Goal: Task Accomplishment & Management: Manage account settings

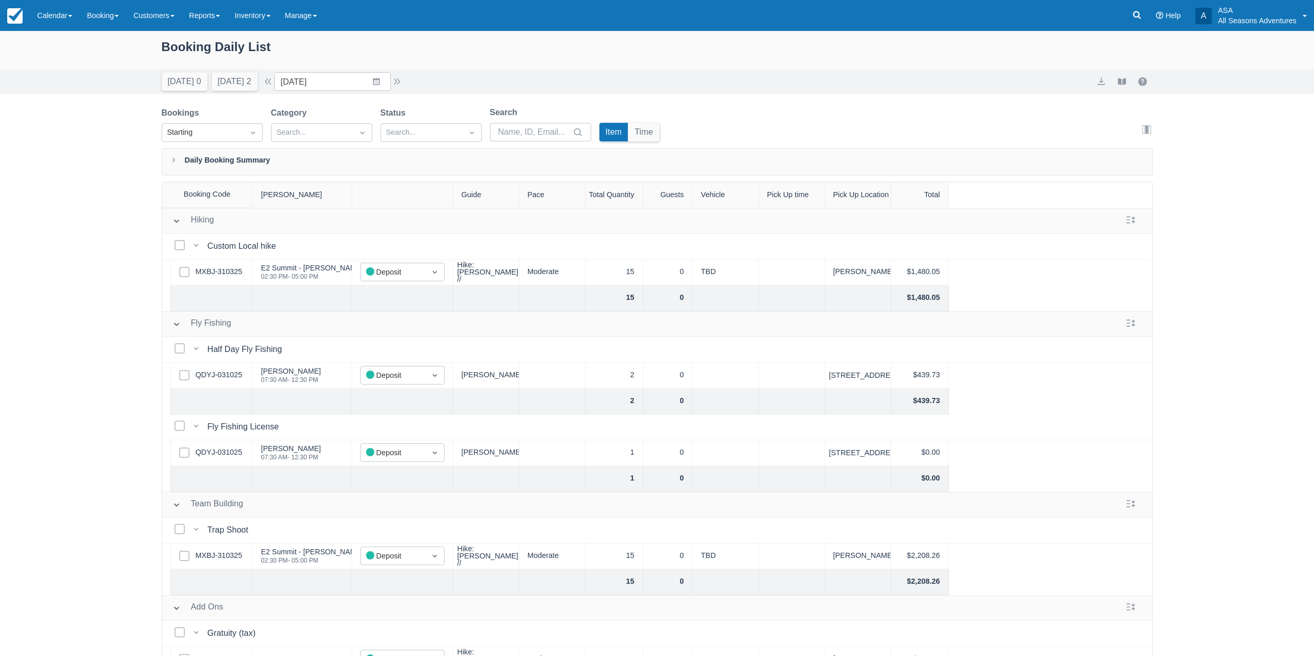
click at [231, 92] on div "Today 0 Tomorrow 2 Date 10/10/25 Navigate forward to interact with the calendar…" at bounding box center [657, 81] width 1314 height 25
click at [232, 84] on button "Tomorrow 2" at bounding box center [235, 81] width 46 height 19
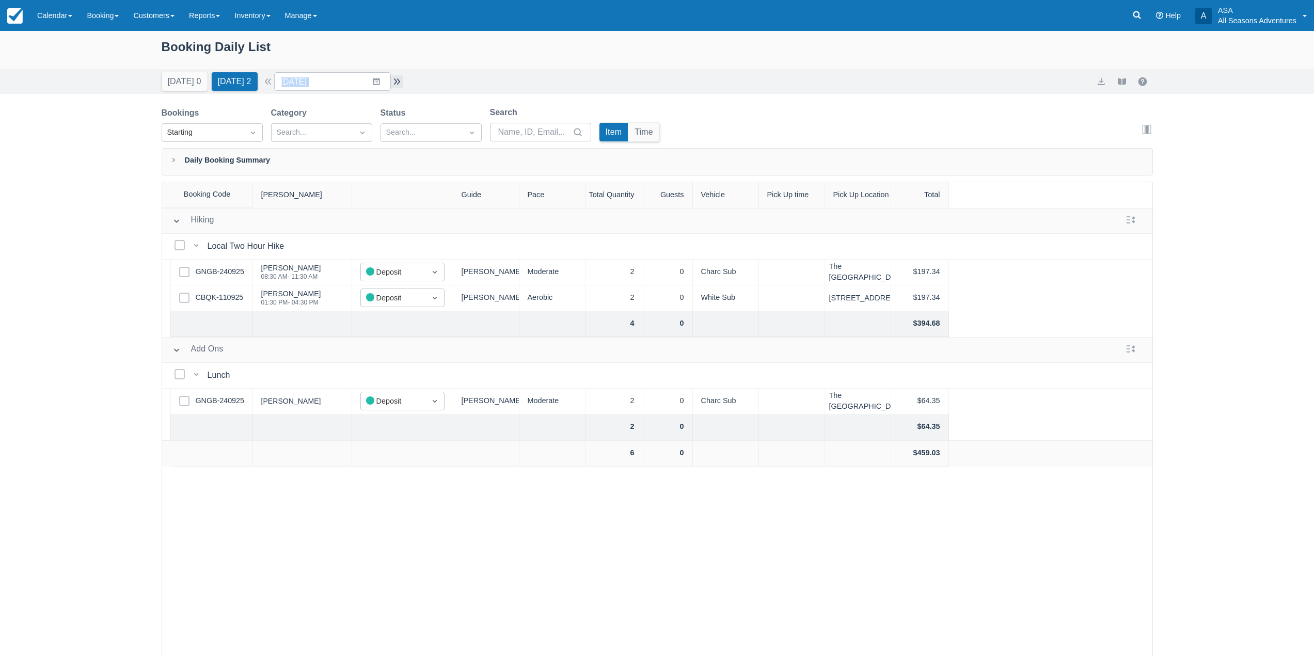
click at [403, 83] on button "button" at bounding box center [397, 81] width 12 height 12
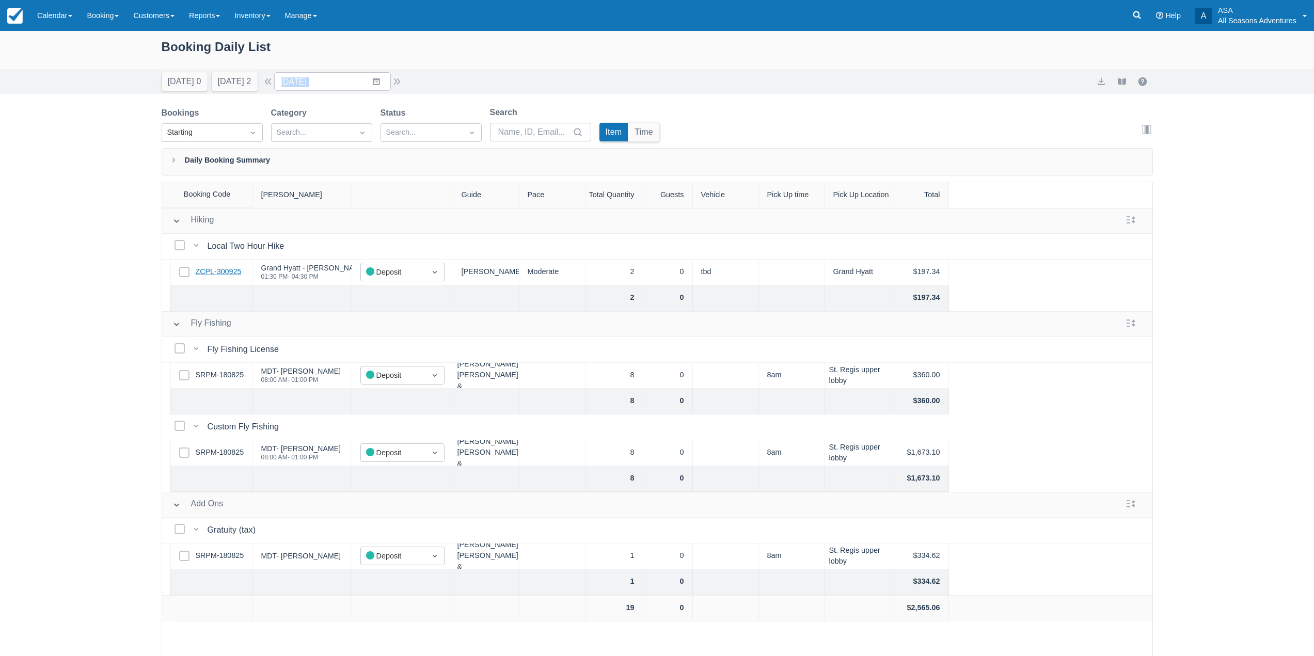
click at [220, 268] on link "ZCPL-300925" at bounding box center [219, 271] width 46 height 11
click at [239, 88] on button "[DATE] 2" at bounding box center [235, 81] width 46 height 19
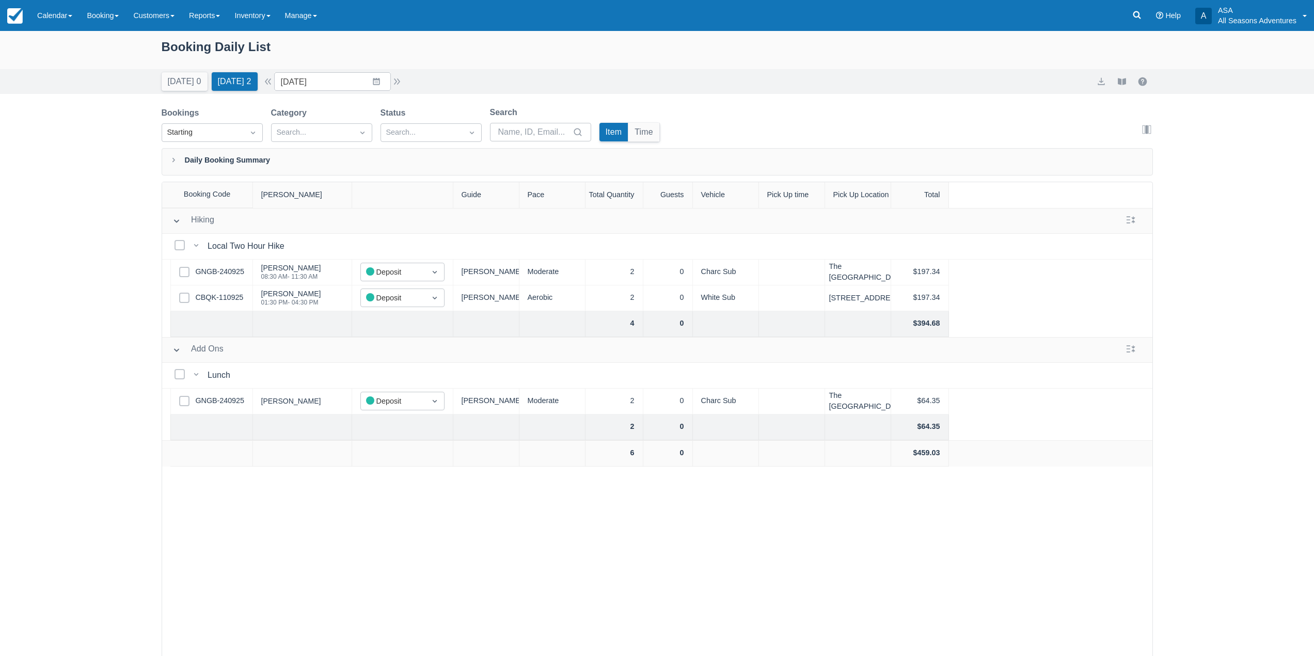
click at [434, 71] on div "Today 0 Tomorrow 2 Date 10/04/25 Navigate forward to interact with the calendar…" at bounding box center [657, 81] width 1314 height 25
click at [455, 65] on div "Booking Daily List" at bounding box center [657, 52] width 991 height 30
click at [456, 64] on div "Booking Daily List" at bounding box center [657, 52] width 991 height 30
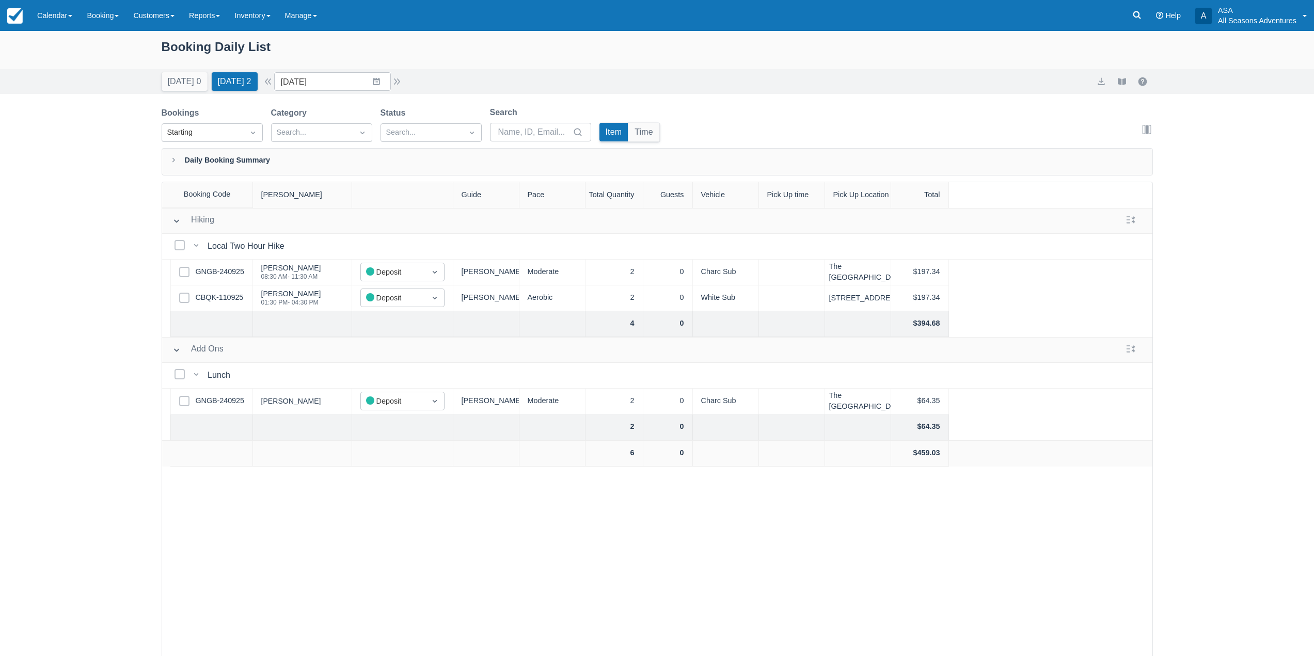
click at [461, 68] on div "Booking Daily List" at bounding box center [657, 53] width 991 height 32
click at [398, 83] on button "button" at bounding box center [397, 81] width 12 height 12
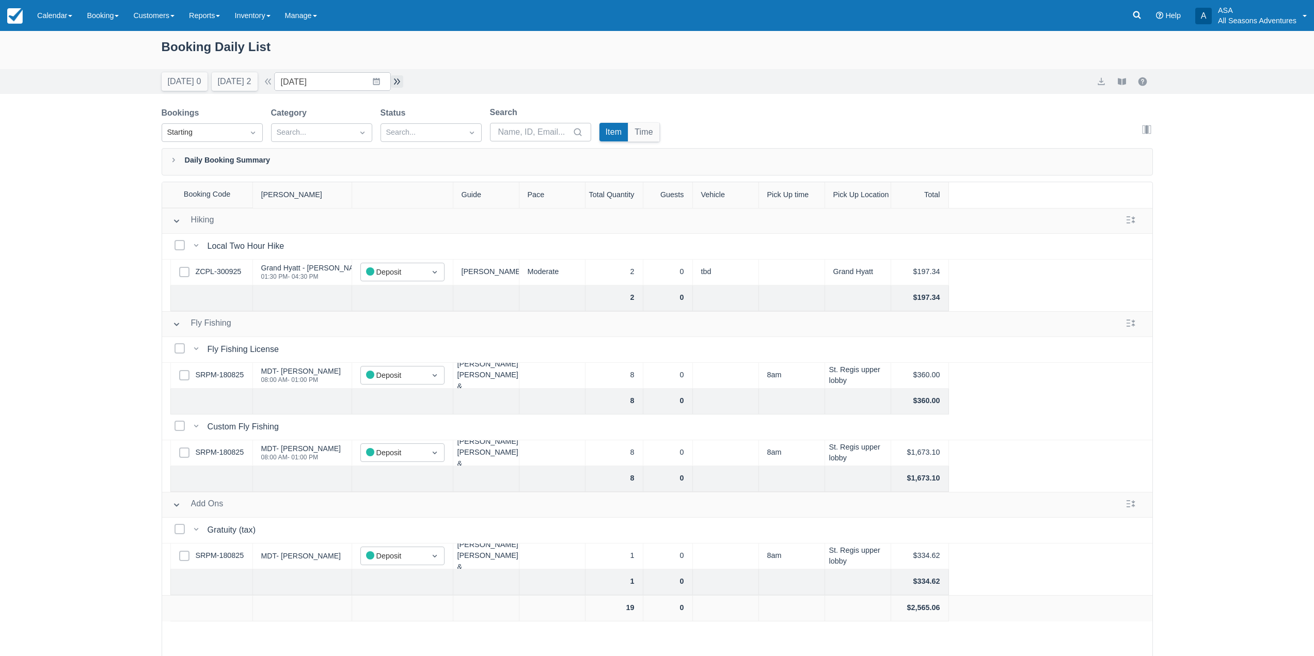
click at [401, 81] on button "button" at bounding box center [397, 81] width 12 height 12
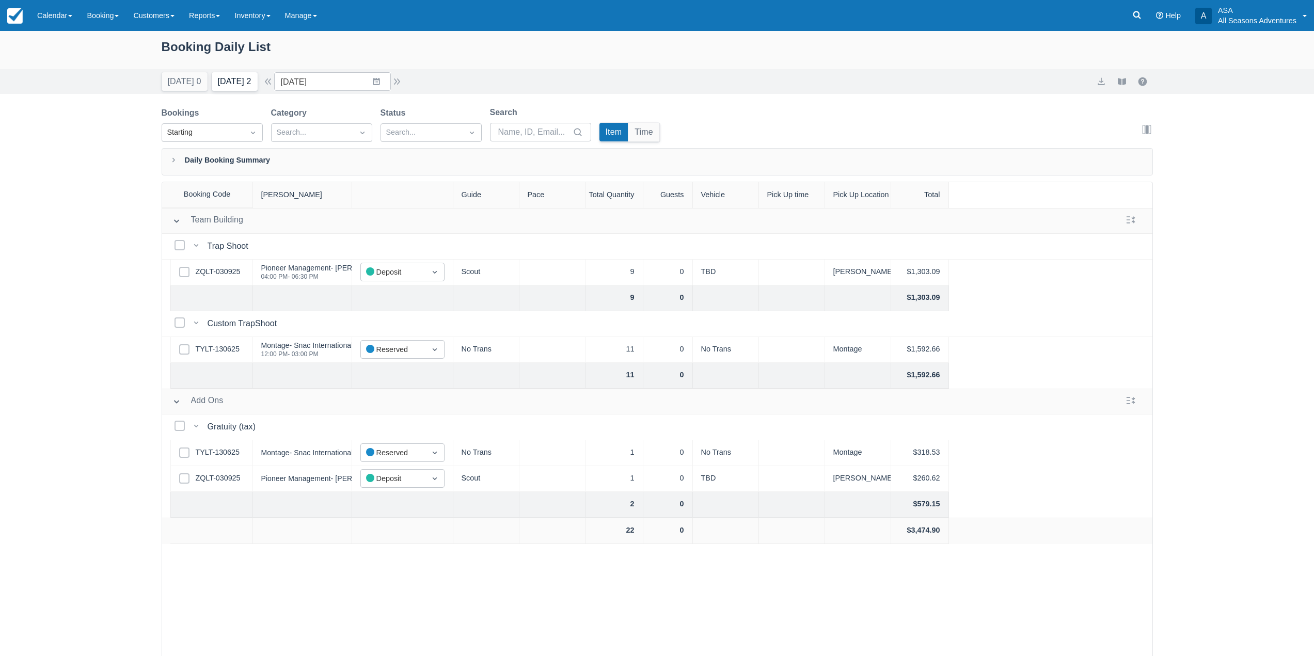
click at [232, 81] on button "Tomorrow 2" at bounding box center [235, 81] width 46 height 19
type input "10/04/25"
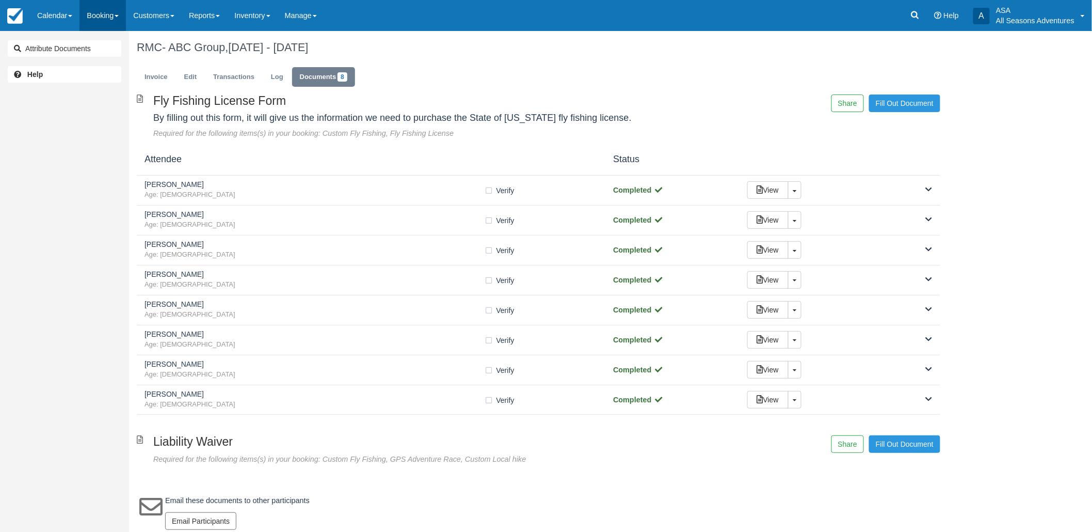
click at [95, 7] on link "Booking" at bounding box center [103, 15] width 46 height 31
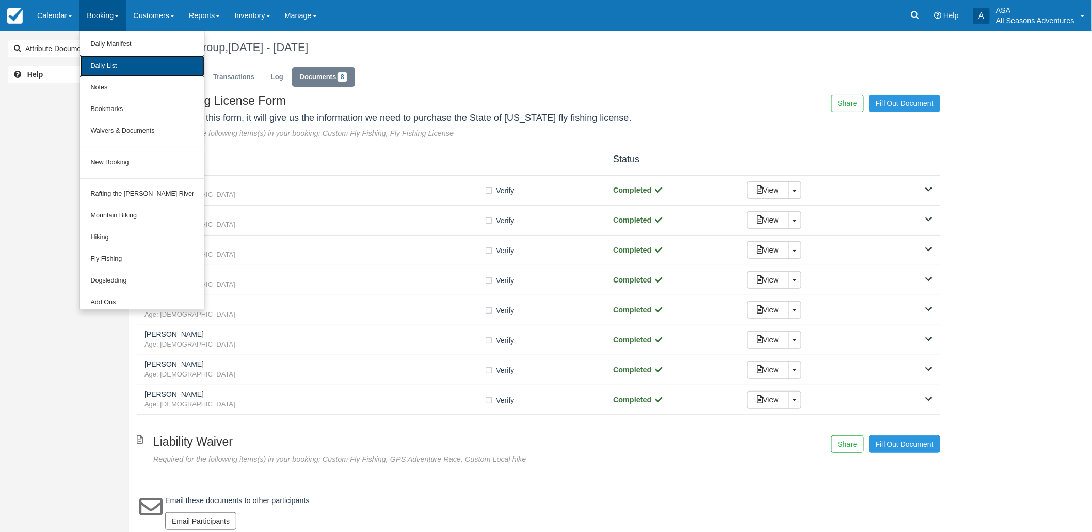
click at [116, 75] on link "Daily List" at bounding box center [142, 66] width 124 height 22
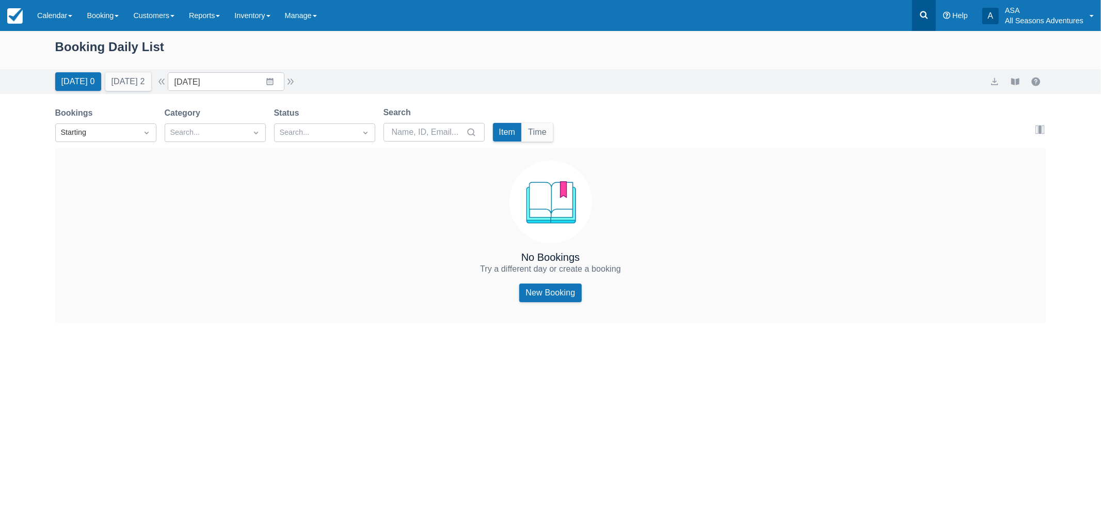
click at [927, 21] on link at bounding box center [924, 15] width 24 height 31
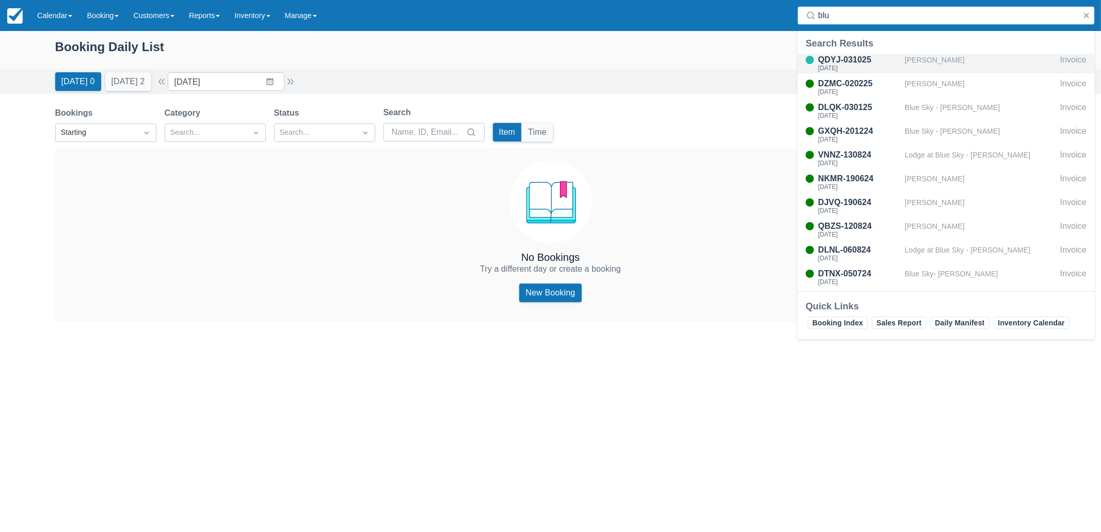
type input "blu"
click at [931, 57] on div "Paul Bluman" at bounding box center [980, 64] width 151 height 20
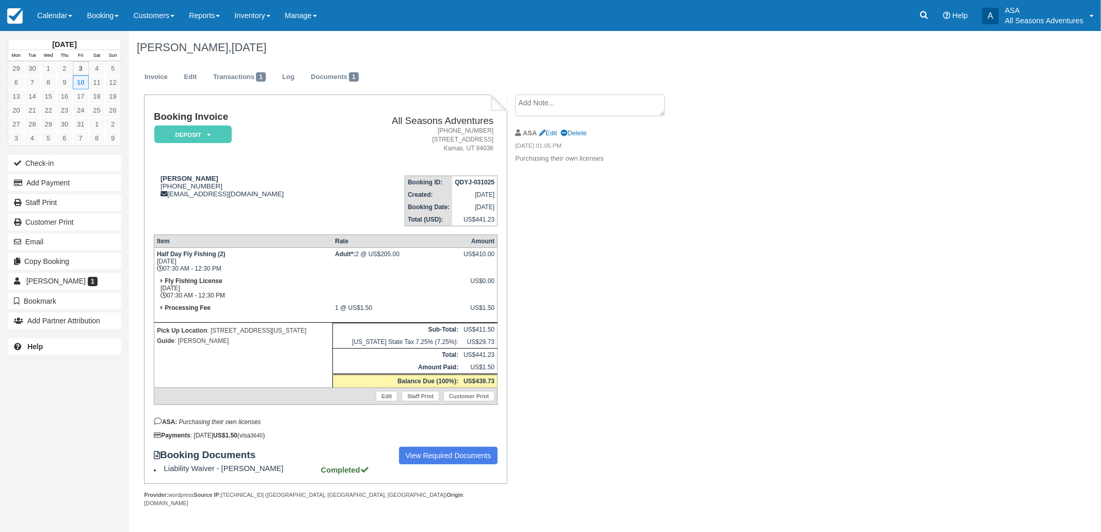
click at [586, 106] on textarea at bounding box center [590, 105] width 150 height 22
click at [574, 161] on input "Show on invoice" at bounding box center [572, 162] width 7 height 7
checkbox input "true"
click at [580, 130] on textarea at bounding box center [590, 123] width 150 height 58
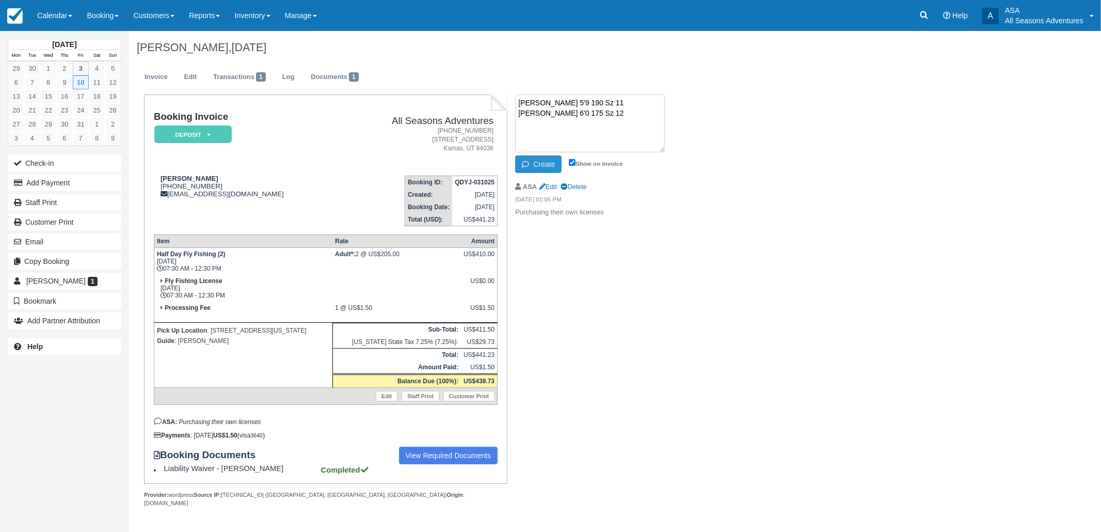
type textarea "Paul 5'9 190 Sz 11 Hank 6'0 175 Sz 12"
click at [544, 166] on button "Create" at bounding box center [538, 164] width 46 height 18
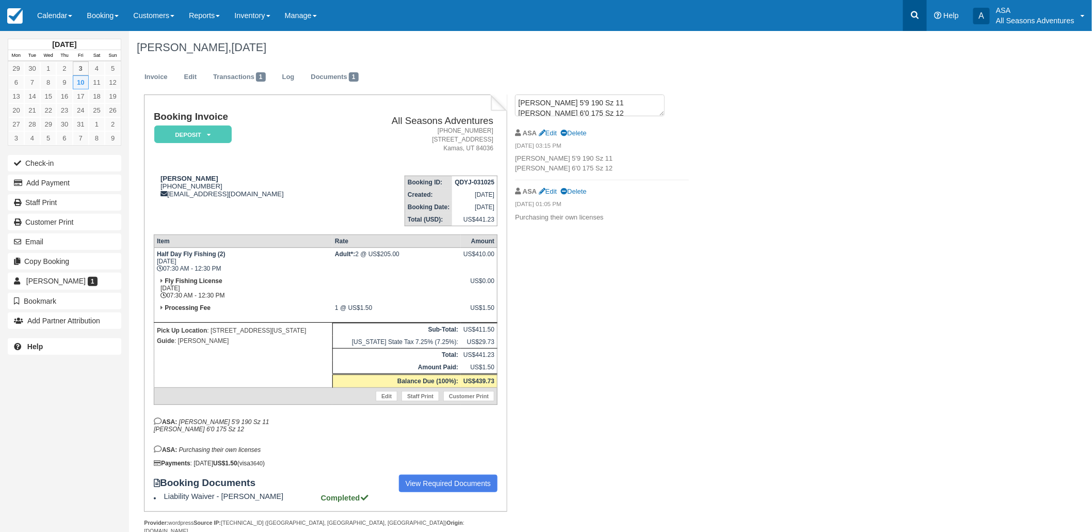
click at [915, 4] on link at bounding box center [915, 15] width 24 height 31
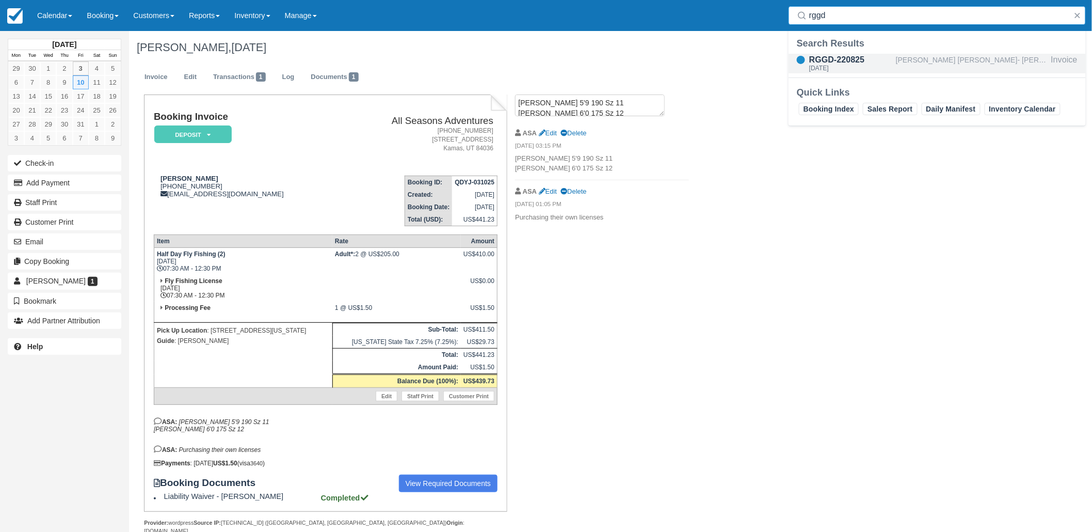
type input "rggd"
click at [925, 62] on div "Goldner Hirsch- Jonathan Marks" at bounding box center [971, 64] width 151 height 20
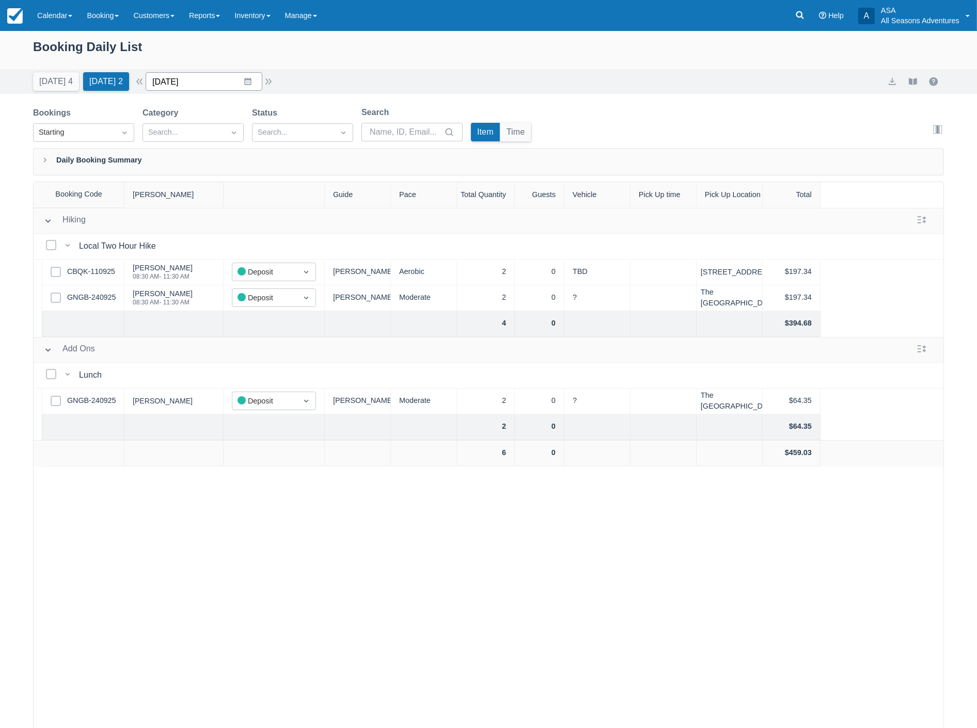
click at [205, 81] on input "[DATE]" at bounding box center [204, 81] width 117 height 19
click at [145, 12] on link "Customers" at bounding box center [154, 15] width 56 height 31
click at [801, 16] on icon at bounding box center [800, 15] width 8 height 8
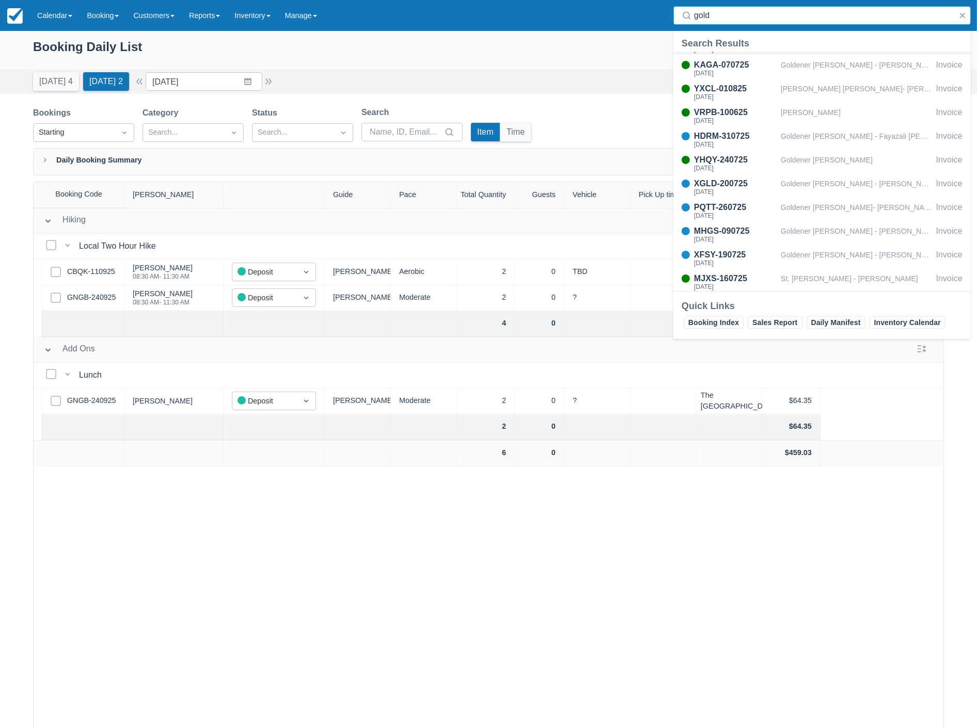
scroll to position [287, 0]
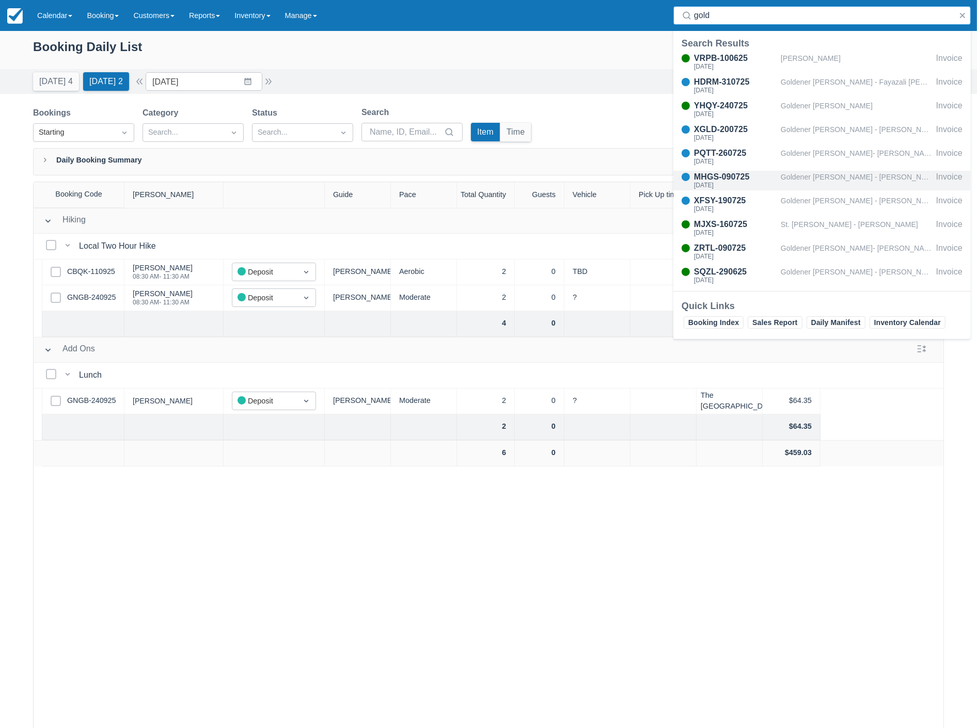
type input "gold"
click at [718, 179] on div "MHGS-090725" at bounding box center [735, 177] width 83 height 12
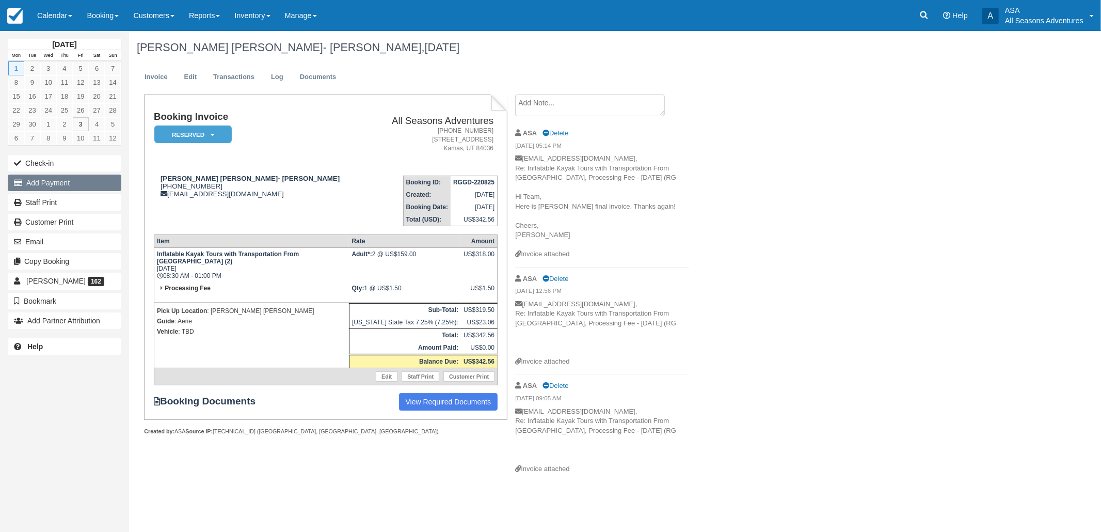
click at [45, 181] on button "Add Payment" at bounding box center [65, 182] width 114 height 17
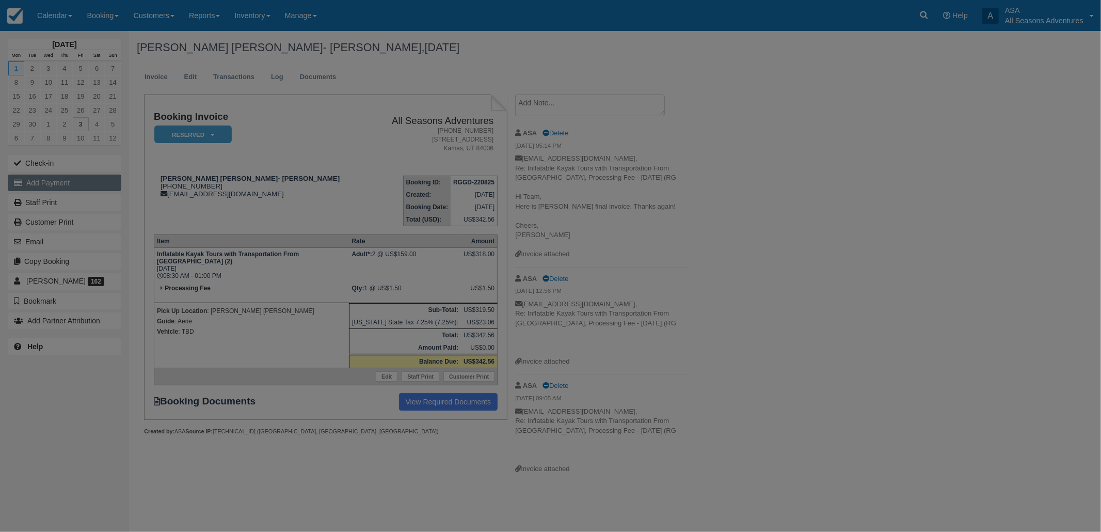
type input "10/03/25"
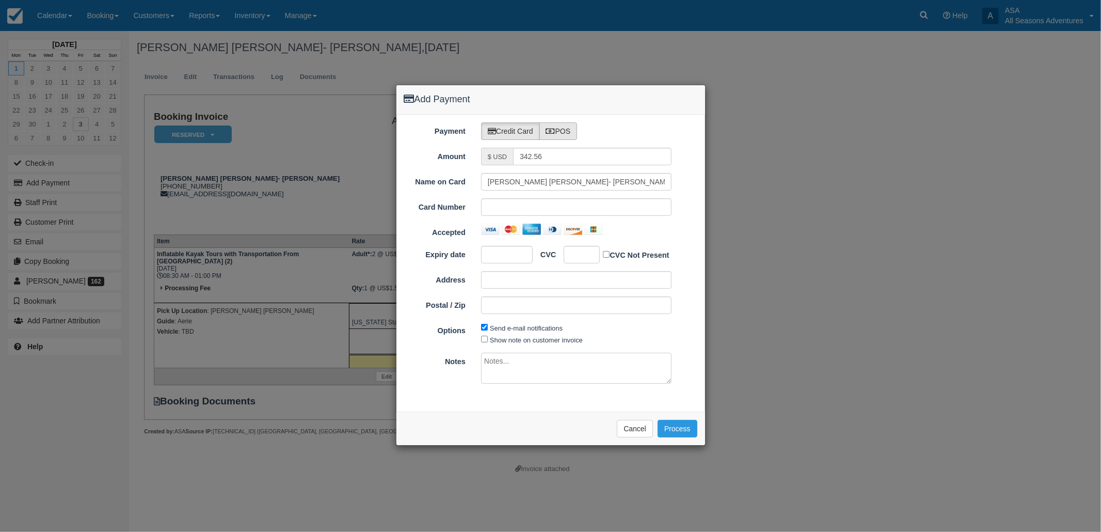
click at [565, 136] on label "POS" at bounding box center [558, 131] width 38 height 18
radio input "true"
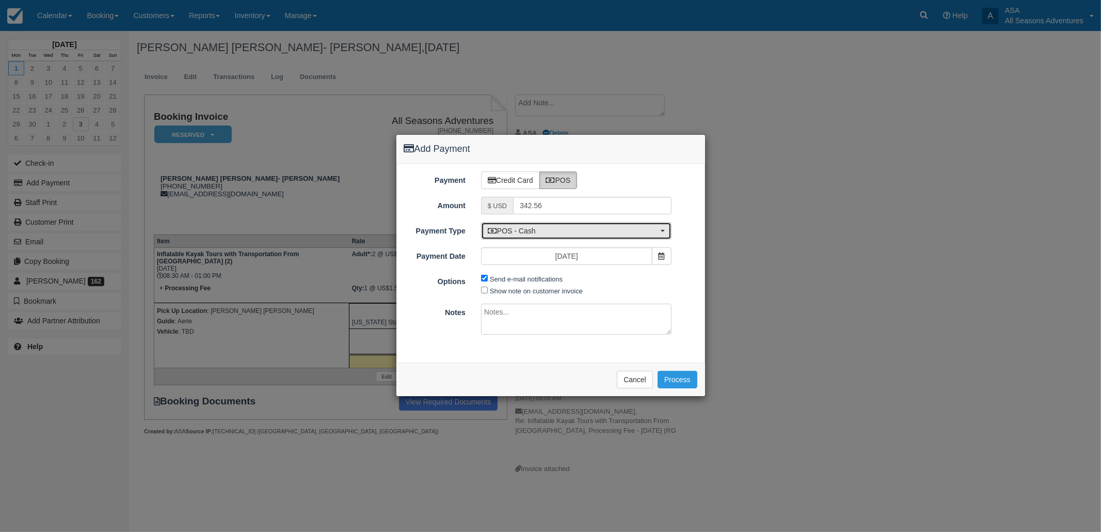
click at [579, 233] on span "POS - Cash" at bounding box center [573, 231] width 170 height 10
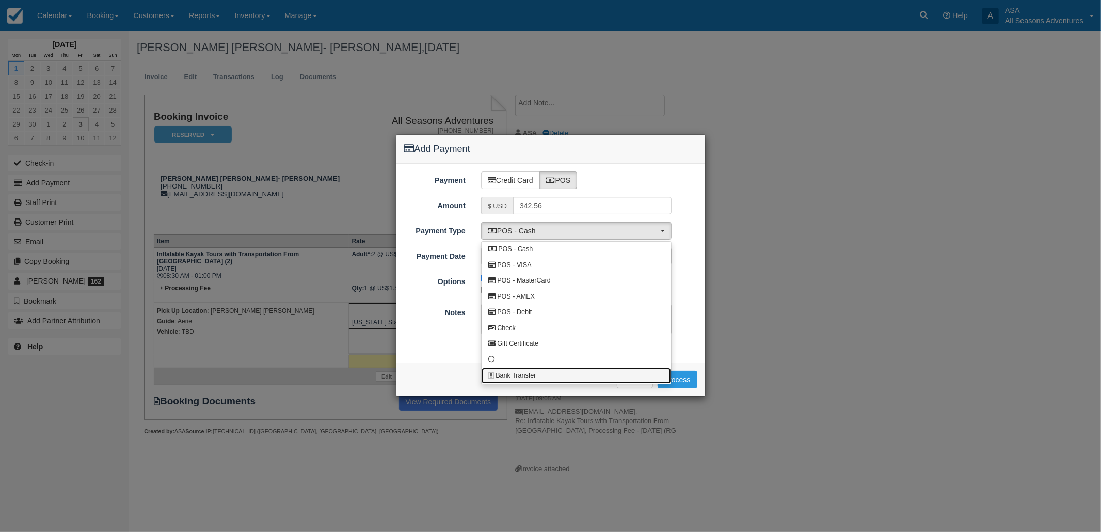
click at [564, 374] on link "Bank Transfer" at bounding box center [576, 376] width 189 height 16
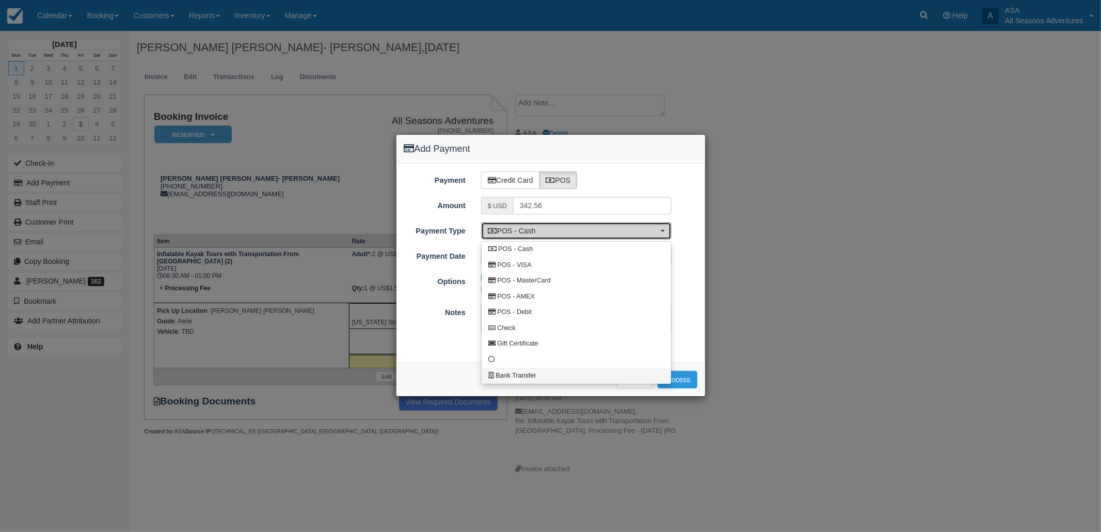
select select "BANK"
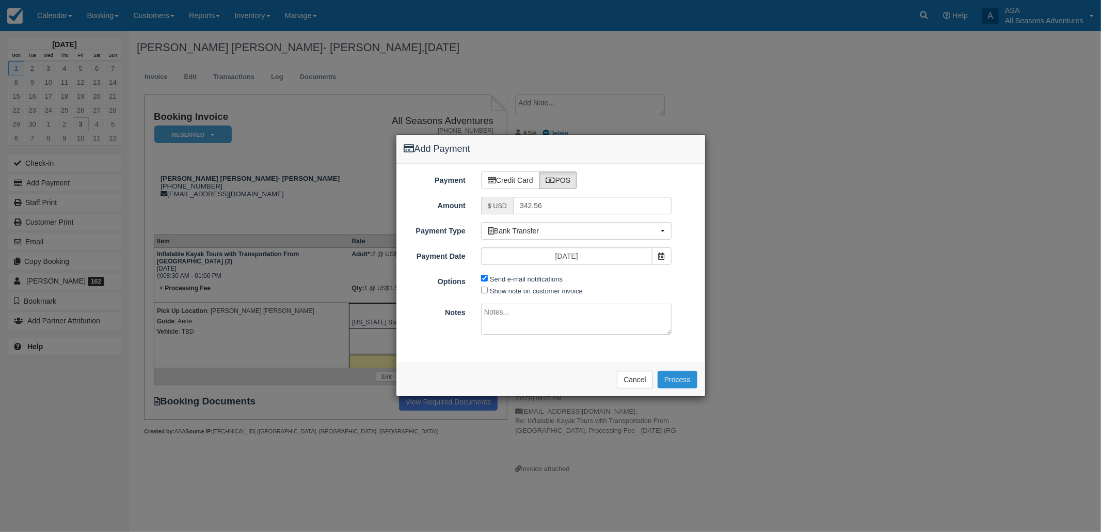
click at [673, 379] on button "Process" at bounding box center [678, 380] width 40 height 18
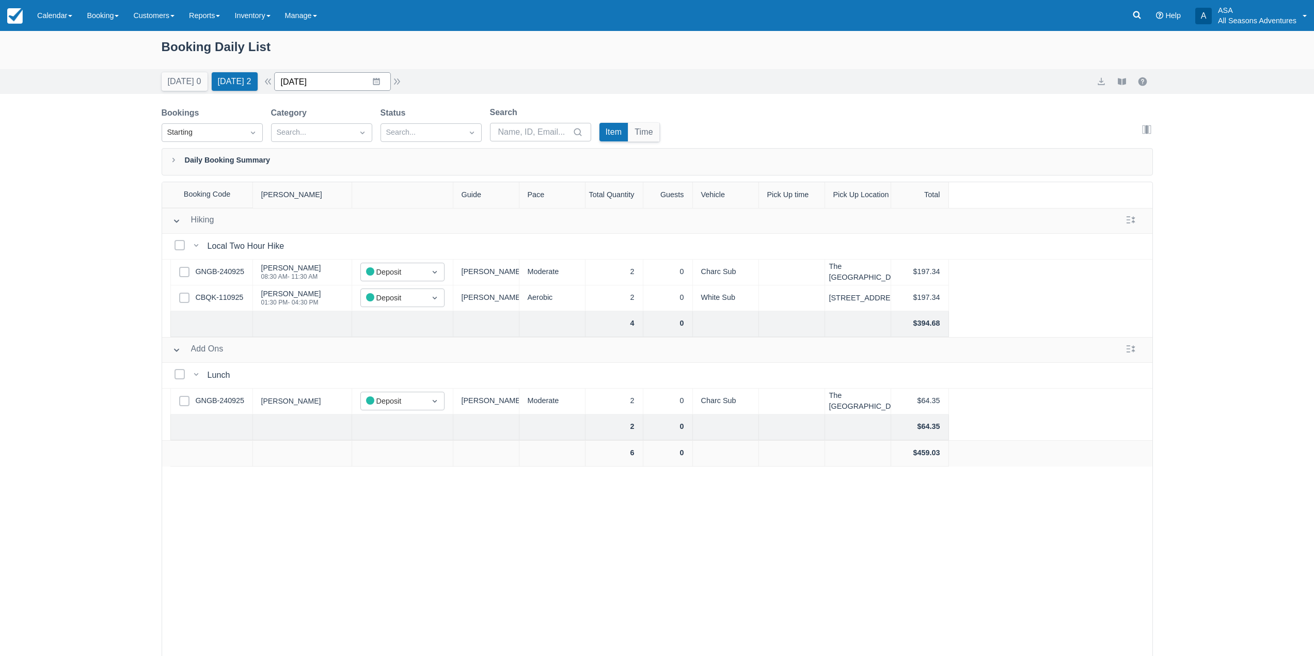
click at [376, 76] on input "10/04/25" at bounding box center [332, 81] width 117 height 19
click at [346, 237] on td "28" at bounding box center [336, 240] width 20 height 20
type input "[DATE]"
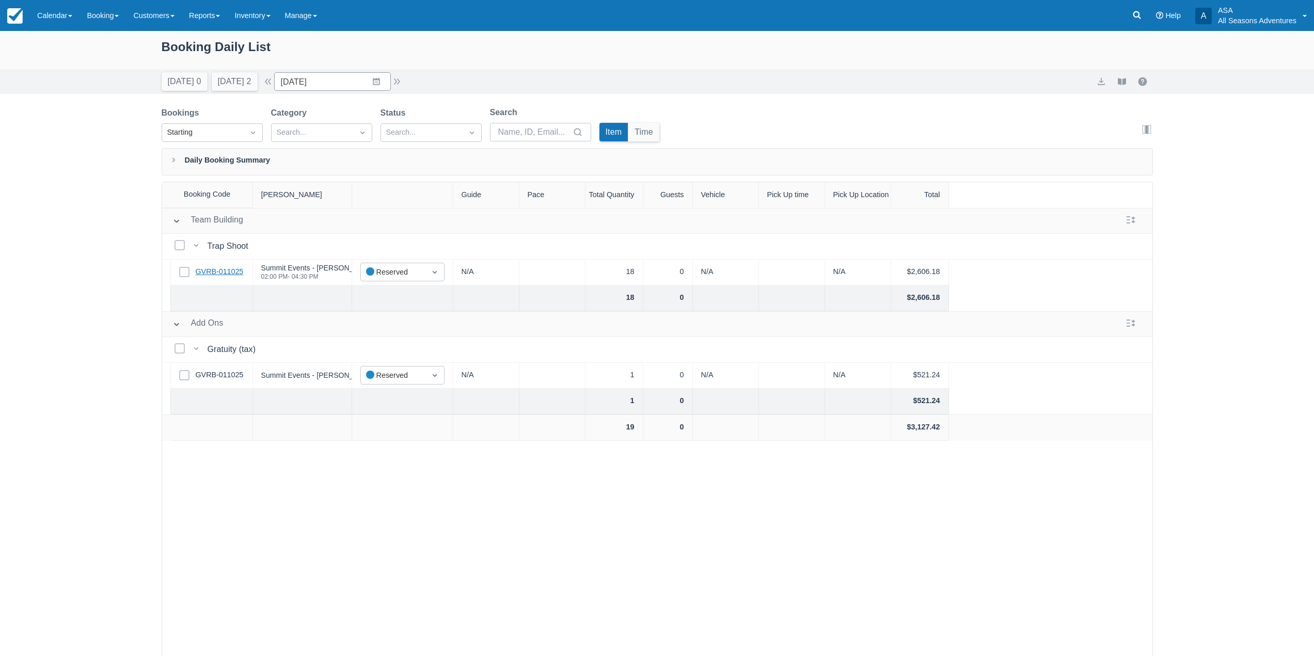
click at [232, 273] on link "GVRB-011025" at bounding box center [220, 271] width 48 height 11
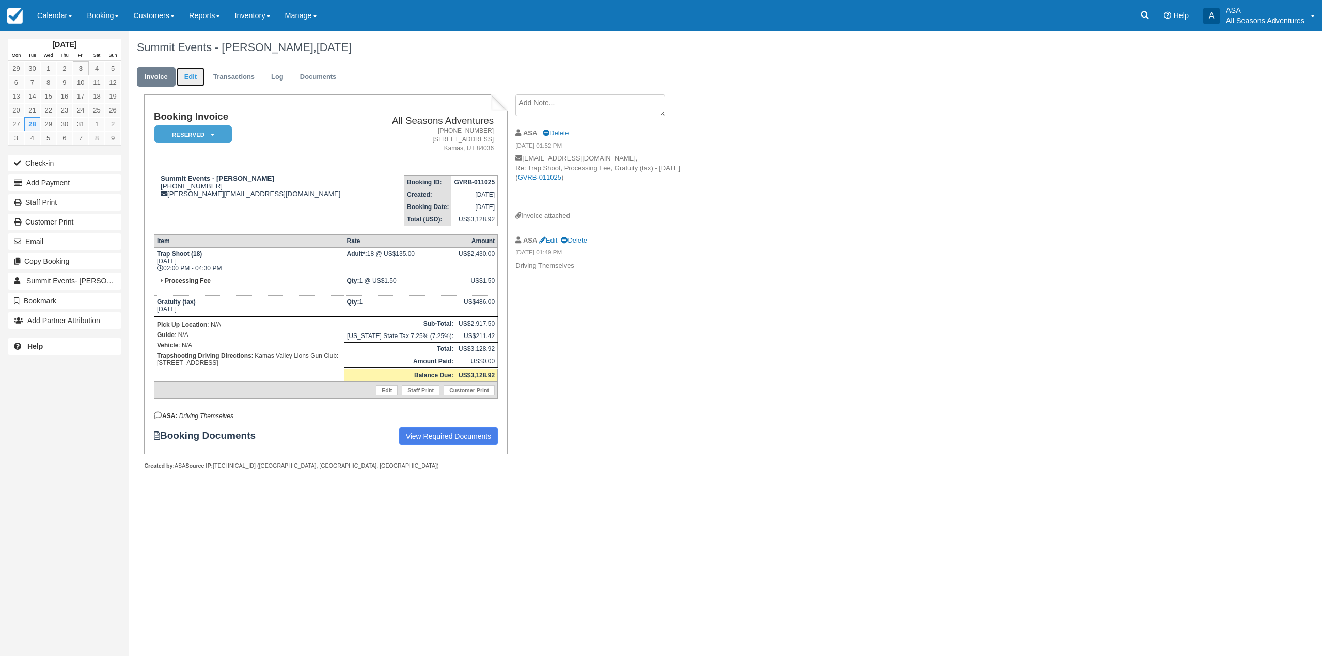
click at [190, 75] on link "Edit" at bounding box center [191, 77] width 28 height 20
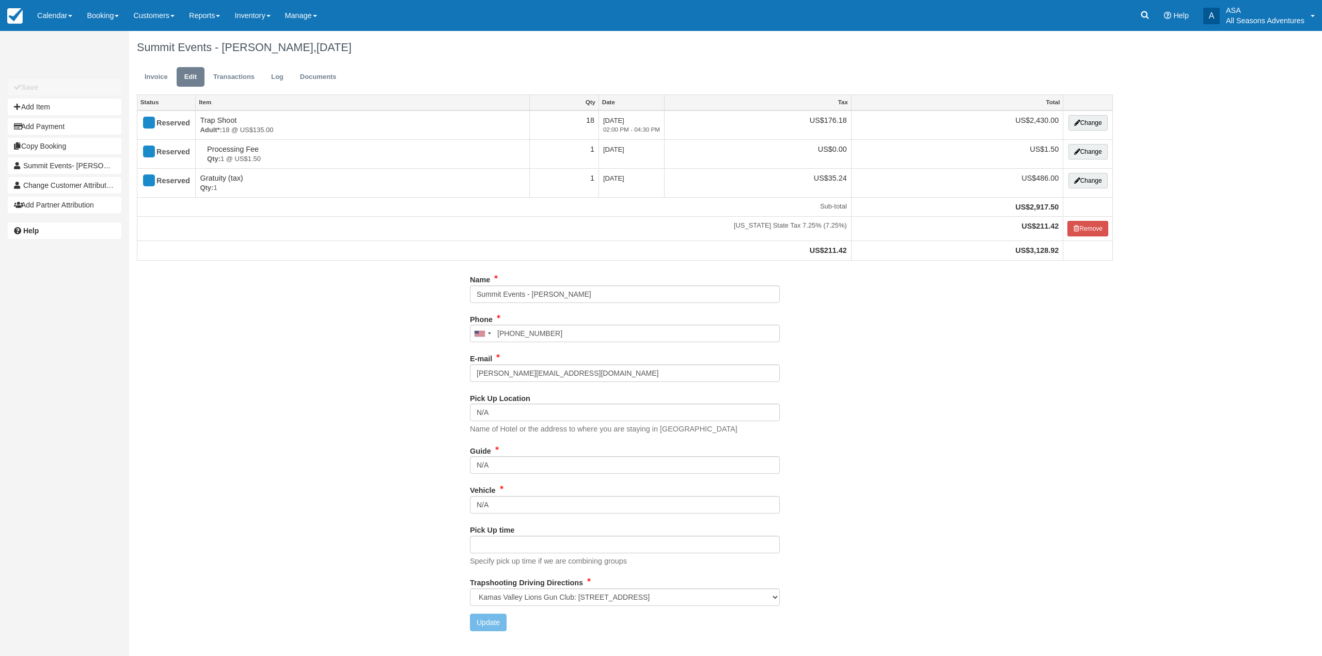
select select "Kamas Valley Lions Gun Club: [STREET_ADDRESS]"
type input "[PHONE_NUMBER]"
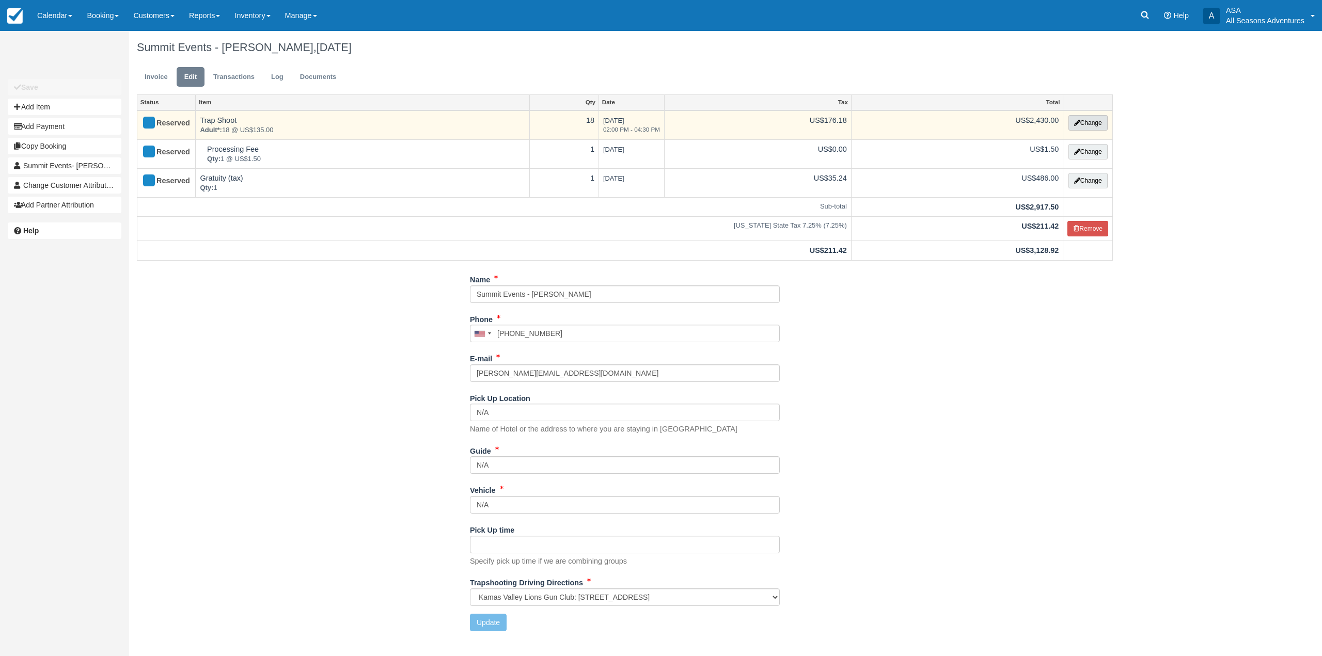
click at [1082, 124] on button "Change" at bounding box center [1087, 122] width 39 height 15
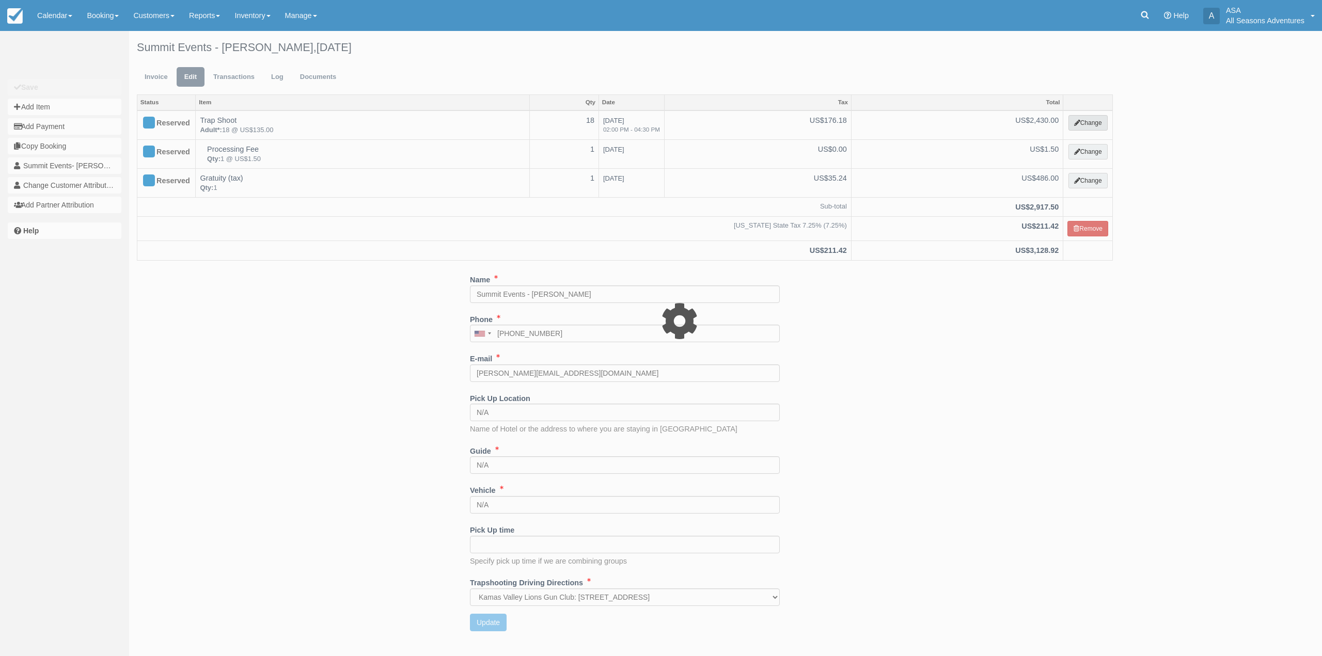
select select "3"
type input "2430.00"
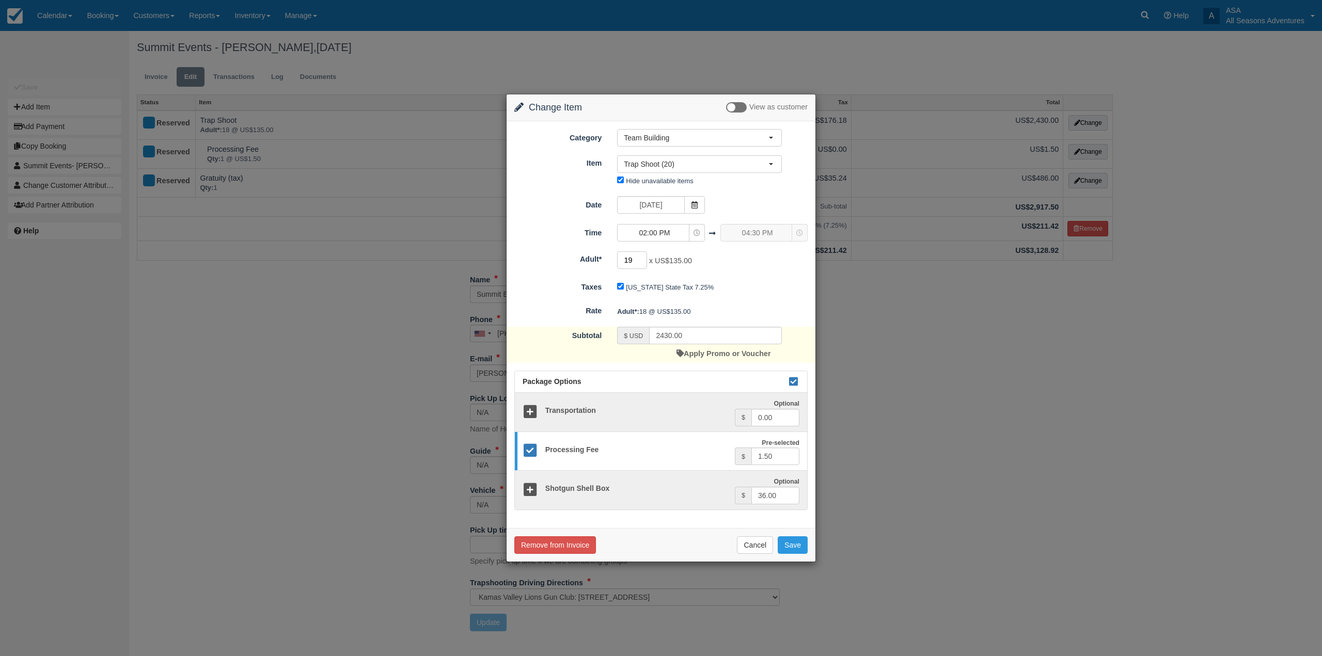
click at [641, 259] on input "19" at bounding box center [632, 260] width 30 height 18
click at [641, 259] on input "20" at bounding box center [632, 260] width 30 height 18
type input "21"
click at [641, 259] on input "21" at bounding box center [632, 260] width 30 height 18
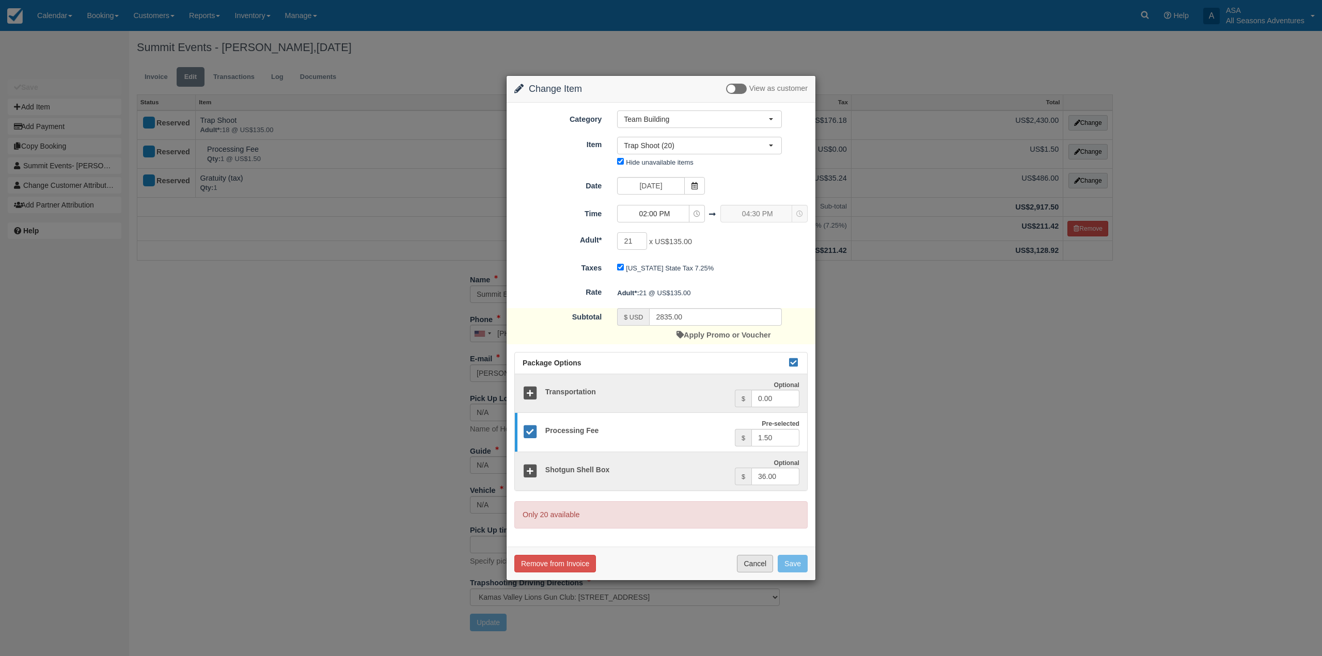
click at [758, 568] on button "Cancel" at bounding box center [755, 564] width 36 height 18
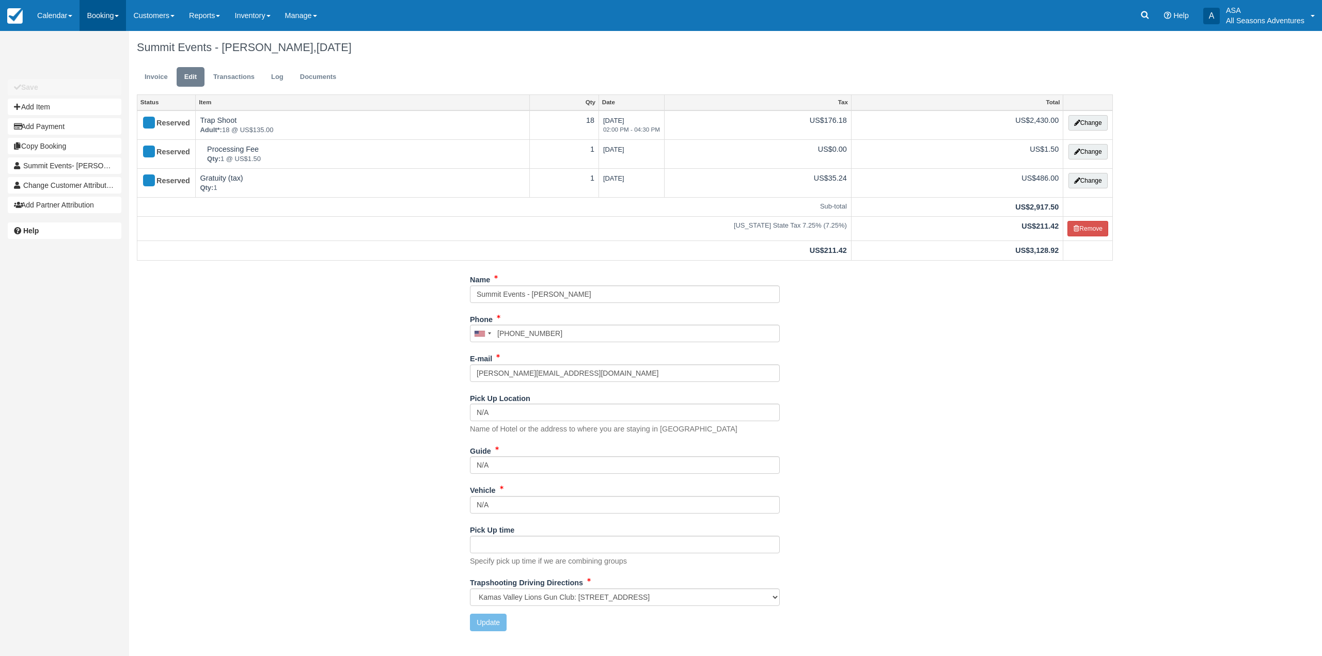
click at [85, 14] on link "Booking" at bounding box center [103, 15] width 46 height 31
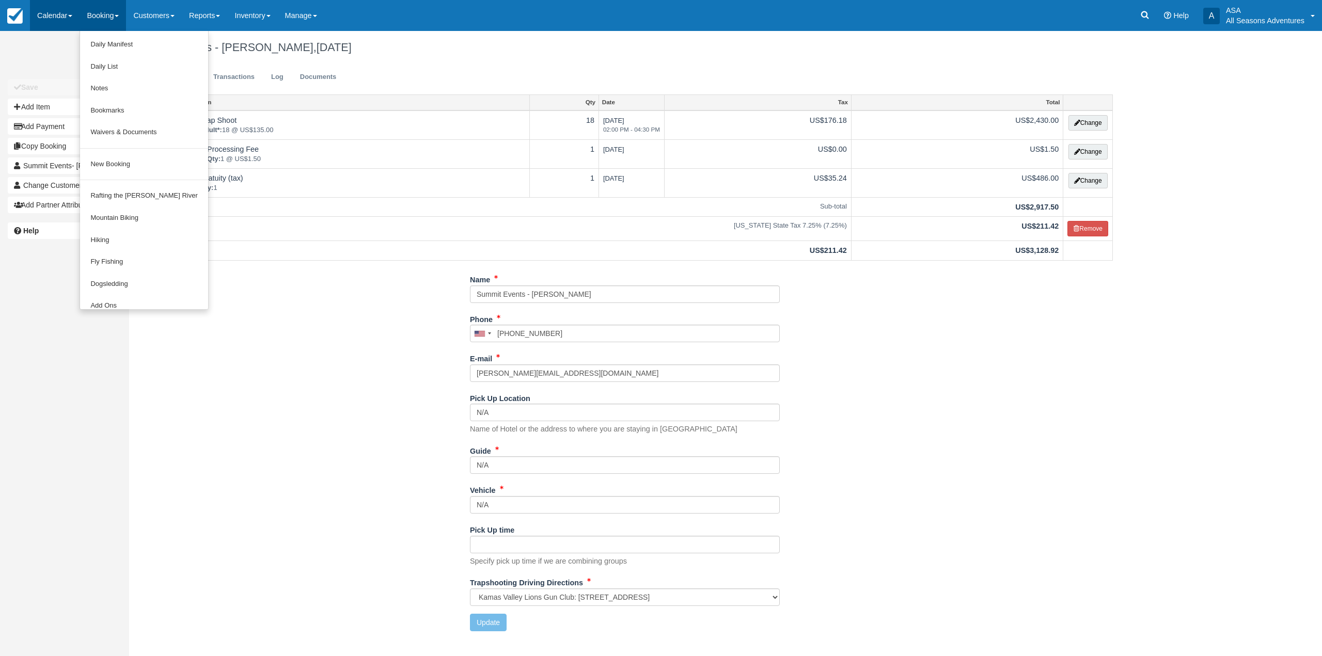
click at [52, 12] on link "Calendar" at bounding box center [55, 15] width 50 height 31
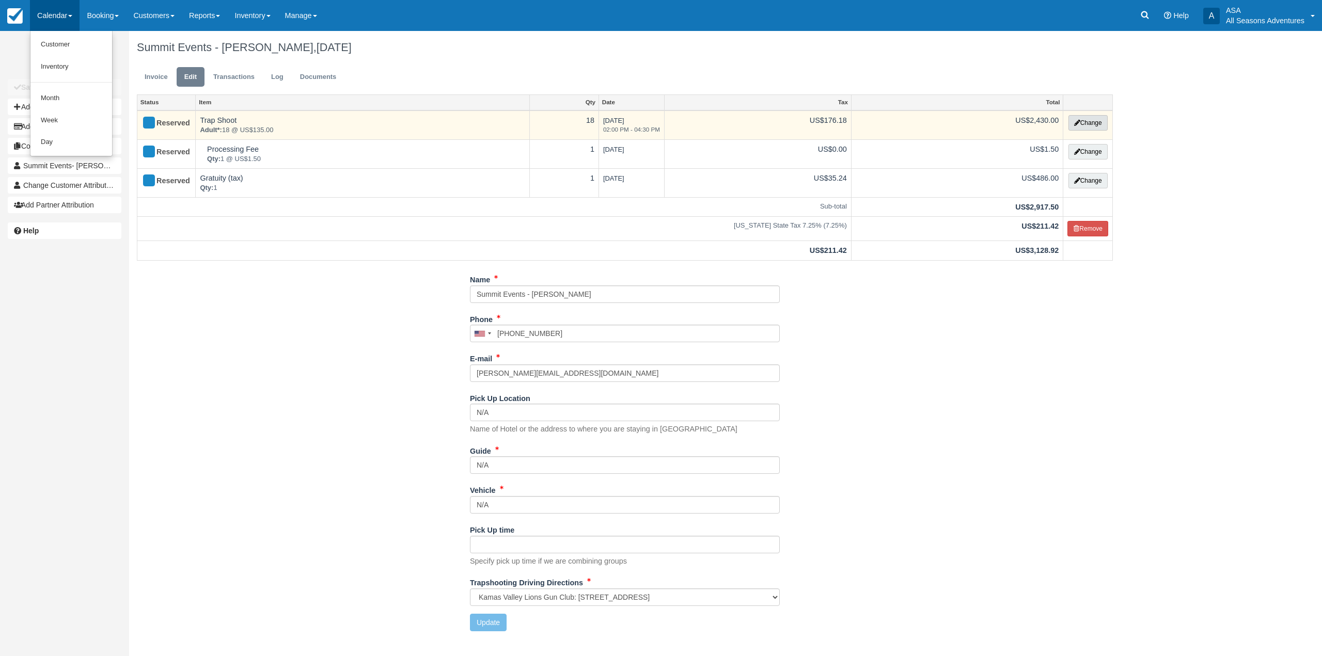
click at [1076, 124] on icon "button" at bounding box center [1077, 123] width 6 height 6
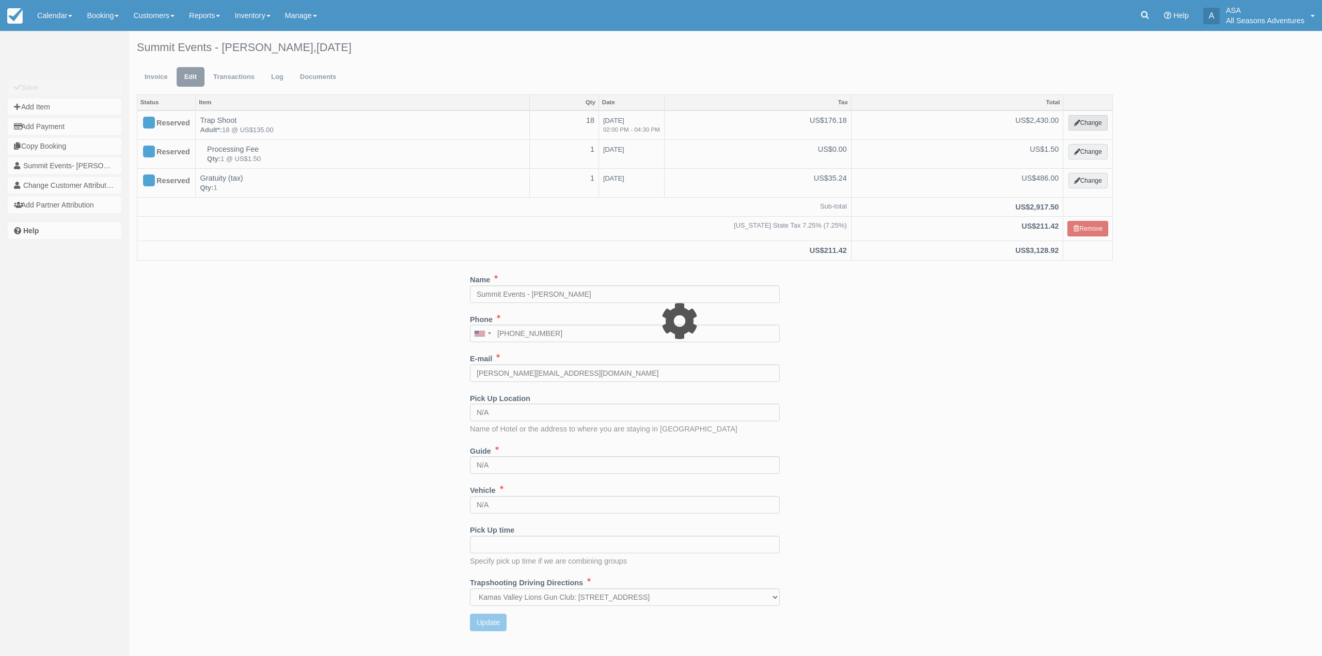
type input "2430.00"
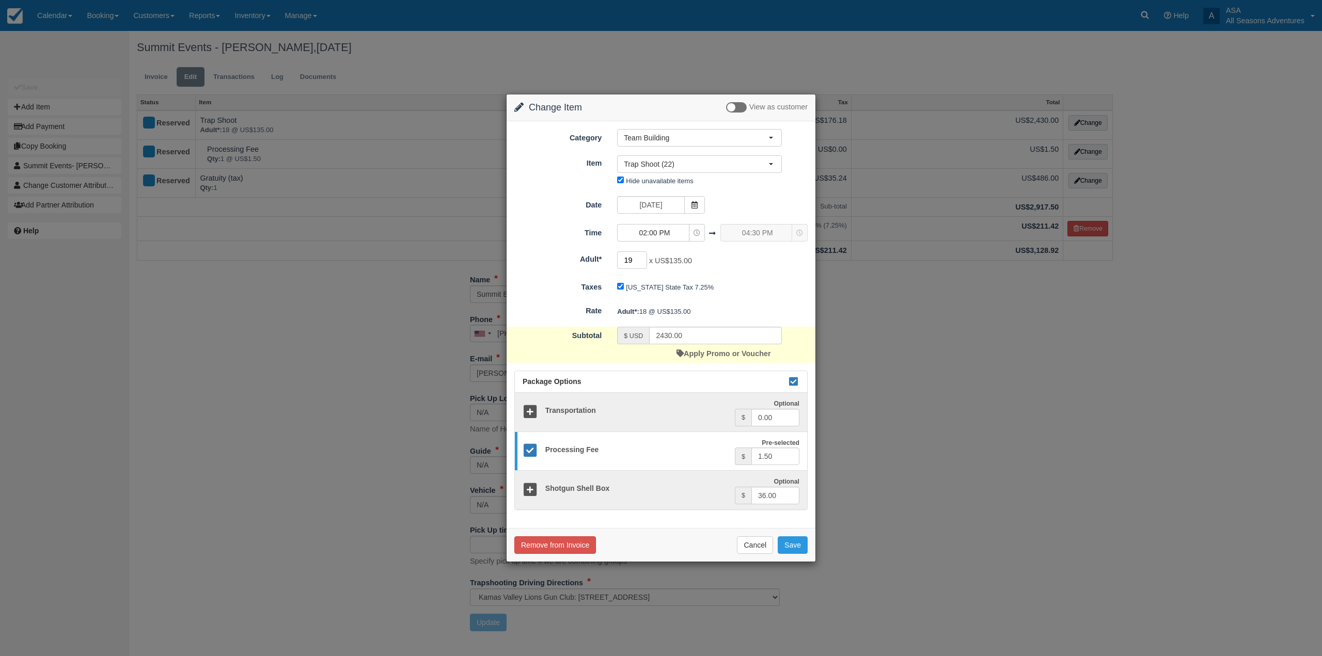
click at [643, 259] on input "19" at bounding box center [632, 260] width 30 height 18
click at [643, 259] on input "20" at bounding box center [632, 260] width 30 height 18
type input "21"
click at [643, 259] on input "21" at bounding box center [632, 260] width 30 height 18
type input "2835.00"
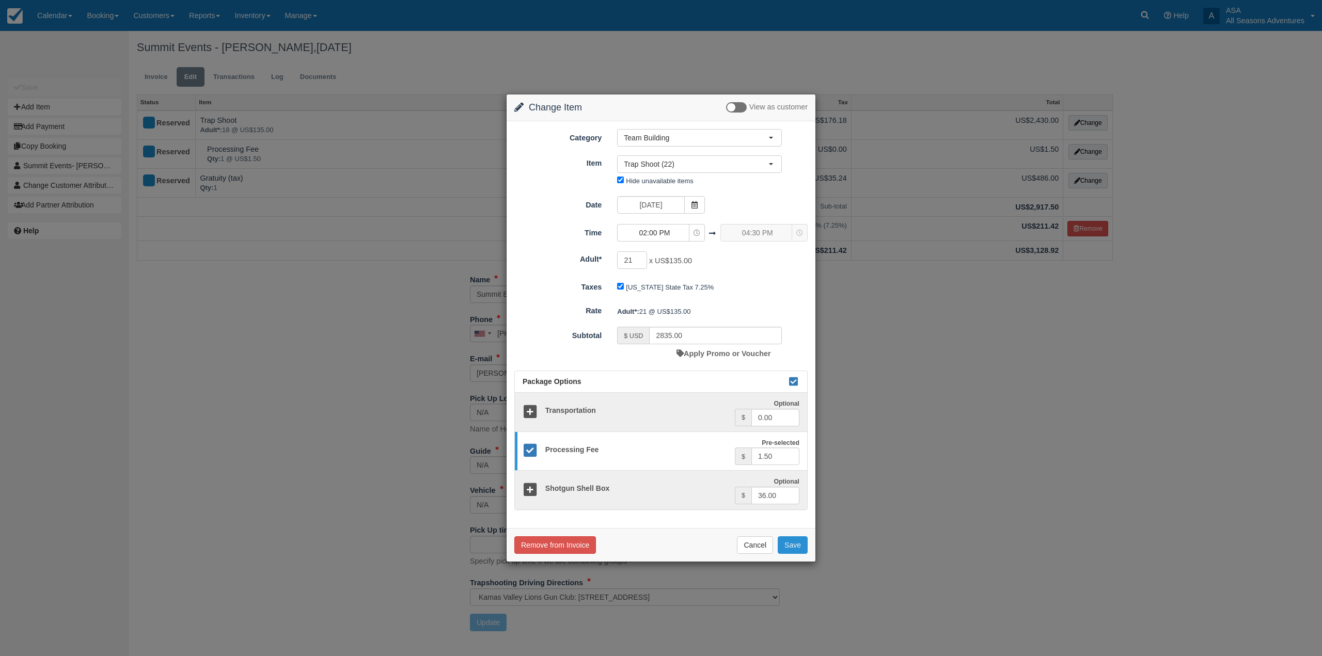
click at [789, 541] on button "Save" at bounding box center [792, 545] width 30 height 18
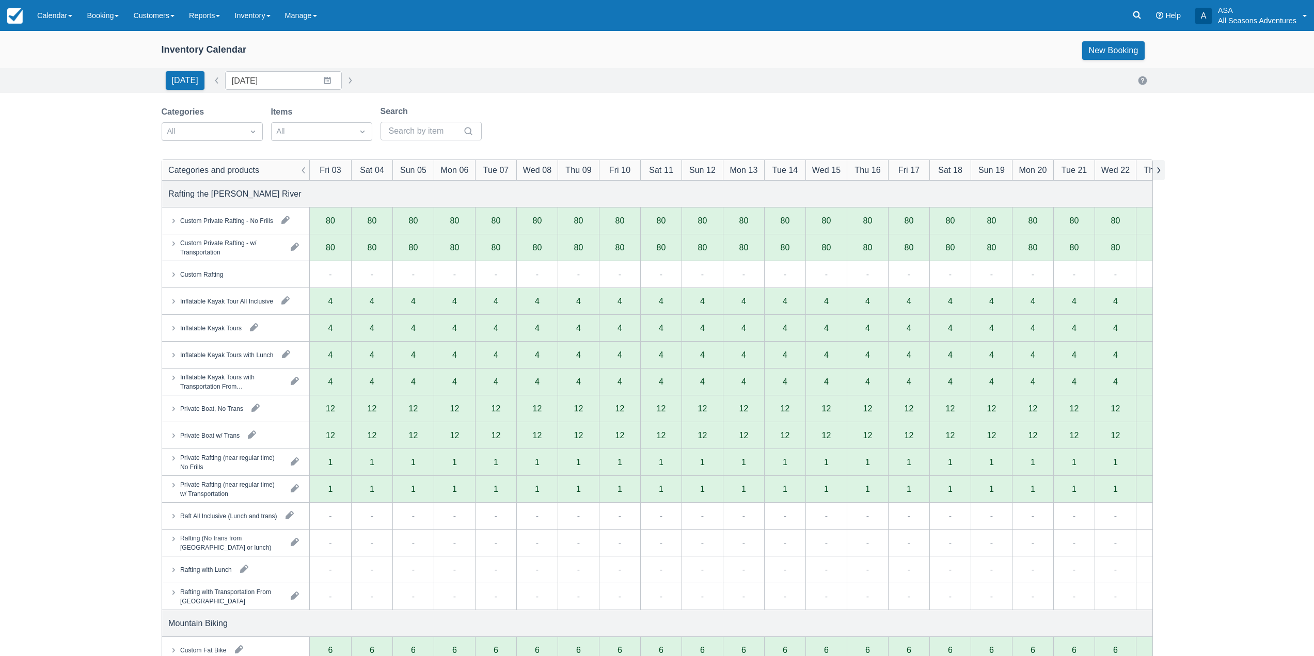
click at [1158, 169] on button "button" at bounding box center [1158, 170] width 12 height 20
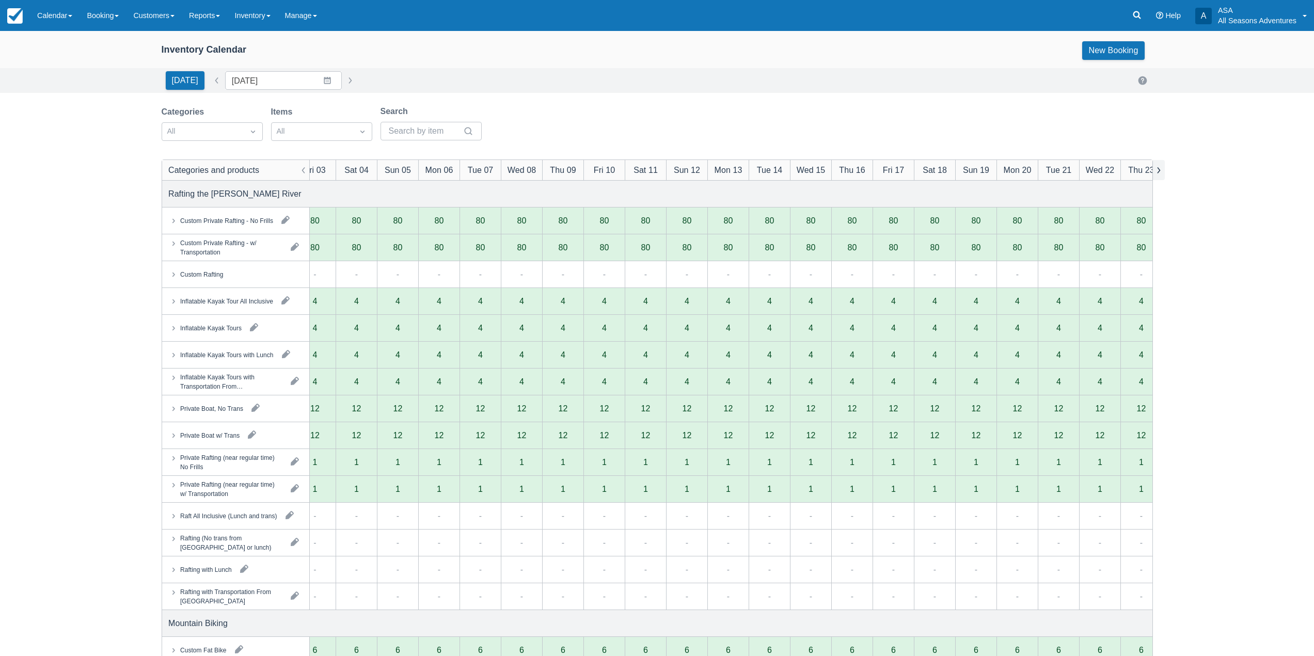
click at [1158, 169] on button "button" at bounding box center [1158, 170] width 12 height 20
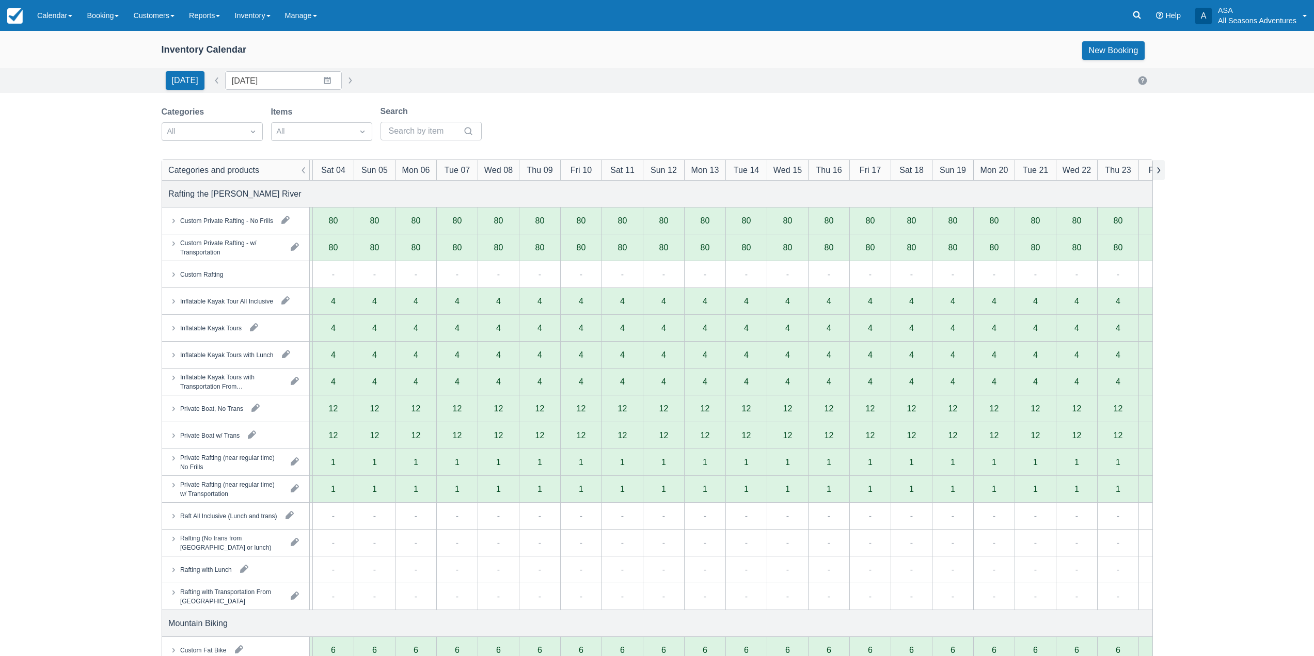
click at [1158, 169] on button "button" at bounding box center [1158, 170] width 12 height 20
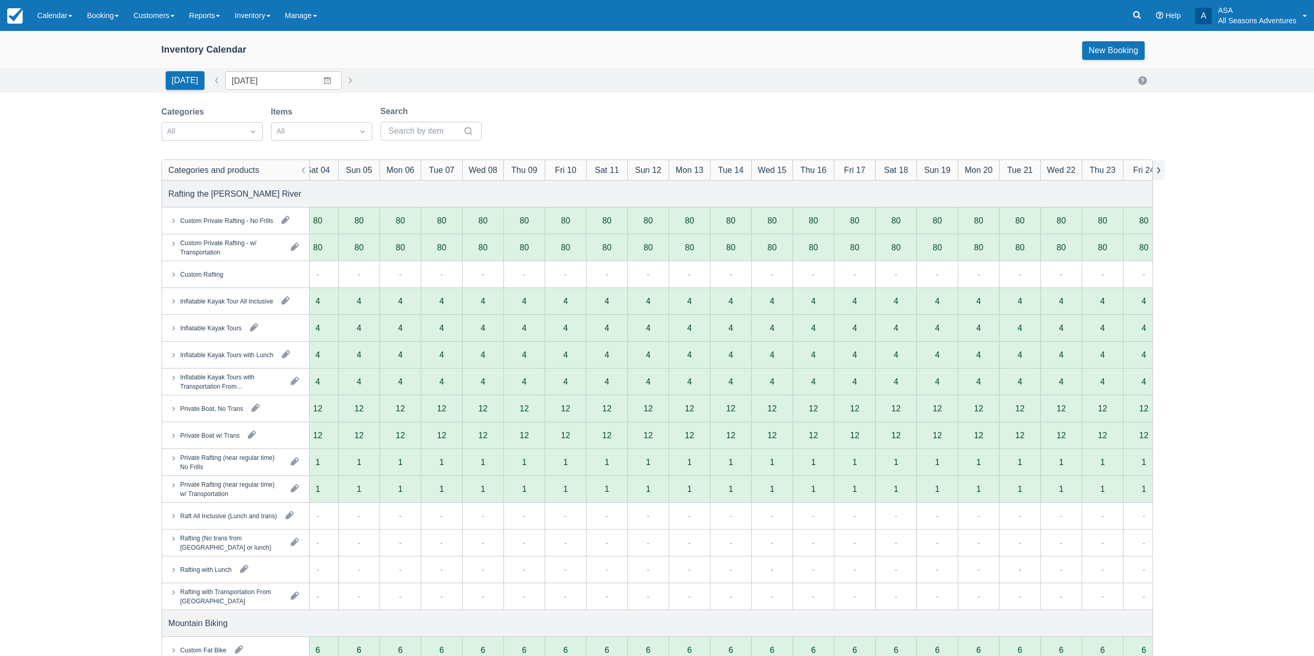
click at [1158, 169] on button "button" at bounding box center [1158, 170] width 12 height 20
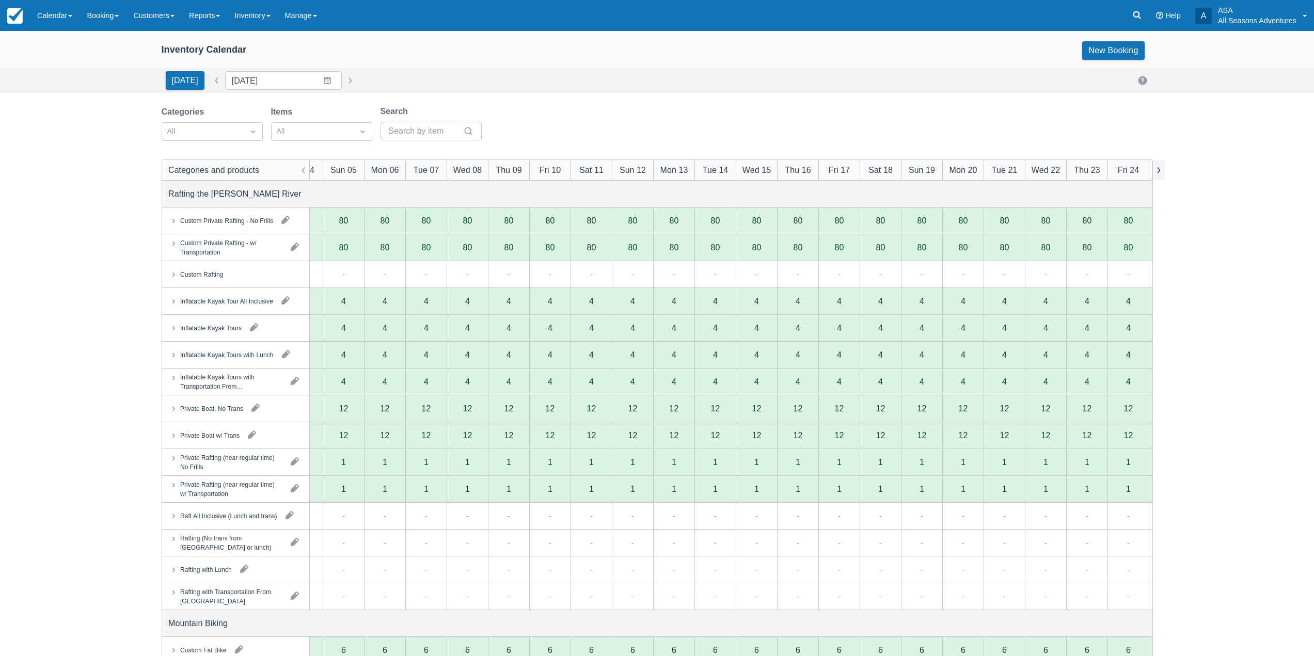
click at [1158, 169] on button "button" at bounding box center [1158, 170] width 12 height 20
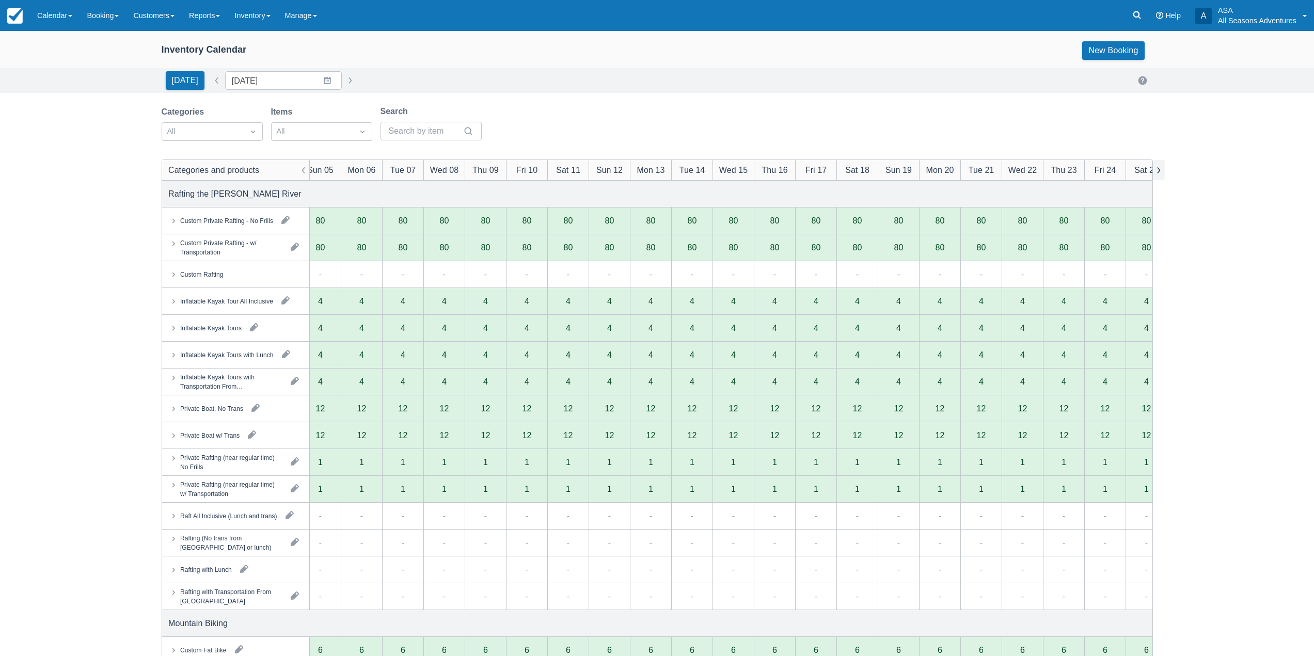
click at [1158, 169] on button "button" at bounding box center [1158, 170] width 12 height 20
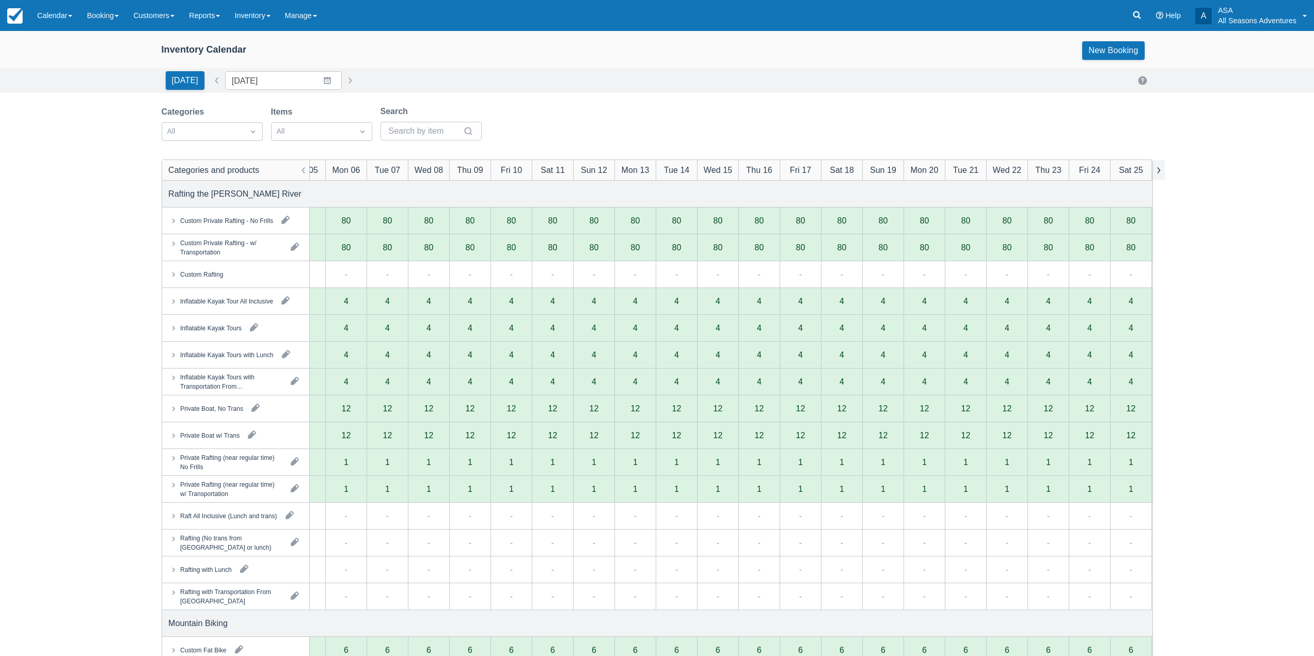
click at [1158, 169] on button "button" at bounding box center [1158, 170] width 12 height 20
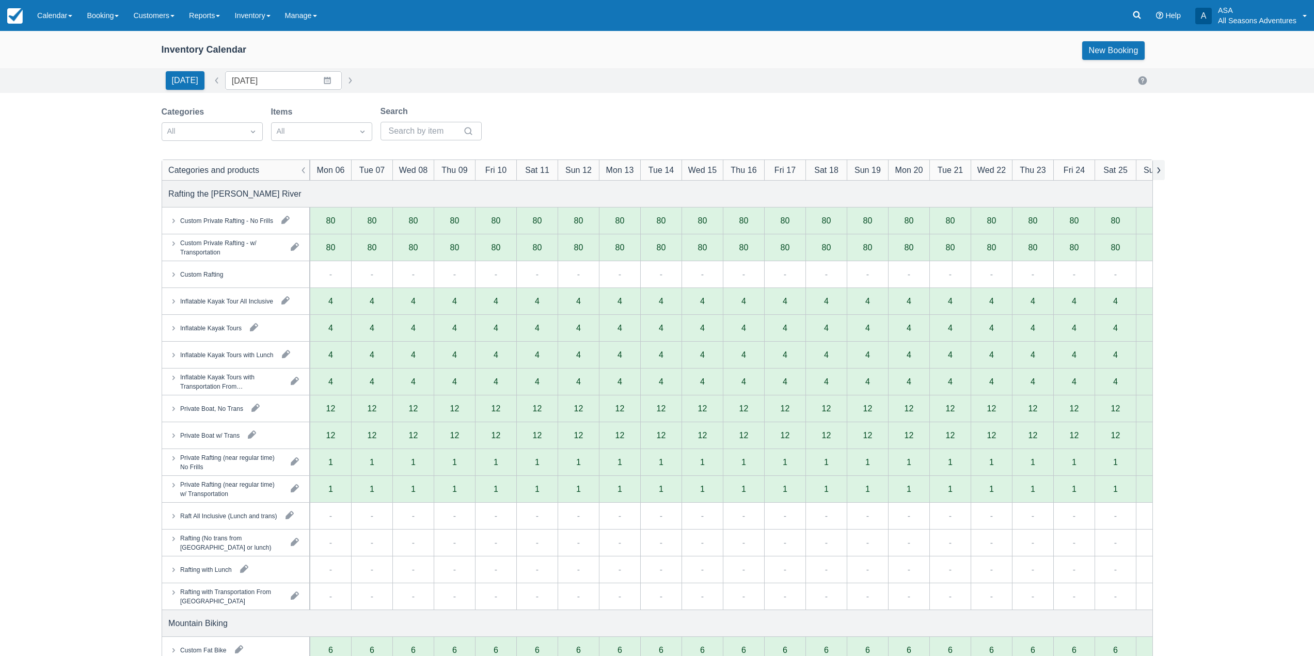
click at [1158, 169] on button "button" at bounding box center [1158, 170] width 12 height 20
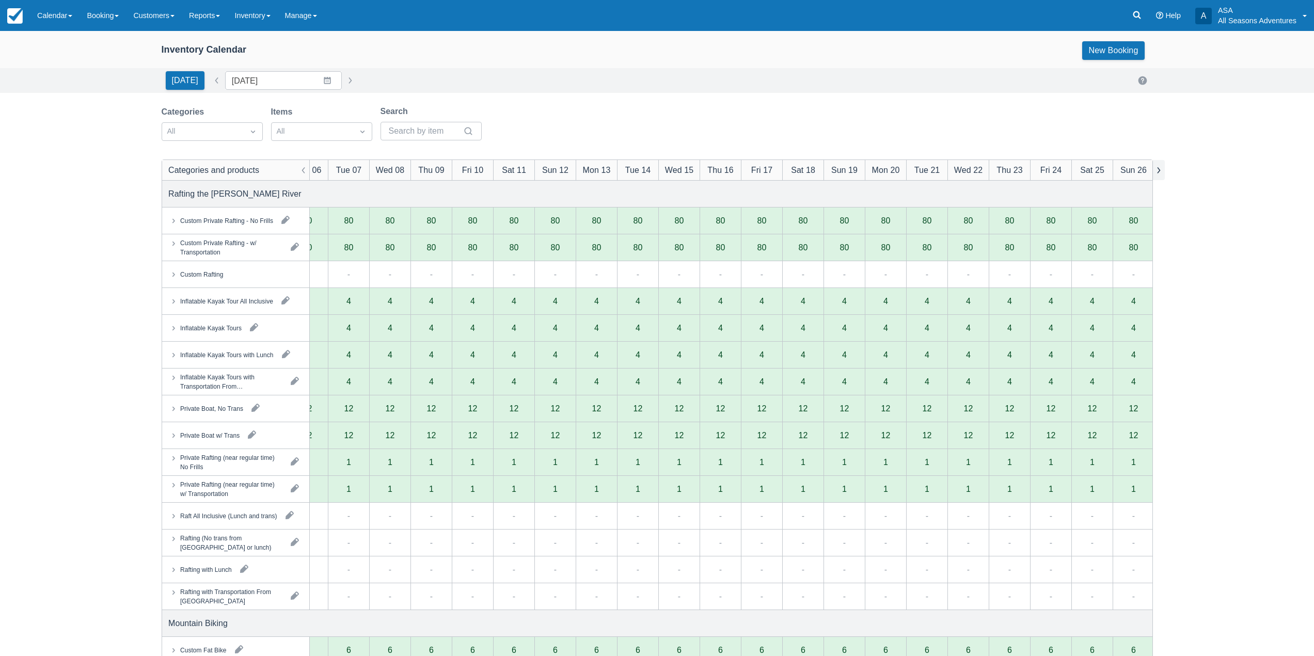
click at [1158, 169] on button "button" at bounding box center [1158, 170] width 12 height 20
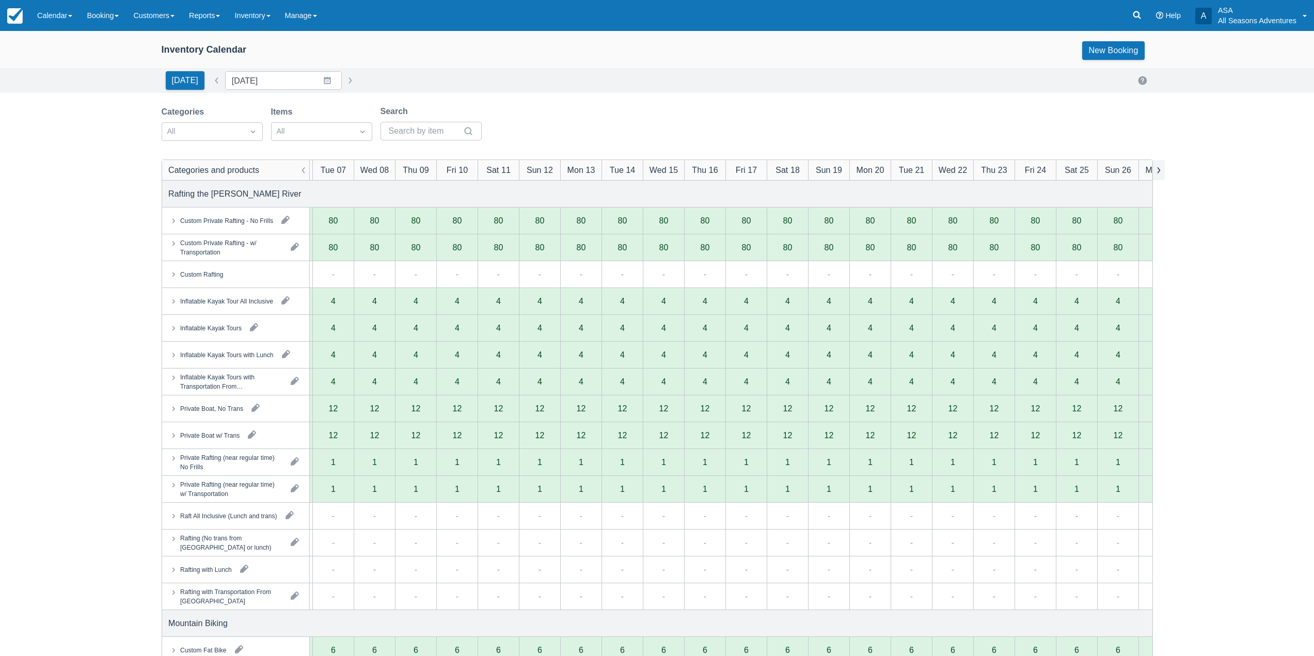
click at [1158, 169] on button "button" at bounding box center [1158, 170] width 12 height 20
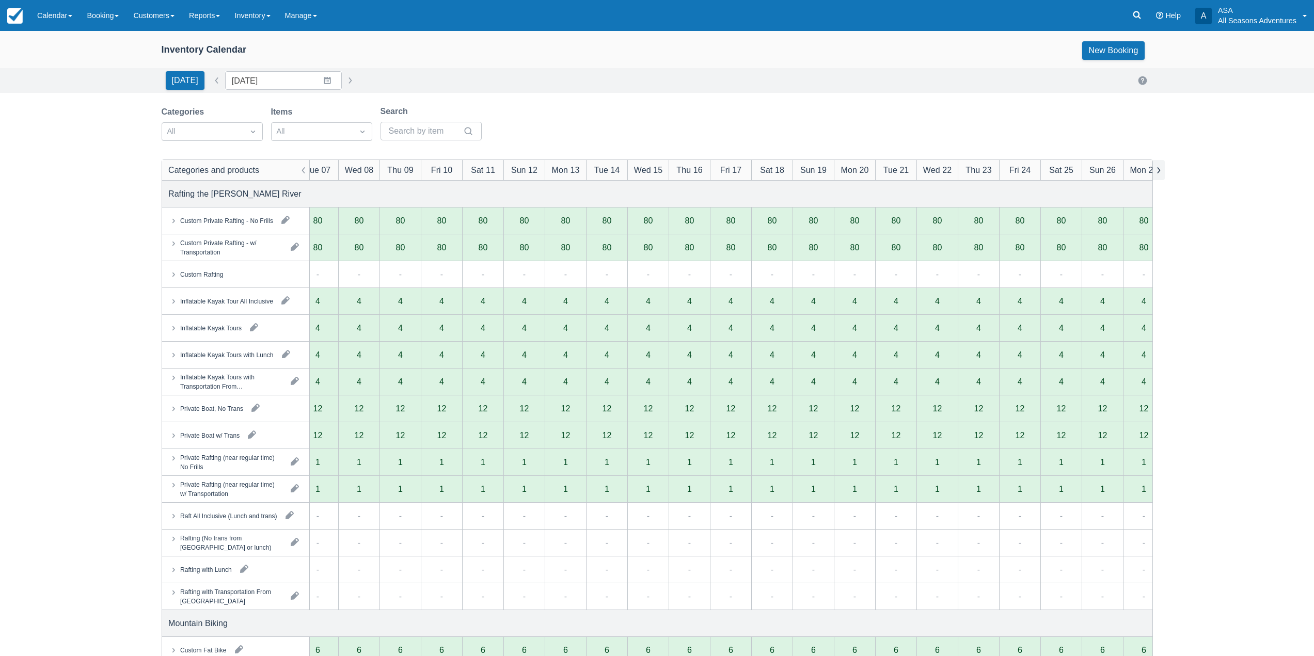
click at [1158, 169] on button "button" at bounding box center [1158, 170] width 12 height 20
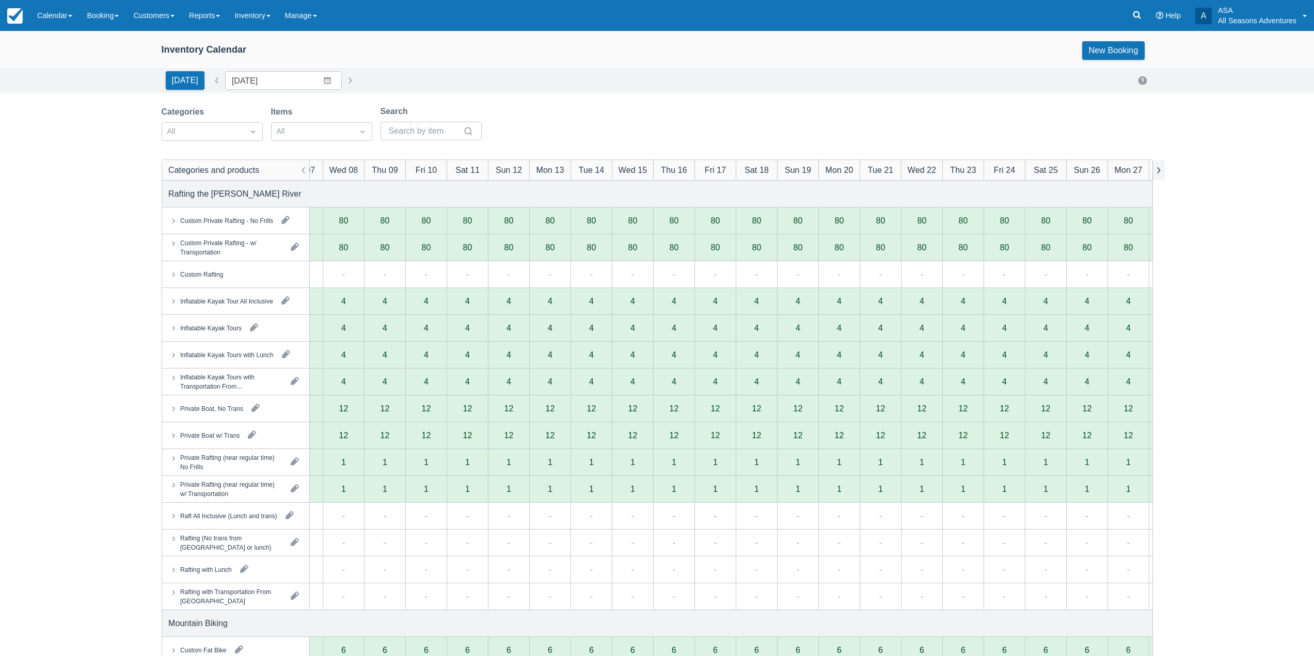
click at [1158, 169] on button "button" at bounding box center [1158, 170] width 12 height 20
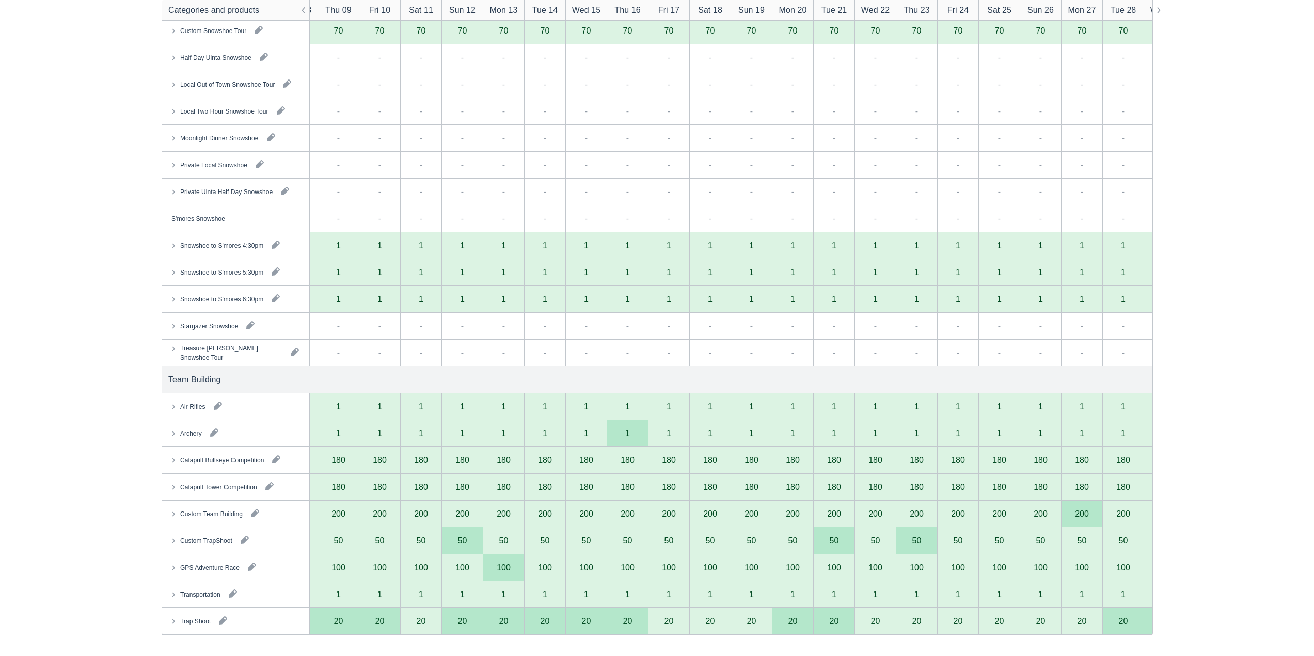
click at [1124, 624] on div "20" at bounding box center [1122, 621] width 9 height 8
click at [1123, 622] on div "20" at bounding box center [1122, 621] width 9 height 8
click at [228, 614] on button "button" at bounding box center [223, 620] width 17 height 17
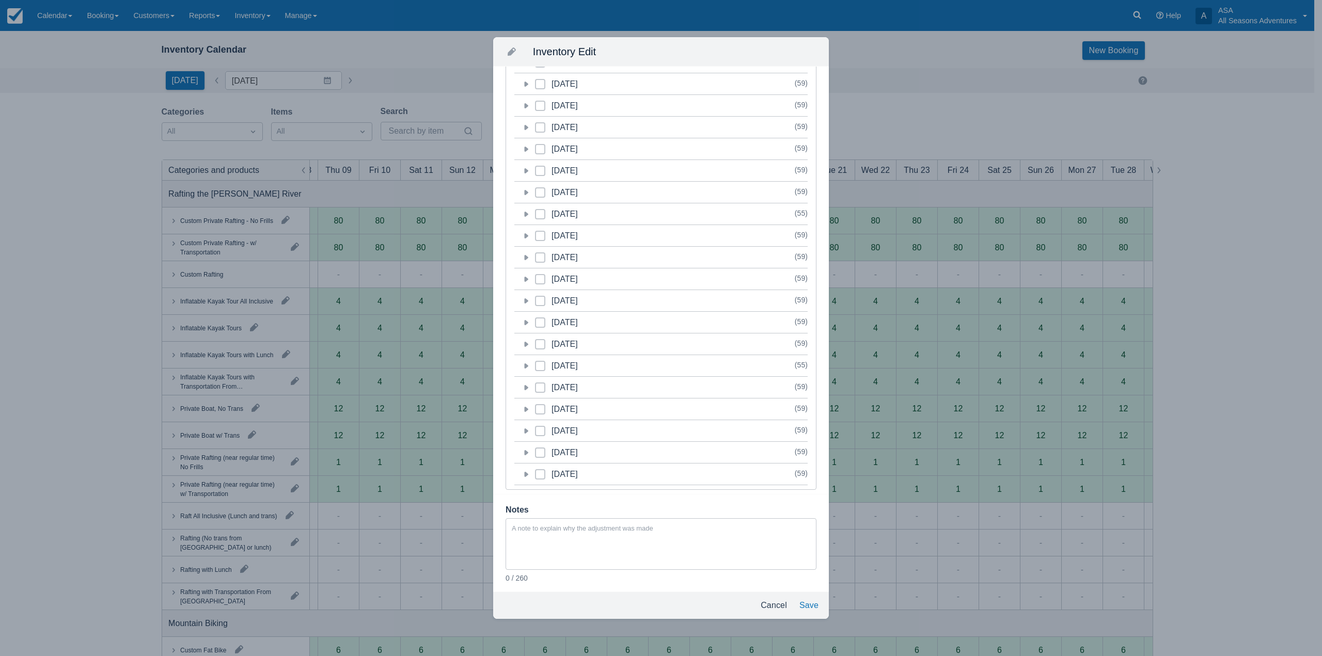
click at [528, 409] on icon at bounding box center [525, 409] width 10 height 10
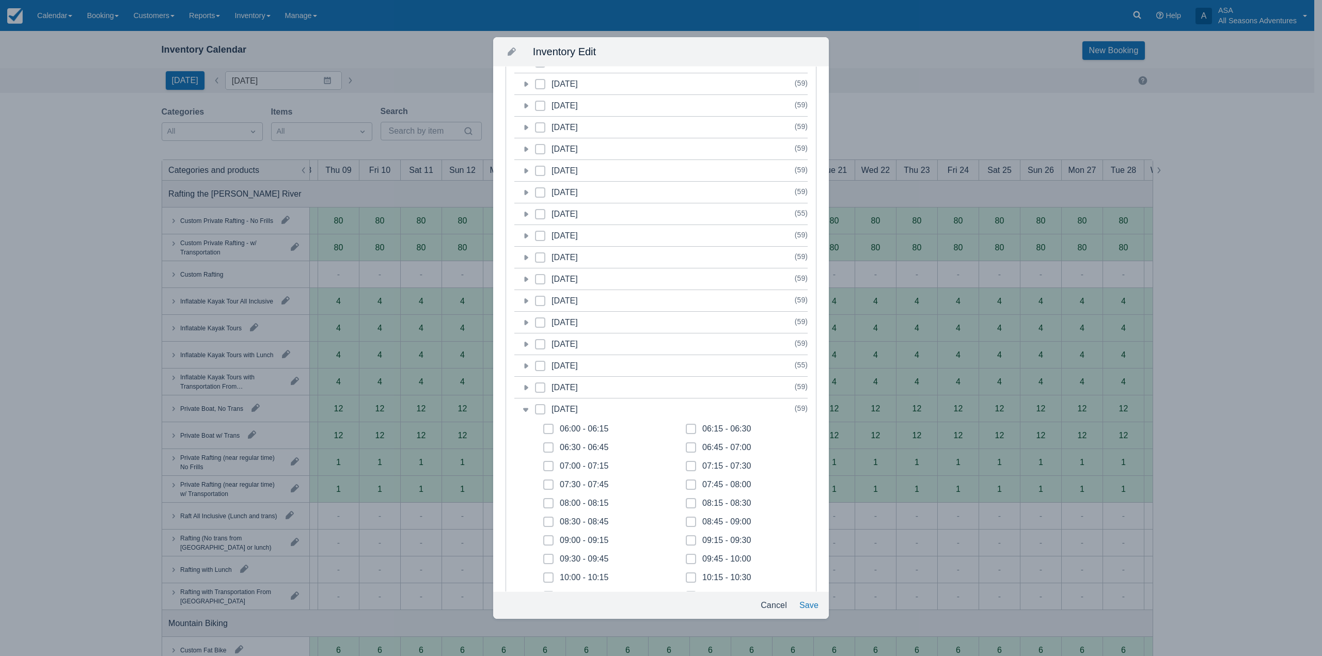
click at [528, 409] on icon at bounding box center [525, 409] width 10 height 10
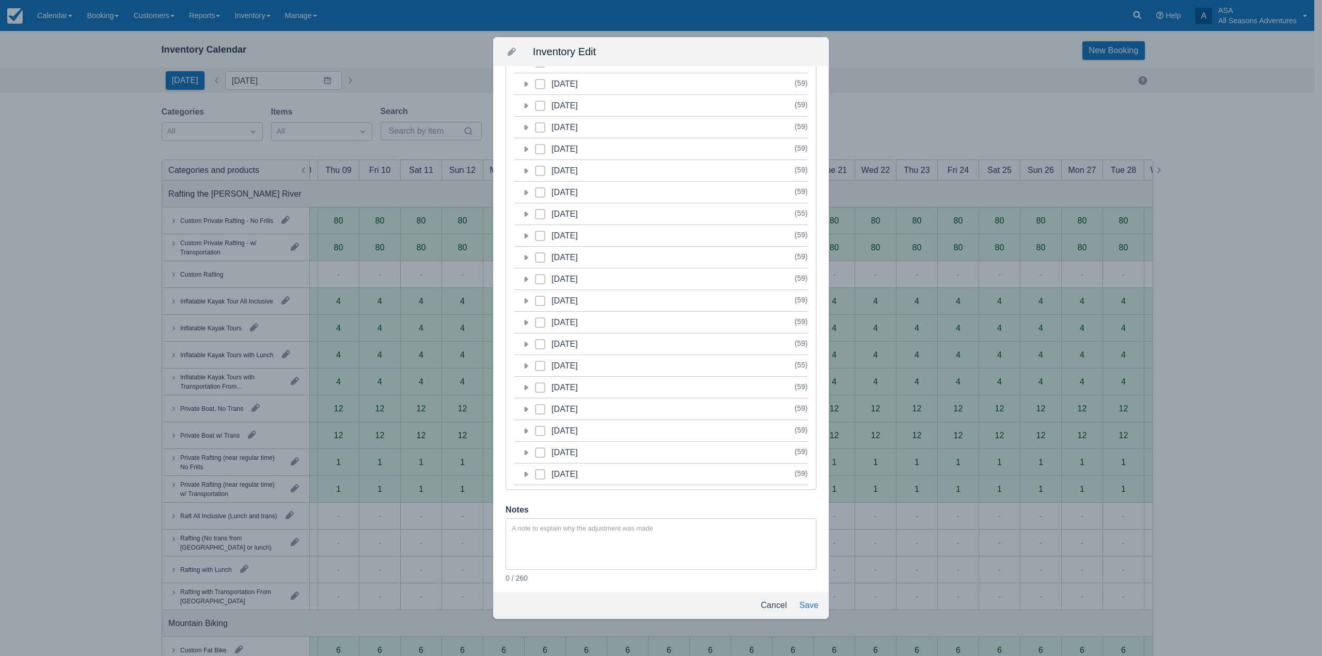
click at [544, 409] on span at bounding box center [540, 413] width 10 height 19
click at [535, 407] on input "category-1761631200" at bounding box center [535, 406] width 1 height 1
checkbox input "true"
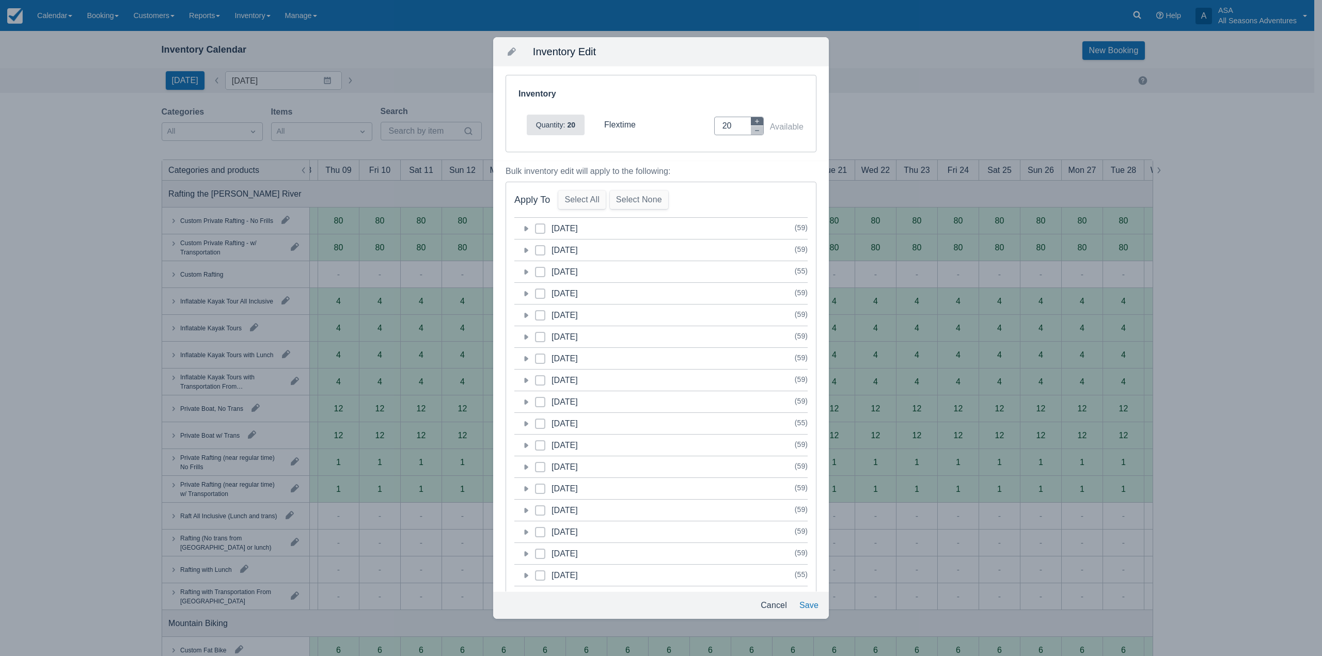
click at [754, 122] on icon "button" at bounding box center [757, 121] width 6 height 6
type input "22"
click at [805, 604] on button "Save" at bounding box center [808, 605] width 27 height 19
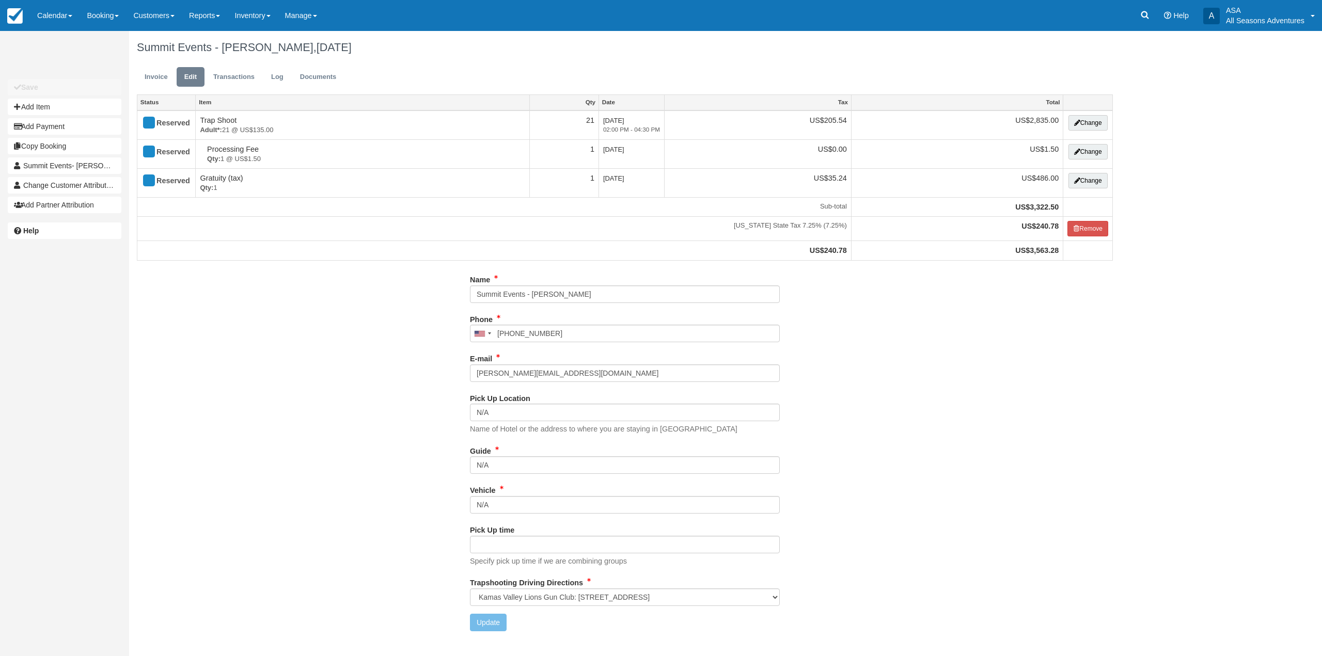
select select "Kamas Valley Lions Gun Club: [STREET_ADDRESS]"
click at [142, 72] on link "Invoice" at bounding box center [156, 77] width 39 height 20
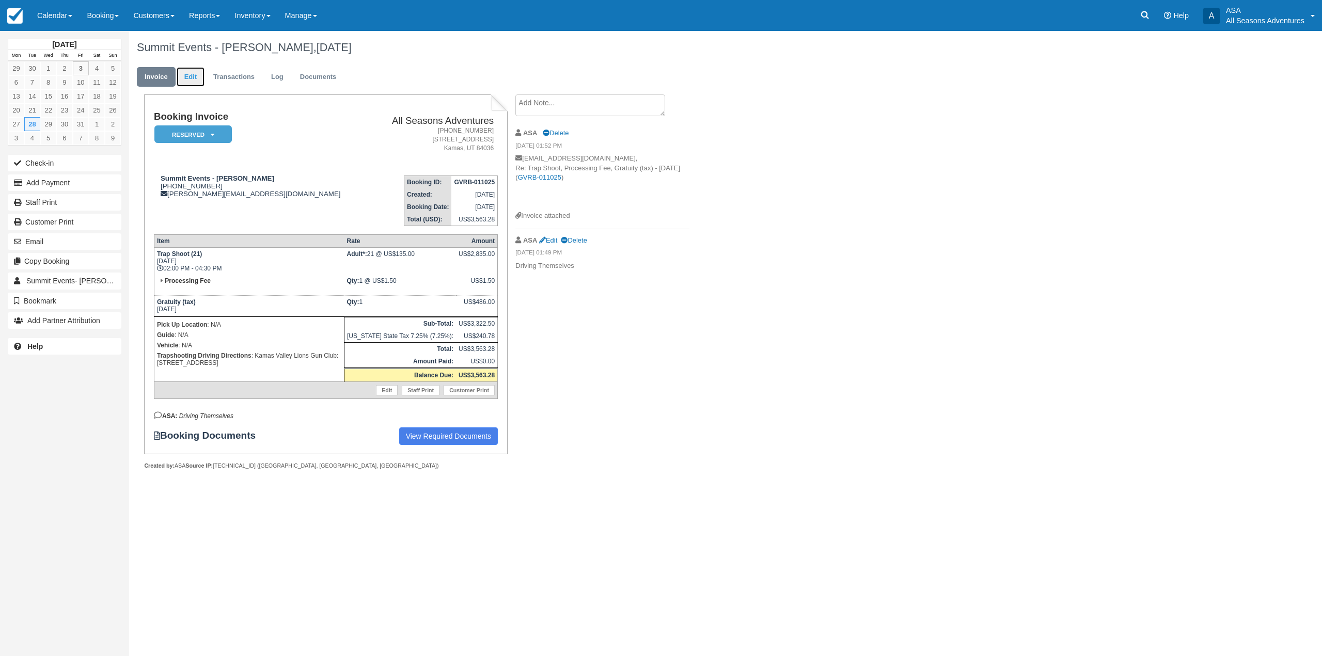
click at [188, 78] on link "Edit" at bounding box center [191, 77] width 28 height 20
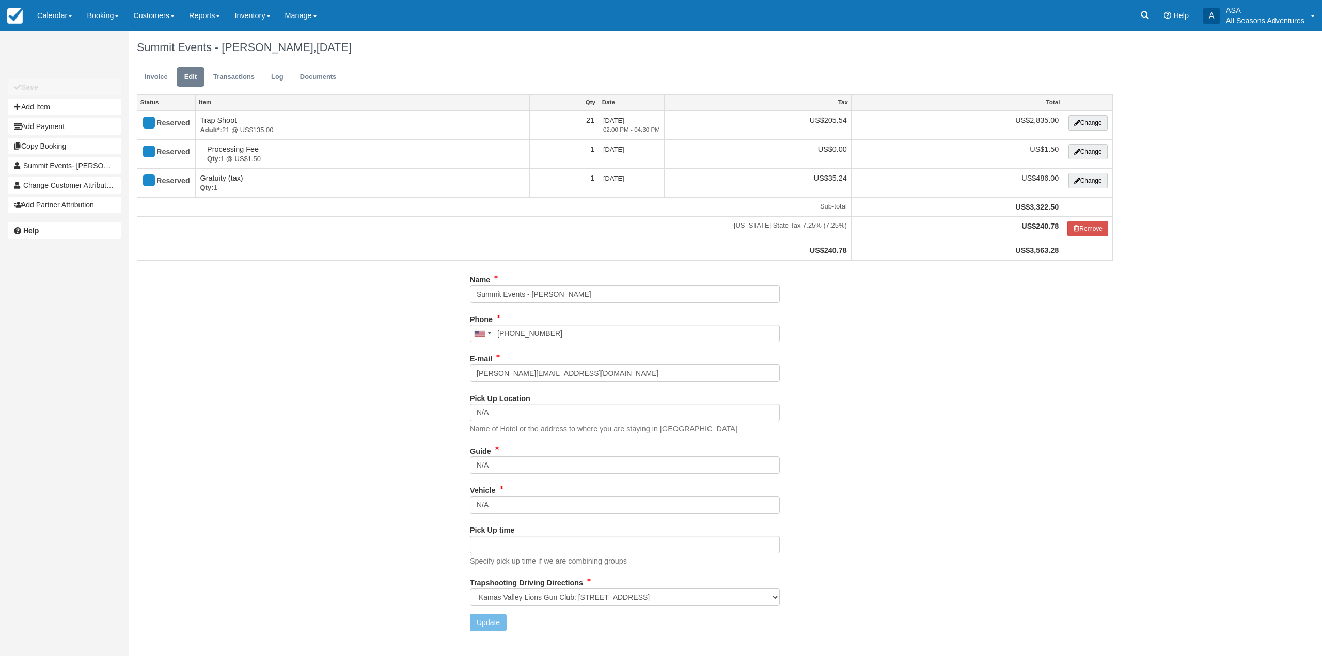
select select "Kamas Valley Lions Gun Club: 3050 W 200S, Kamas, UT"
click at [83, 107] on button "Add Item" at bounding box center [65, 107] width 114 height 17
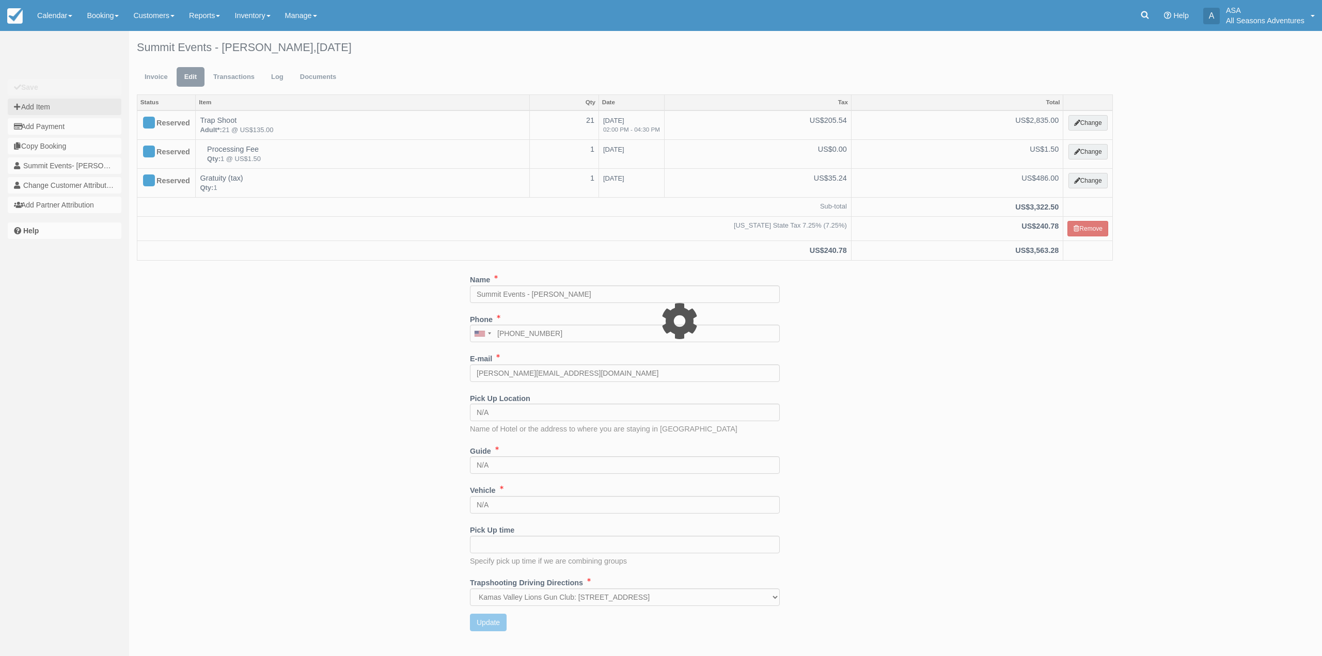
type input "0.00"
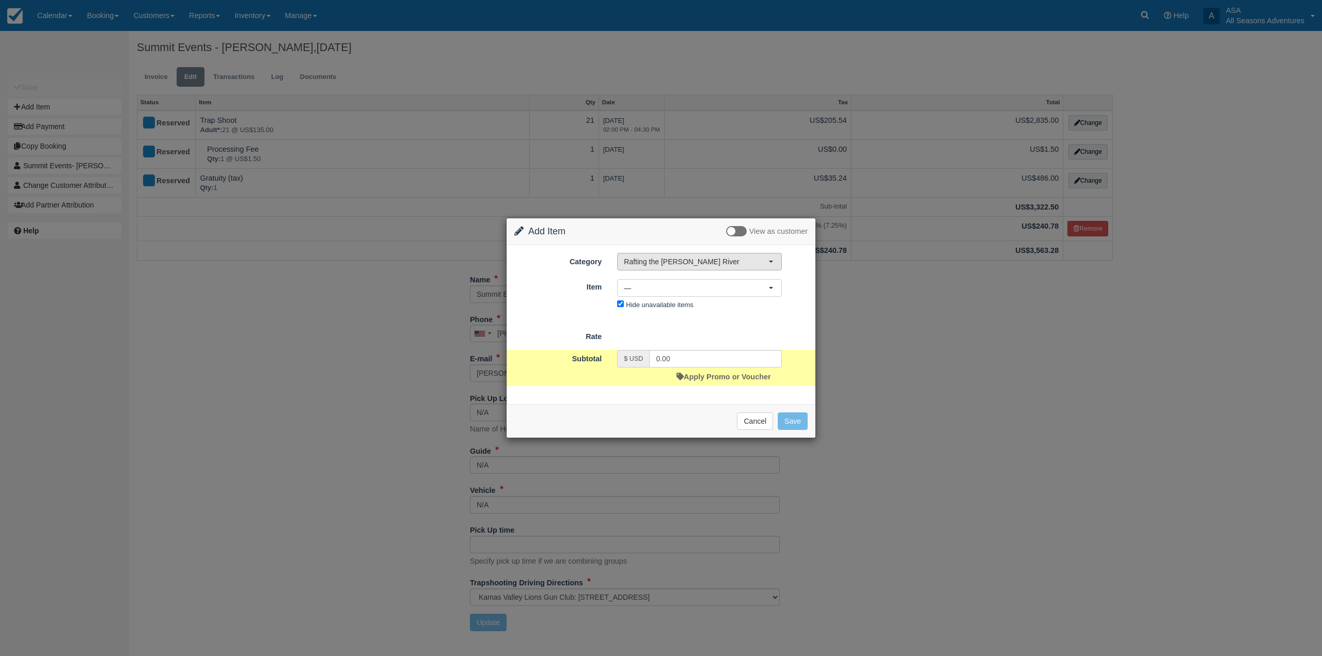
click at [656, 262] on span "Rafting the [PERSON_NAME] River" at bounding box center [696, 262] width 145 height 10
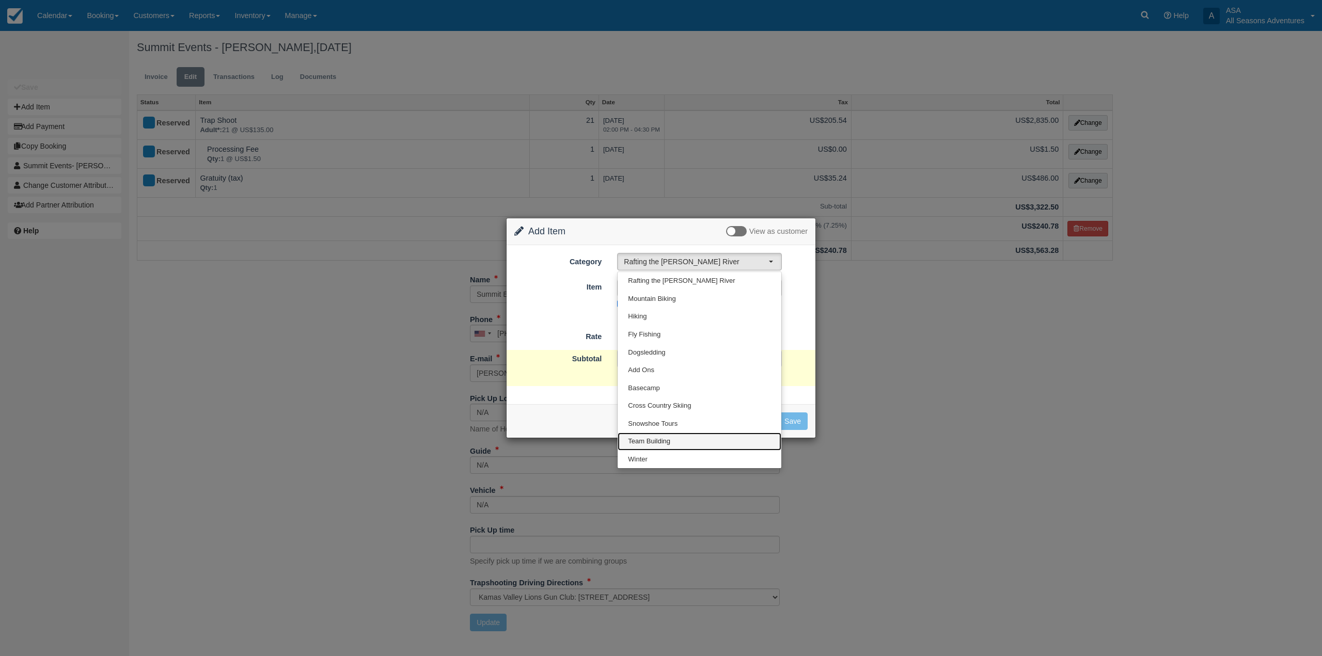
click at [650, 441] on span "Team Building" at bounding box center [649, 442] width 42 height 10
select select "3"
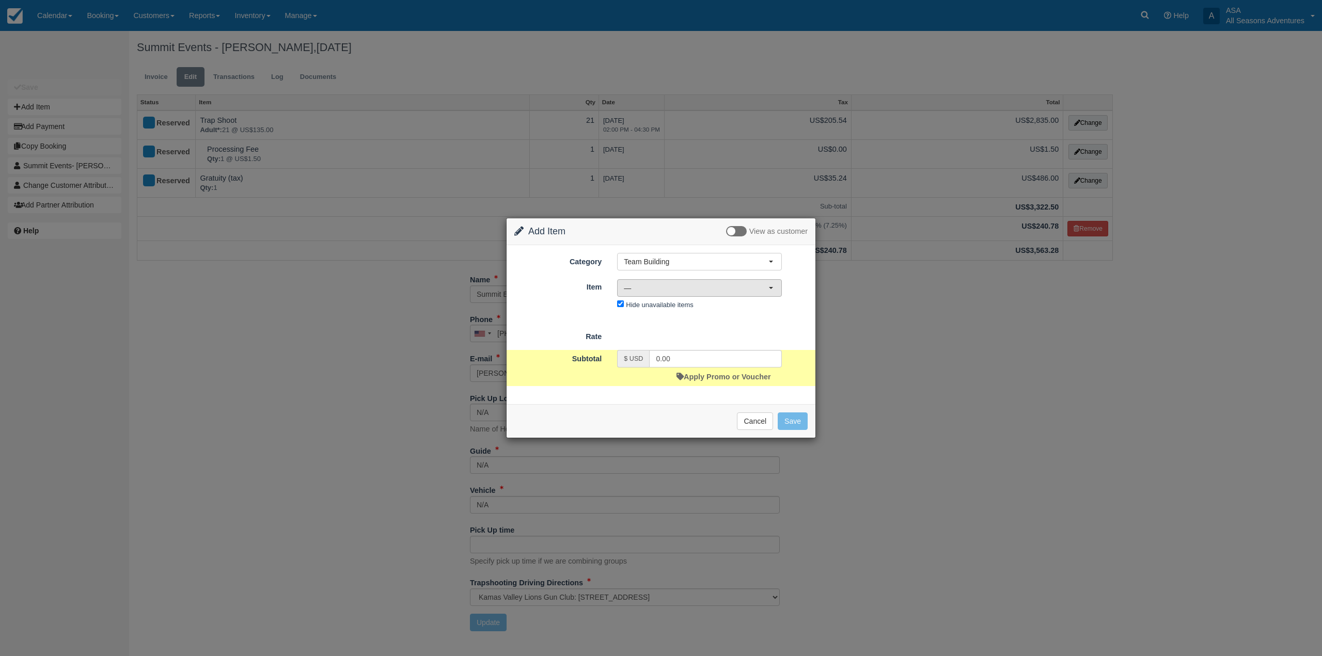
click at [659, 292] on span "—" at bounding box center [696, 288] width 145 height 10
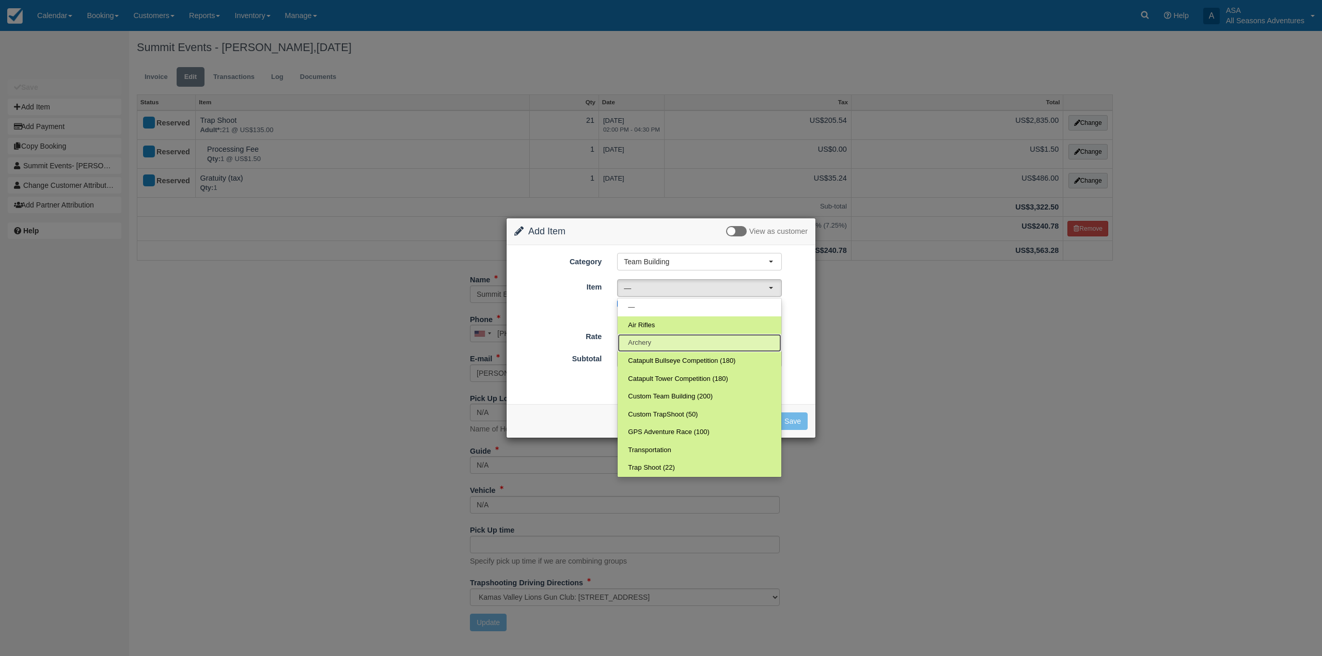
click at [652, 344] on link "Archery" at bounding box center [699, 343] width 164 height 18
select select "167"
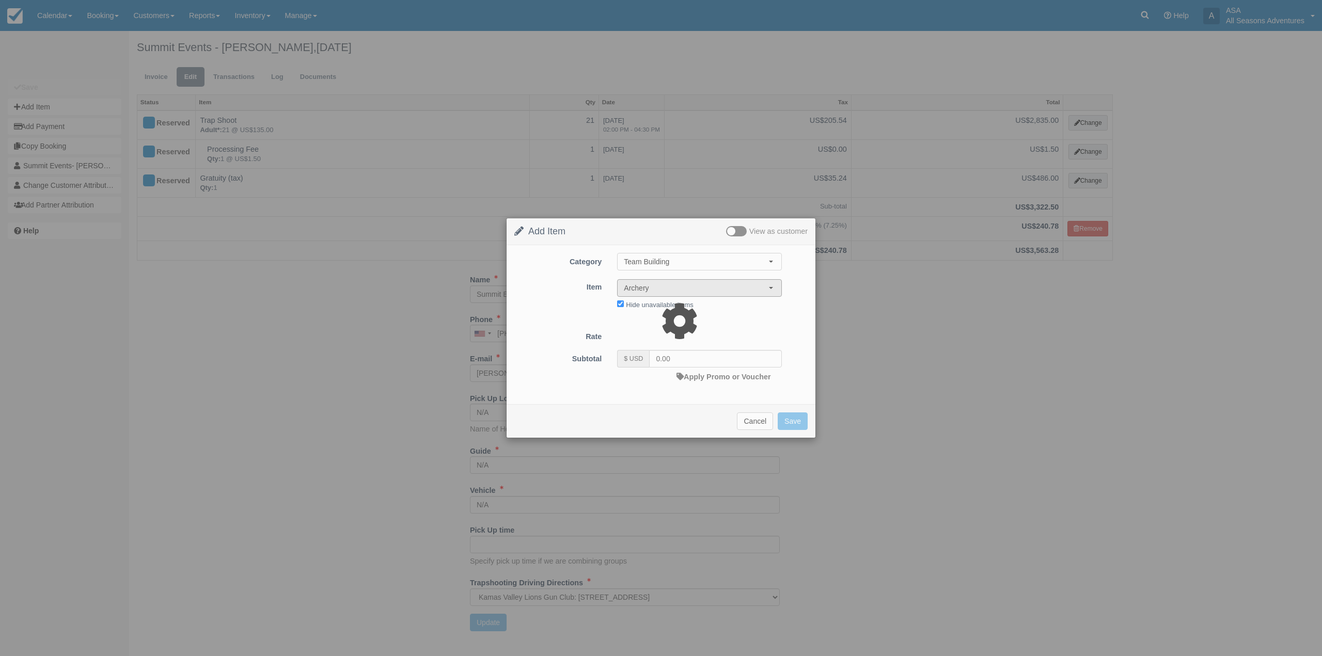
type input "1000.00"
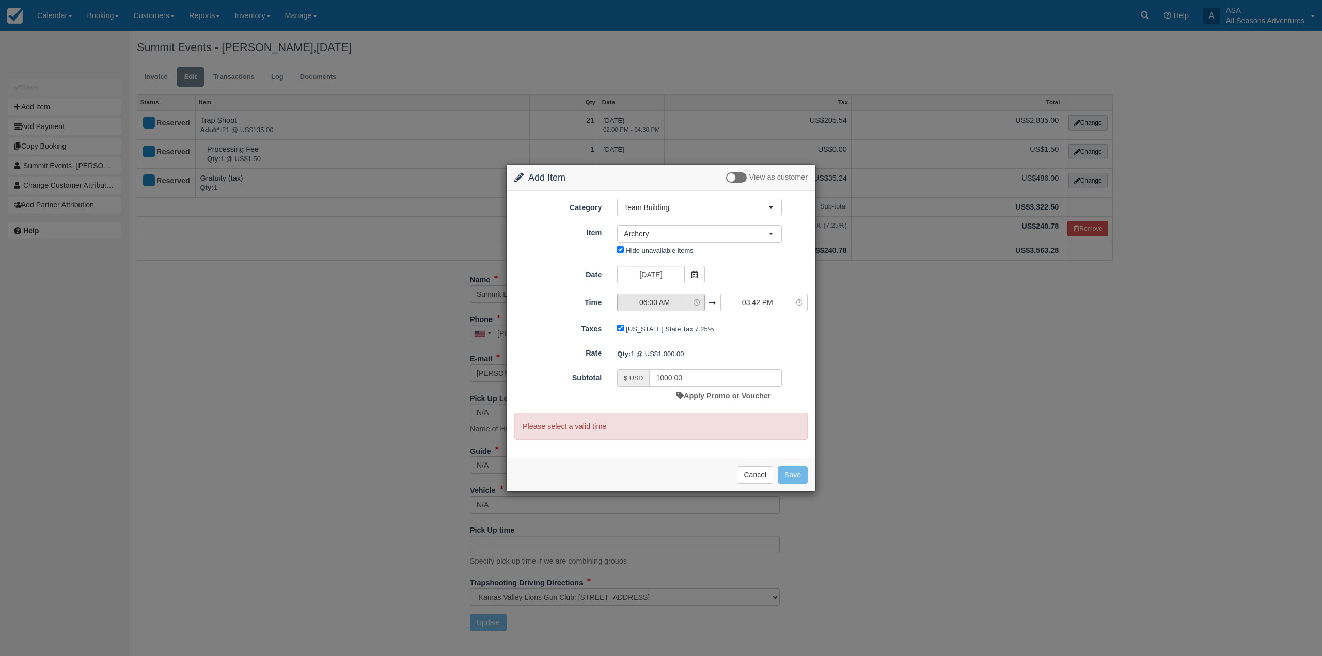
click at [659, 307] on span "06:00 AM" at bounding box center [653, 302] width 73 height 10
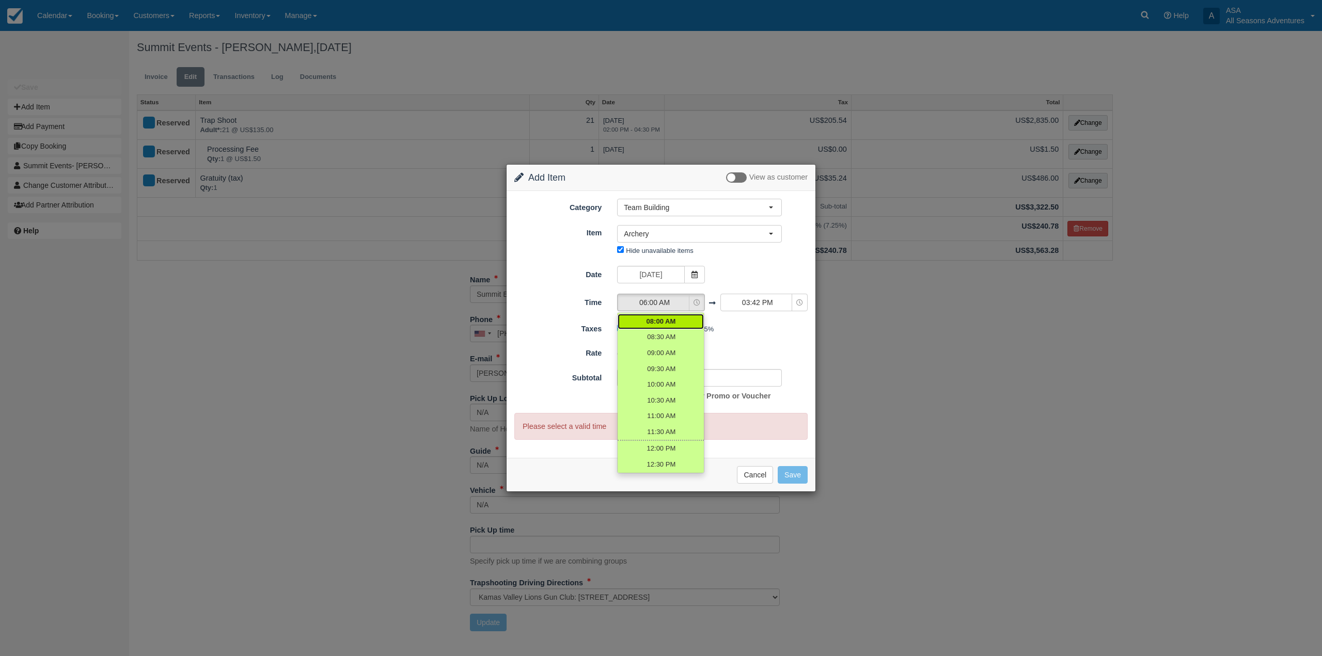
scroll to position [155, 0]
click at [660, 432] on span "02:00 PM" at bounding box center [660, 436] width 29 height 10
select select "14:00"
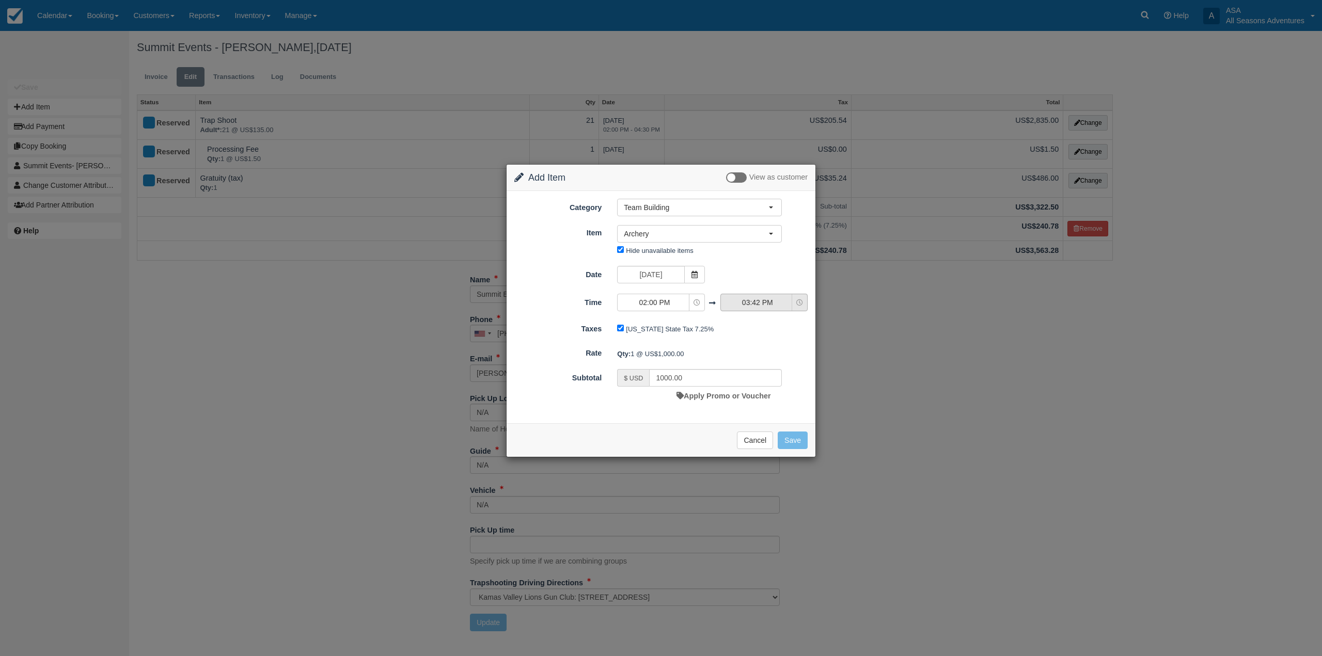
click at [753, 300] on span "03:42 PM" at bounding box center [757, 302] width 73 height 10
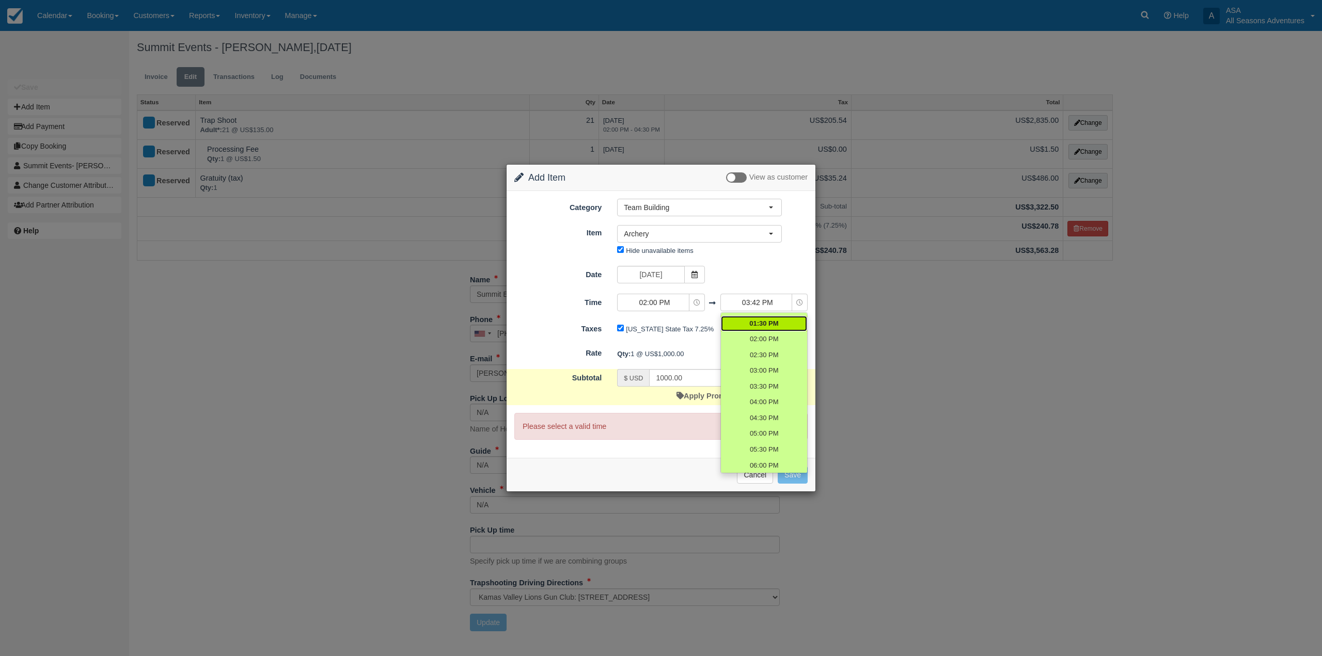
scroll to position [258, 0]
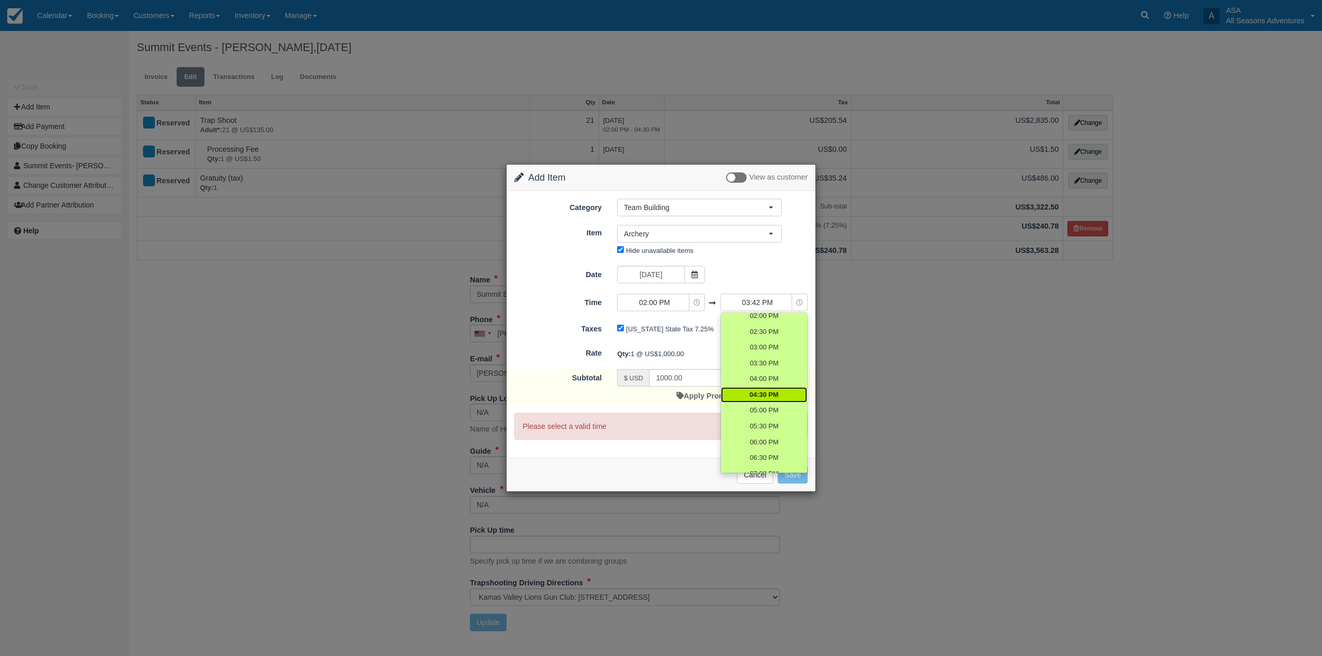
click at [757, 396] on span "04:30 PM" at bounding box center [763, 395] width 29 height 10
click at [764, 392] on span "04:30 PM" at bounding box center [763, 395] width 29 height 10
click at [759, 380] on span "04:00 PM" at bounding box center [763, 379] width 29 height 10
click at [769, 394] on span "04:30 PM" at bounding box center [763, 395] width 29 height 10
click at [761, 385] on link "04:00 PM" at bounding box center [764, 379] width 86 height 16
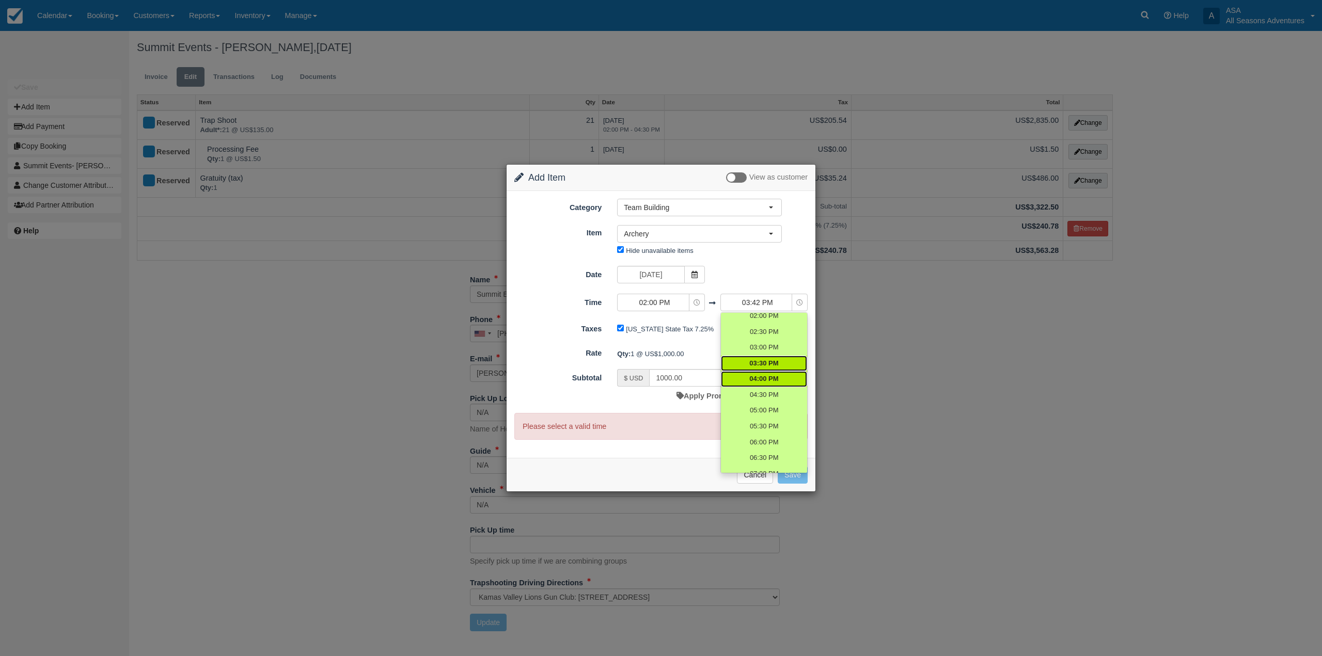
click at [764, 362] on span "03:30 PM" at bounding box center [763, 364] width 29 height 10
click at [764, 344] on span "03:00 PM" at bounding box center [763, 348] width 29 height 10
click at [765, 336] on span "02:30 PM" at bounding box center [763, 332] width 29 height 10
click at [767, 322] on link "02:00 PM" at bounding box center [764, 316] width 86 height 16
click at [748, 263] on form "Category Team Building Rafting the Weber River Mountain Biking Hiking Fly Fishi…" at bounding box center [660, 319] width 293 height 241
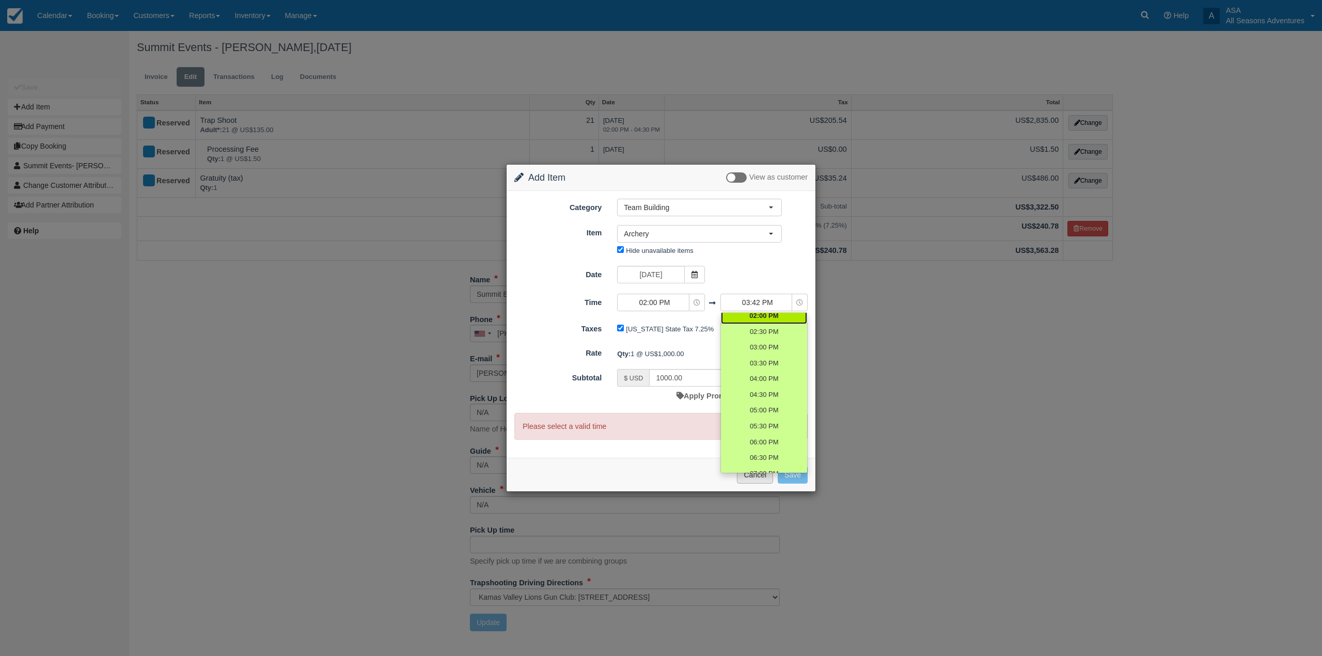
click at [764, 479] on button "Cancel" at bounding box center [755, 475] width 36 height 18
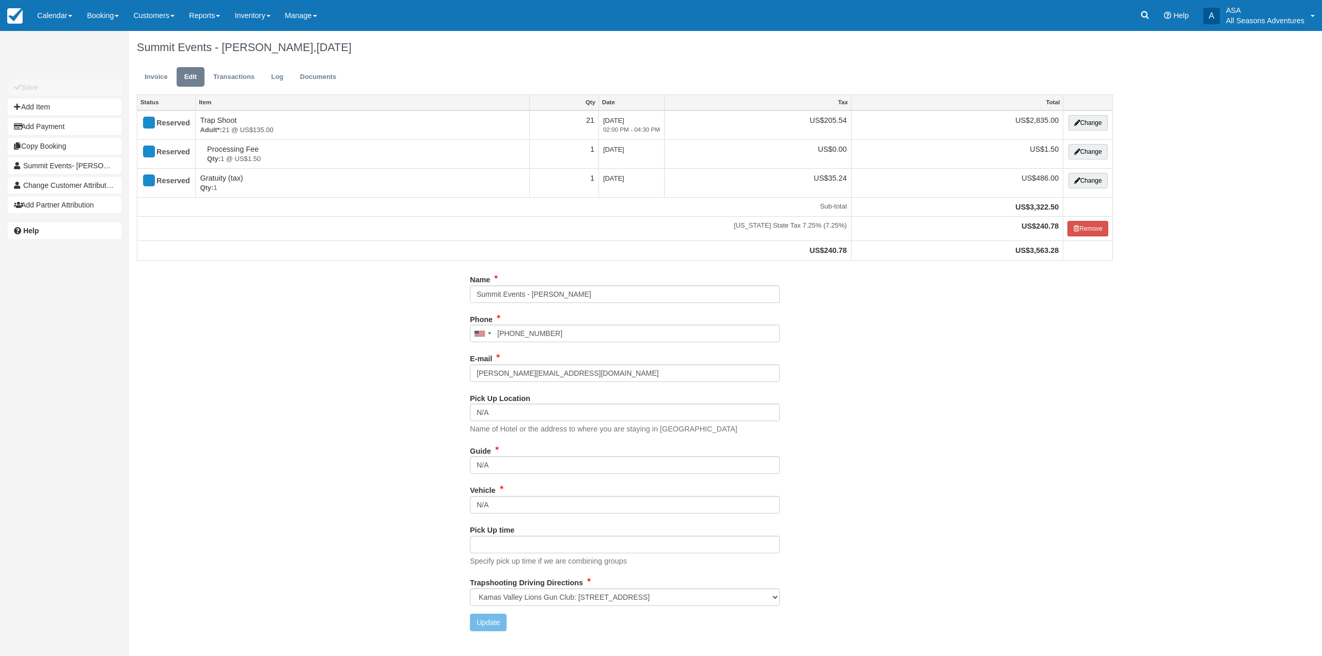
select select "Kamas Valley Lions Gun Club: [STREET_ADDRESS]"
click at [61, 106] on button "Add Item" at bounding box center [65, 107] width 114 height 17
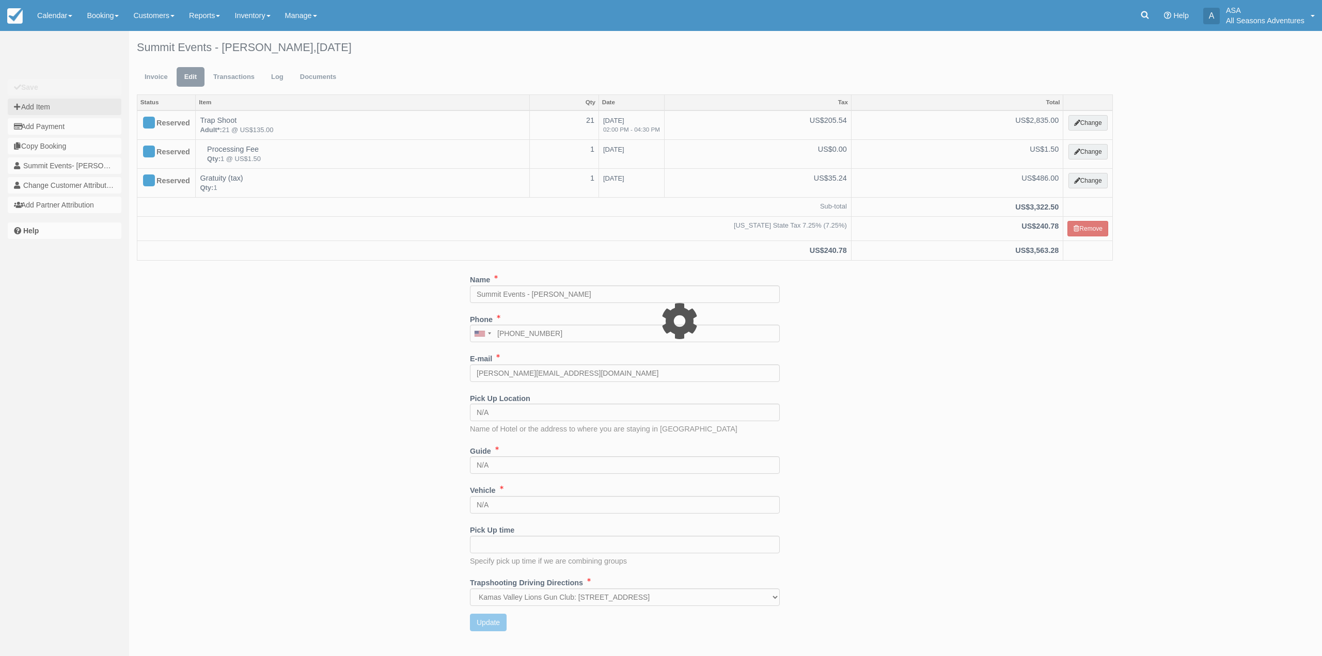
type input "0.00"
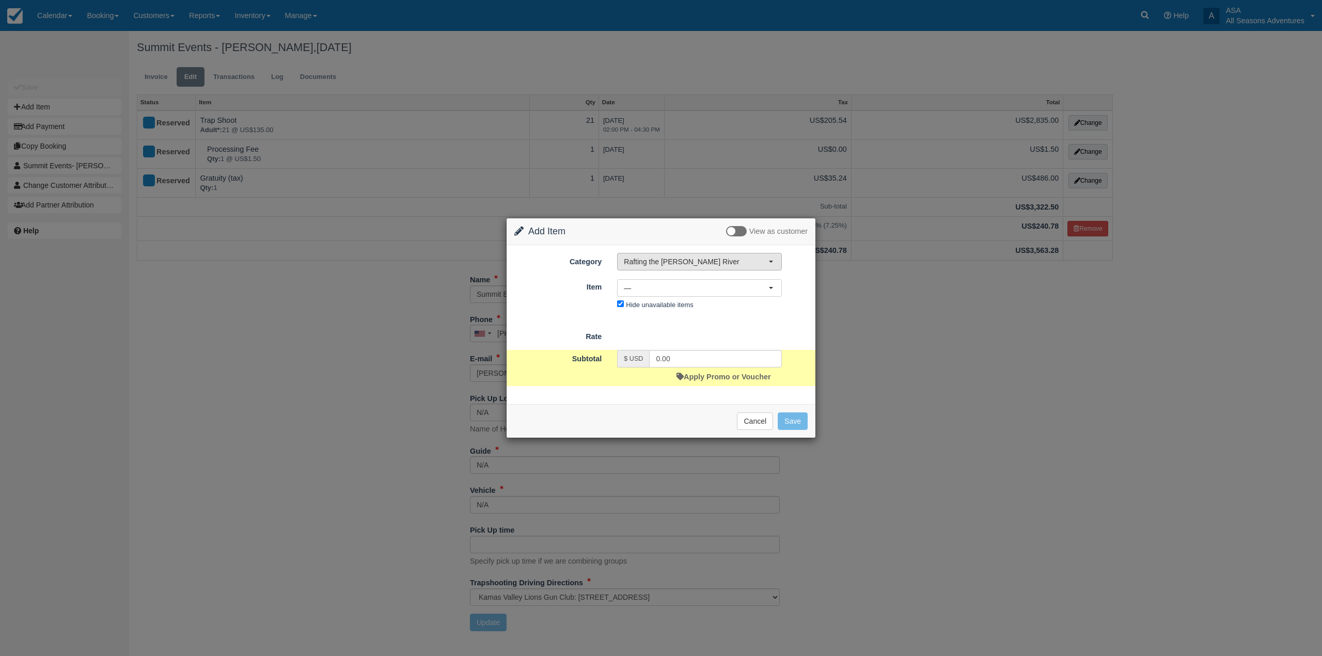
click at [700, 269] on button "Rafting the [PERSON_NAME] River" at bounding box center [699, 262] width 165 height 18
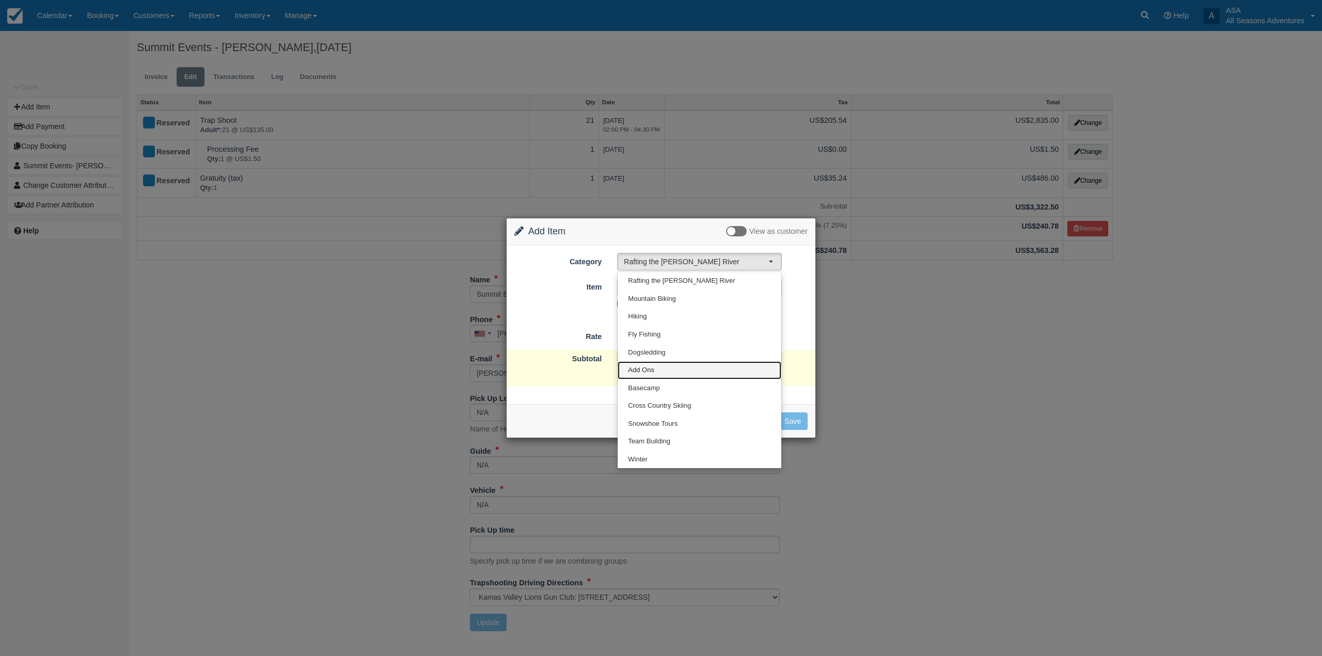
click at [644, 373] on span "Add Ons" at bounding box center [641, 371] width 26 height 10
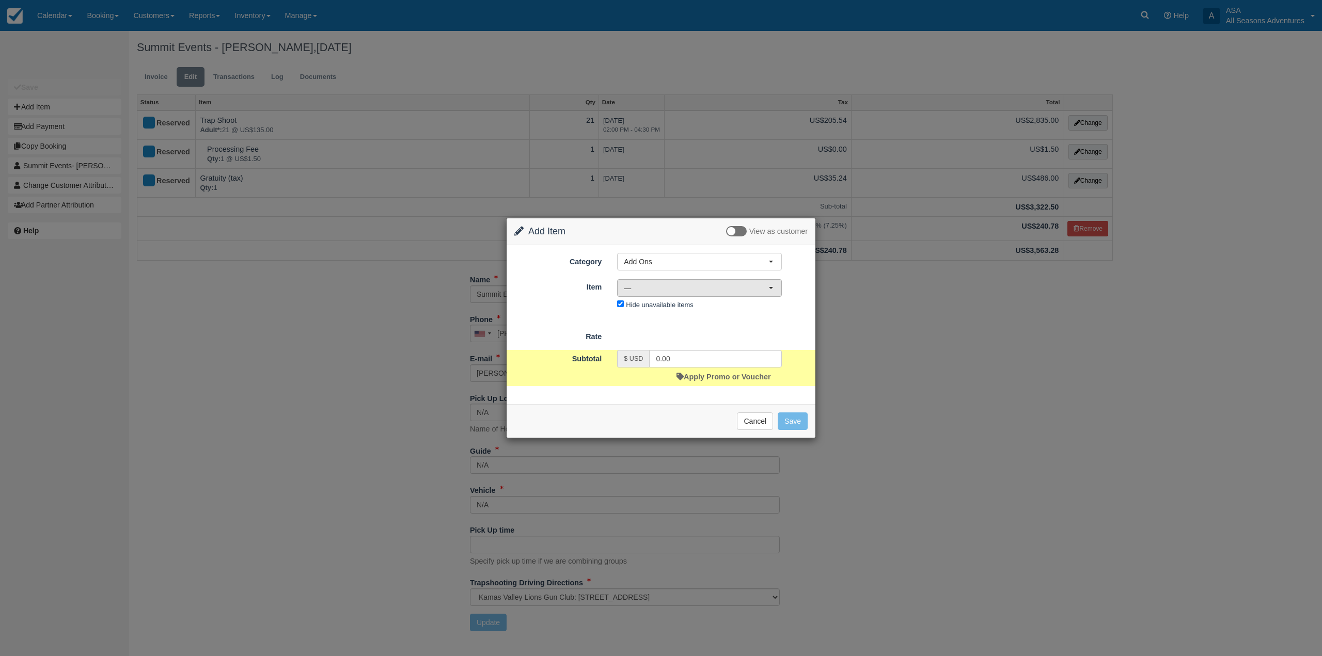
click at [654, 292] on span "—" at bounding box center [696, 288] width 145 height 10
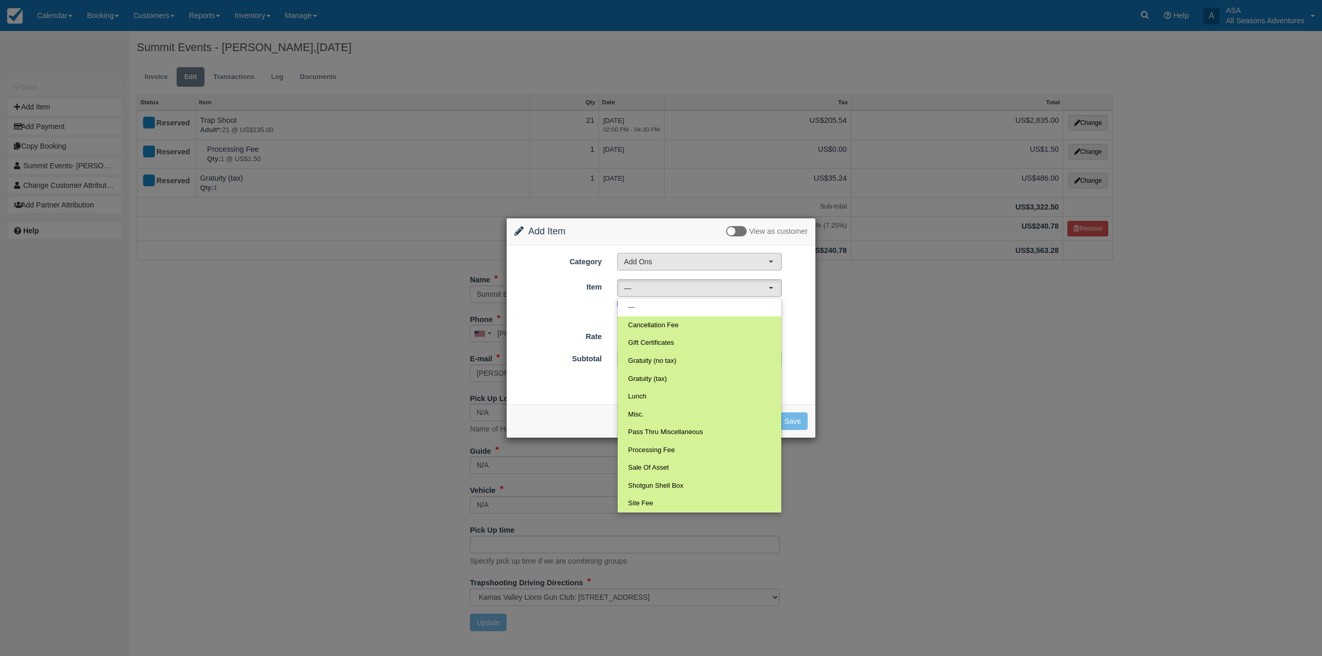
click at [664, 261] on span "Add Ons" at bounding box center [696, 262] width 145 height 10
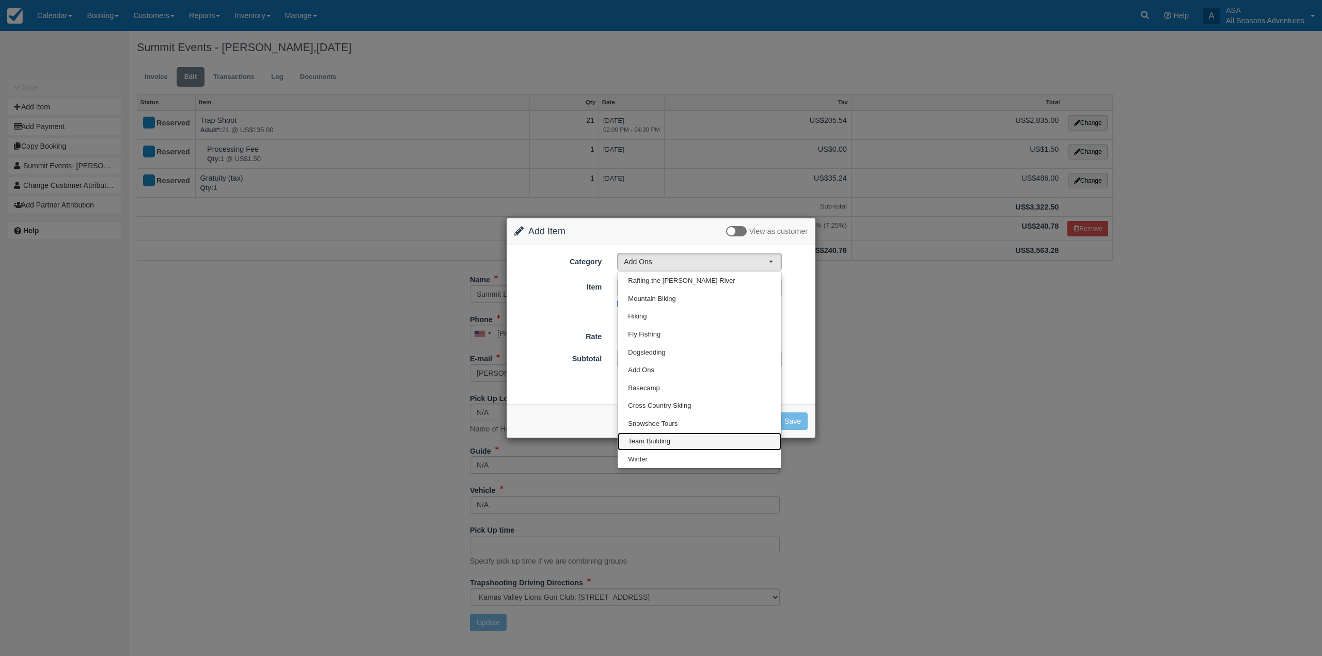
click at [660, 446] on span "Team Building" at bounding box center [649, 442] width 42 height 10
select select "3"
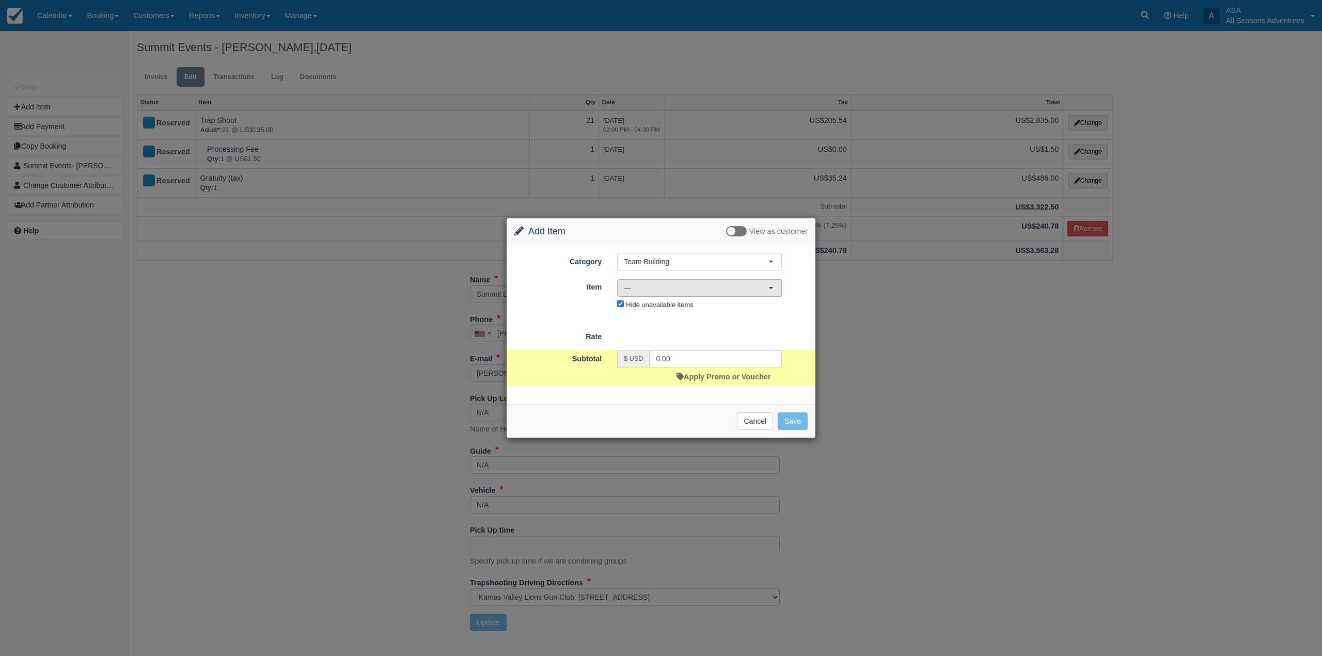
click at [669, 285] on span "—" at bounding box center [696, 288] width 145 height 10
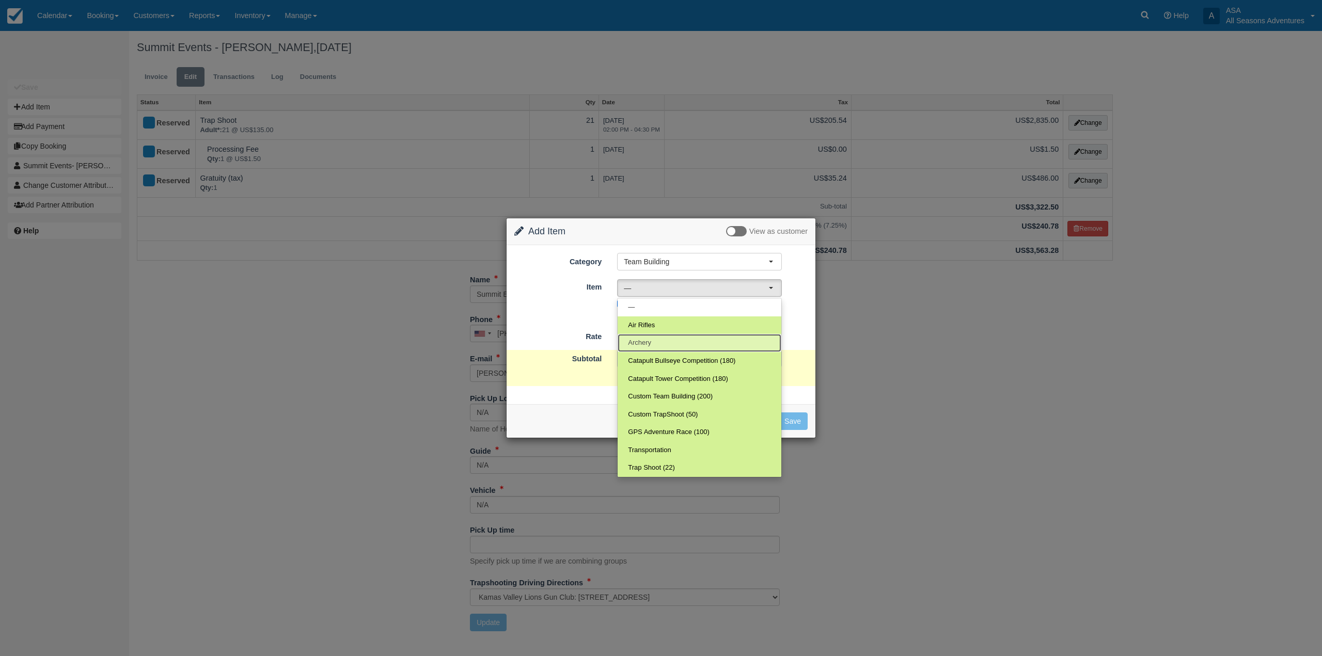
click at [674, 338] on link "Archery" at bounding box center [699, 343] width 164 height 18
select select "167"
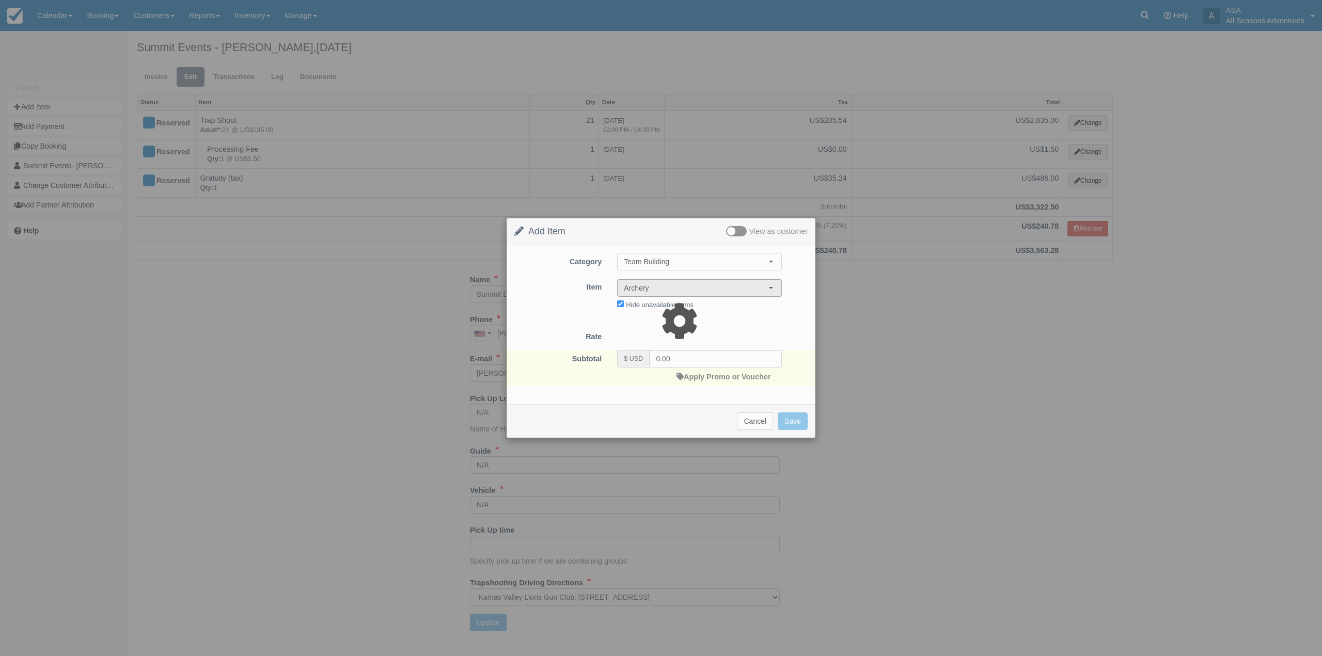
type input "1000.00"
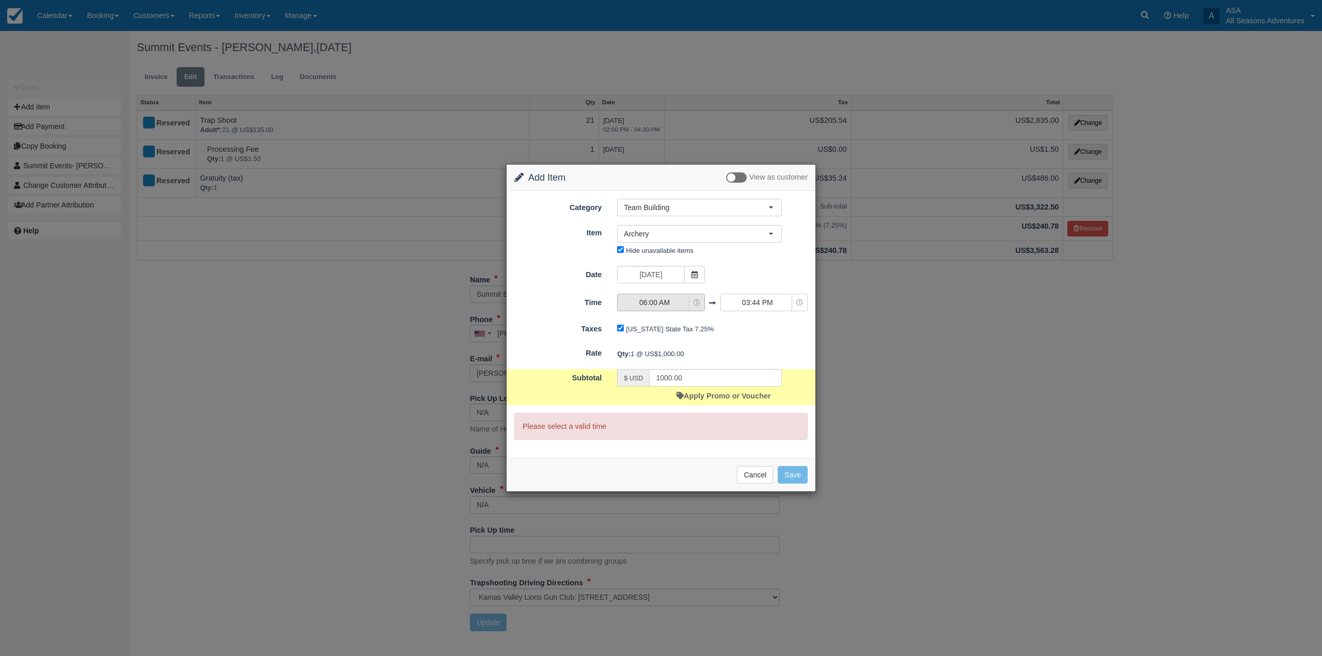
click at [685, 311] on button "06:00 AM" at bounding box center [660, 303] width 87 height 18
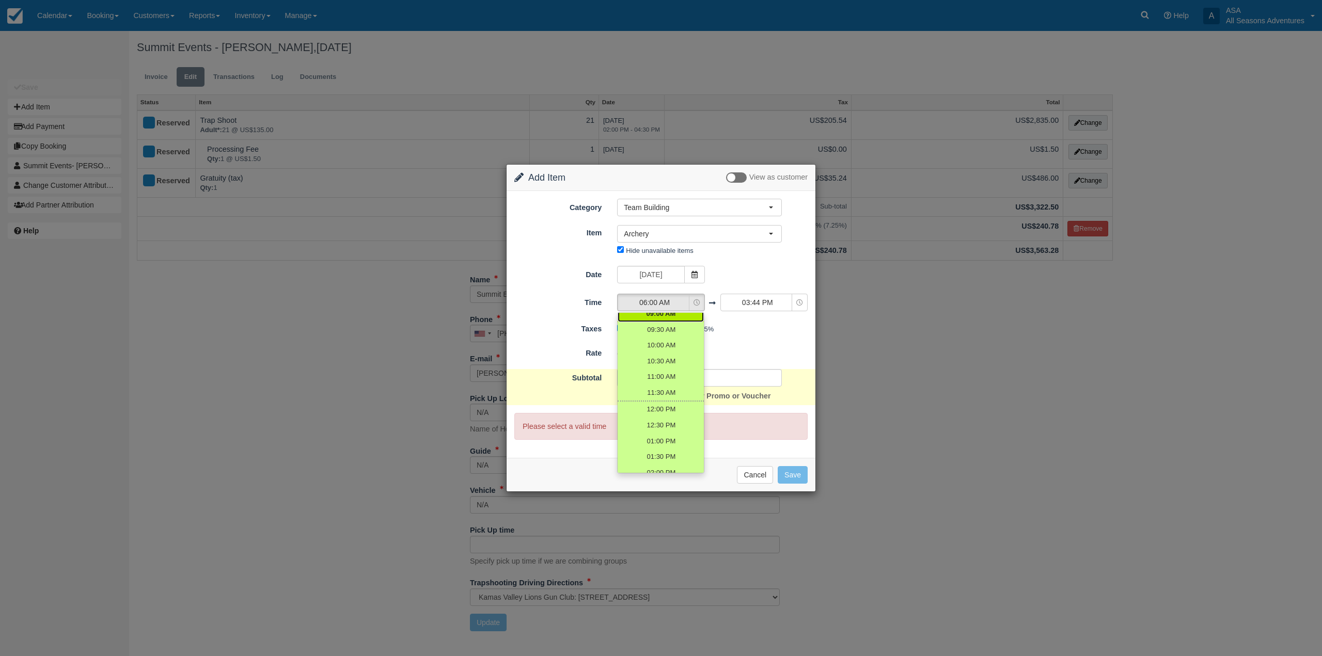
scroll to position [207, 0]
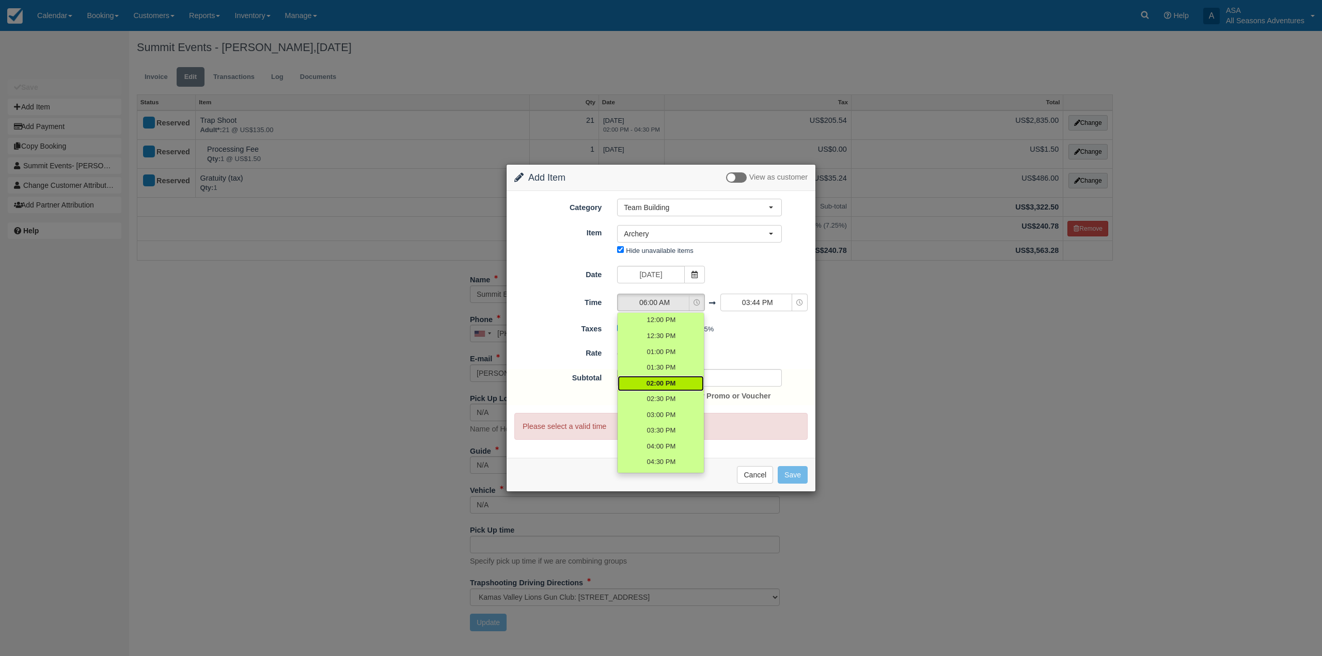
click at [668, 378] on link "02:00 PM" at bounding box center [660, 384] width 86 height 16
select select "14:00"
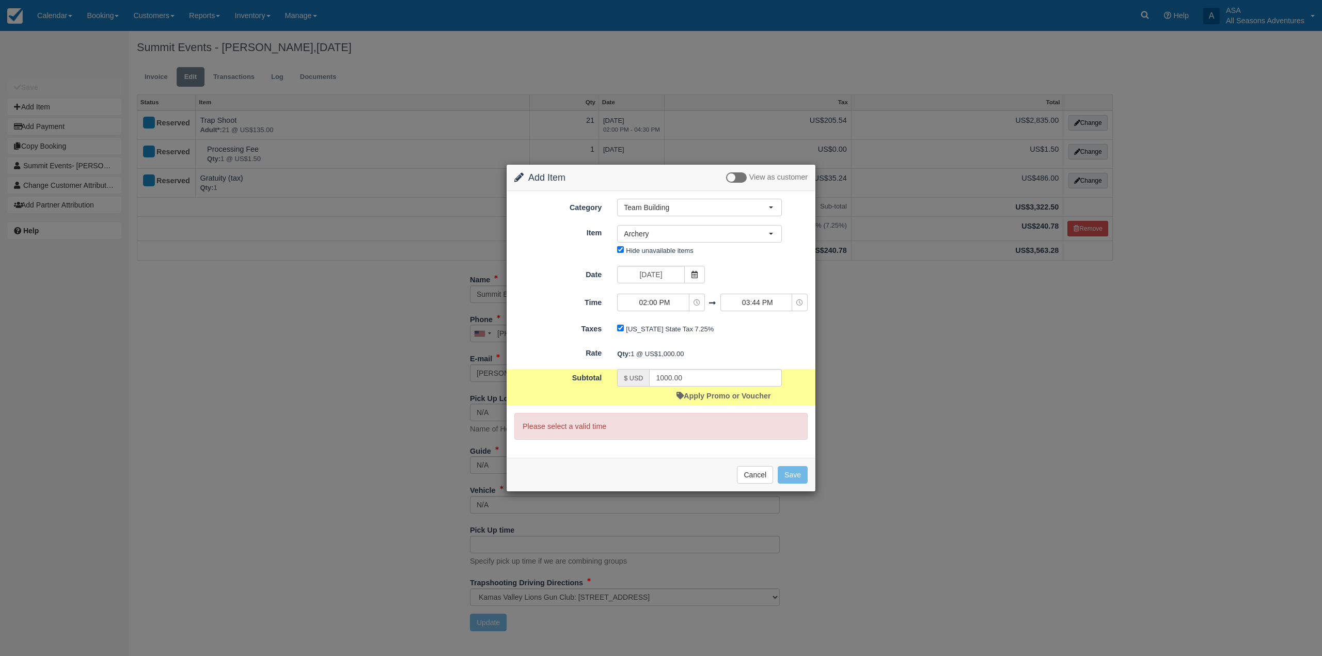
click at [750, 299] on span "03:44 PM" at bounding box center [757, 302] width 73 height 10
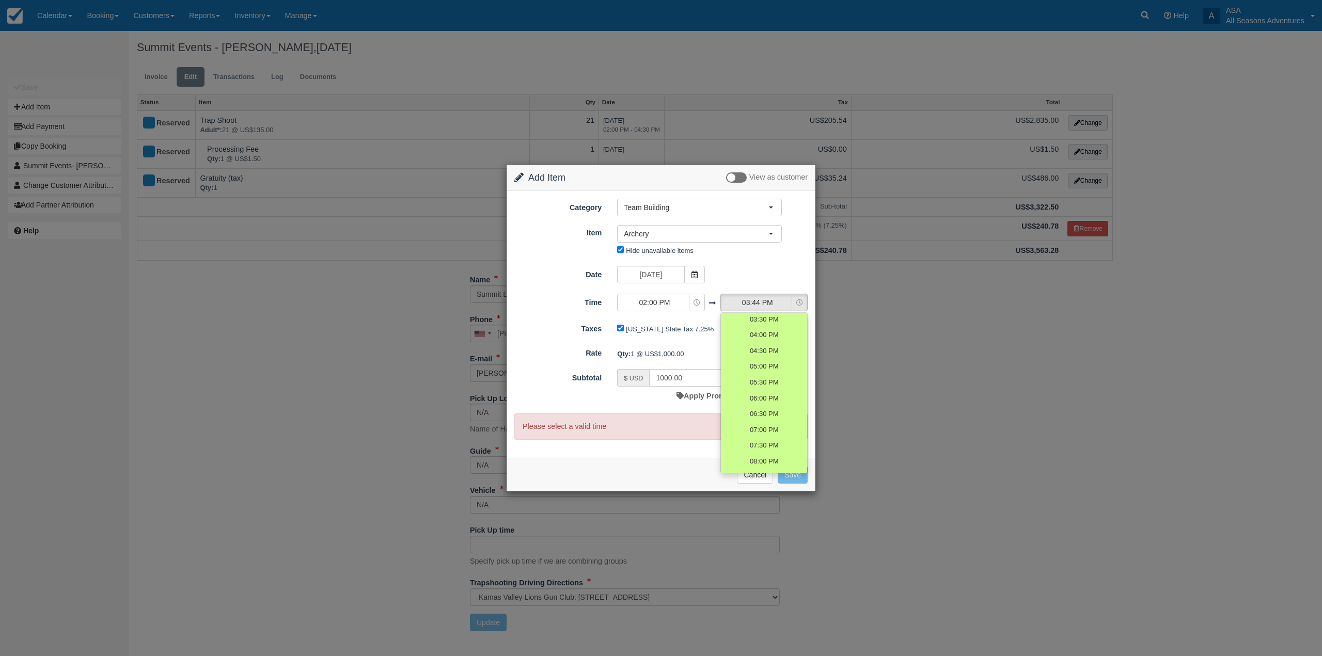
scroll to position [290, 0]
click at [764, 364] on span "04:30 PM" at bounding box center [763, 363] width 29 height 10
select select "16:30"
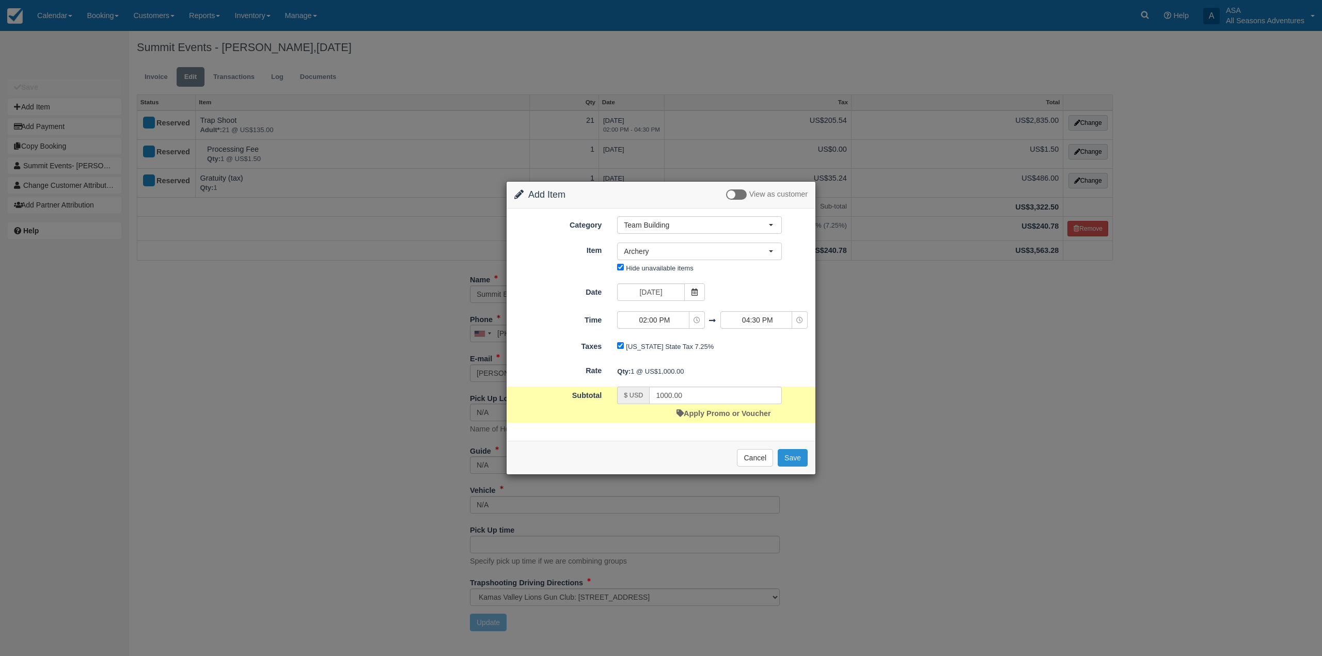
click at [792, 457] on button "Save" at bounding box center [792, 458] width 30 height 18
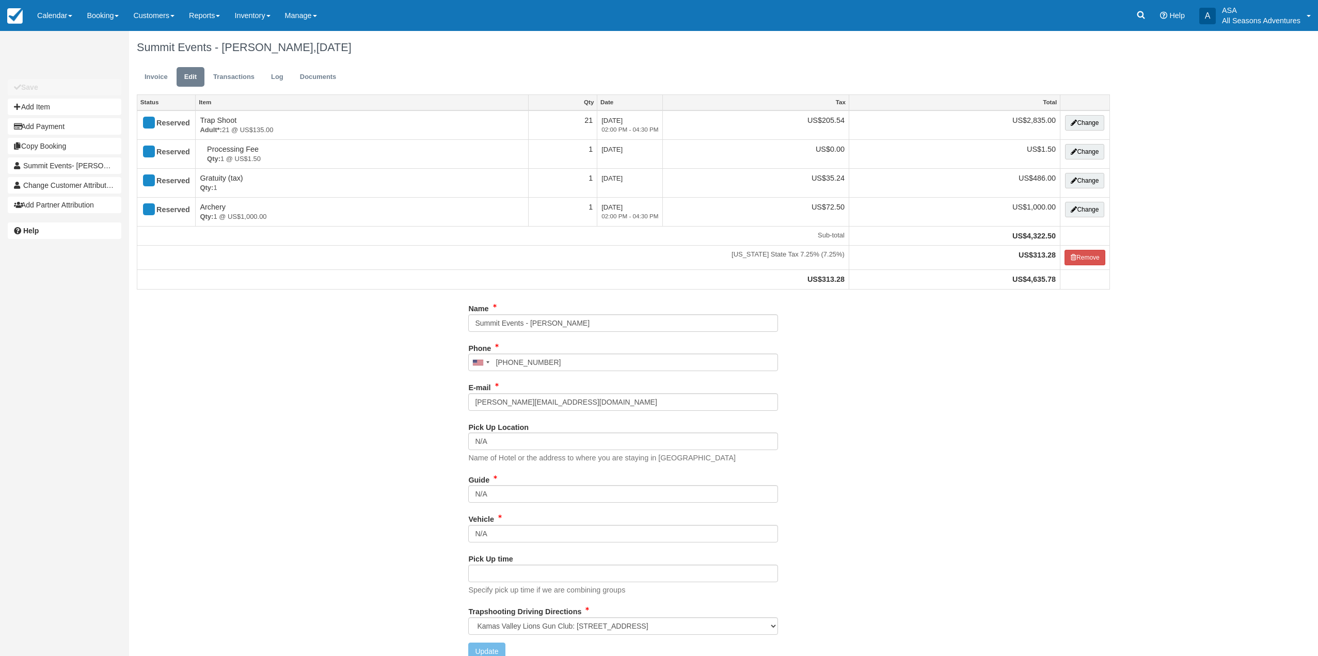
select select "Kamas Valley Lions Gun Club: [STREET_ADDRESS]"
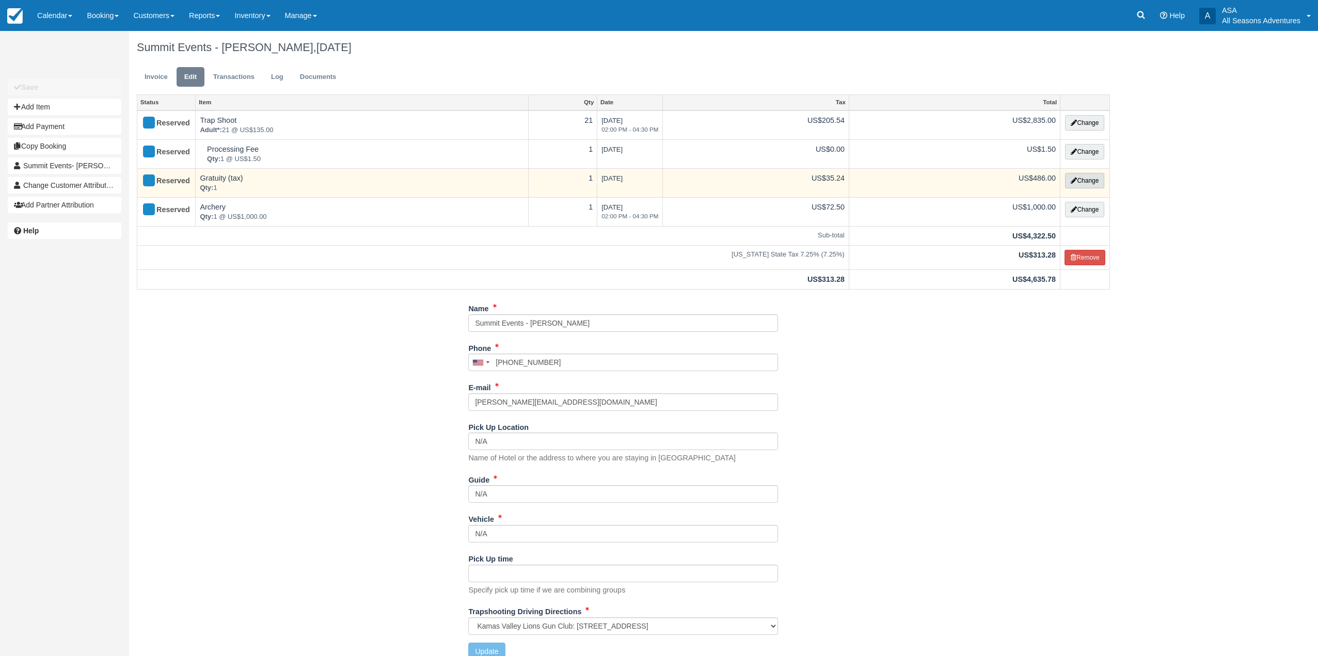
click at [1076, 180] on button "Change" at bounding box center [1084, 180] width 39 height 15
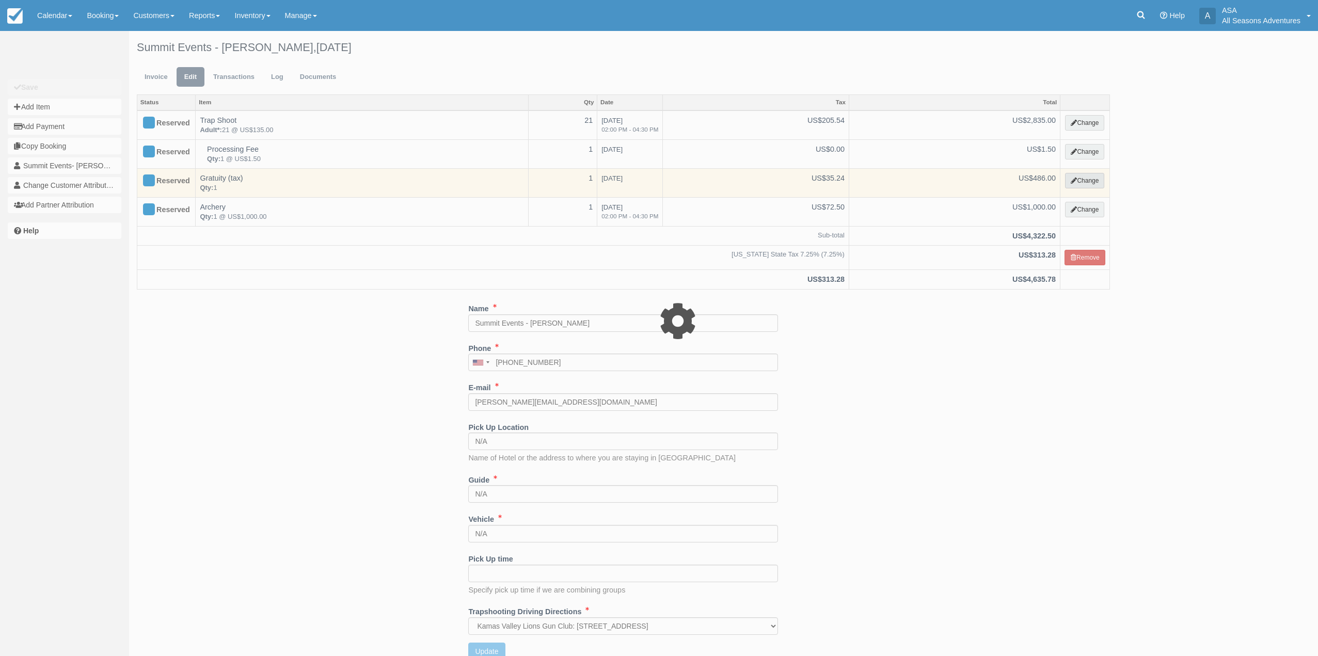
select select "13"
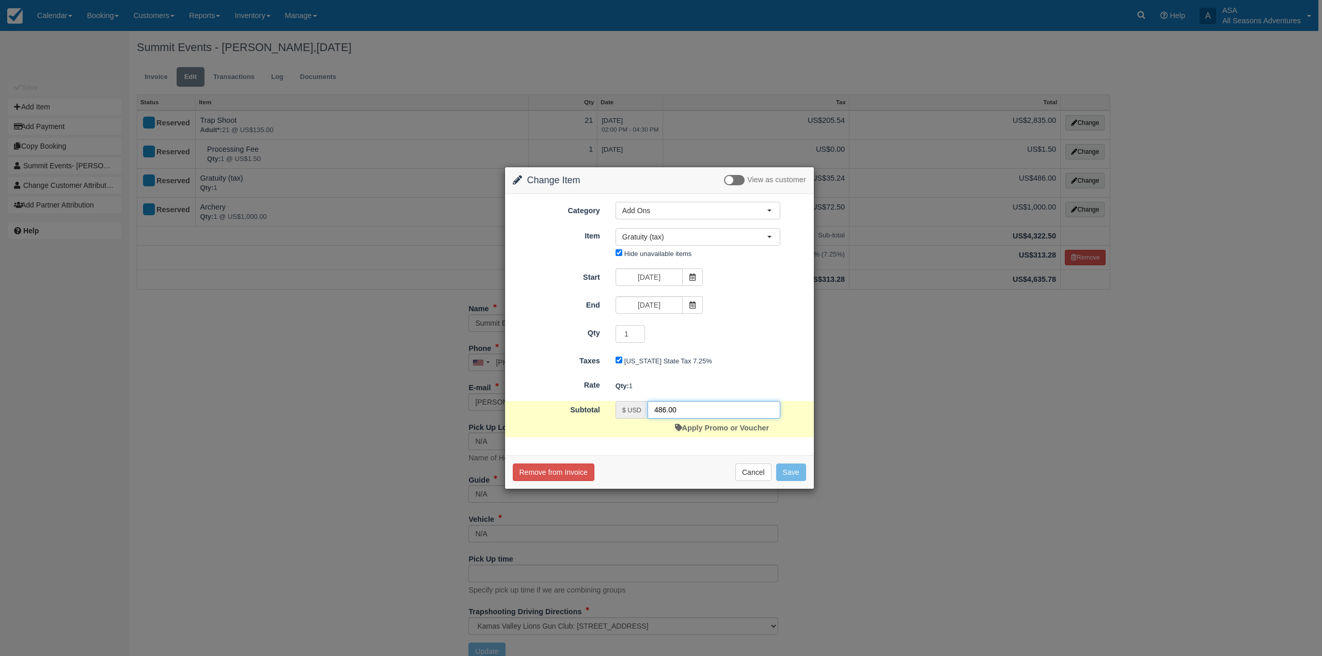
click at [665, 418] on input "486.00" at bounding box center [713, 410] width 133 height 18
click at [667, 411] on input "486.00" at bounding box center [713, 410] width 133 height 18
type input "767"
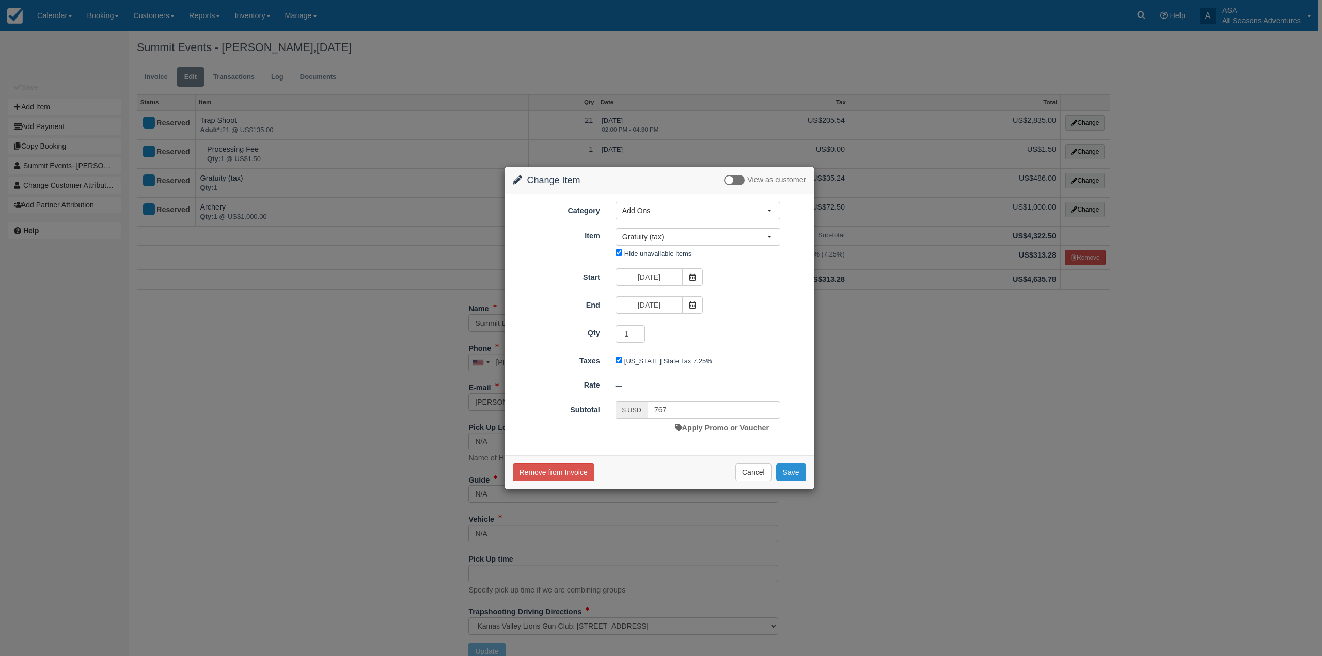
click at [795, 471] on button "Save" at bounding box center [791, 473] width 30 height 18
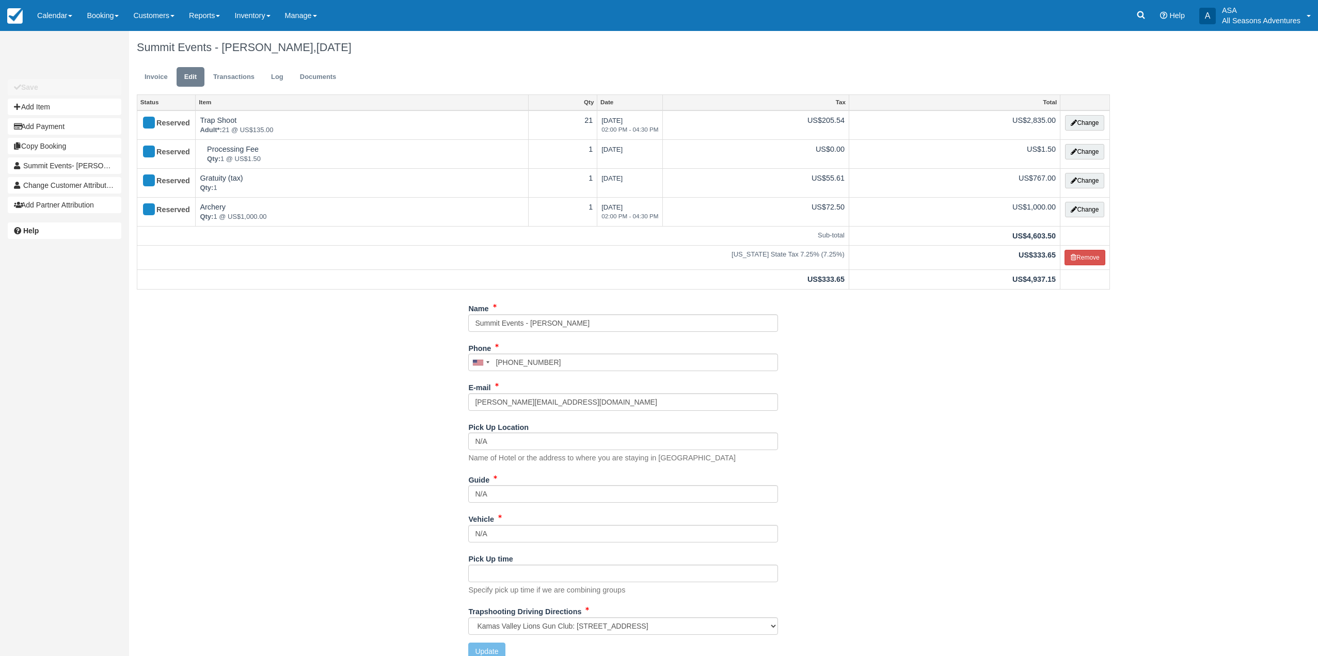
select select "Kamas Valley Lions Gun Club: [STREET_ADDRESS]"
click at [171, 80] on link "Invoice" at bounding box center [156, 77] width 39 height 20
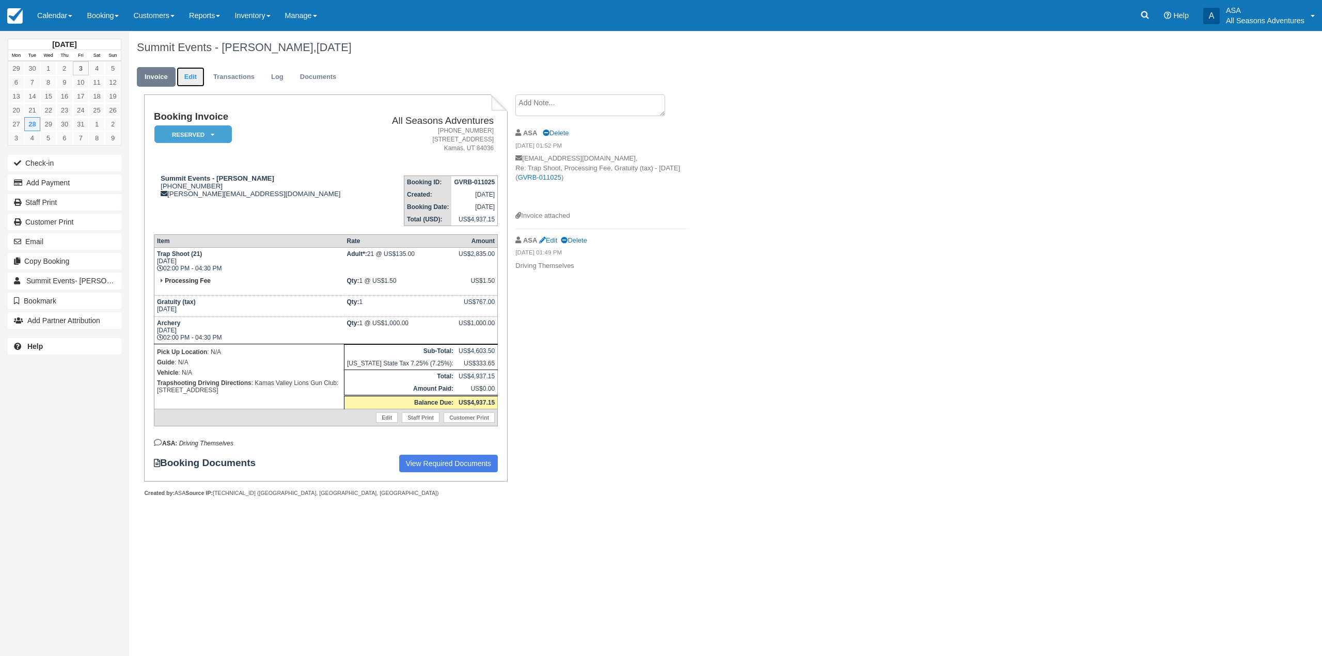
click at [193, 77] on link "Edit" at bounding box center [191, 77] width 28 height 20
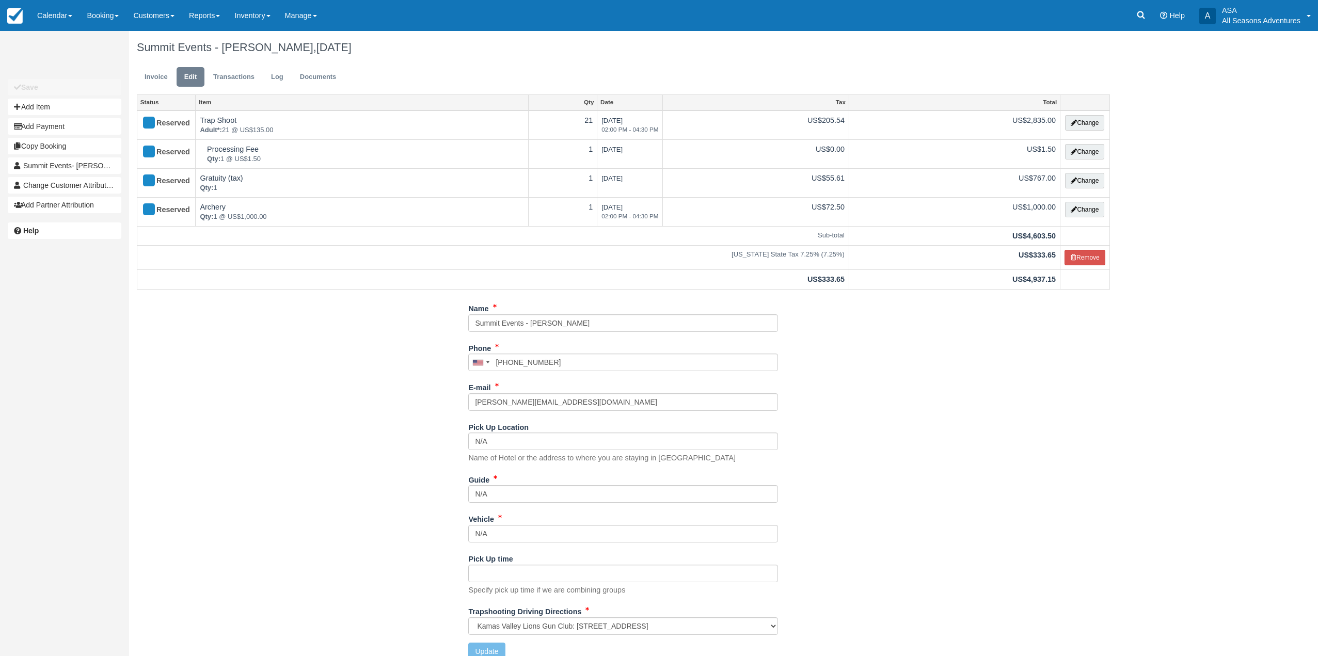
select select "Kamas Valley Lions Gun Club: [STREET_ADDRESS]"
click at [495, 488] on input "N/A" at bounding box center [623, 494] width 310 height 18
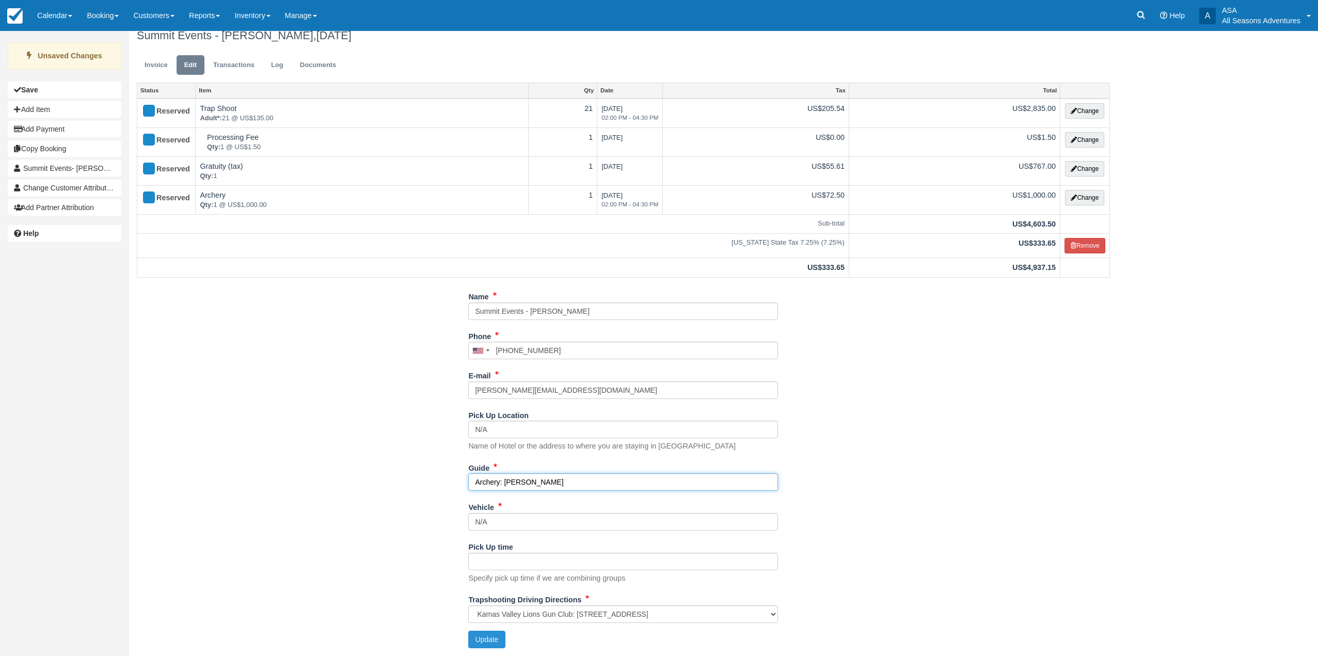
type input "Archery: [PERSON_NAME]"
click at [493, 632] on button "Update" at bounding box center [486, 640] width 37 height 18
type input "+18016310354"
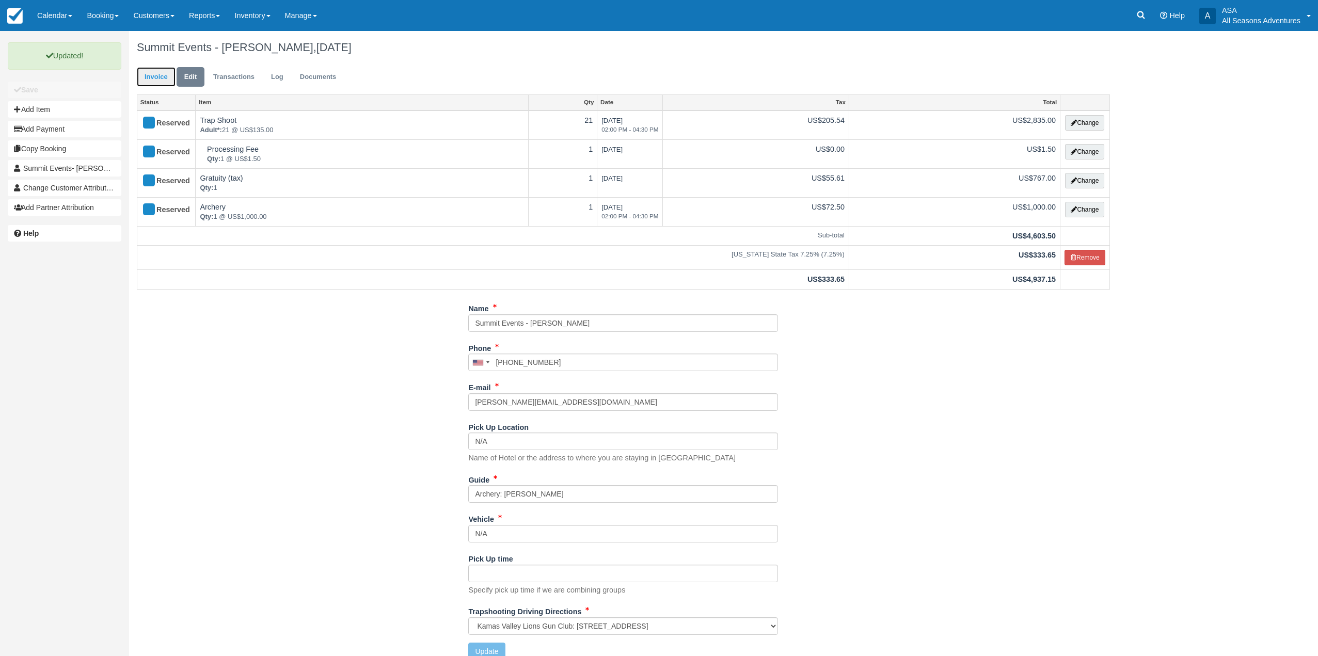
click at [149, 69] on link "Invoice" at bounding box center [156, 77] width 39 height 20
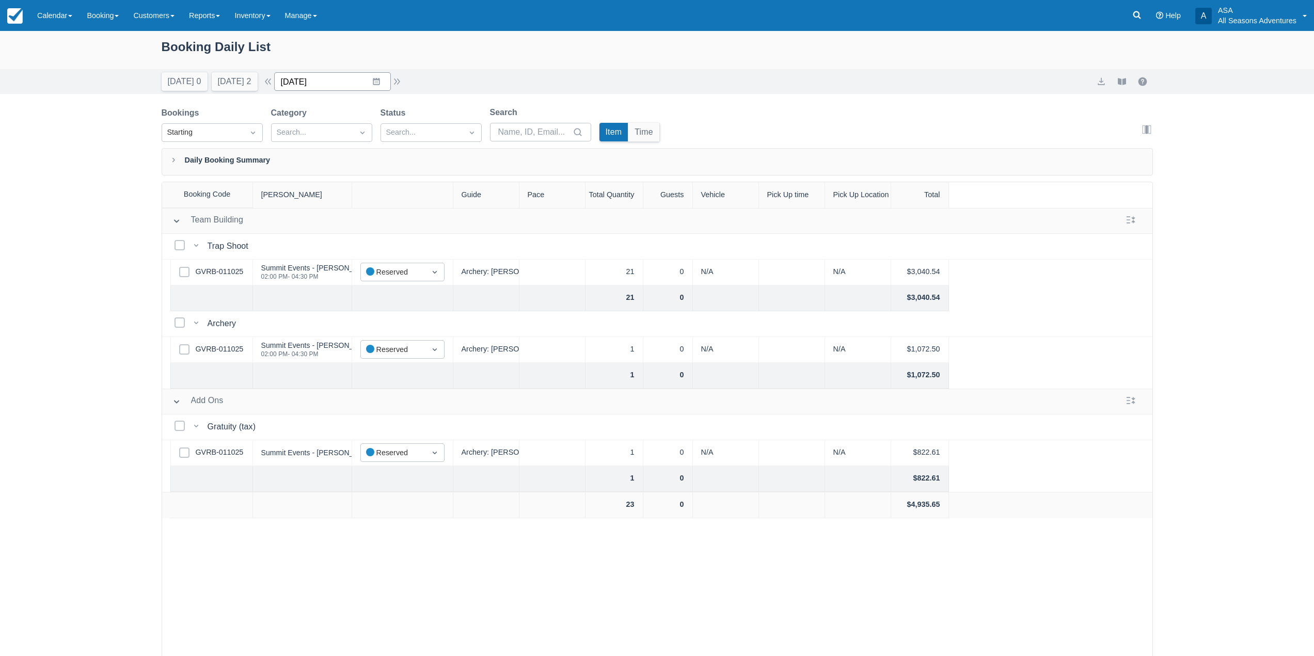
click at [373, 87] on input "10/28/25" at bounding box center [332, 81] width 117 height 19
click at [377, 54] on div "Booking Daily List" at bounding box center [657, 52] width 991 height 30
click at [236, 272] on link "GVRB-011025" at bounding box center [220, 271] width 48 height 11
click at [173, 89] on button "Today 0" at bounding box center [185, 81] width 46 height 19
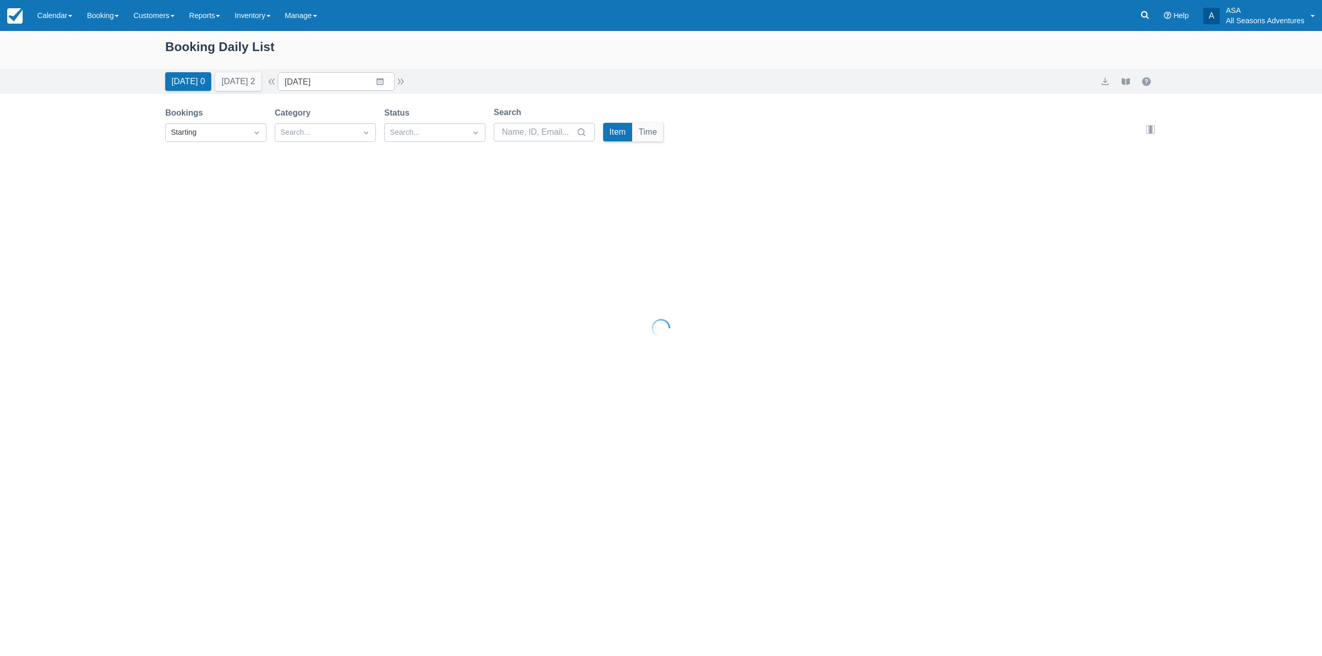
click at [227, 82] on button "Tomorrow 2" at bounding box center [238, 81] width 46 height 19
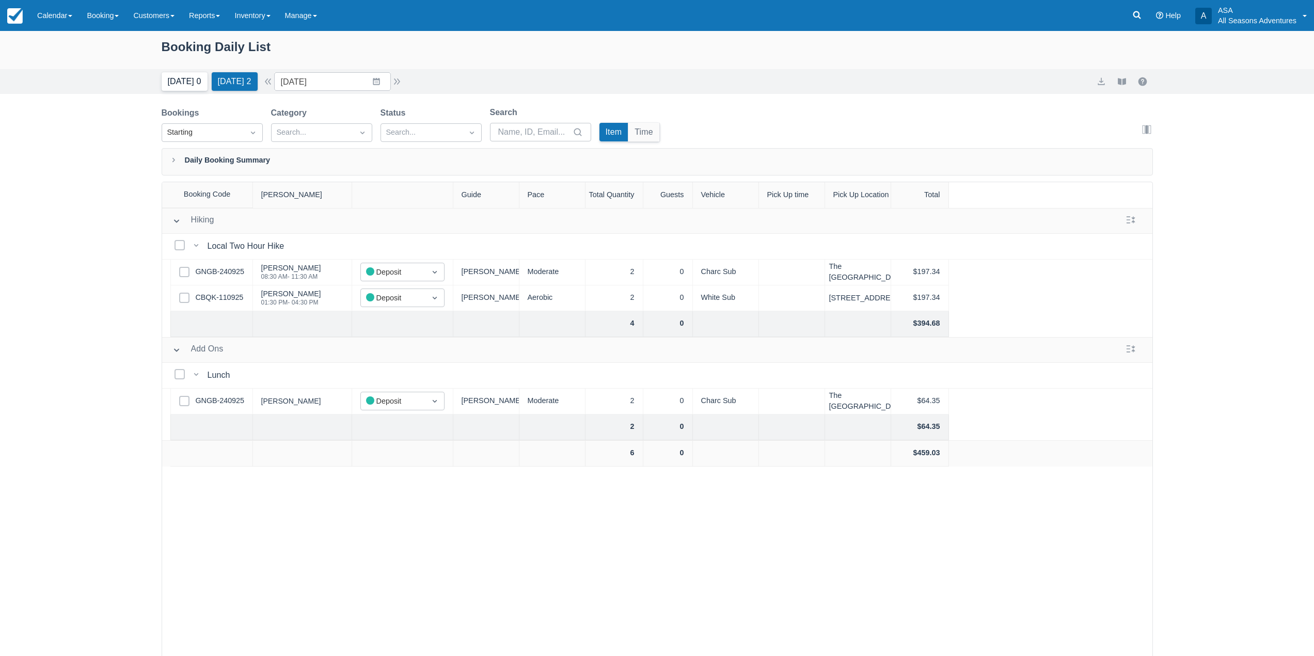
click at [182, 80] on button "Today 0" at bounding box center [185, 81] width 46 height 19
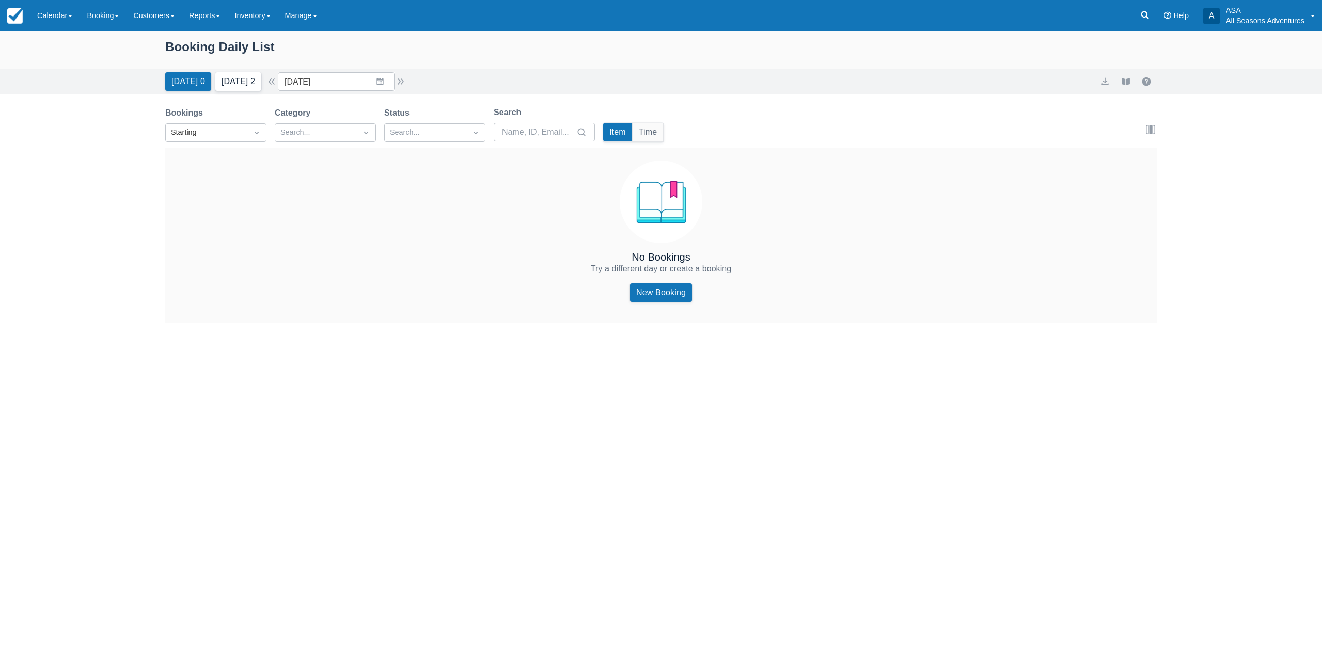
click at [255, 88] on button "Tomorrow 2" at bounding box center [238, 81] width 46 height 19
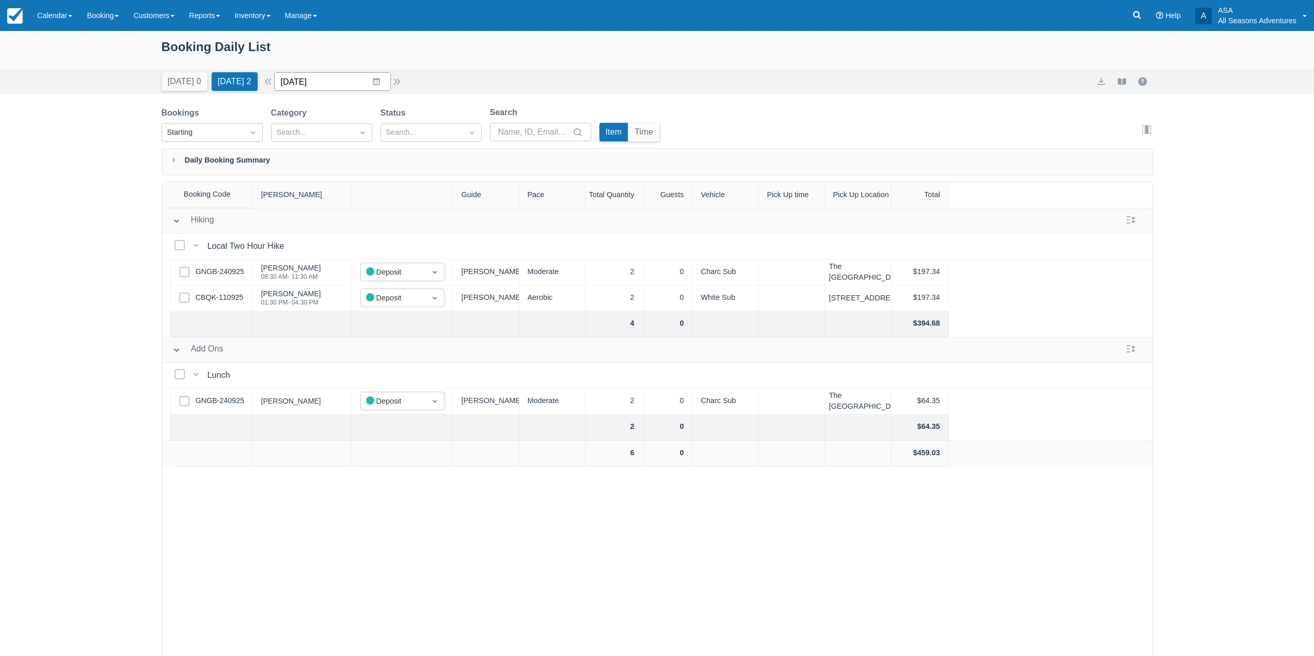
click at [366, 90] on input "10/04/25" at bounding box center [332, 81] width 117 height 19
click at [341, 241] on td "28" at bounding box center [336, 240] width 20 height 20
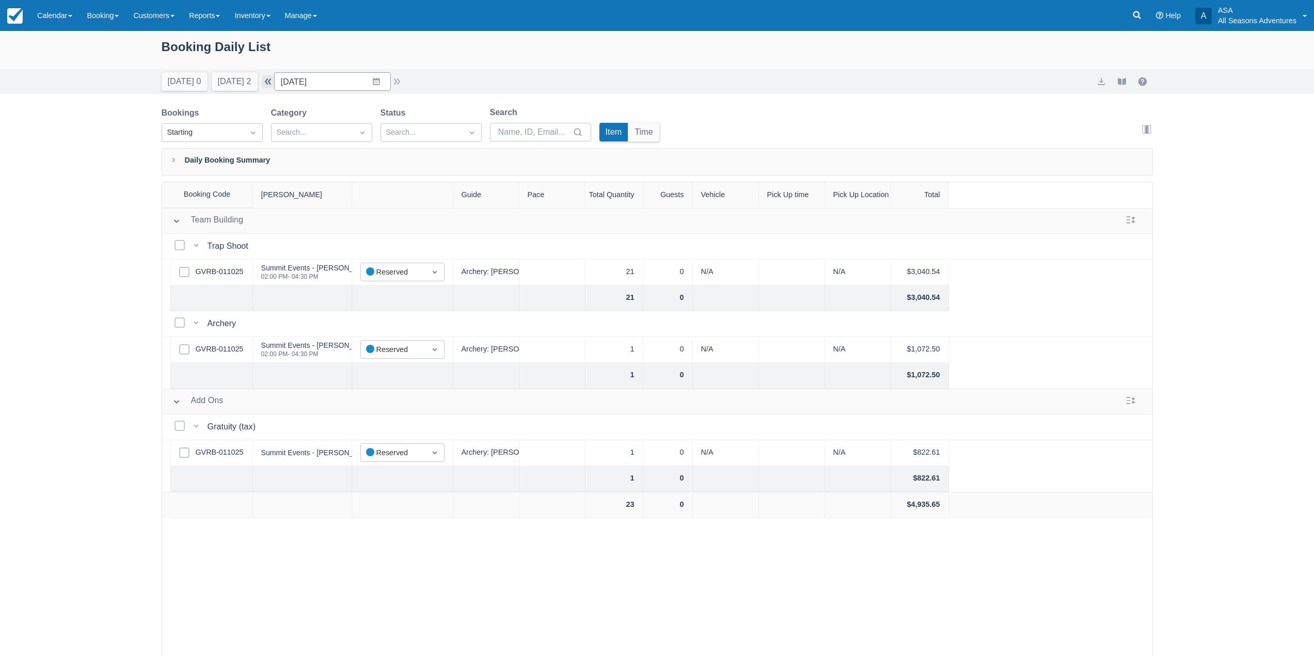
click at [274, 80] on button "button" at bounding box center [268, 81] width 12 height 12
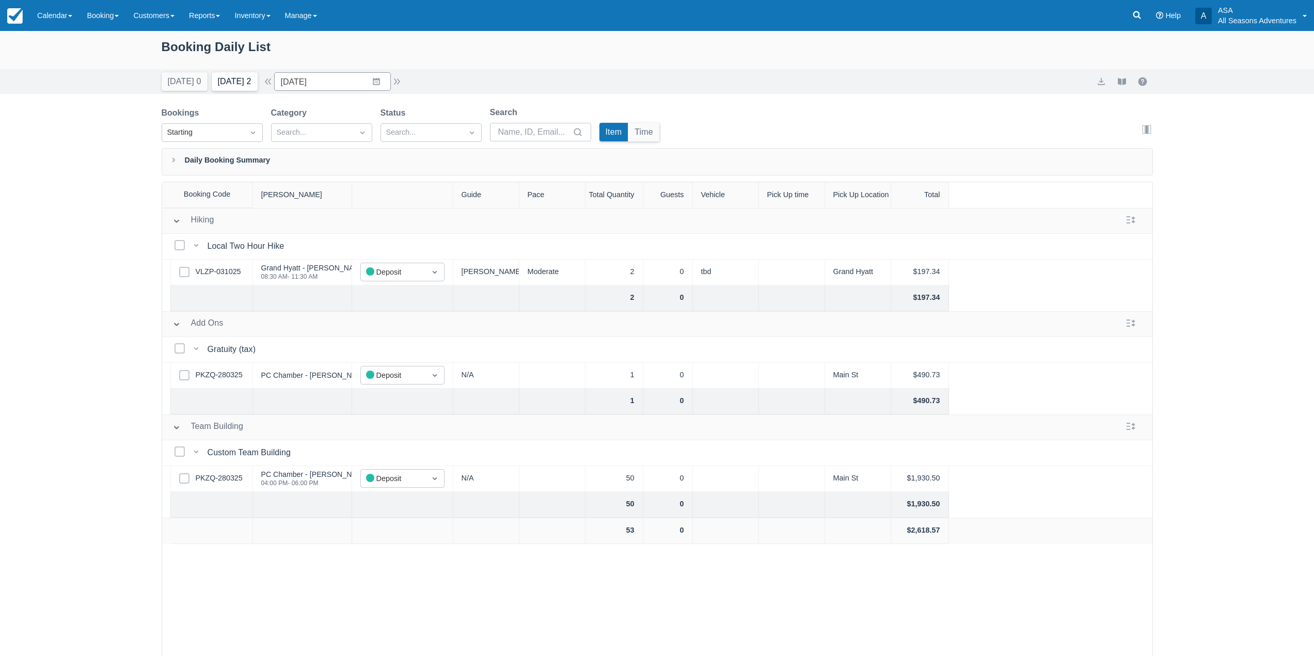
click at [216, 84] on button "[DATE] 2" at bounding box center [235, 81] width 46 height 19
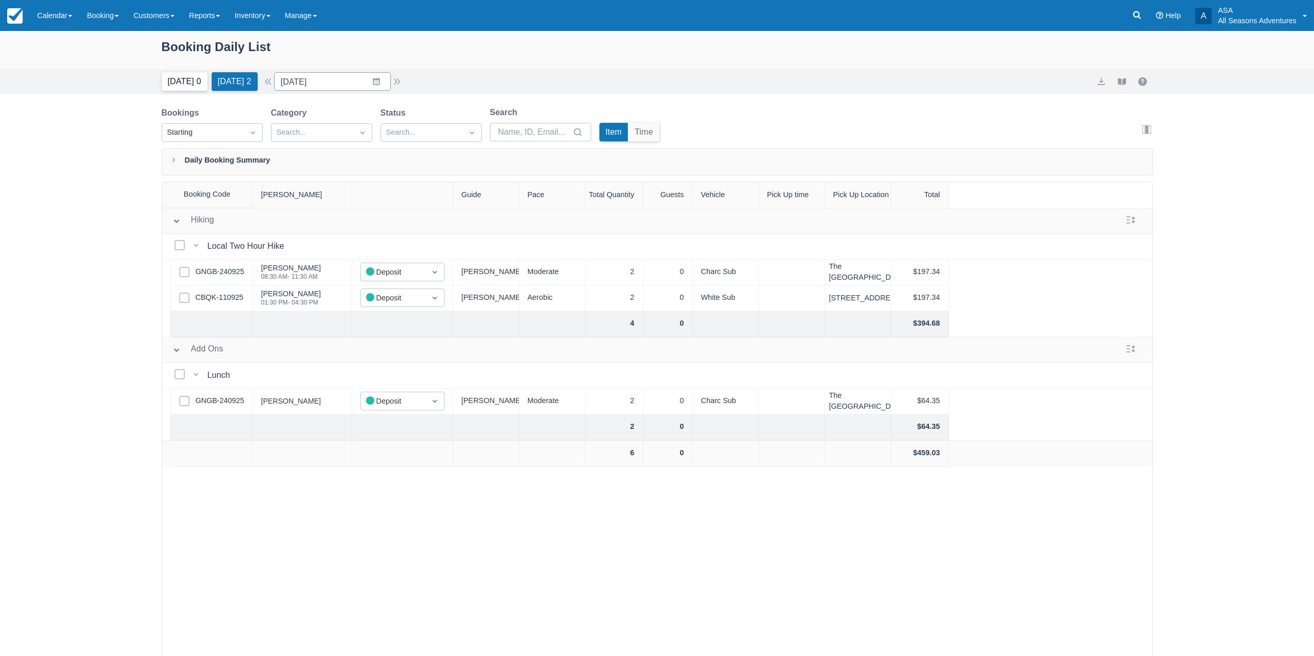
click at [184, 80] on button "[DATE] 0" at bounding box center [185, 81] width 46 height 19
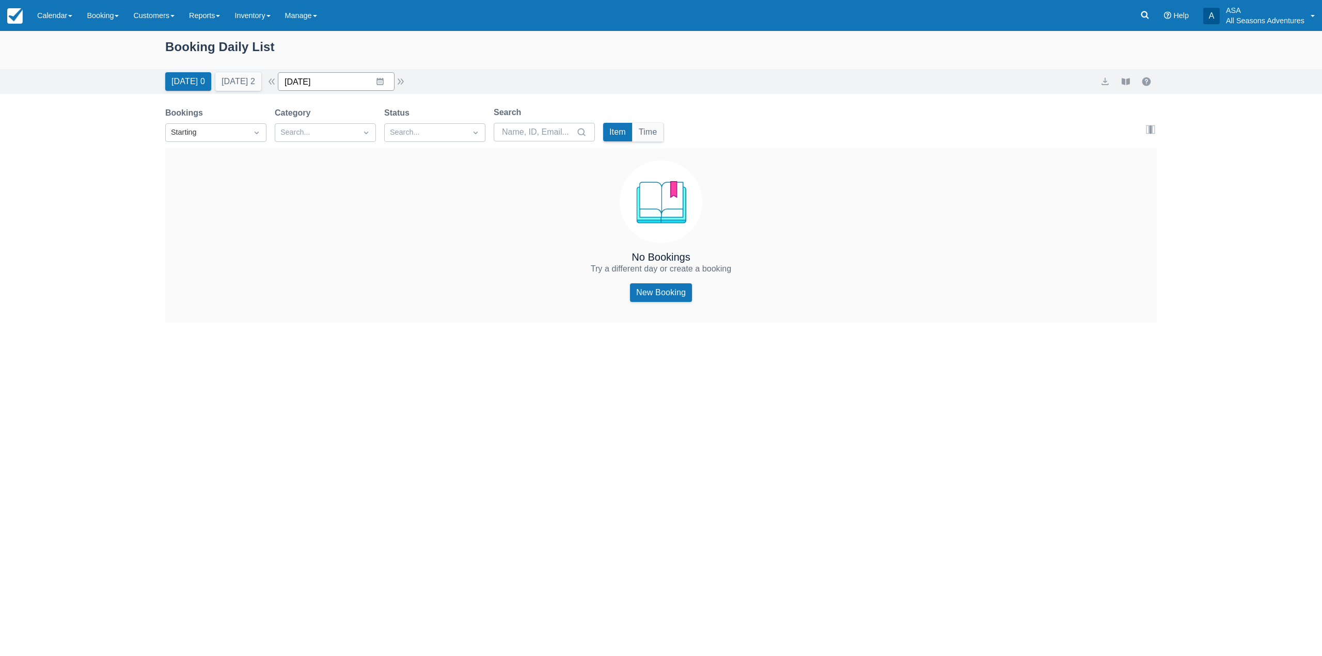
click at [362, 78] on input "10/03/25" at bounding box center [336, 81] width 117 height 19
click at [259, 87] on button "[DATE] 2" at bounding box center [238, 81] width 46 height 19
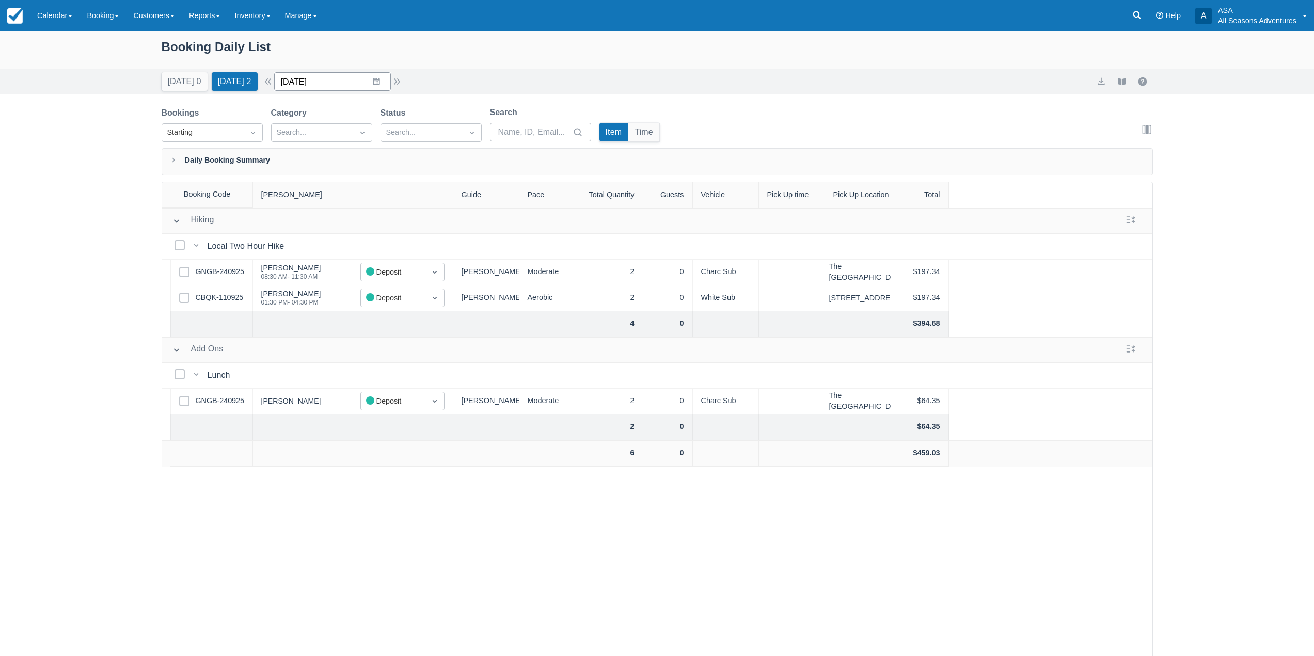
click at [316, 77] on input "10/04/25" at bounding box center [332, 81] width 117 height 19
click at [303, 178] on td "5" at bounding box center [295, 181] width 20 height 20
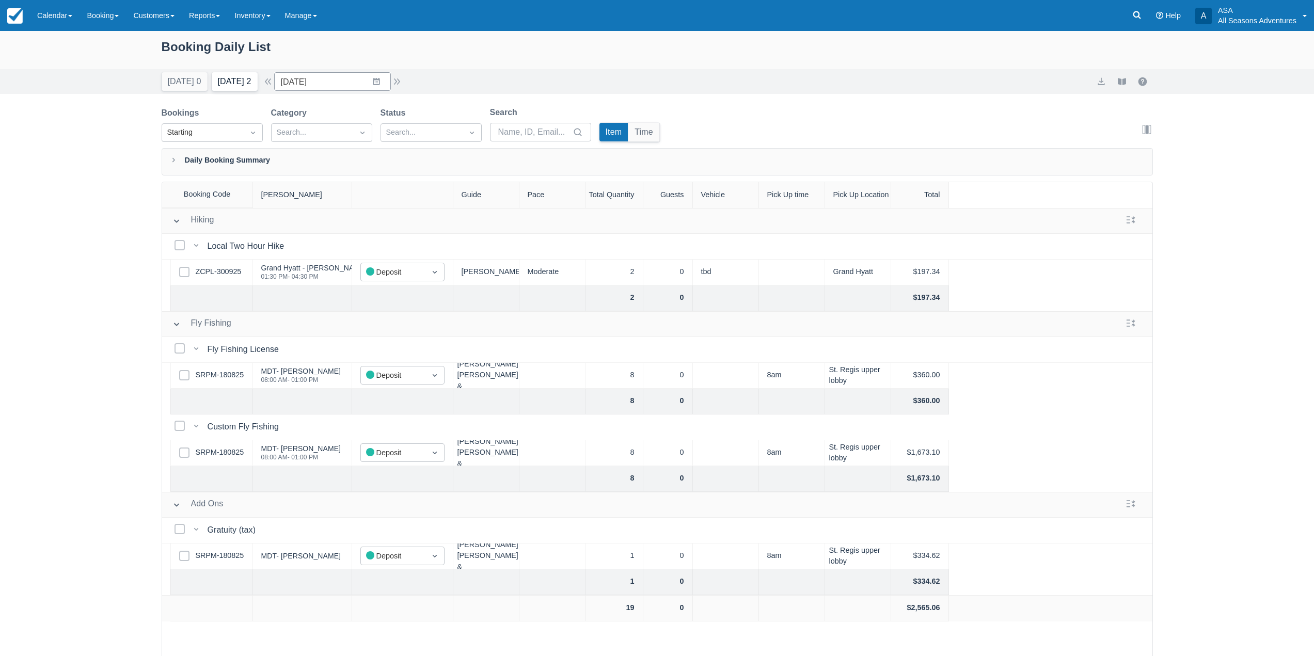
click at [230, 82] on button "[DATE] 2" at bounding box center [235, 81] width 46 height 19
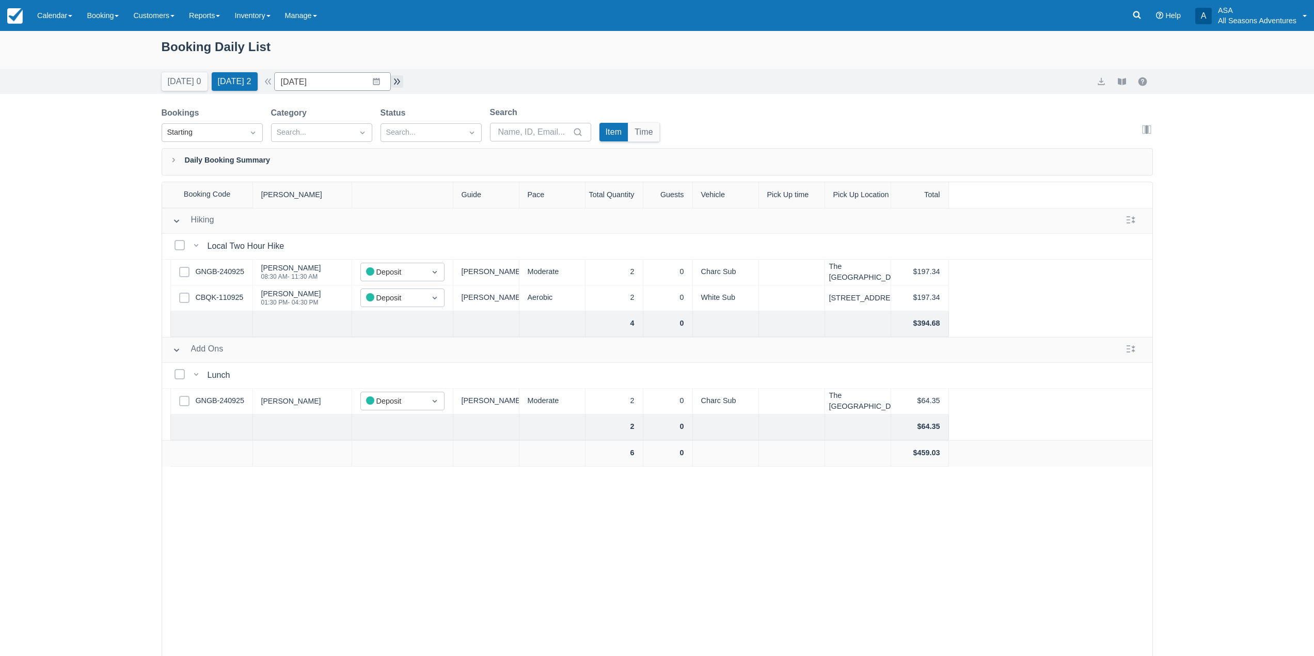
click at [403, 83] on button "button" at bounding box center [397, 81] width 12 height 12
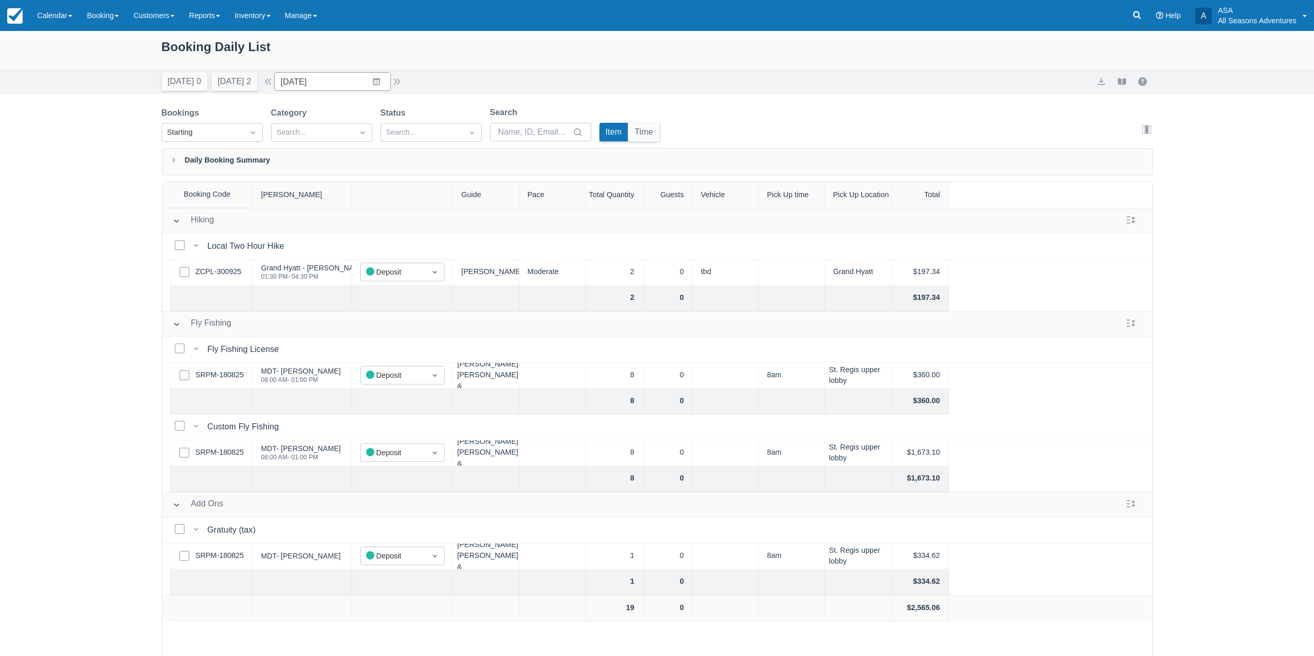
click at [183, 70] on div "Today 0 Tomorrow 2" at bounding box center [209, 79] width 104 height 23
click at [179, 84] on button "[DATE] 0" at bounding box center [185, 81] width 46 height 19
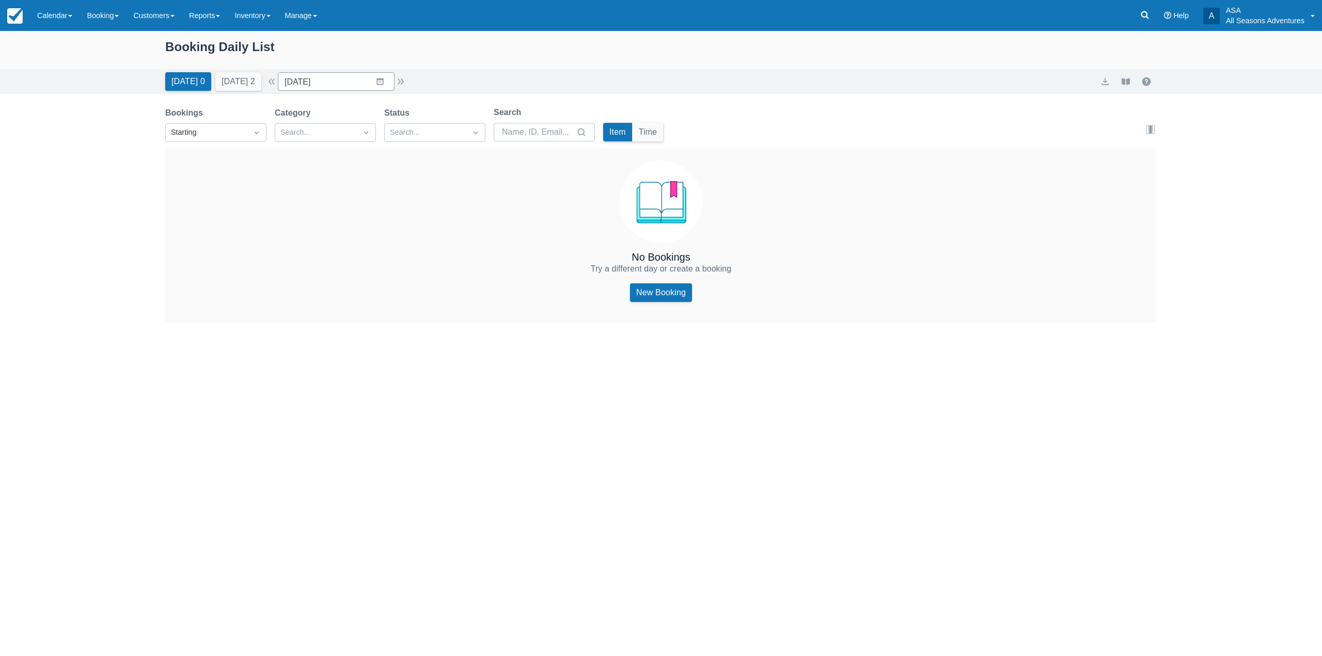
click at [265, 87] on div "Today 0 Tomorrow 2" at bounding box center [213, 79] width 104 height 23
click at [246, 78] on button "Tomorrow 2" at bounding box center [238, 81] width 46 height 19
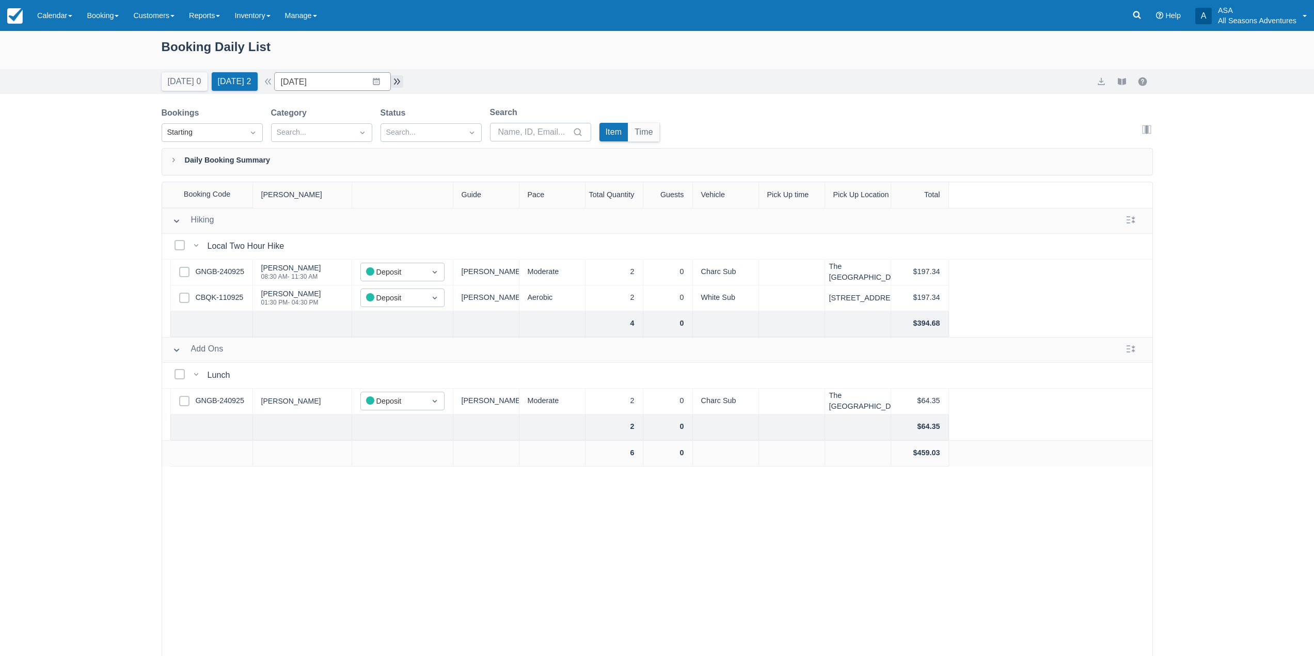
click at [402, 81] on button "button" at bounding box center [397, 81] width 12 height 12
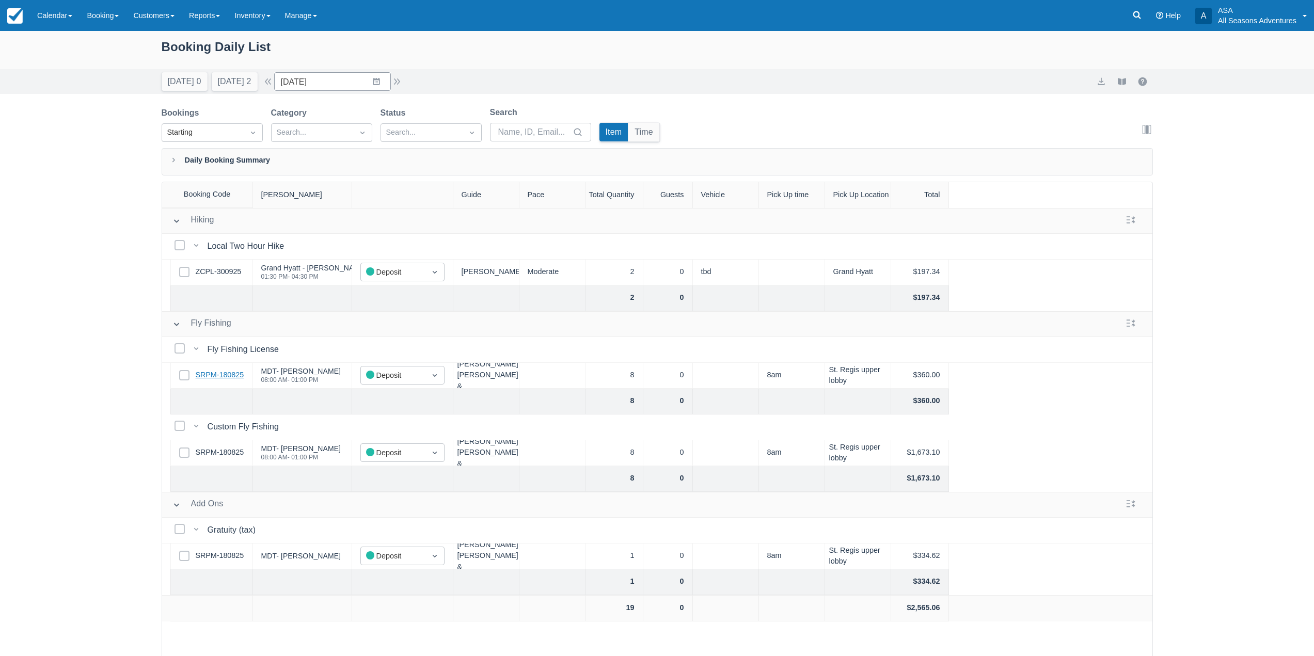
click at [225, 375] on link "SRPM-180825" at bounding box center [220, 375] width 49 height 11
click at [379, 79] on input "10/05/25" at bounding box center [332, 81] width 117 height 19
click at [189, 54] on div "Booking Daily List" at bounding box center [657, 52] width 991 height 30
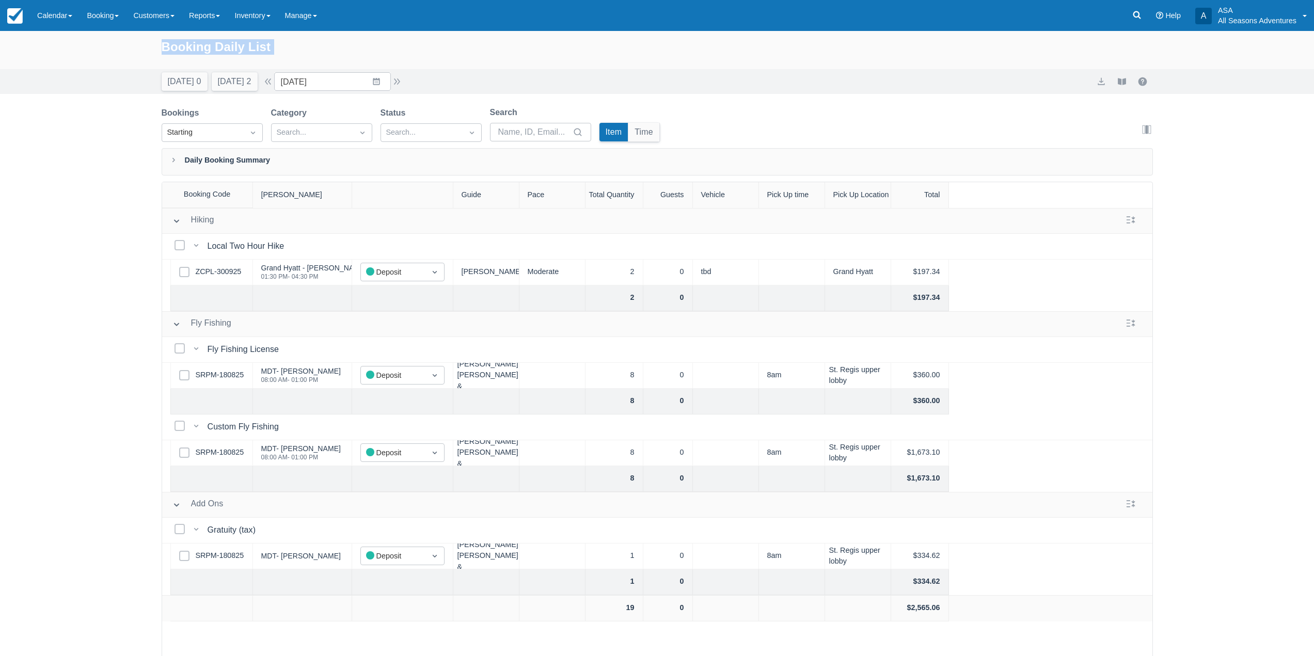
click at [225, 53] on div "Booking Daily List" at bounding box center [657, 52] width 991 height 30
click at [370, 77] on input "10/05/25" at bounding box center [332, 81] width 117 height 19
click at [326, 243] on td "27" at bounding box center [316, 240] width 20 height 20
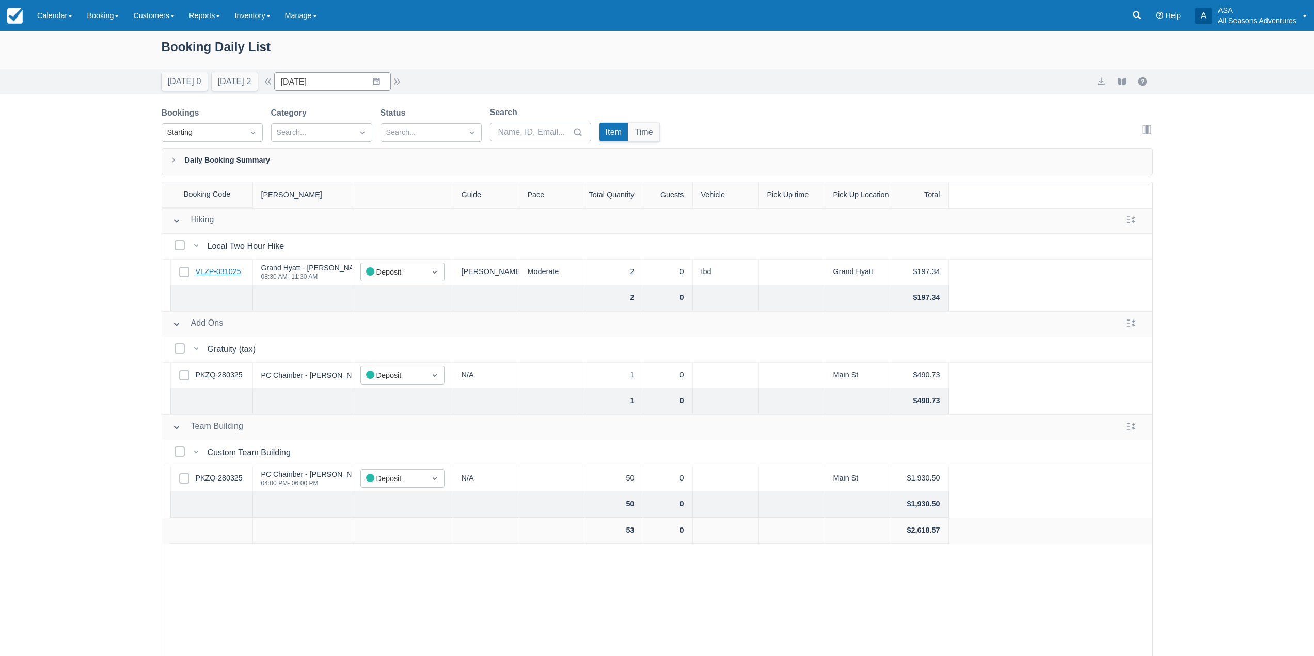
click at [225, 270] on link "VLZP-031025" at bounding box center [218, 271] width 45 height 11
click at [320, 84] on input "[DATE]" at bounding box center [332, 81] width 117 height 19
click at [302, 177] on td "5" at bounding box center [295, 181] width 20 height 20
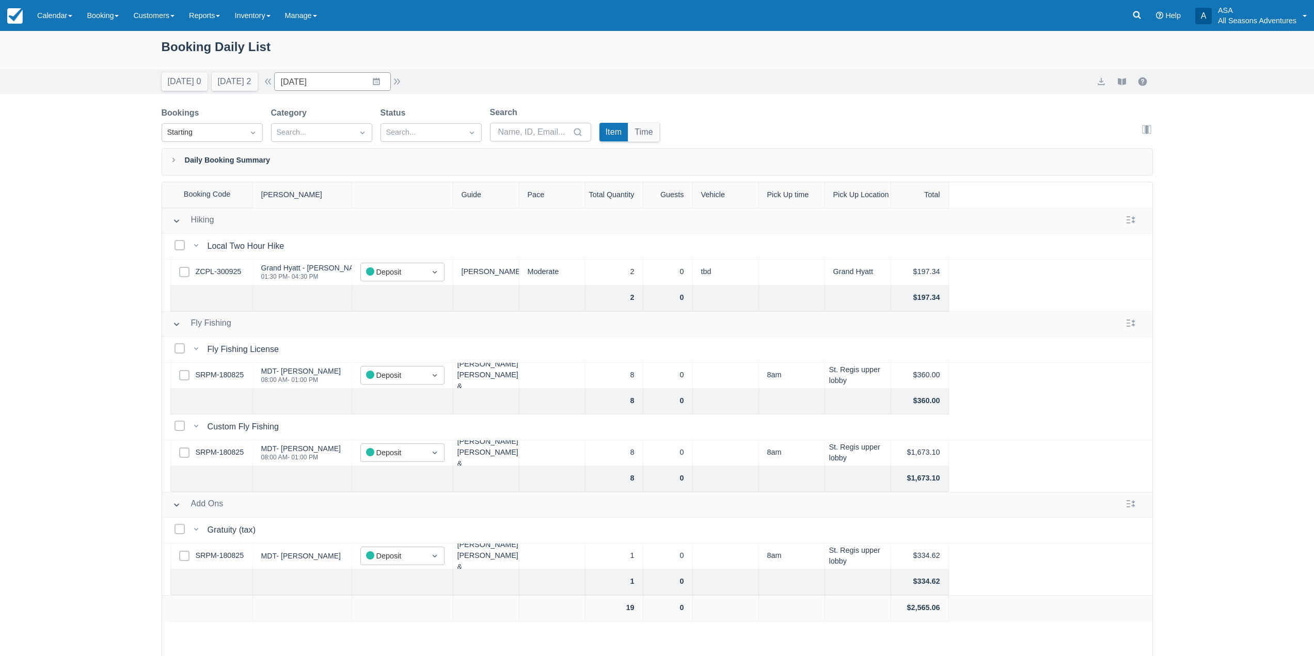
click at [378, 91] on div "Today 0 Tomorrow 2 Date 10/05/25 Navigate forward to interact with the calendar…" at bounding box center [657, 81] width 1314 height 25
click at [377, 71] on div "Today 0 Tomorrow 2 Date 10/05/25 Navigate forward to interact with the calendar…" at bounding box center [657, 81] width 1314 height 25
click at [372, 84] on input "10/05/25" at bounding box center [332, 81] width 117 height 19
click at [352, 57] on div "Booking Daily List" at bounding box center [657, 52] width 991 height 30
click at [227, 269] on link "ZCPL-300925" at bounding box center [219, 271] width 46 height 11
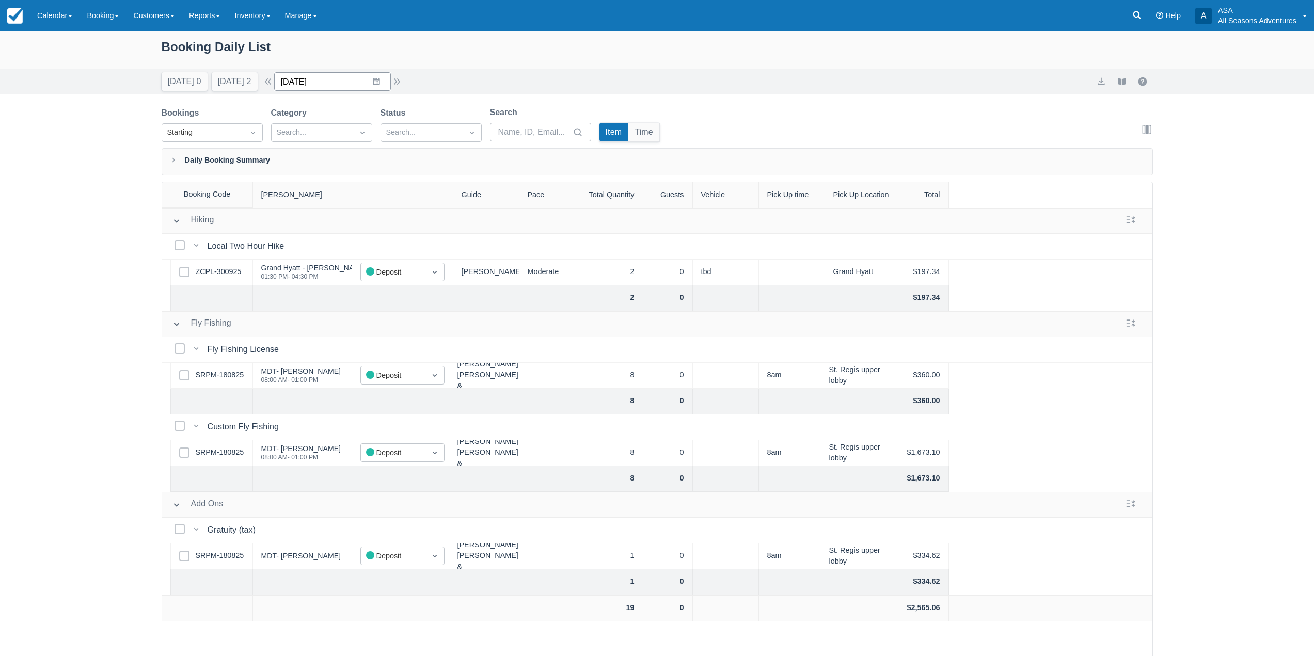
click at [371, 83] on input "10/05/25" at bounding box center [332, 81] width 117 height 19
click at [343, 162] on td "30" at bounding box center [336, 161] width 20 height 20
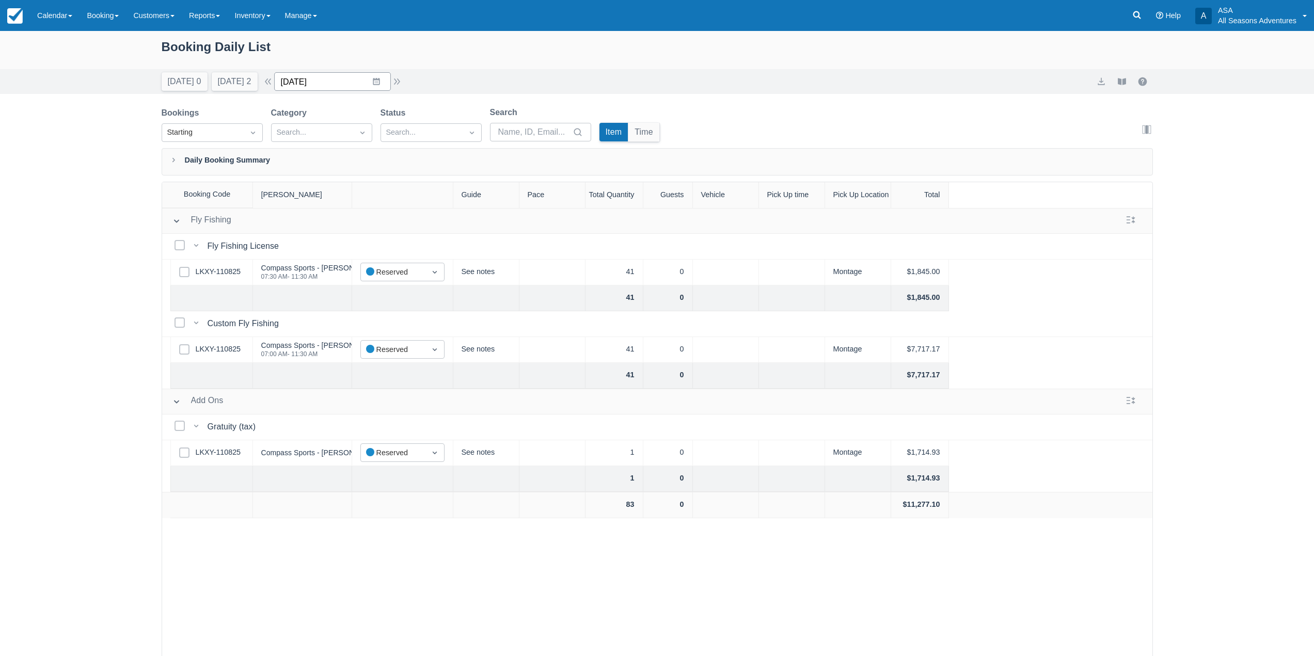
click at [377, 81] on input "09/30/25" at bounding box center [332, 81] width 117 height 19
click at [363, 241] on td "1" at bounding box center [356, 240] width 20 height 20
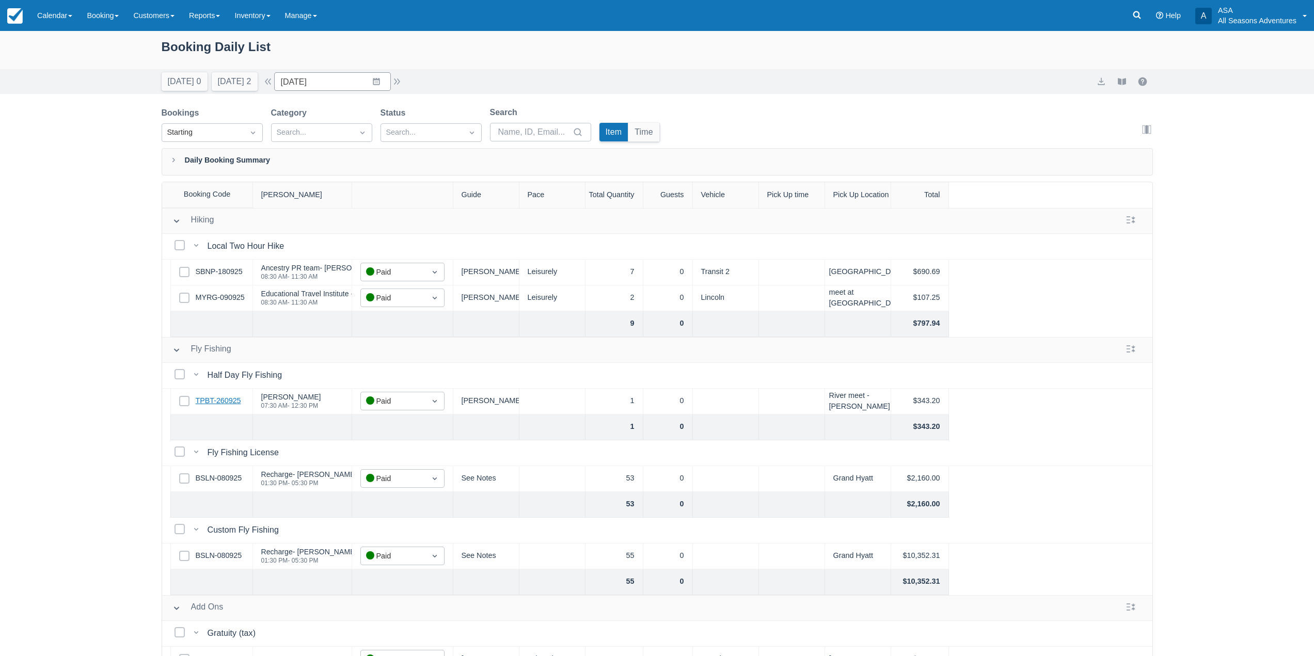
click at [231, 405] on link "TPBT-260925" at bounding box center [218, 400] width 45 height 11
click at [212, 479] on link "BSLN-080925" at bounding box center [219, 478] width 46 height 11
click at [230, 76] on button "Tomorrow 2" at bounding box center [235, 81] width 46 height 19
type input "10/04/25"
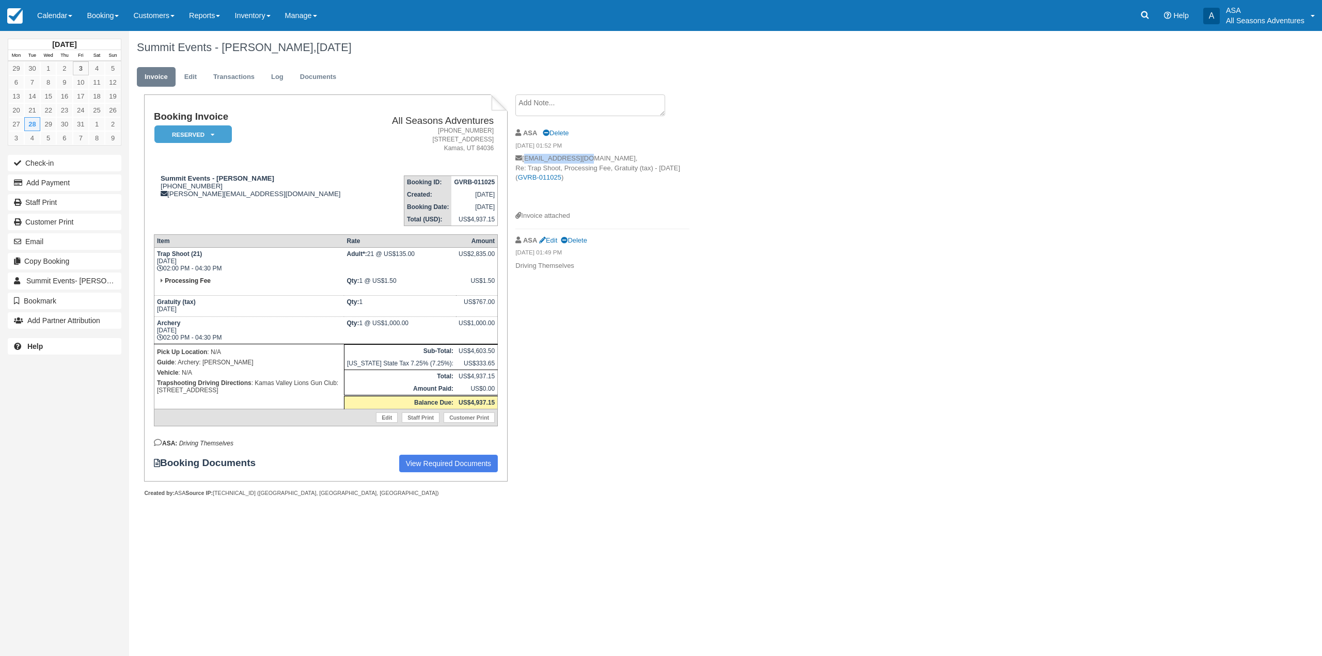
drag, startPoint x: 589, startPoint y: 158, endPoint x: 525, endPoint y: 156, distance: 63.6
click at [525, 156] on p "[EMAIL_ADDRESS][DOMAIN_NAME], Re: Trap Shoot, Processing Fee, Gratuity (tax) - …" at bounding box center [602, 182] width 174 height 57
copy p "[EMAIL_ADDRESS][DOMAIN_NAME]"
click at [573, 171] on p "[EMAIL_ADDRESS][DOMAIN_NAME], Re: Trap Shoot, Processing Fee, Gratuity (tax) - …" at bounding box center [602, 182] width 174 height 57
click at [86, 240] on button "Email" at bounding box center [65, 241] width 114 height 17
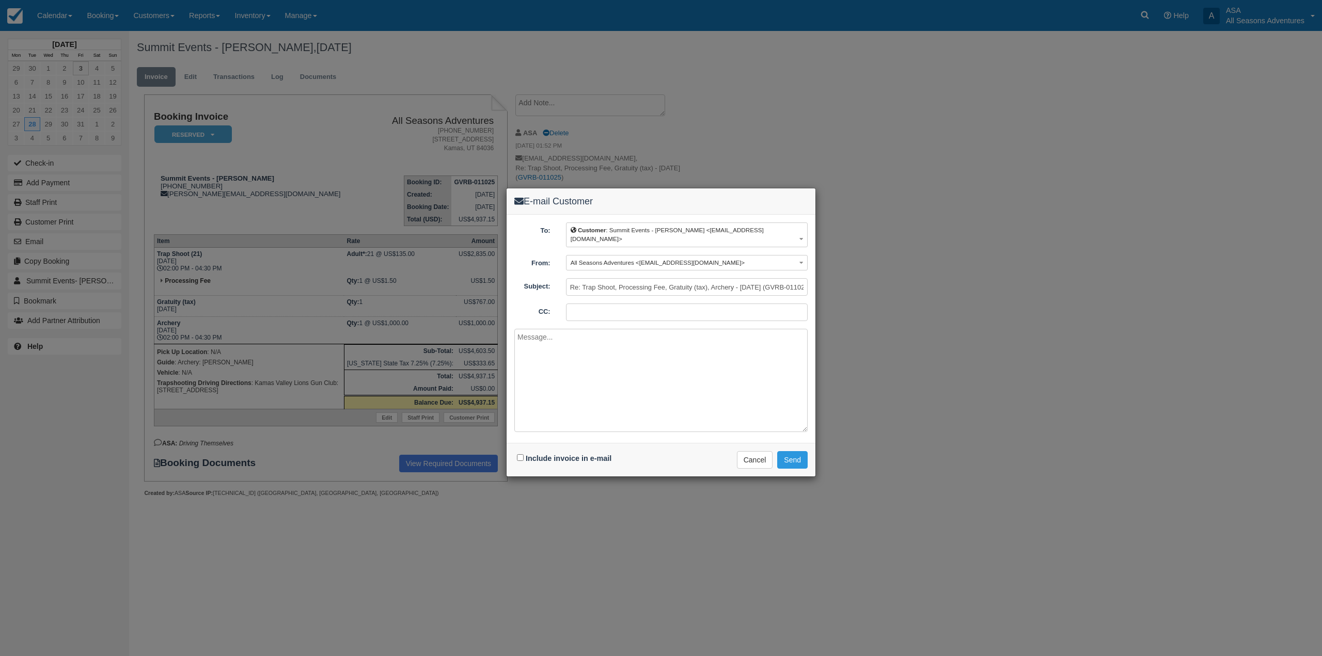
click at [516, 451] on div "Include invoice in e-mail" at bounding box center [565, 458] width 102 height 15
click at [520, 454] on input "Include invoice in e-mail" at bounding box center [520, 457] width 7 height 7
checkbox input "true"
click at [536, 397] on textarea at bounding box center [660, 380] width 293 height 103
click at [800, 457] on button "Send" at bounding box center [792, 460] width 30 height 18
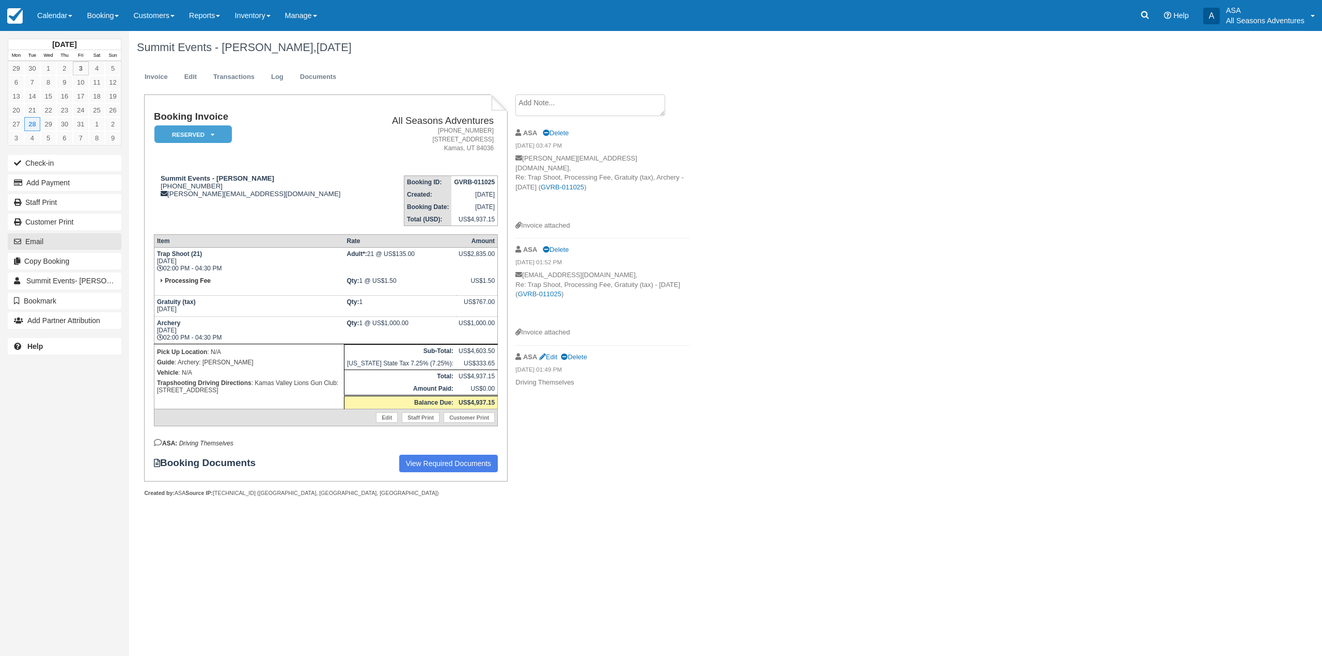
click at [51, 247] on button "Email" at bounding box center [65, 241] width 114 height 17
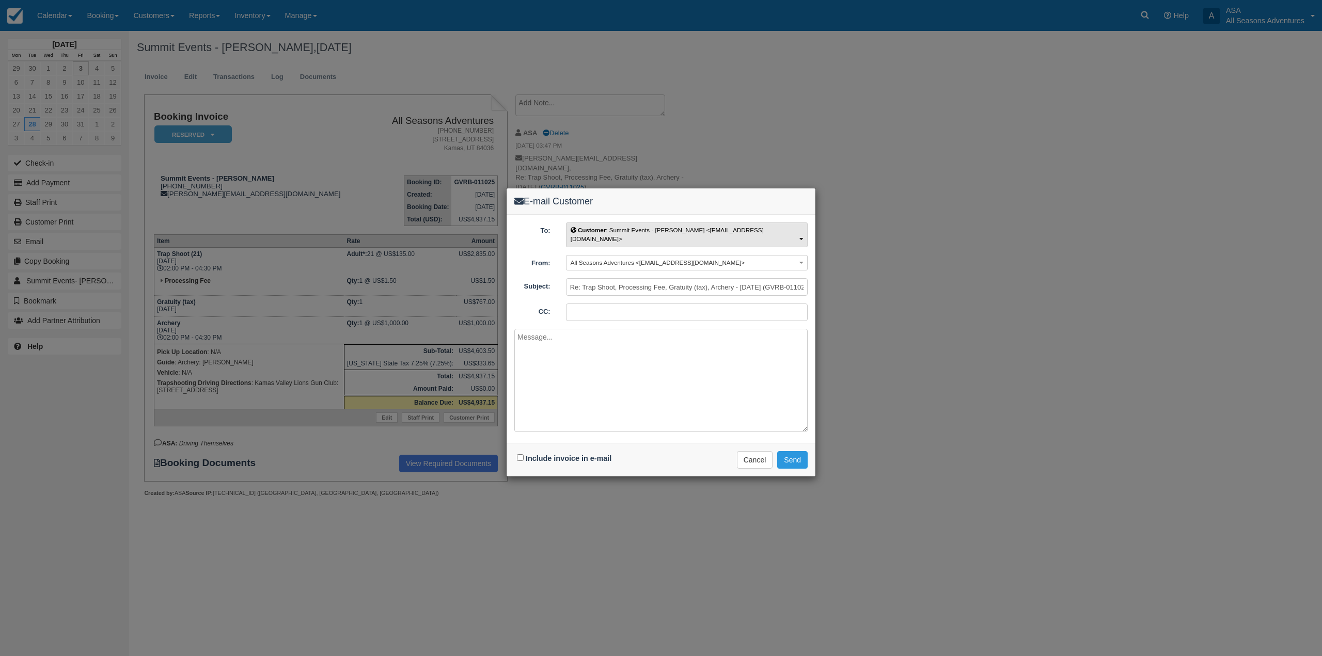
click at [599, 226] on button "Customer : Summit Events - [PERSON_NAME] <[EMAIL_ADDRESS][DOMAIN_NAME]>" at bounding box center [687, 235] width 242 height 24
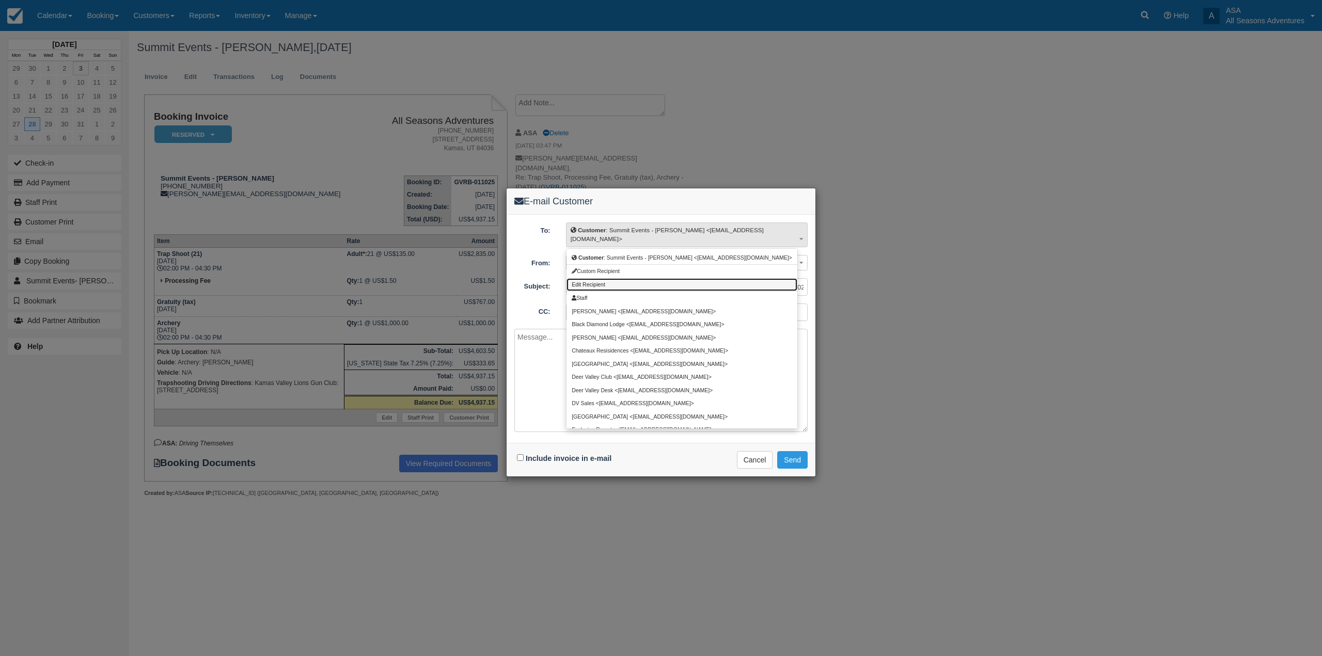
click at [600, 282] on span "Edit Recipient" at bounding box center [589, 285] width 34 height 6
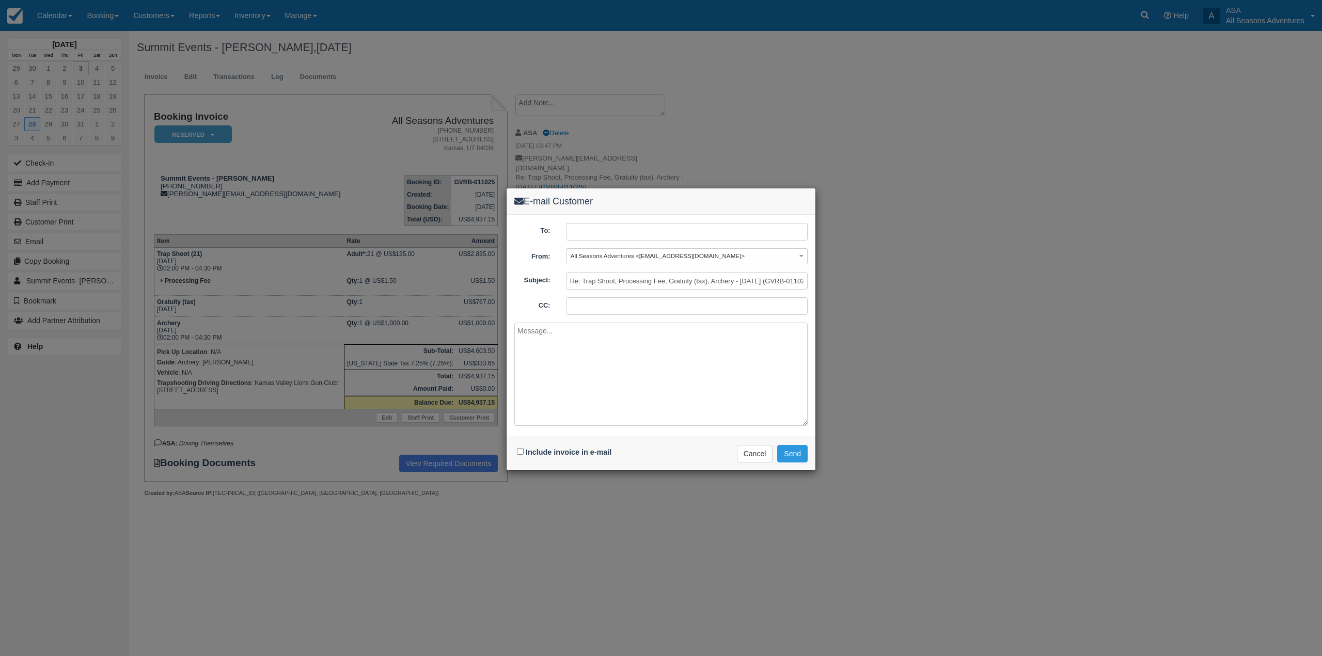
click at [612, 237] on input "text" at bounding box center [687, 232] width 242 height 18
paste input "syd@summitdmc.com"
type input "syd@summitdmc.com"
click at [522, 453] on input "Include invoice in e-mail" at bounding box center [520, 451] width 7 height 7
checkbox input "true"
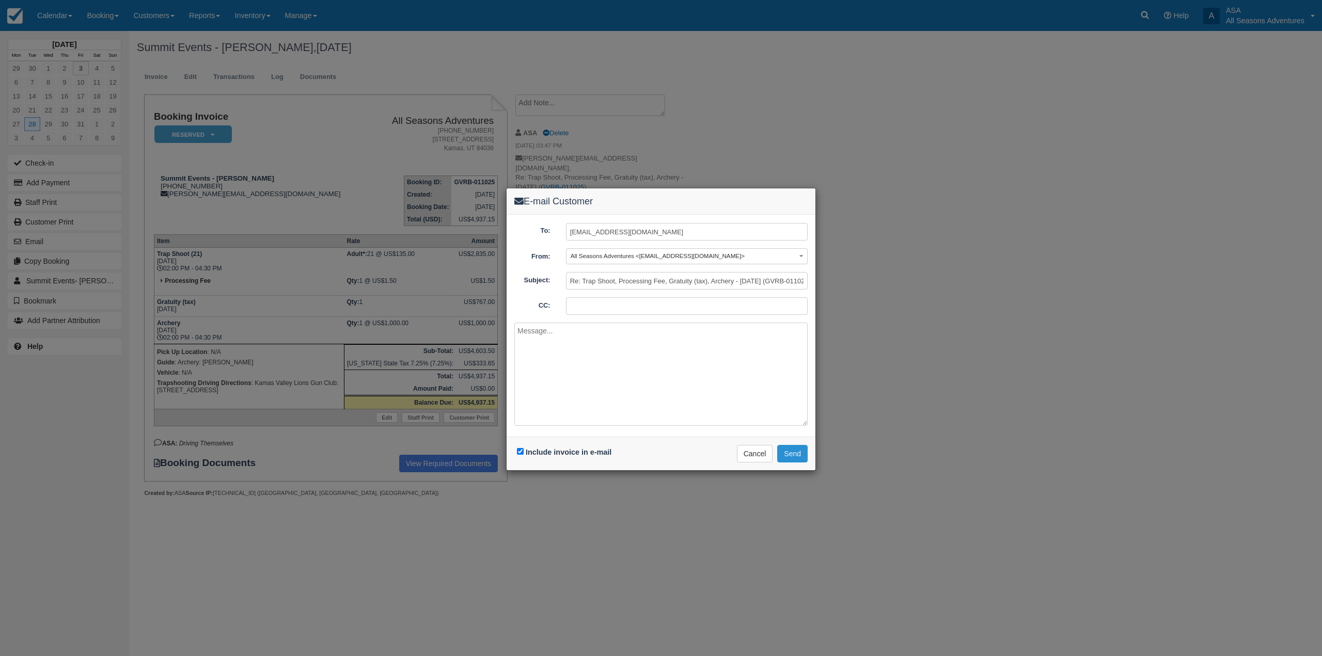
click at [806, 458] on button "Send" at bounding box center [792, 454] width 30 height 18
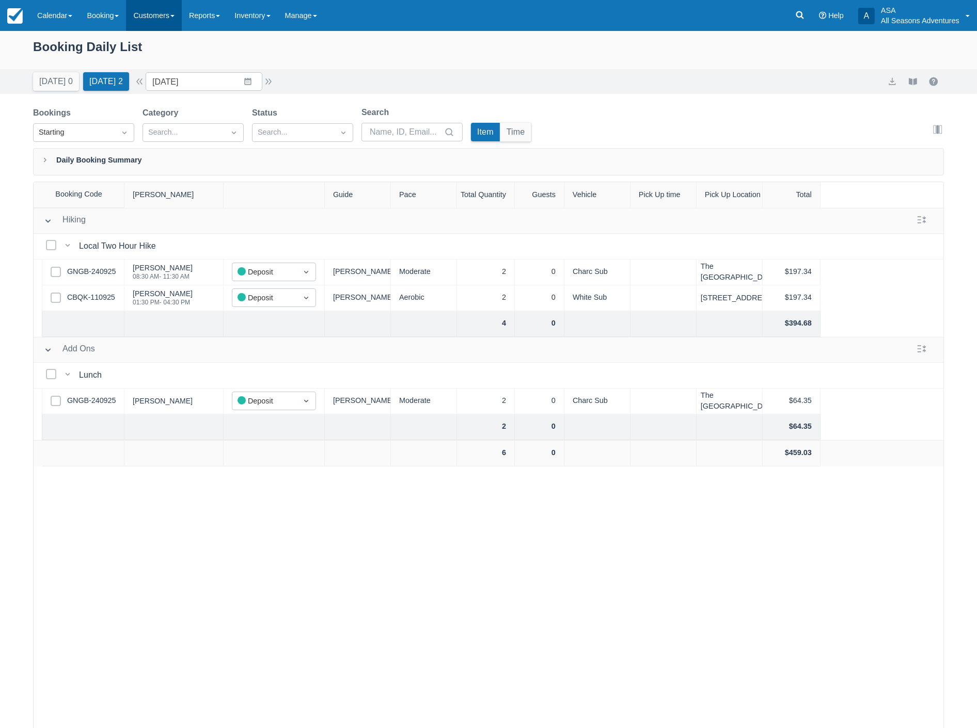
click at [154, 12] on link "Customers" at bounding box center [154, 15] width 56 height 31
click at [213, 12] on link "Reports" at bounding box center [204, 15] width 45 height 31
click at [41, 17] on link "Calendar" at bounding box center [55, 15] width 50 height 31
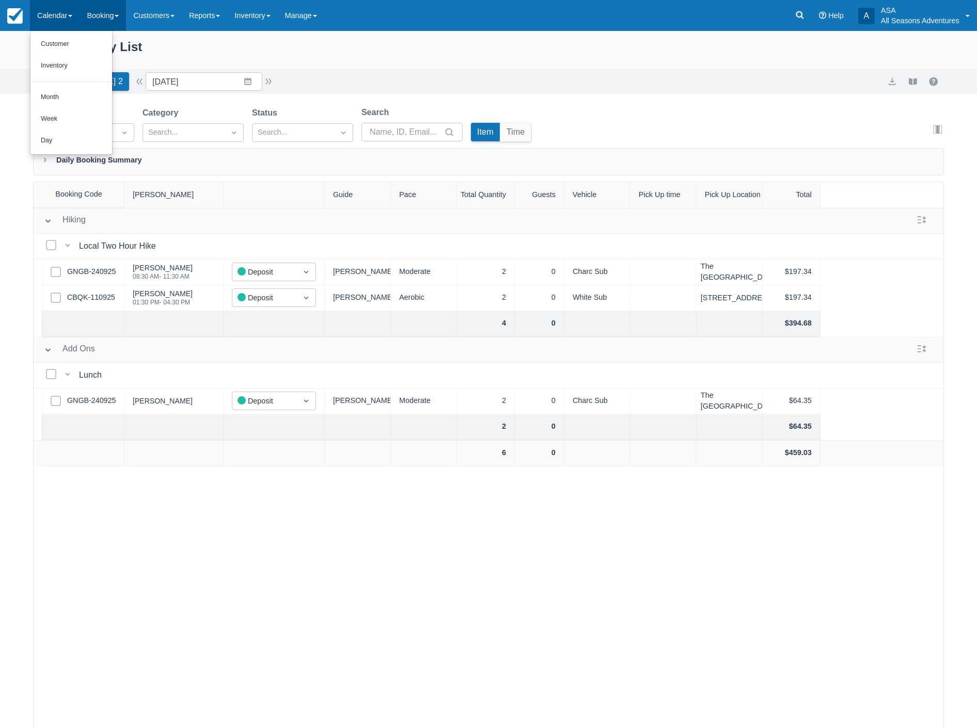
click at [103, 14] on link "Booking" at bounding box center [103, 15] width 46 height 31
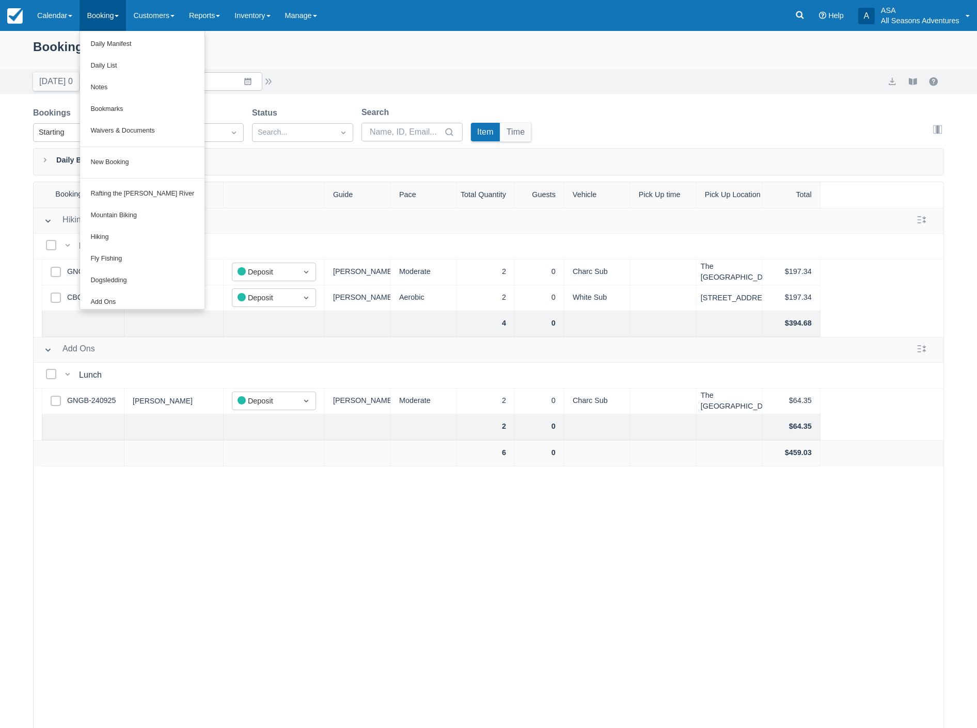
click at [284, 59] on div "Booking Daily List" at bounding box center [488, 52] width 911 height 30
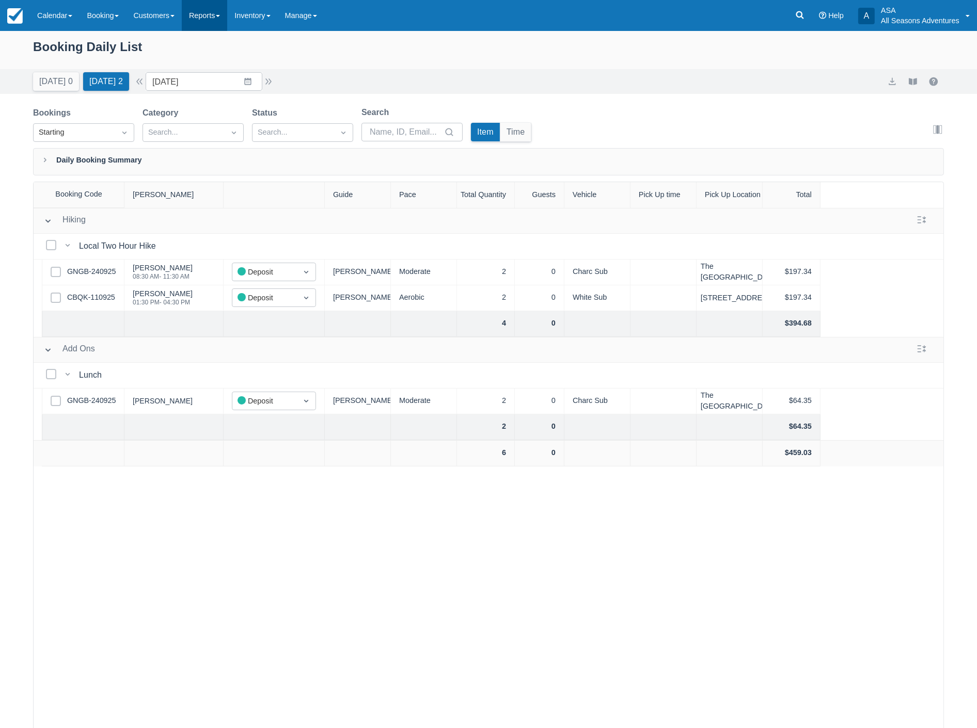
click at [195, 8] on link "Reports" at bounding box center [204, 15] width 45 height 31
click at [169, 14] on link "Customers" at bounding box center [154, 15] width 56 height 31
click at [198, 15] on link "Reports" at bounding box center [204, 15] width 45 height 31
click at [215, 42] on link "Booking Index" at bounding box center [223, 45] width 82 height 22
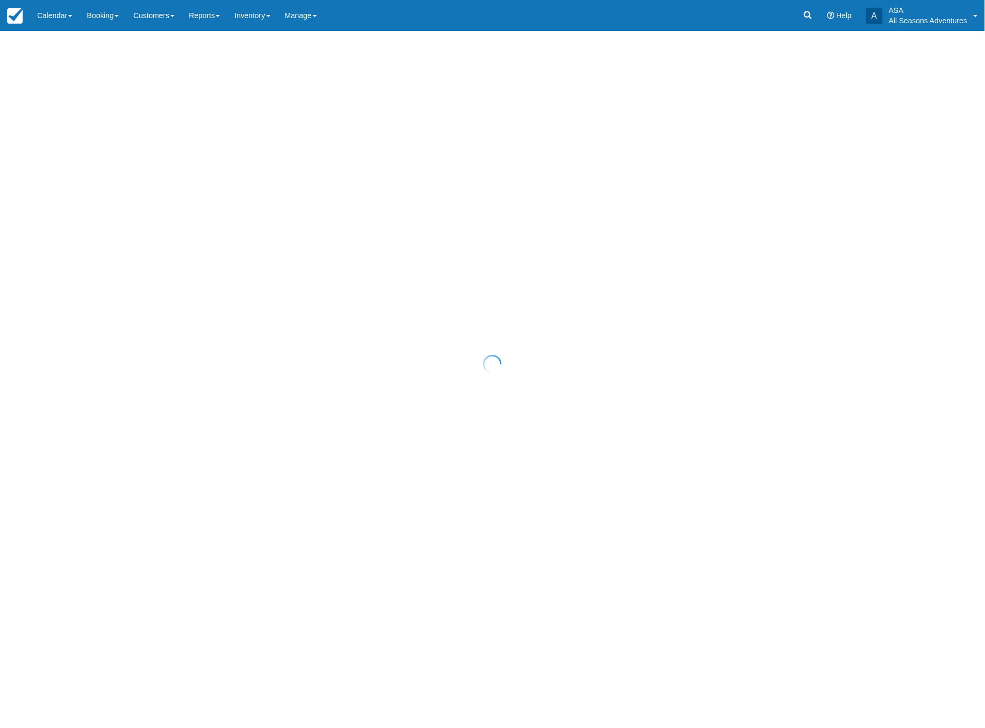
select select "25"
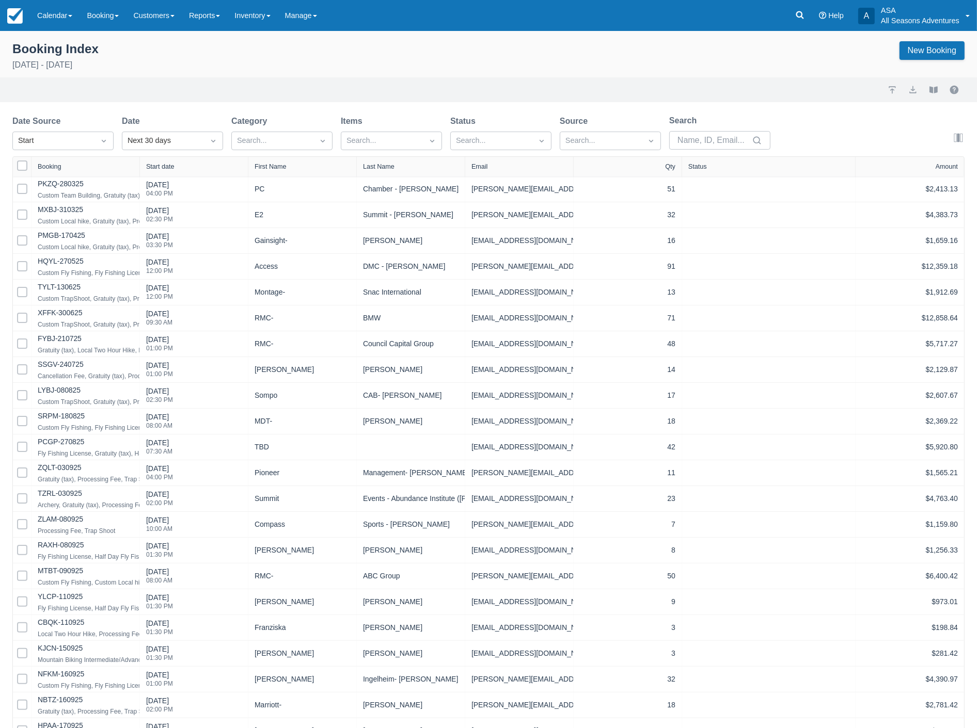
select select "25"
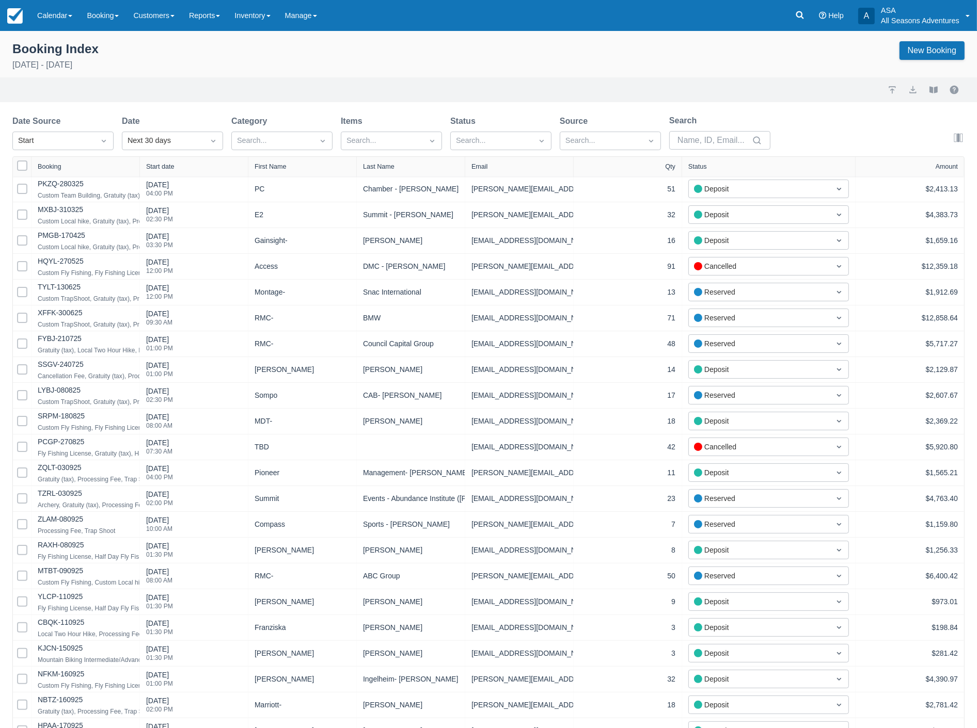
click at [711, 166] on div "Status" at bounding box center [768, 166] width 161 height 7
select select "25"
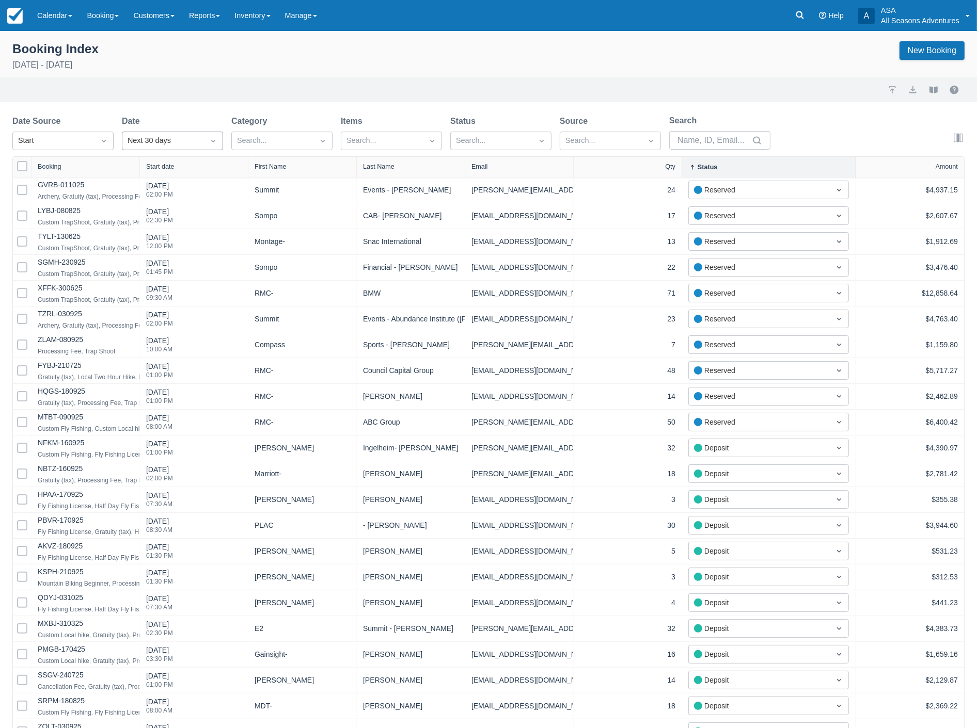
click at [212, 138] on icon "Dropdown icon" at bounding box center [213, 141] width 10 height 10
click at [155, 191] on div "All - past" at bounding box center [172, 193] width 101 height 20
select select "25"
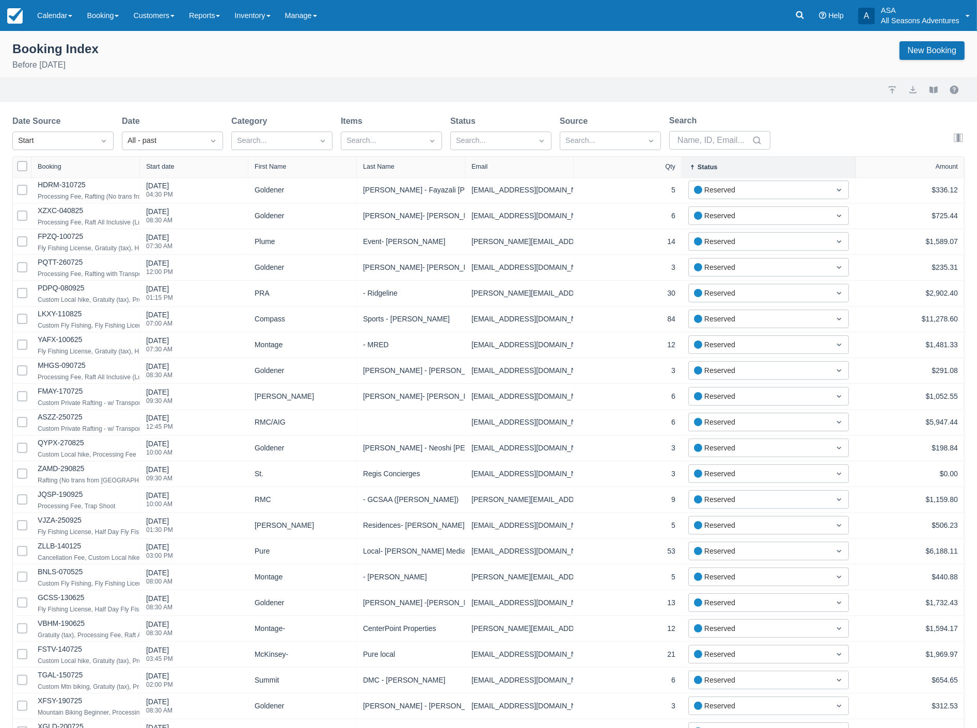
click at [272, 164] on div "First Name" at bounding box center [271, 166] width 32 height 7
select select "25"
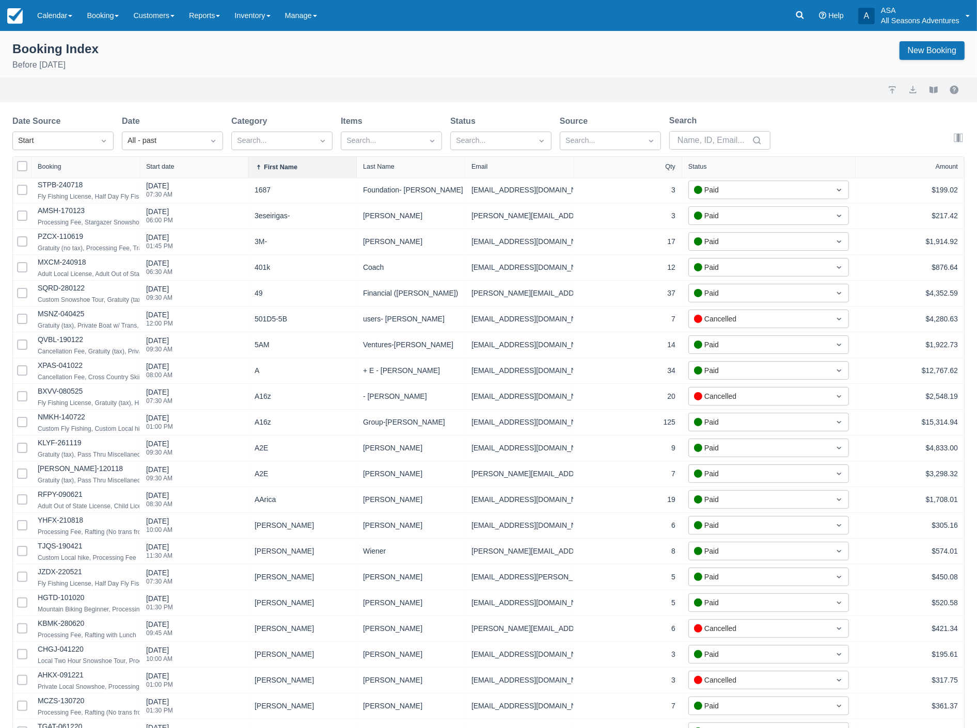
click at [716, 169] on div "Status" at bounding box center [768, 166] width 161 height 7
select select "25"
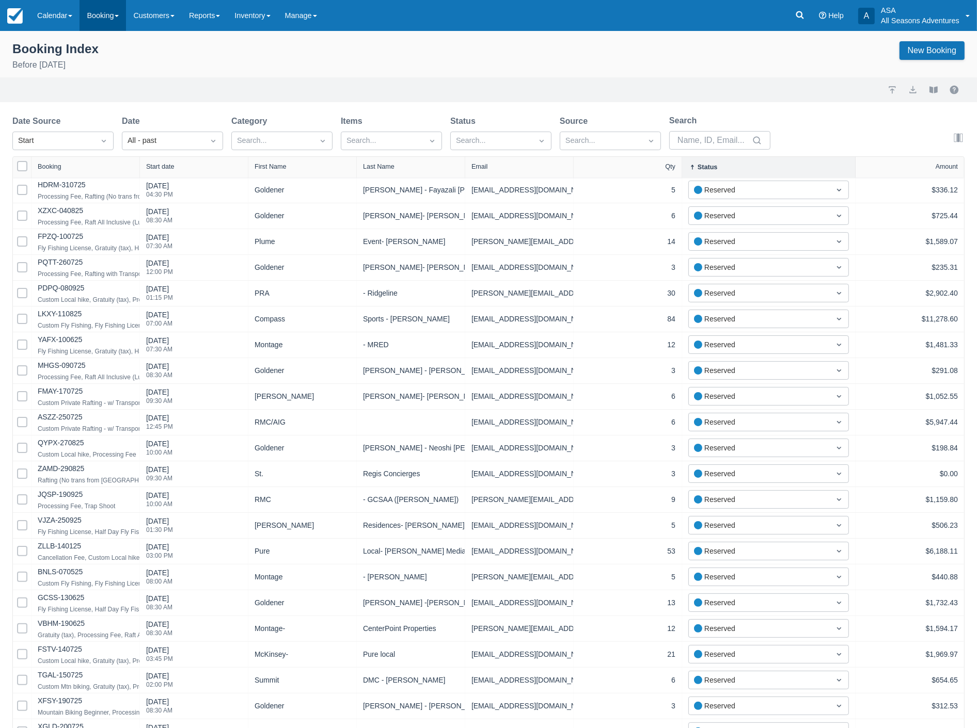
click at [108, 11] on link "Booking" at bounding box center [103, 15] width 46 height 31
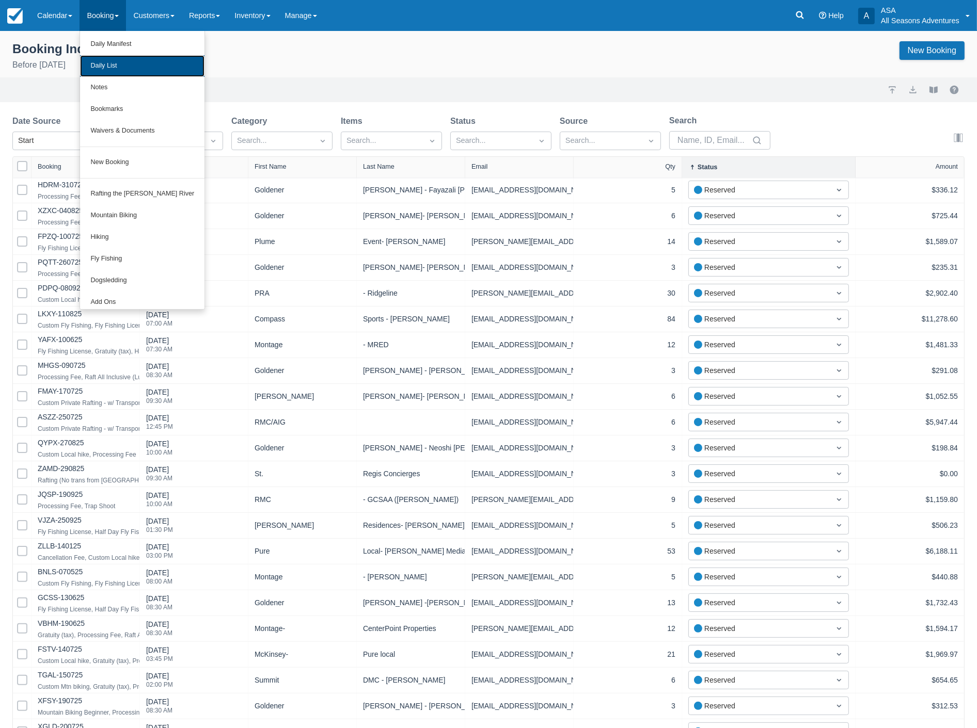
click at [103, 67] on link "Daily List" at bounding box center [142, 66] width 124 height 22
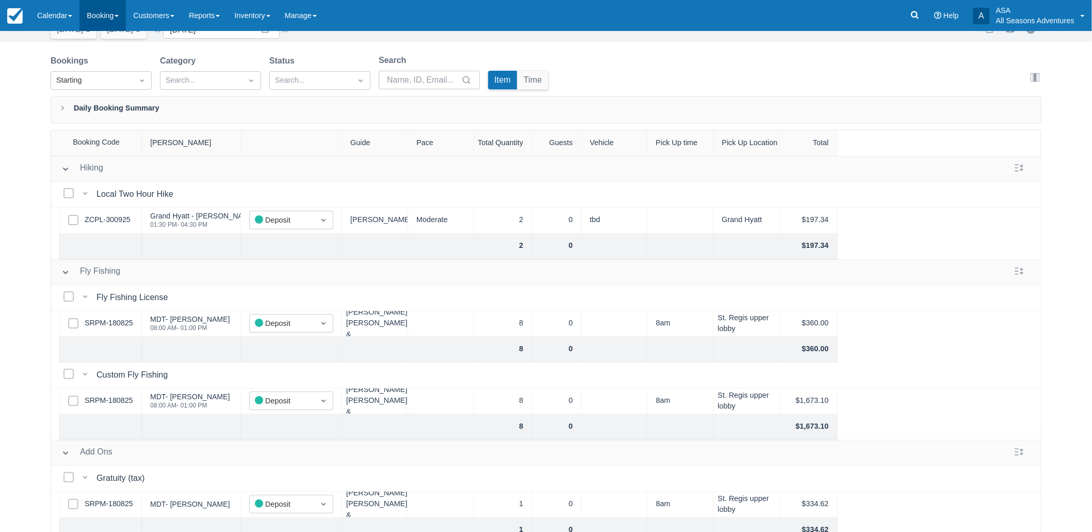
click at [89, 22] on link "Booking" at bounding box center [103, 15] width 46 height 31
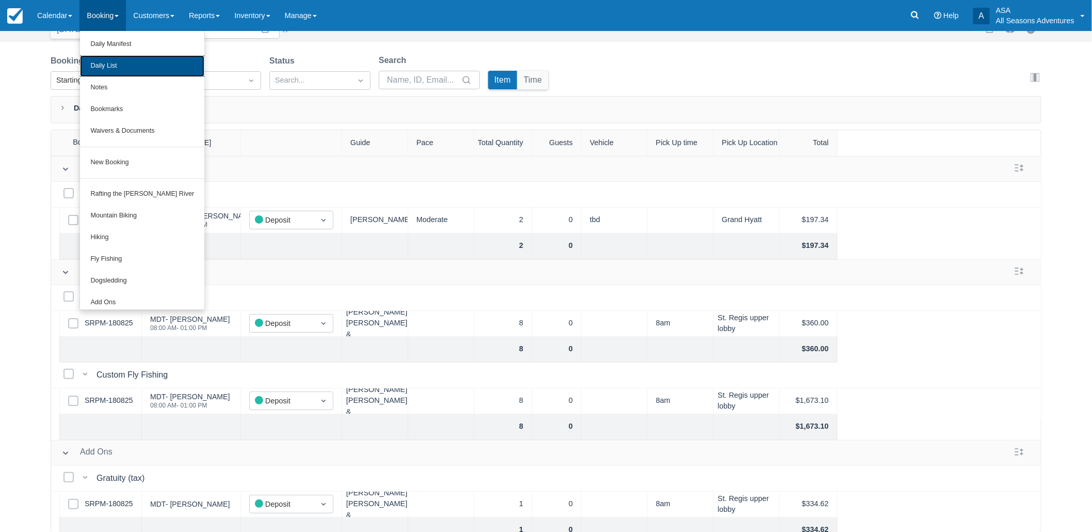
click at [104, 68] on link "Daily List" at bounding box center [142, 66] width 124 height 22
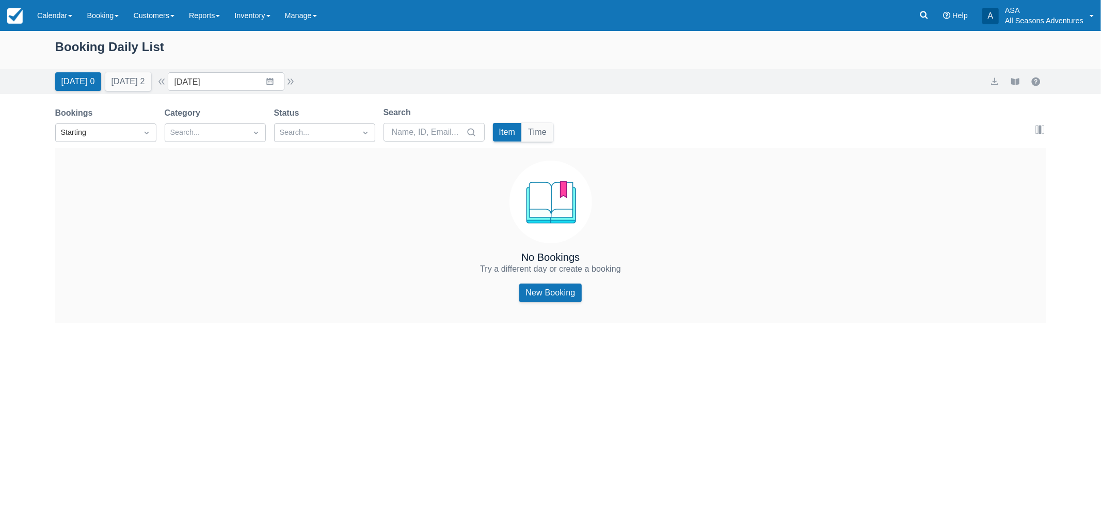
click at [354, 386] on div "Booking Daily List [DATE] 0 [DATE] 2 Date [DATE] Navigate forward to interact w…" at bounding box center [550, 281] width 1101 height 501
click at [68, 77] on button "[DATE] 0" at bounding box center [78, 81] width 46 height 19
click at [224, 12] on link "Reports" at bounding box center [204, 15] width 45 height 31
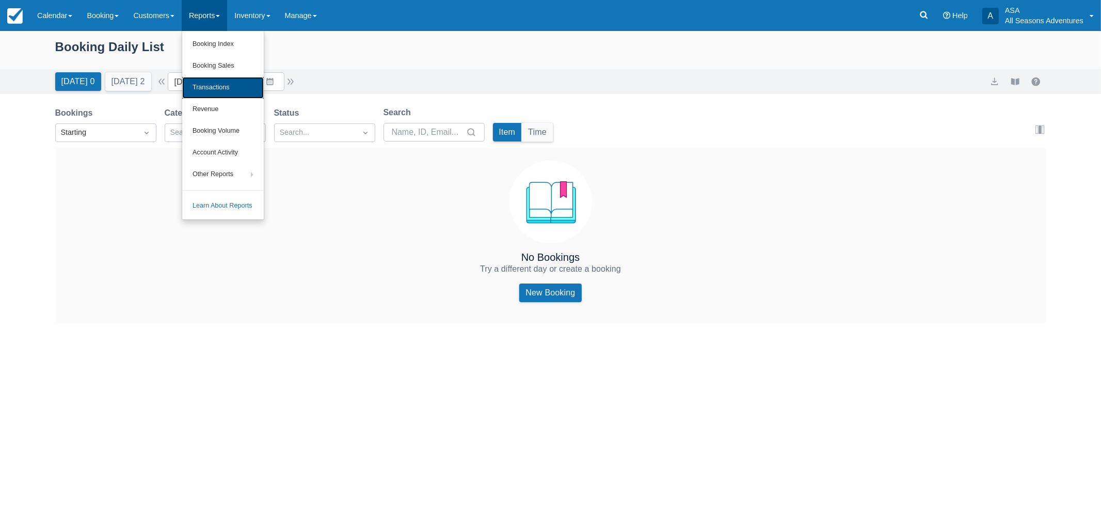
click at [233, 85] on link "Transactions" at bounding box center [223, 88] width 82 height 22
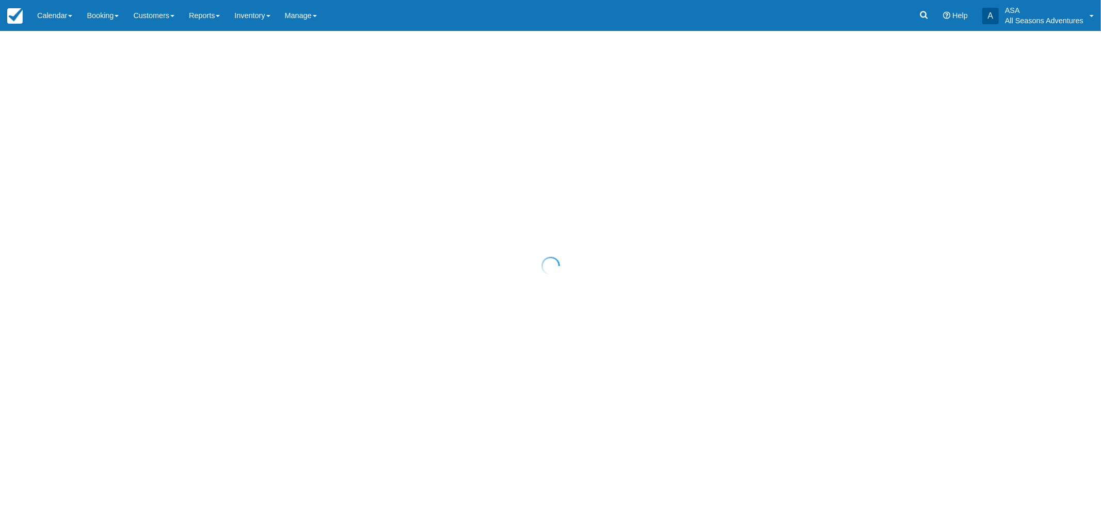
select select "10"
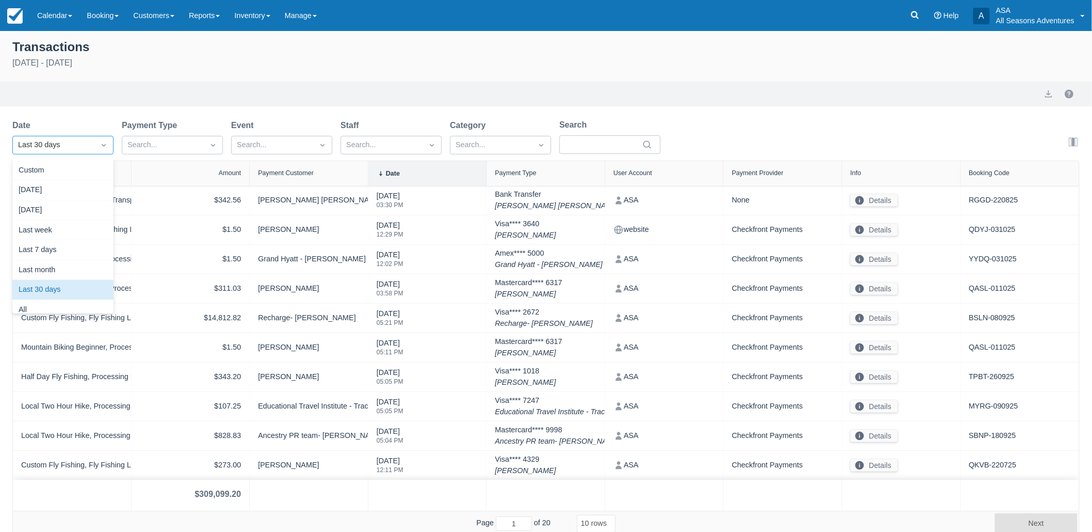
click at [59, 147] on div "Last 30 days" at bounding box center [53, 144] width 71 height 11
click at [70, 199] on div "Today" at bounding box center [62, 190] width 101 height 20
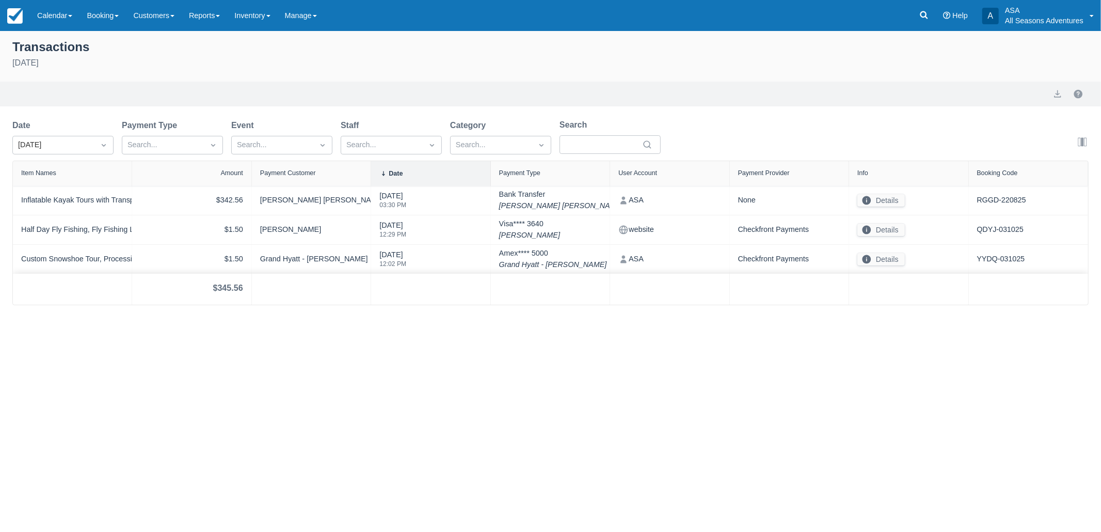
click at [191, 323] on div "Transactions October 3rd 2025 Export Date Today Payment Type Search... Event Se…" at bounding box center [550, 281] width 1101 height 501
click at [236, 62] on div "October 3rd 2025" at bounding box center [550, 63] width 1076 height 12
click at [122, 13] on link "Booking" at bounding box center [103, 15] width 46 height 31
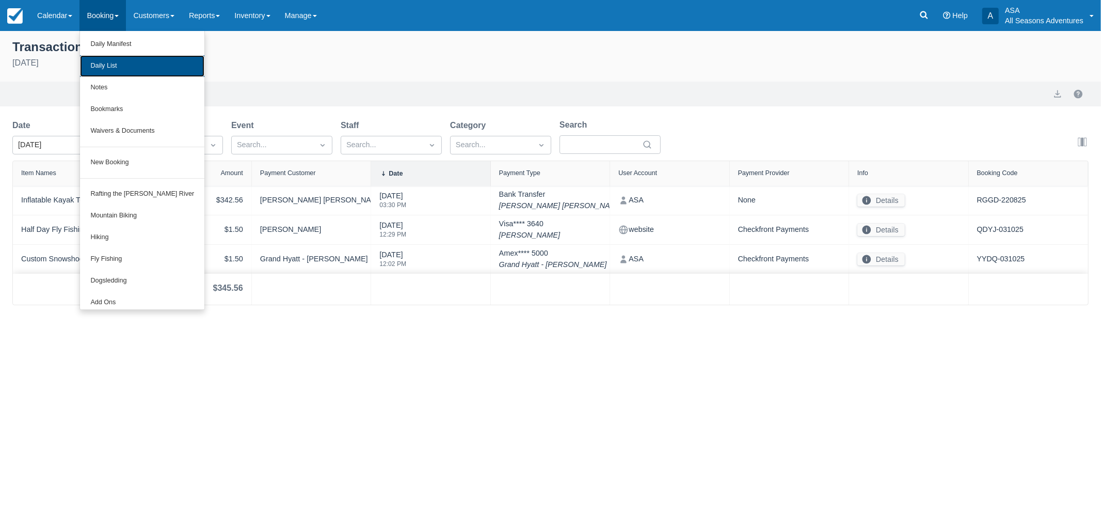
click at [135, 70] on link "Daily List" at bounding box center [142, 66] width 124 height 22
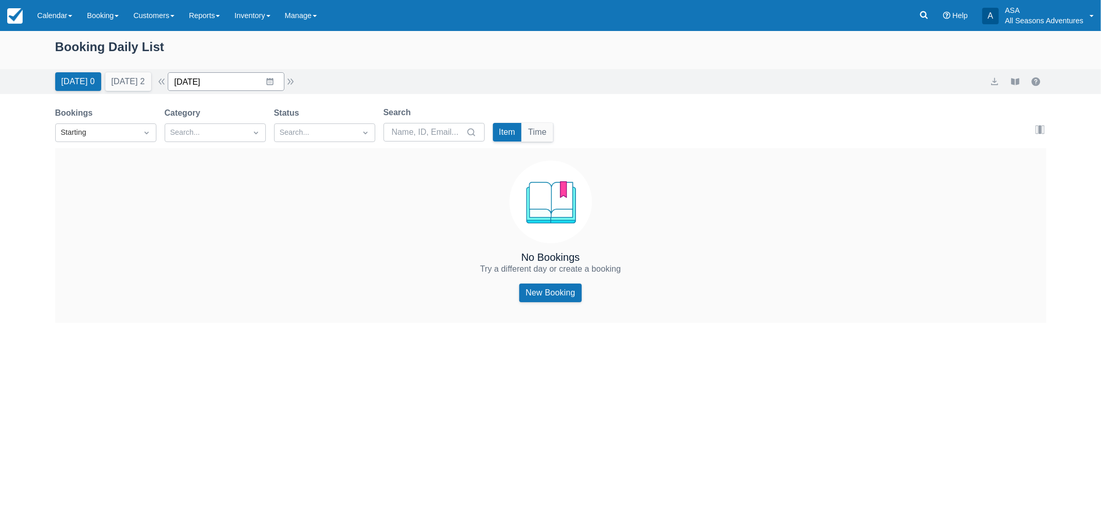
click at [241, 85] on input "[DATE]" at bounding box center [226, 81] width 117 height 19
click at [315, 127] on icon "Move forward to switch to the next month." at bounding box center [311, 124] width 10 height 10
click at [189, 122] on div "Move backward to switch to the previous month." at bounding box center [189, 124] width 20 height 17
click at [210, 235] on td "27" at bounding box center [209, 240] width 20 height 20
type input "[DATE]"
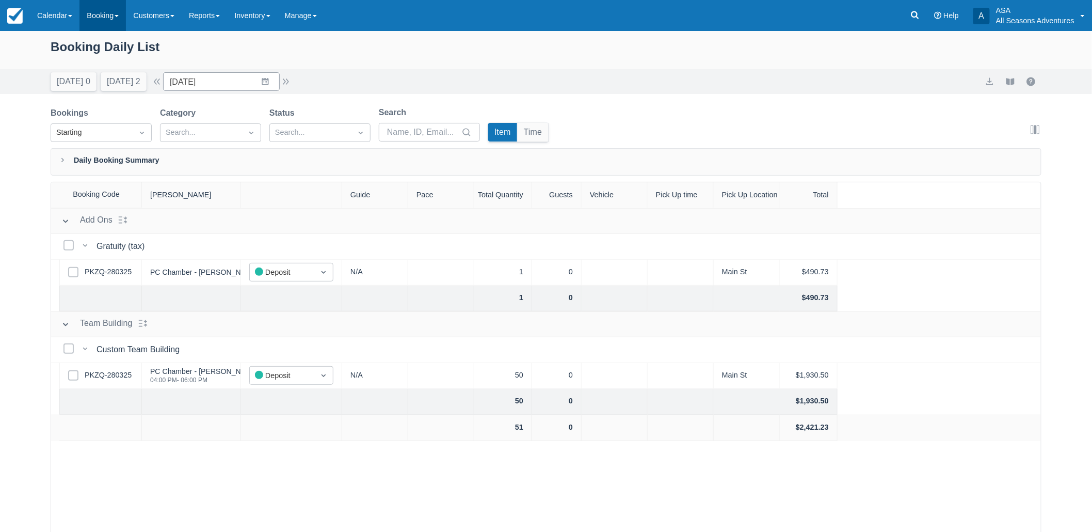
click at [118, 21] on link "Booking" at bounding box center [103, 15] width 46 height 31
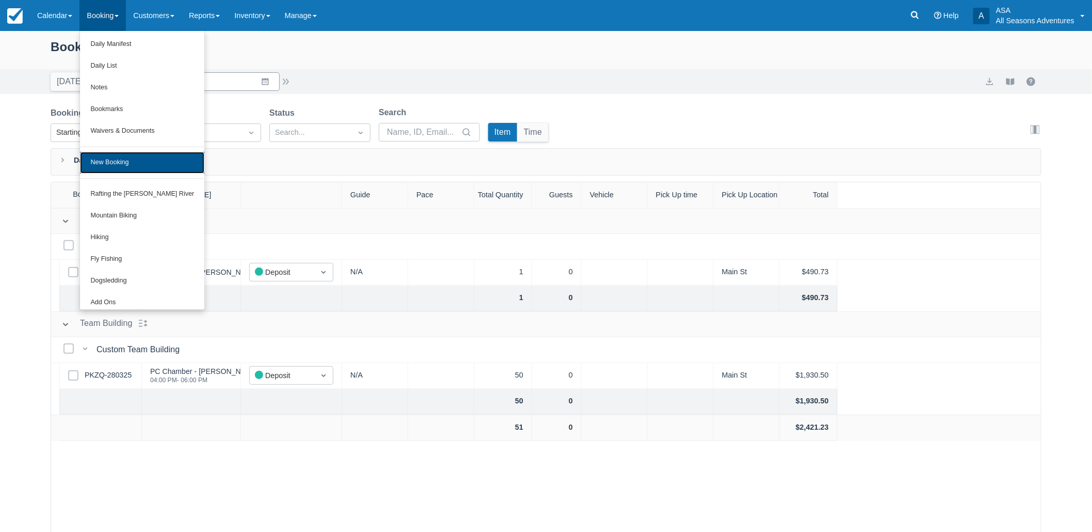
click at [135, 171] on link "New Booking" at bounding box center [142, 163] width 124 height 22
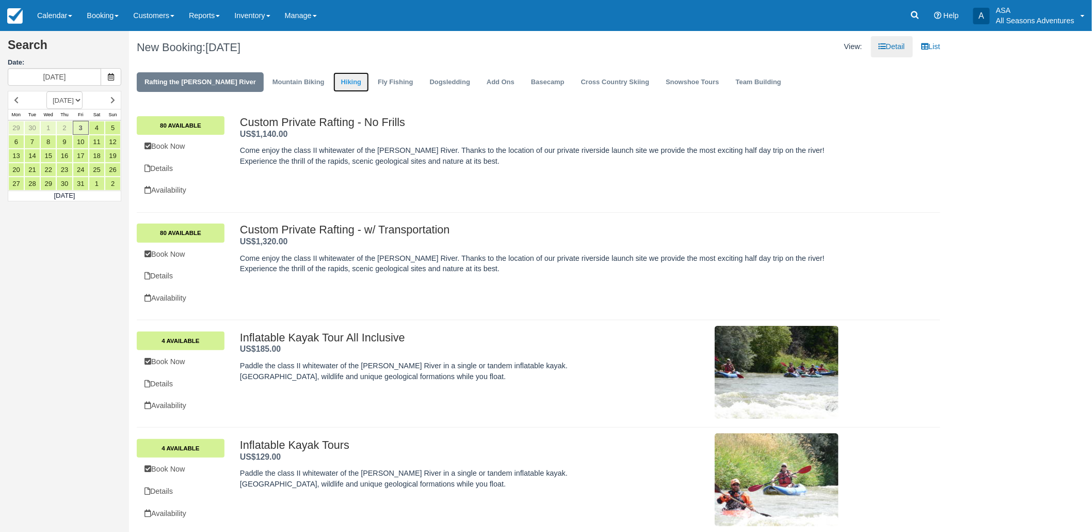
click at [334, 86] on link "Hiking" at bounding box center [352, 82] width 36 height 20
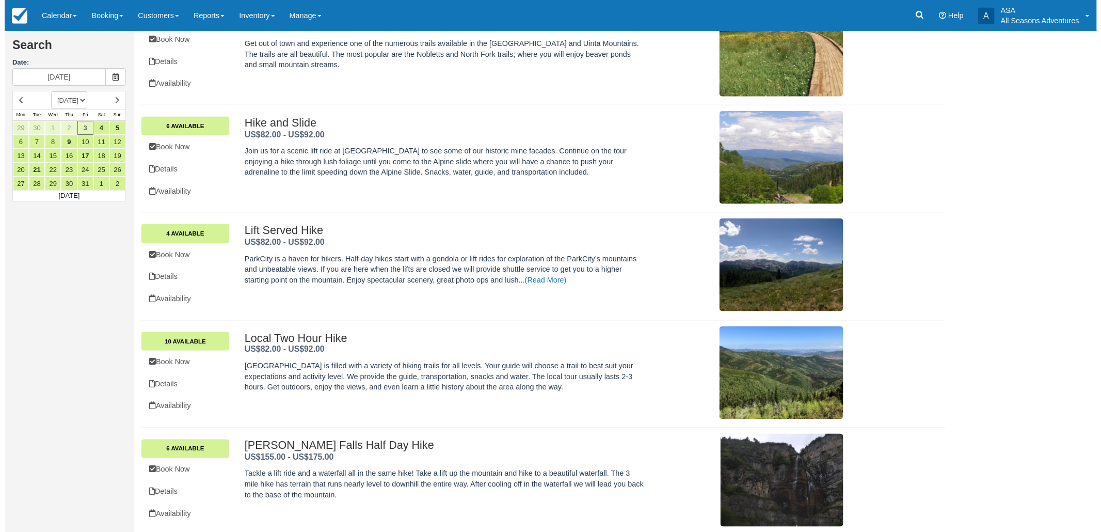
scroll to position [475, 0]
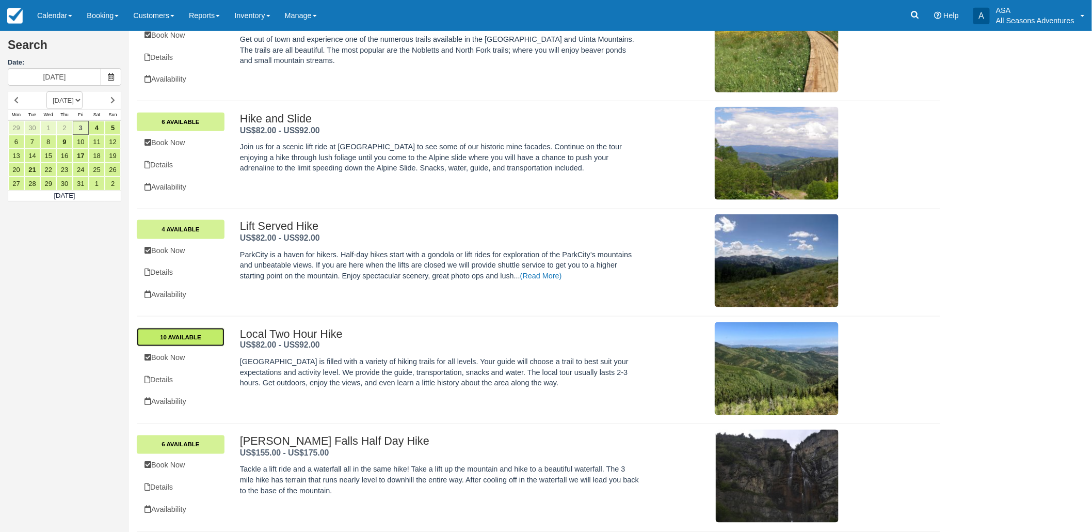
click at [190, 343] on link "10 Available" at bounding box center [181, 337] width 88 height 19
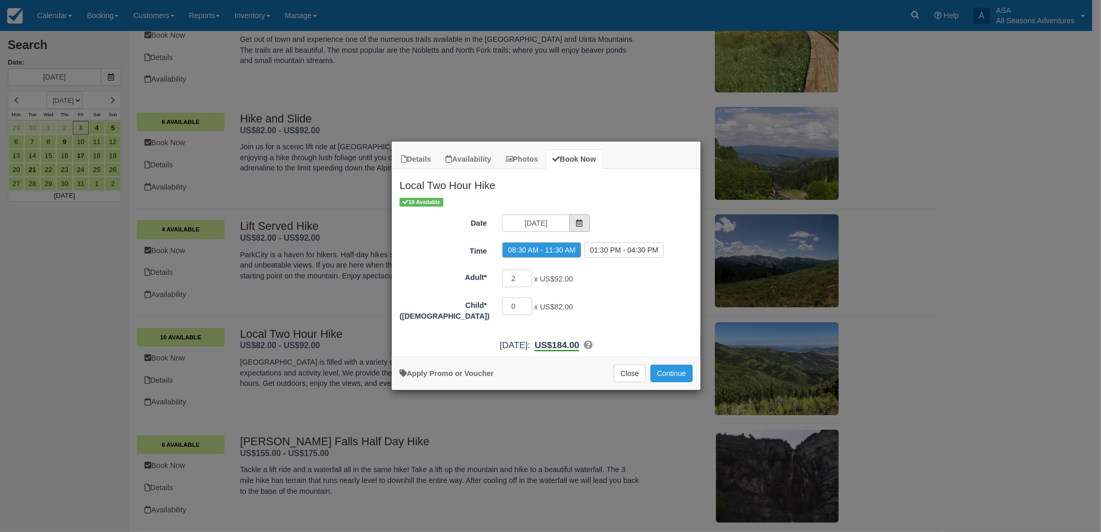
click at [576, 219] on icon "Item Modal" at bounding box center [579, 222] width 7 height 7
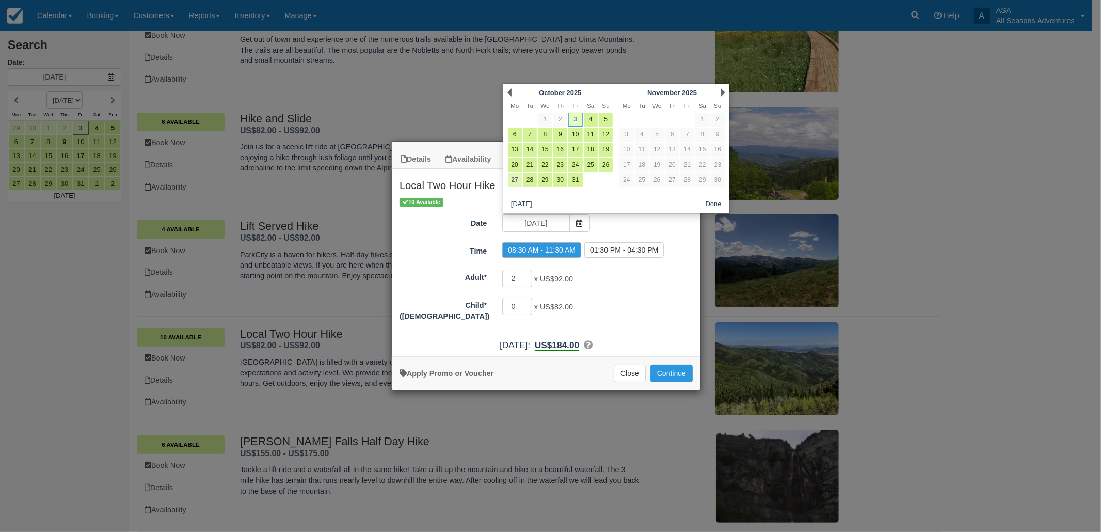
click at [513, 179] on link "27" at bounding box center [515, 180] width 14 height 14
type input "10/27/25"
radio input "false"
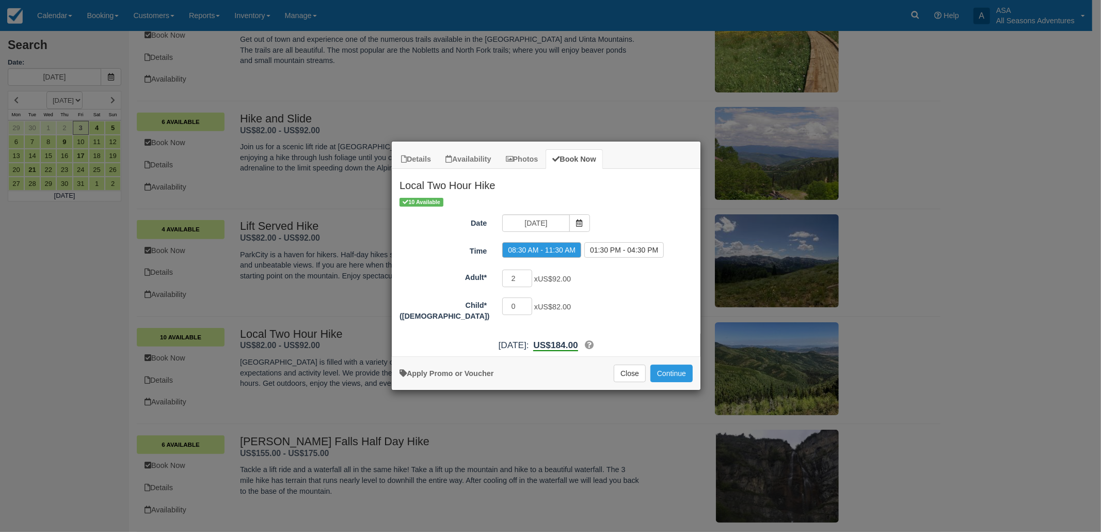
click at [600, 276] on div "2 x US$92.00 Minimum of 2Maximum of 100" at bounding box center [585, 279] width 180 height 20
click at [663, 375] on button "Continue" at bounding box center [671, 373] width 42 height 18
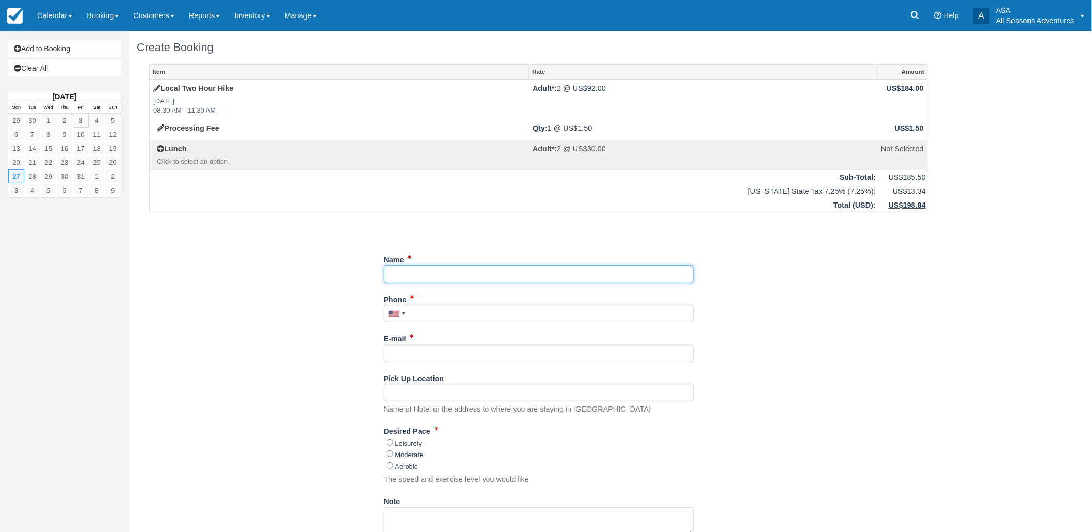
click at [446, 266] on input "Name" at bounding box center [539, 274] width 310 height 18
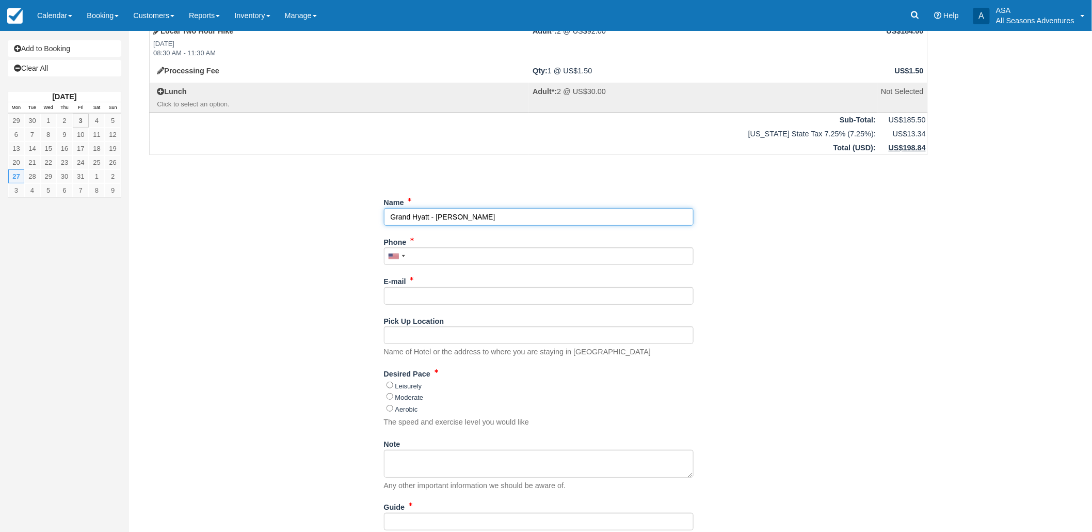
type input "Grand Hyatt - [PERSON_NAME]"
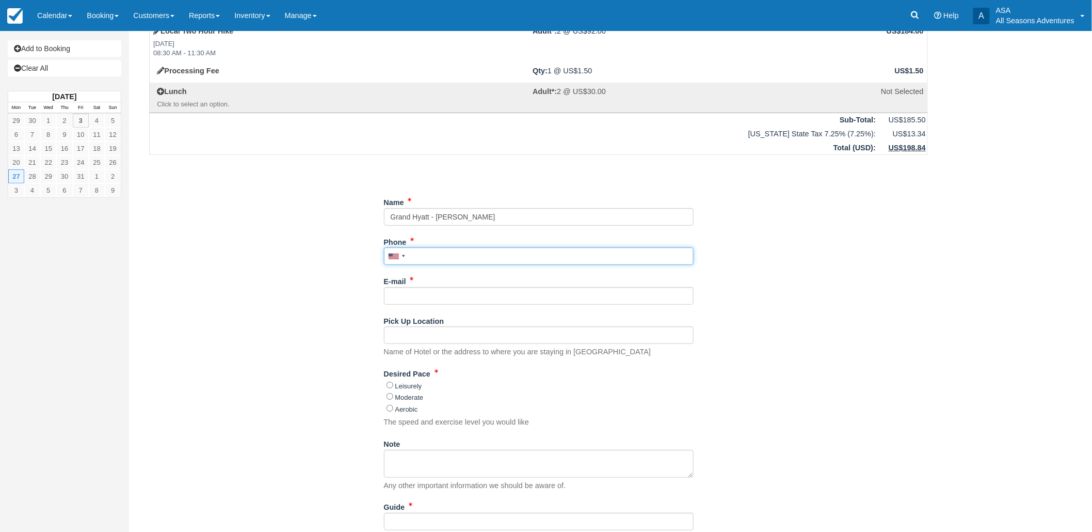
click at [446, 257] on input "Phone" at bounding box center [539, 256] width 310 height 18
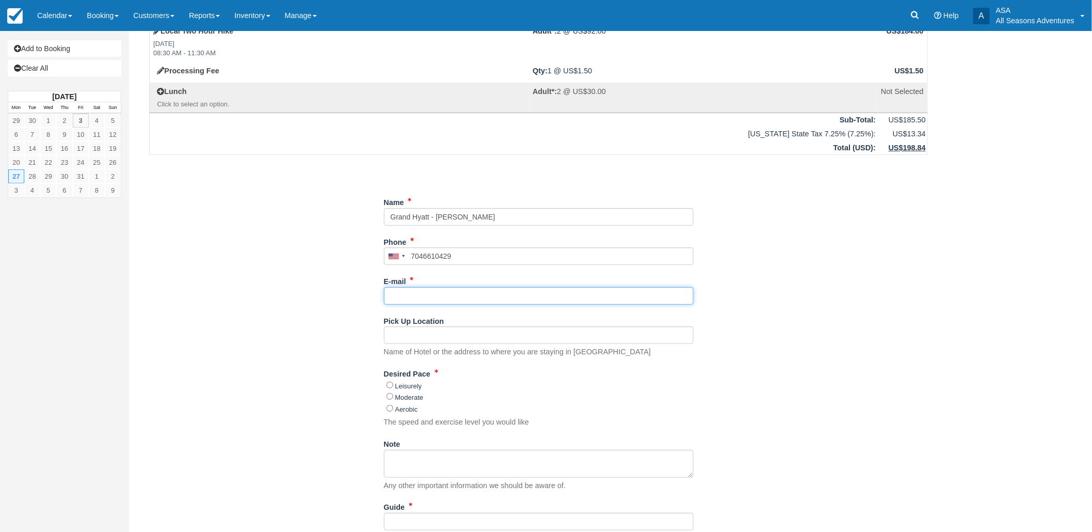
type input "(704) 661-0429"
type input "c"
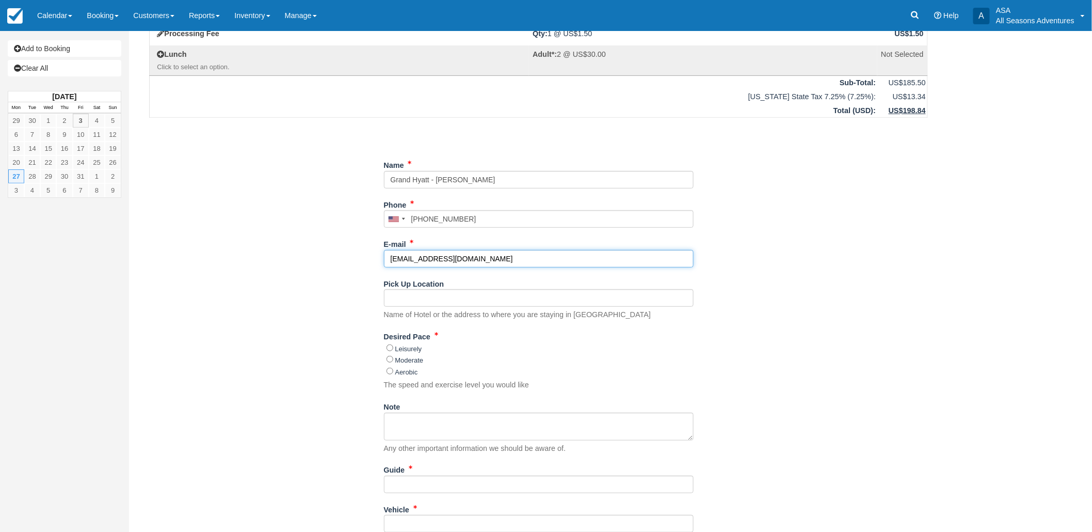
scroll to position [115, 0]
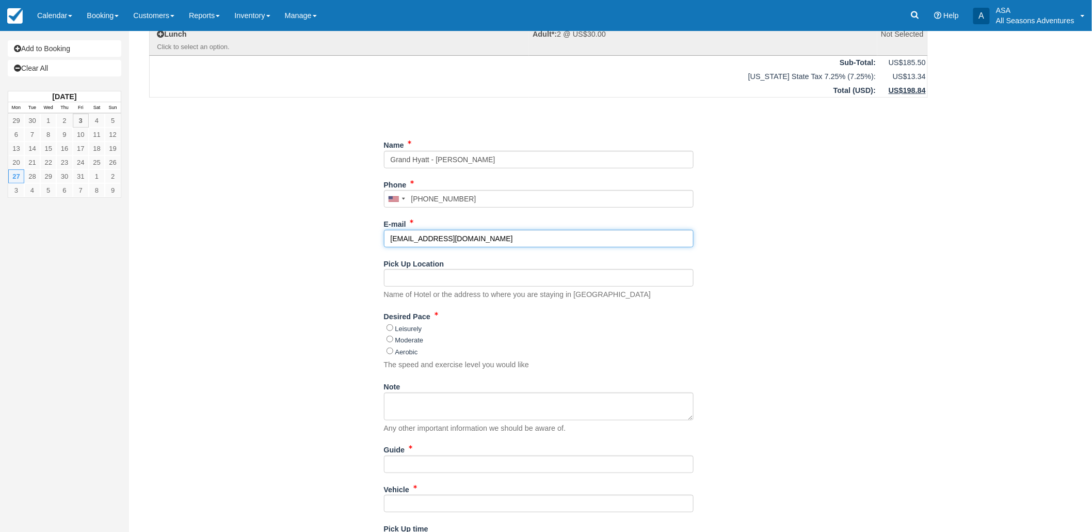
type input "[EMAIL_ADDRESS][DOMAIN_NAME]"
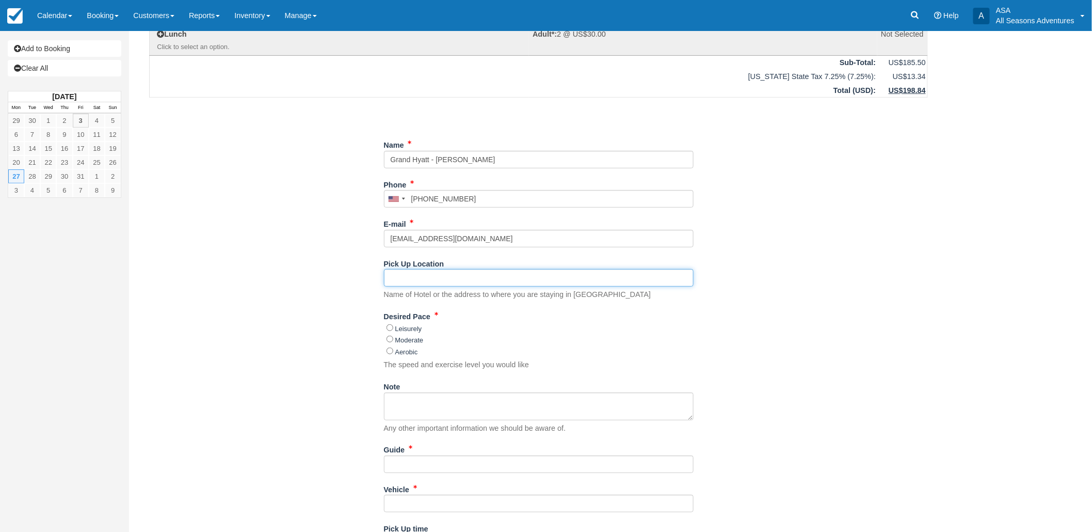
click at [445, 273] on input "Pick Up Location" at bounding box center [539, 278] width 310 height 18
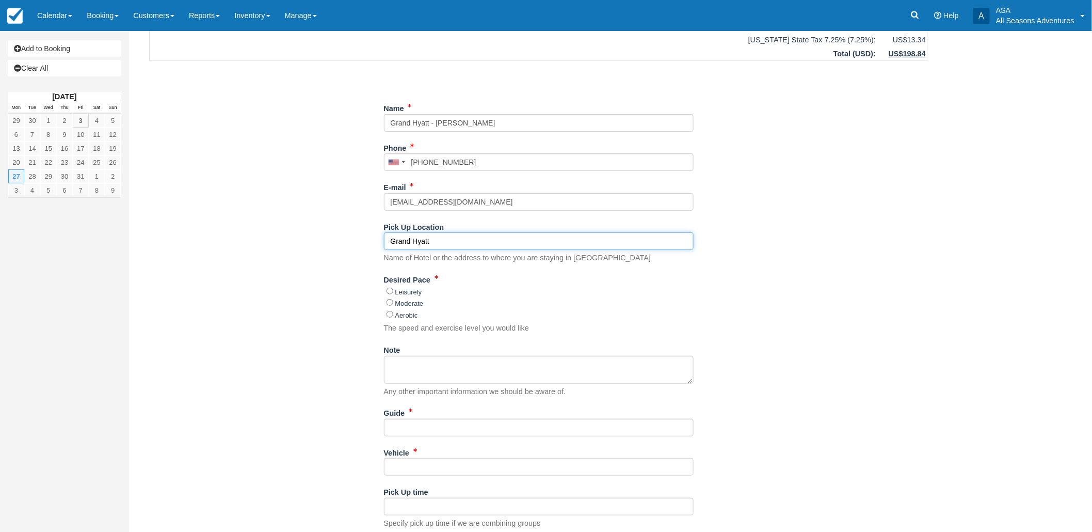
scroll to position [182, 0]
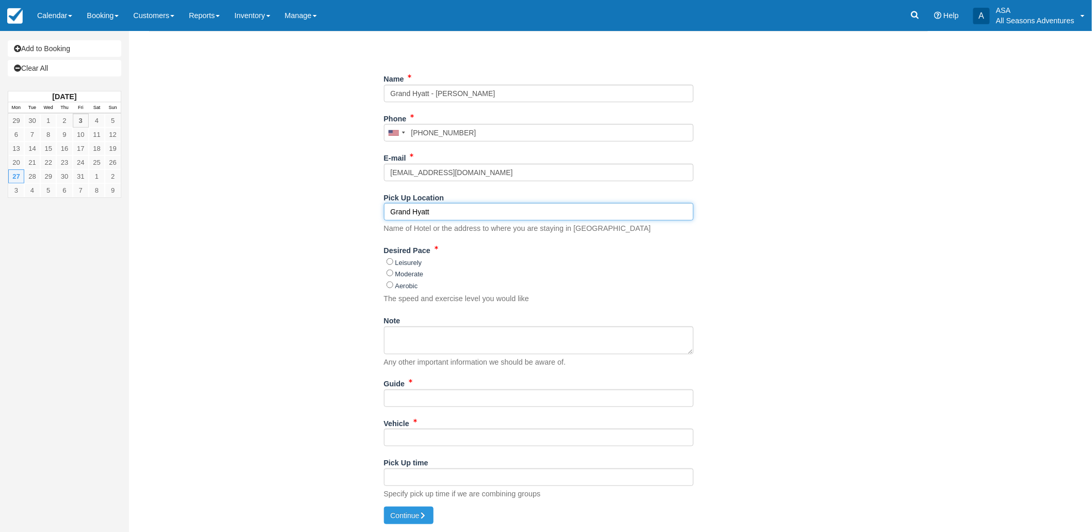
type input "Grand Hyatt"
click at [392, 271] on input "Moderate" at bounding box center [390, 272] width 7 height 7
radio input "true"
drag, startPoint x: 430, startPoint y: 385, endPoint x: 434, endPoint y: 398, distance: 13.2
click at [430, 386] on div "Guide" at bounding box center [539, 391] width 310 height 32
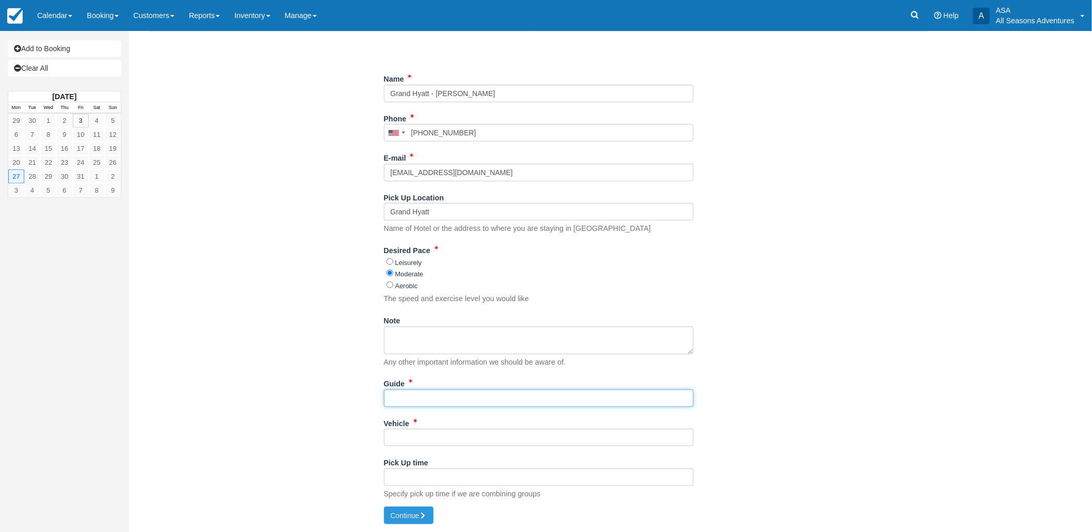
click at [434, 398] on input "Guide" at bounding box center [539, 398] width 310 height 18
type input "tbd"
click at [409, 525] on div "Create Booking Item Rate Amount Local Two Hour Hike Mon Oct 27, 2025 08:30 AM -…" at bounding box center [538, 190] width 819 height 681
click at [412, 514] on button "Continue" at bounding box center [409, 515] width 50 height 18
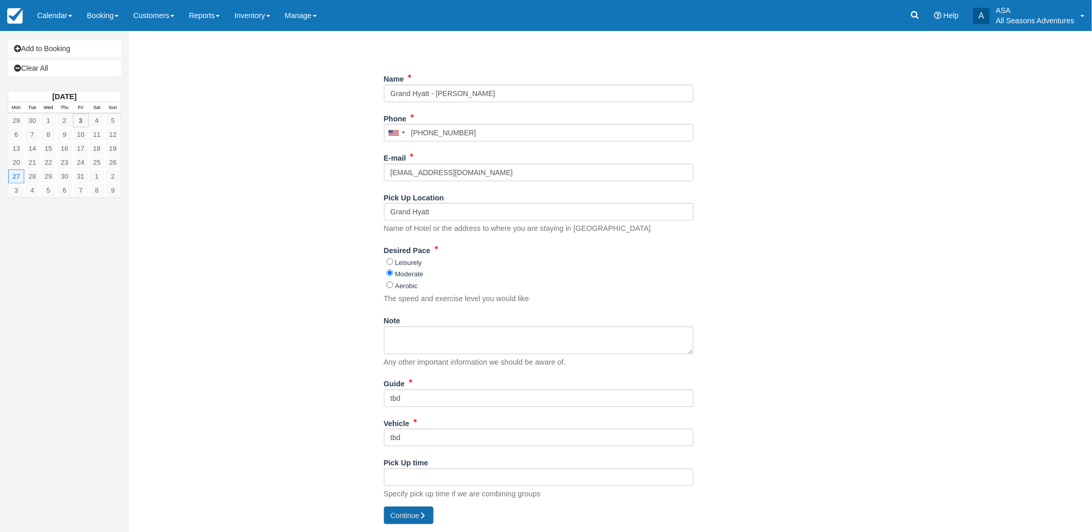
type input "+17046610429"
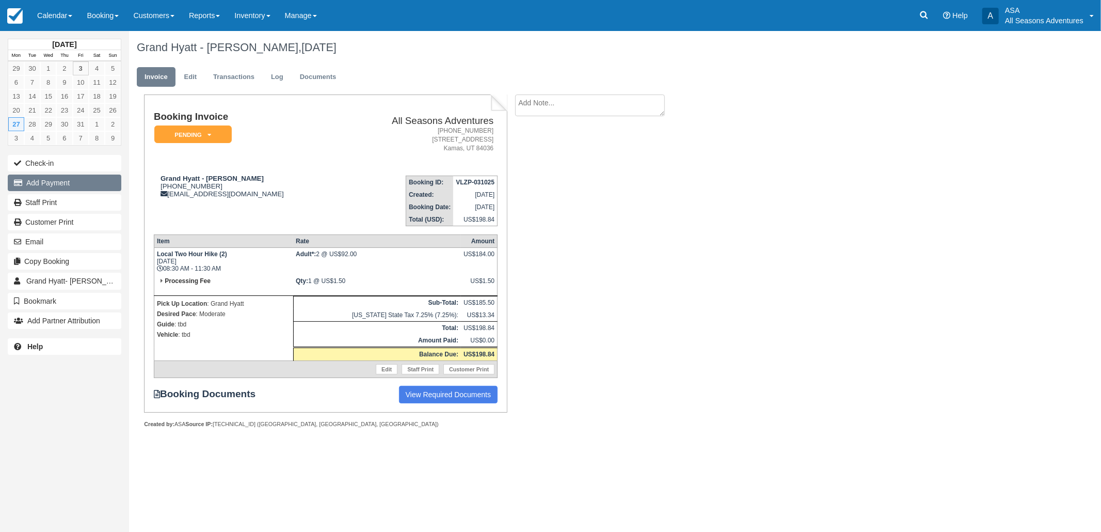
click at [77, 184] on button "Add Payment" at bounding box center [65, 182] width 114 height 17
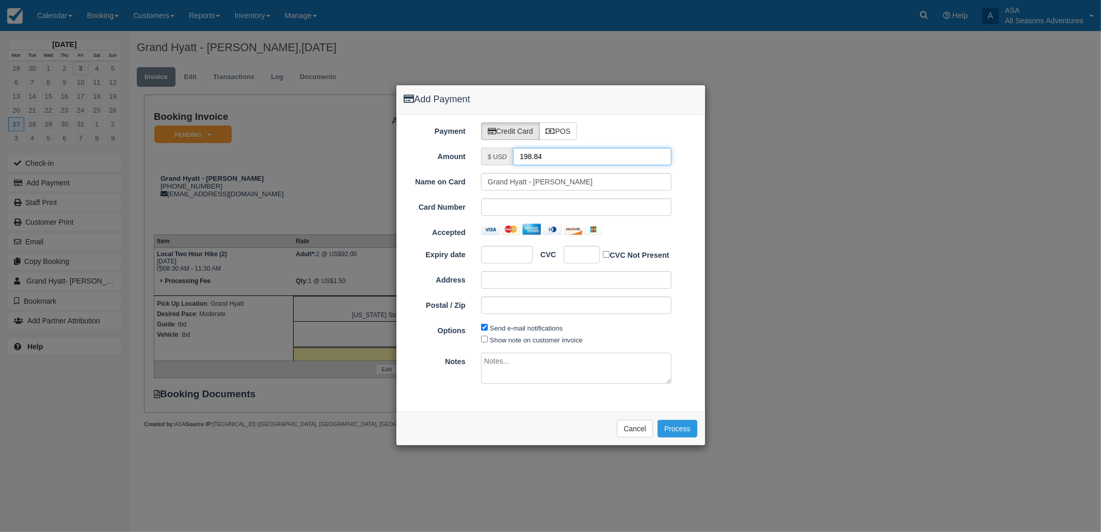
drag, startPoint x: 574, startPoint y: 154, endPoint x: 402, endPoint y: 147, distance: 172.6
click at [402, 147] on div "Payment Credit Card POS Amount $ USD 198.84 Name on Card Grand Hyatt - [PERSON_…" at bounding box center [550, 263] width 309 height 297
type input "1.50"
drag, startPoint x: 535, startPoint y: 179, endPoint x: 468, endPoint y: 158, distance: 69.6
click at [467, 177] on div "Name on Card Grand Hyatt - [PERSON_NAME]" at bounding box center [550, 182] width 309 height 18
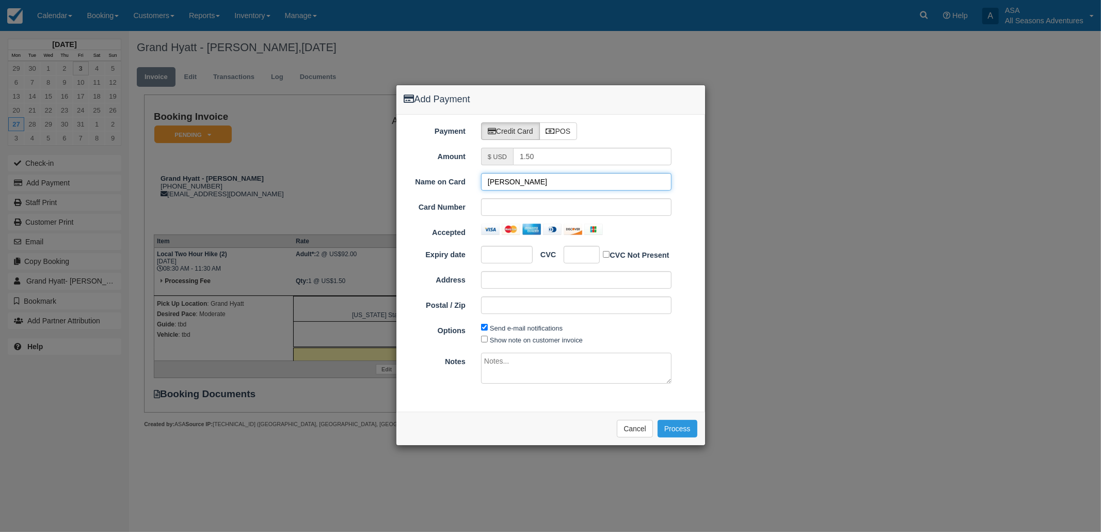
type input "[PERSON_NAME]"
click at [672, 234] on div at bounding box center [576, 229] width 206 height 11
click at [683, 434] on button "Process" at bounding box center [678, 429] width 40 height 18
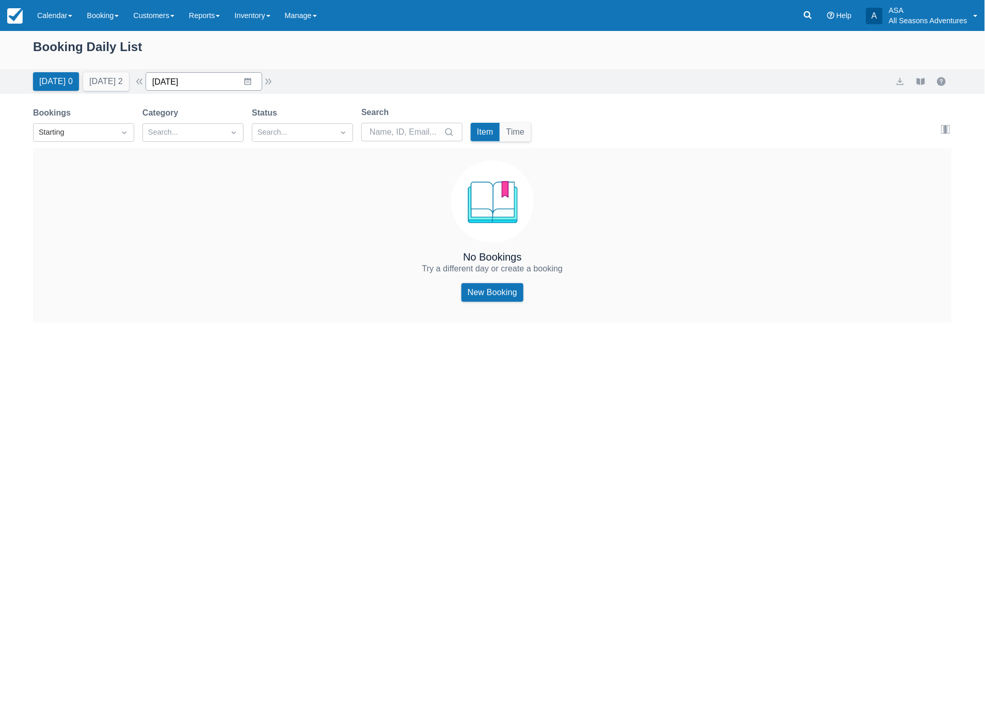
click at [204, 81] on input "[DATE]" at bounding box center [204, 81] width 117 height 19
click at [272, 179] on td "10" at bounding box center [268, 181] width 20 height 20
type input "10/10/25"
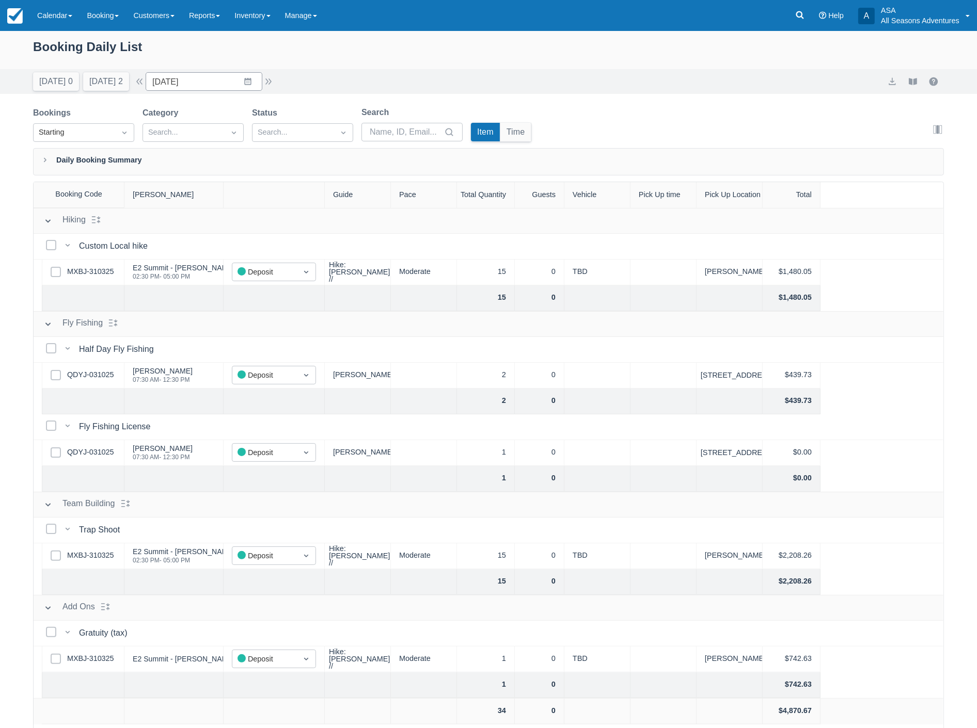
click at [783, 49] on div "Booking Daily List" at bounding box center [488, 52] width 911 height 30
click at [347, 51] on div "Booking Daily List" at bounding box center [488, 52] width 911 height 30
click at [406, 52] on div "Booking Daily List" at bounding box center [488, 52] width 911 height 30
click at [343, 49] on div "Booking Daily List" at bounding box center [488, 52] width 911 height 30
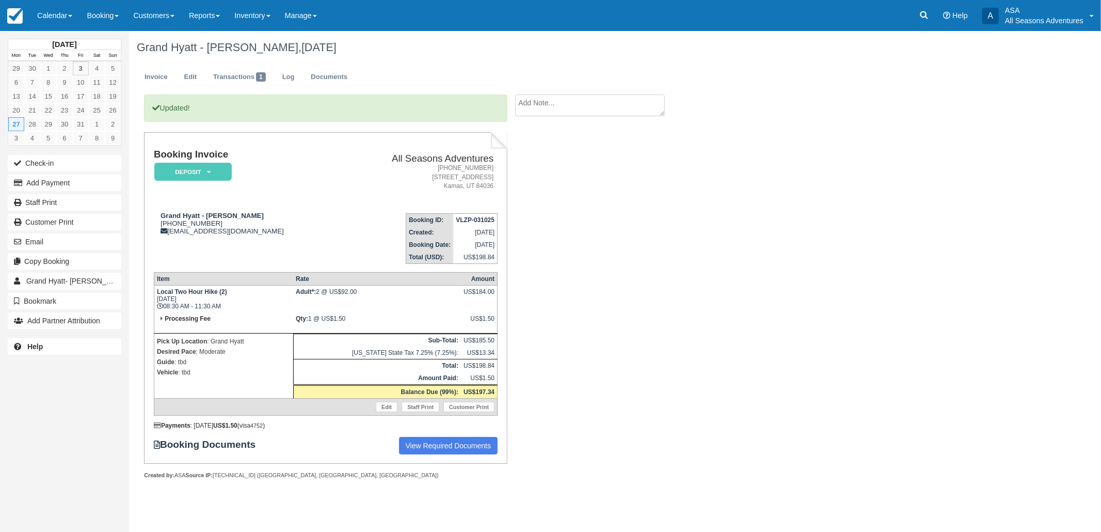
click at [596, 295] on div "Updated! Booking Invoice Deposit   Pending Reserved Paid Waiting Cancelled All …" at bounding box center [413, 297] width 568 height 407
click at [115, 17] on link "Booking" at bounding box center [103, 15] width 46 height 31
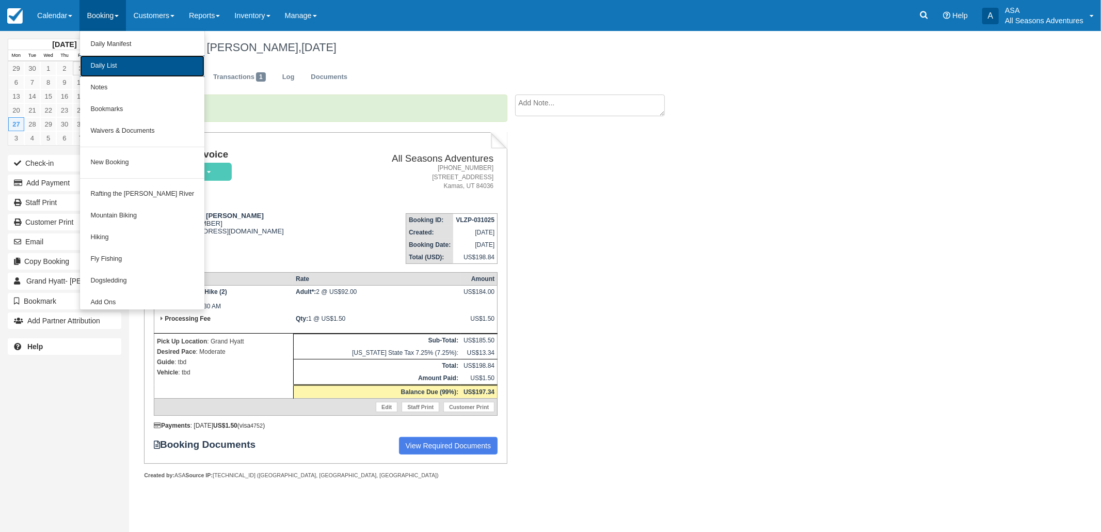
click at [131, 72] on link "Daily List" at bounding box center [142, 66] width 124 height 22
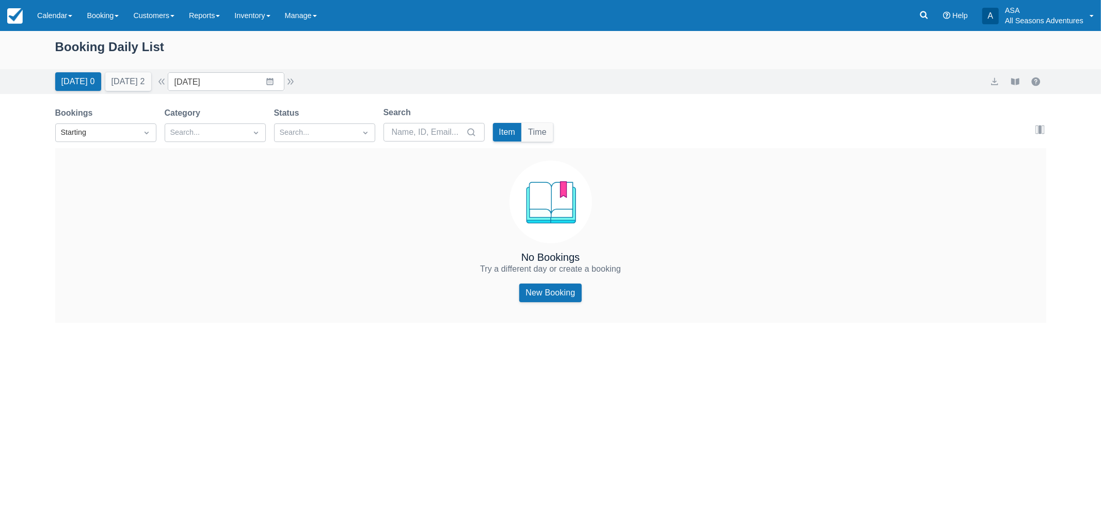
click at [230, 93] on div "[DATE] 0 [DATE] 2 Date [DATE] Navigate forward to interact with the calendar an…" at bounding box center [550, 81] width 1101 height 25
click at [234, 78] on input "[DATE]" at bounding box center [226, 81] width 117 height 19
click at [219, 243] on td "27" at bounding box center [209, 240] width 20 height 20
type input "10/27/25"
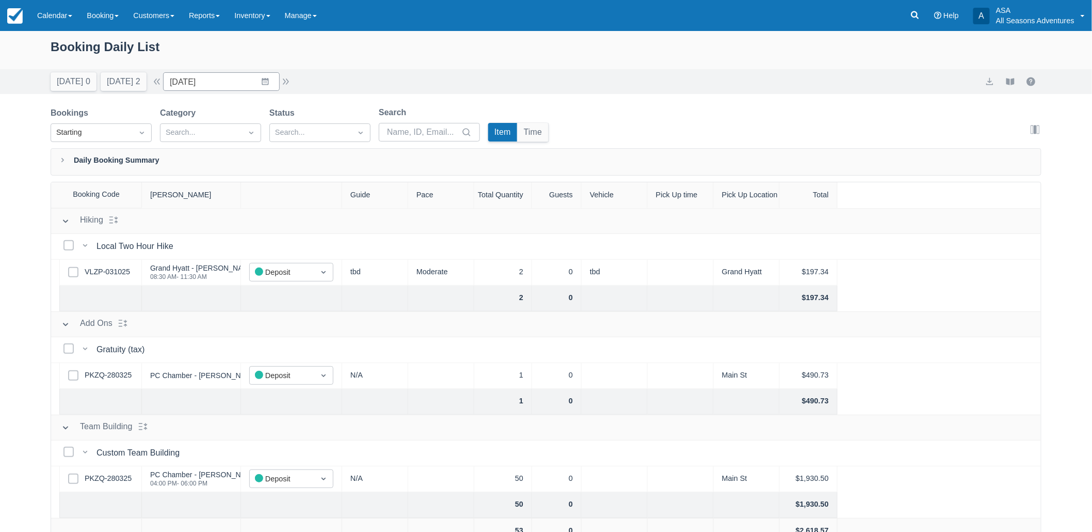
scroll to position [52, 0]
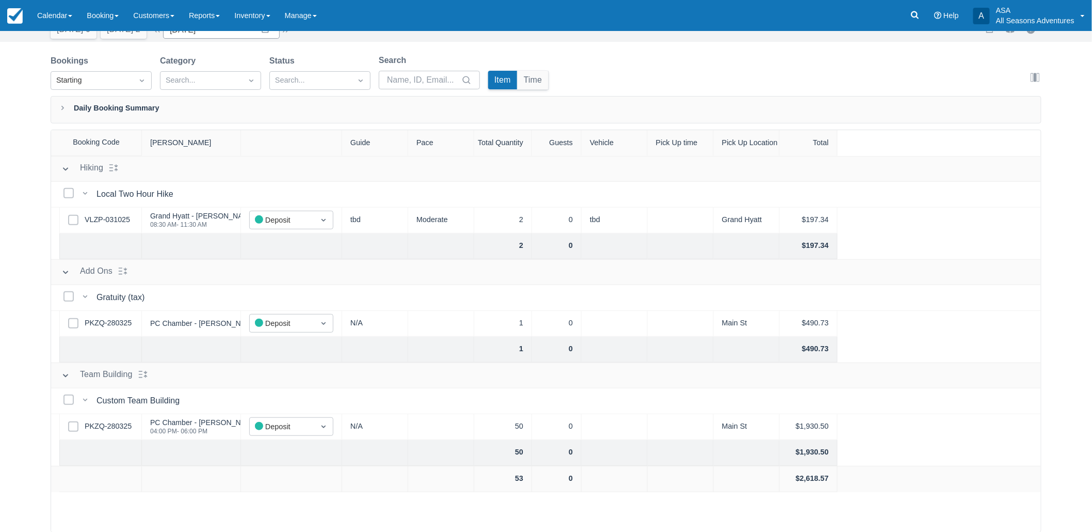
click at [121, 434] on div "Select Row PKZQ-280325" at bounding box center [100, 427] width 83 height 26
click at [118, 429] on link "PKZQ-280325" at bounding box center [108, 426] width 47 height 11
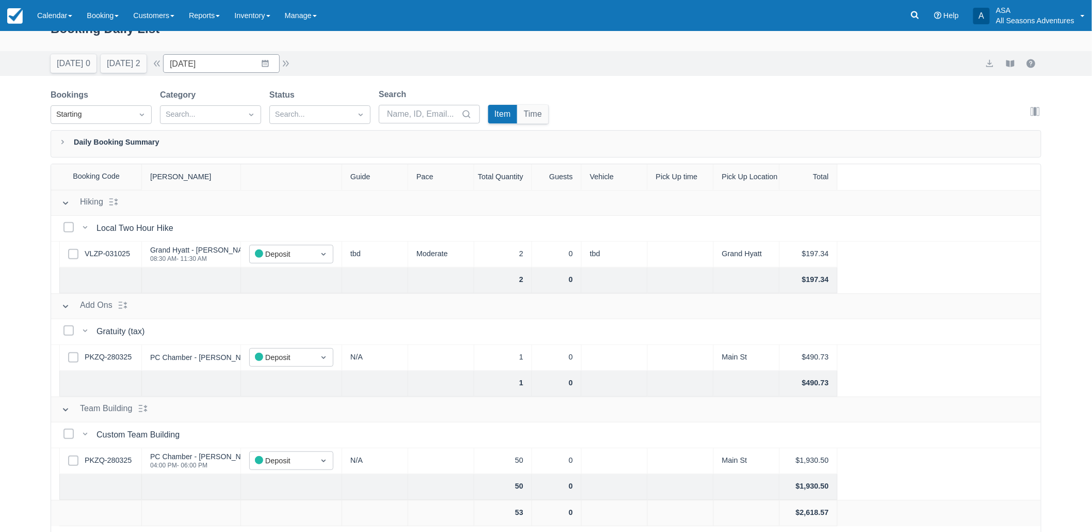
scroll to position [0, 0]
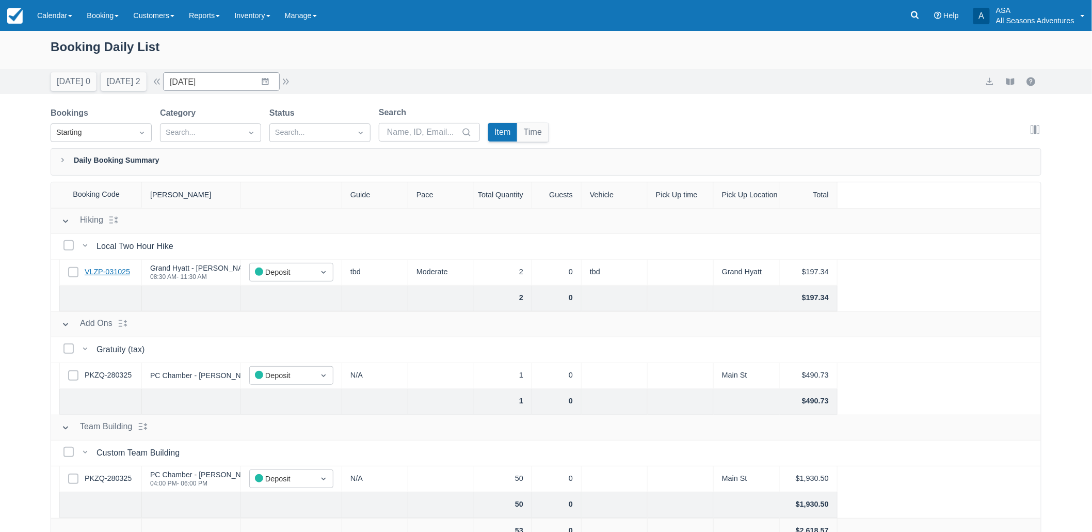
click at [92, 269] on link "VLZP-031025" at bounding box center [107, 271] width 45 height 11
click at [197, 24] on link "Reports" at bounding box center [204, 15] width 45 height 31
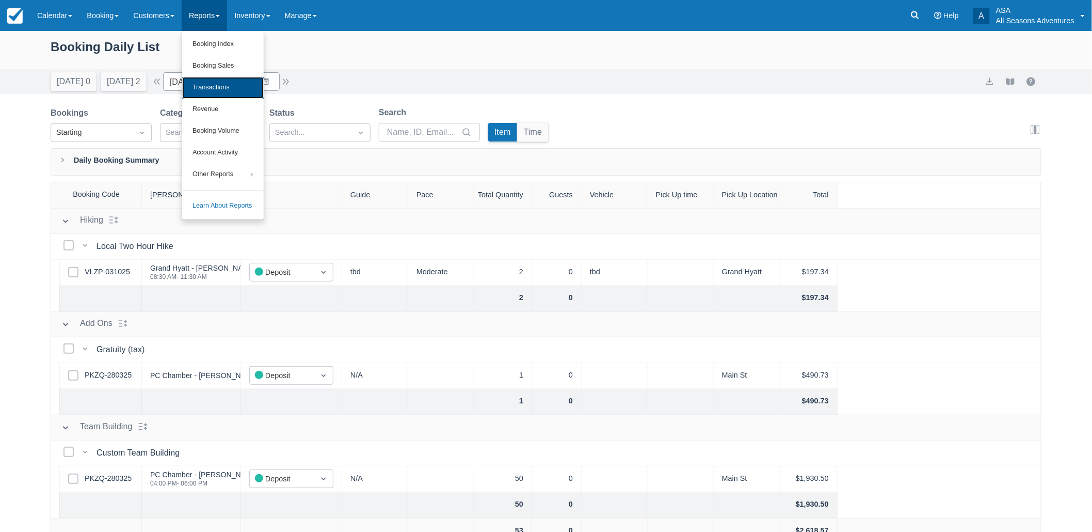
click at [225, 93] on link "Transactions" at bounding box center [223, 88] width 82 height 22
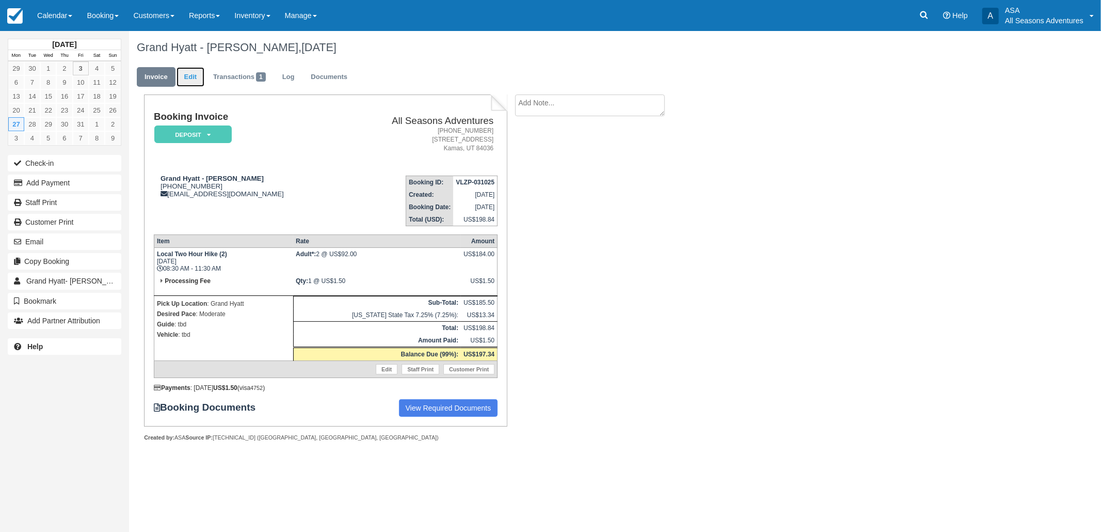
click at [199, 75] on link "Edit" at bounding box center [191, 77] width 28 height 20
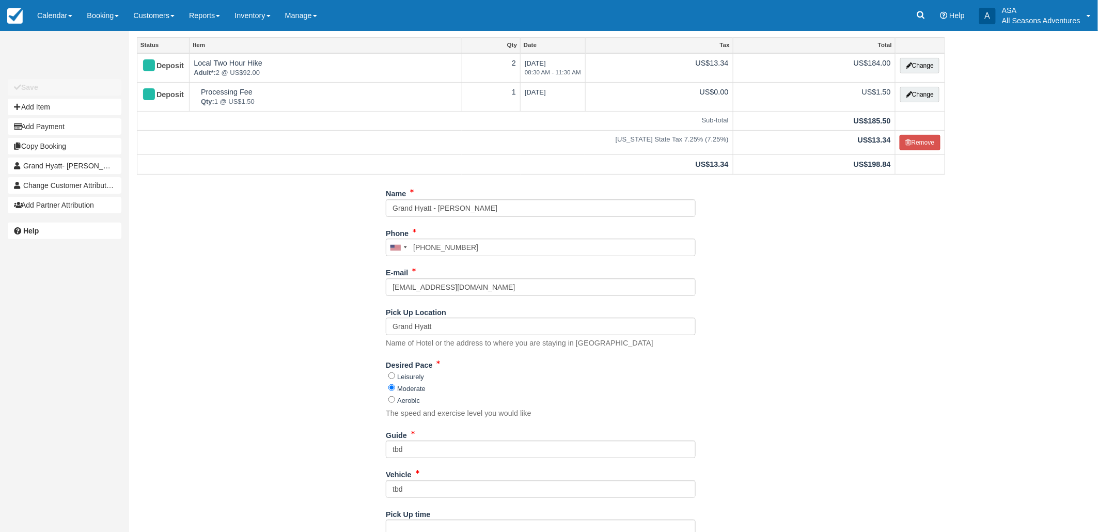
scroll to position [109, 0]
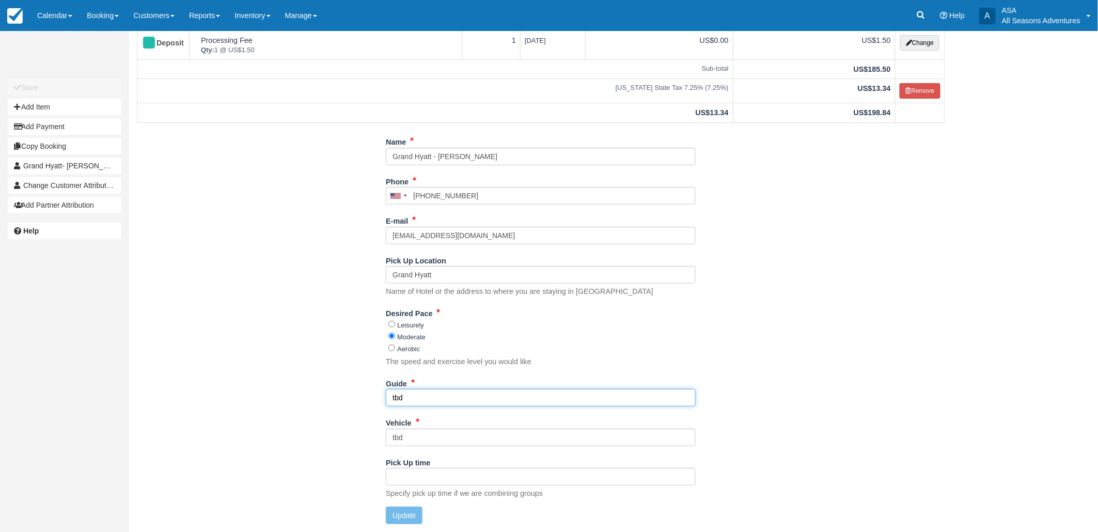
drag, startPoint x: 407, startPoint y: 394, endPoint x: 366, endPoint y: 383, distance: 42.8
click at [366, 383] on div "Name Grand Hyatt - [PERSON_NAME] Phone [GEOGRAPHIC_DATA] +1 [GEOGRAPHIC_DATA] +…" at bounding box center [540, 332] width 823 height 399
type input "[PERSON_NAME]"
click at [420, 522] on button "Update" at bounding box center [404, 515] width 37 height 18
type input "[PHONE_NUMBER]"
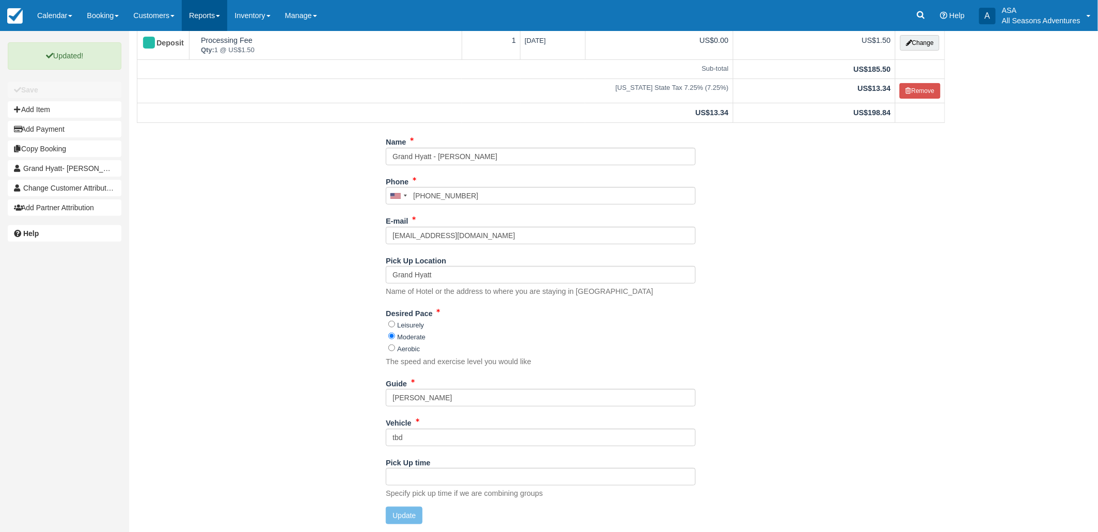
scroll to position [0, 0]
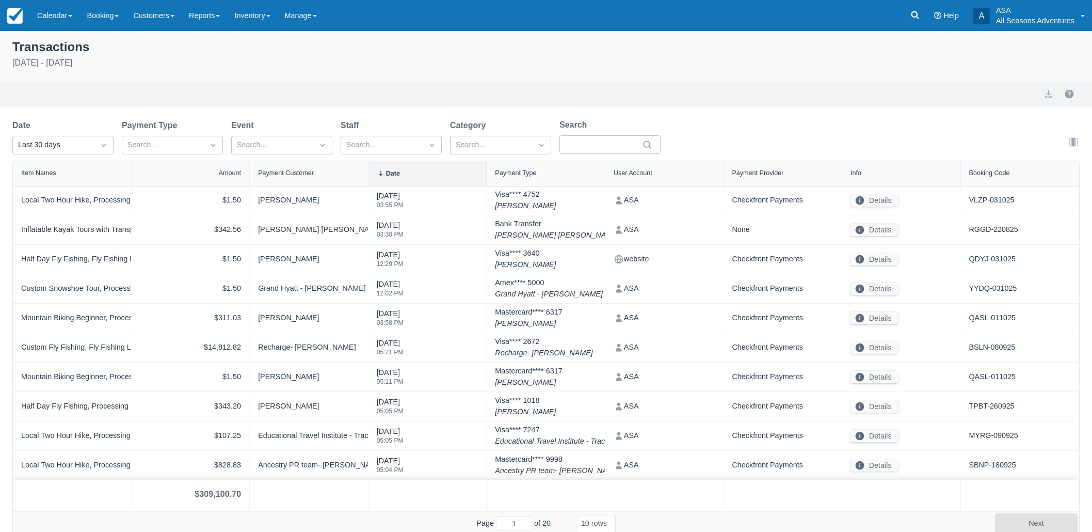
select select "10"
click at [83, 138] on div "Last 30 days" at bounding box center [54, 145] width 82 height 17
click at [69, 188] on div "[DATE]" at bounding box center [62, 190] width 101 height 20
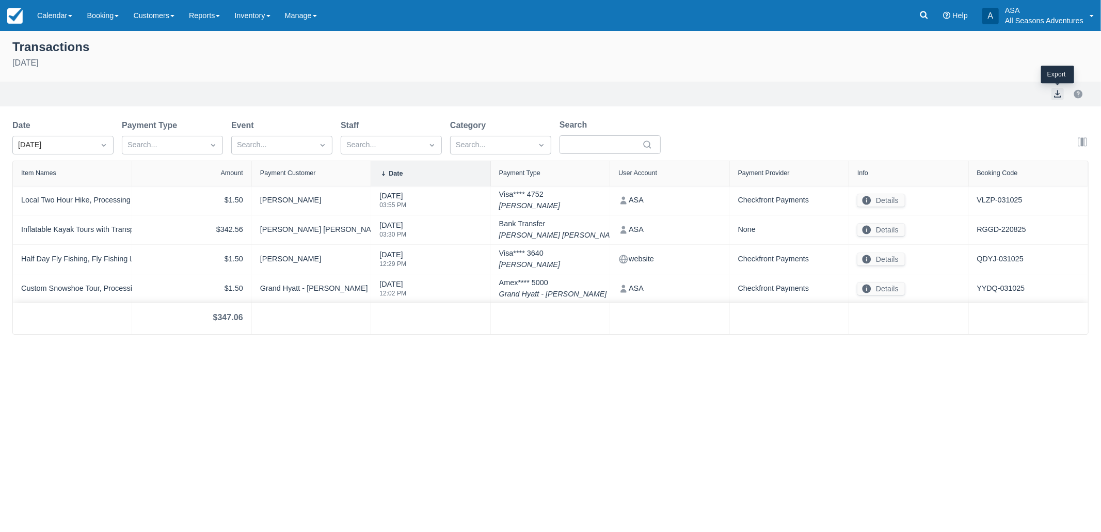
click at [1060, 93] on button "export" at bounding box center [1058, 94] width 12 height 12
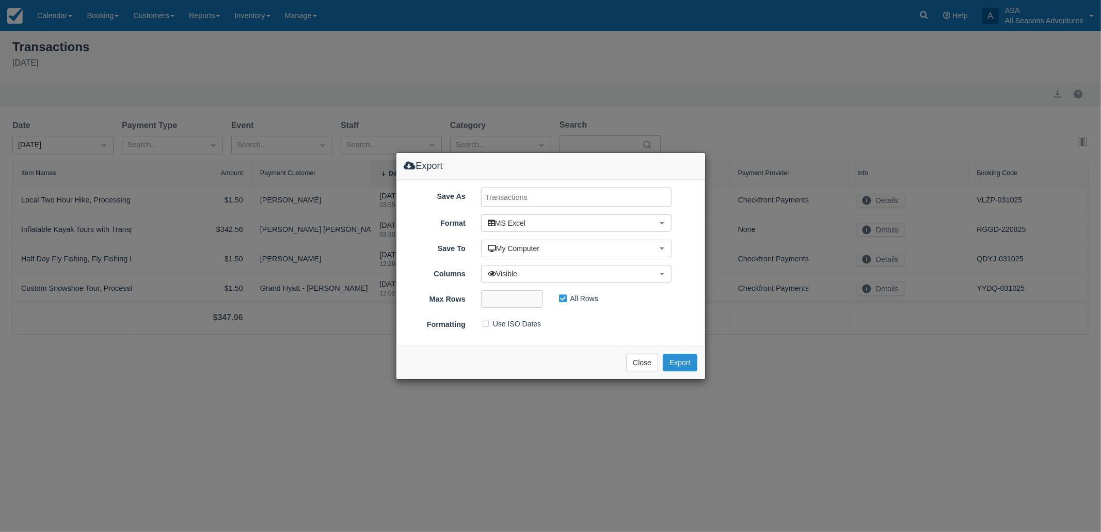
click at [682, 370] on button "Export" at bounding box center [680, 363] width 34 height 18
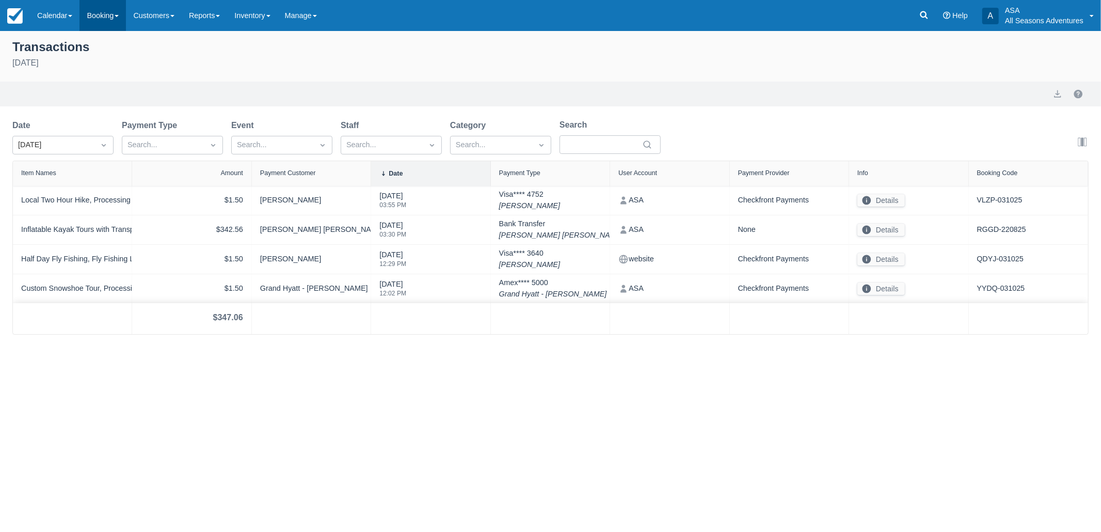
click at [106, 26] on link "Booking" at bounding box center [103, 15] width 46 height 31
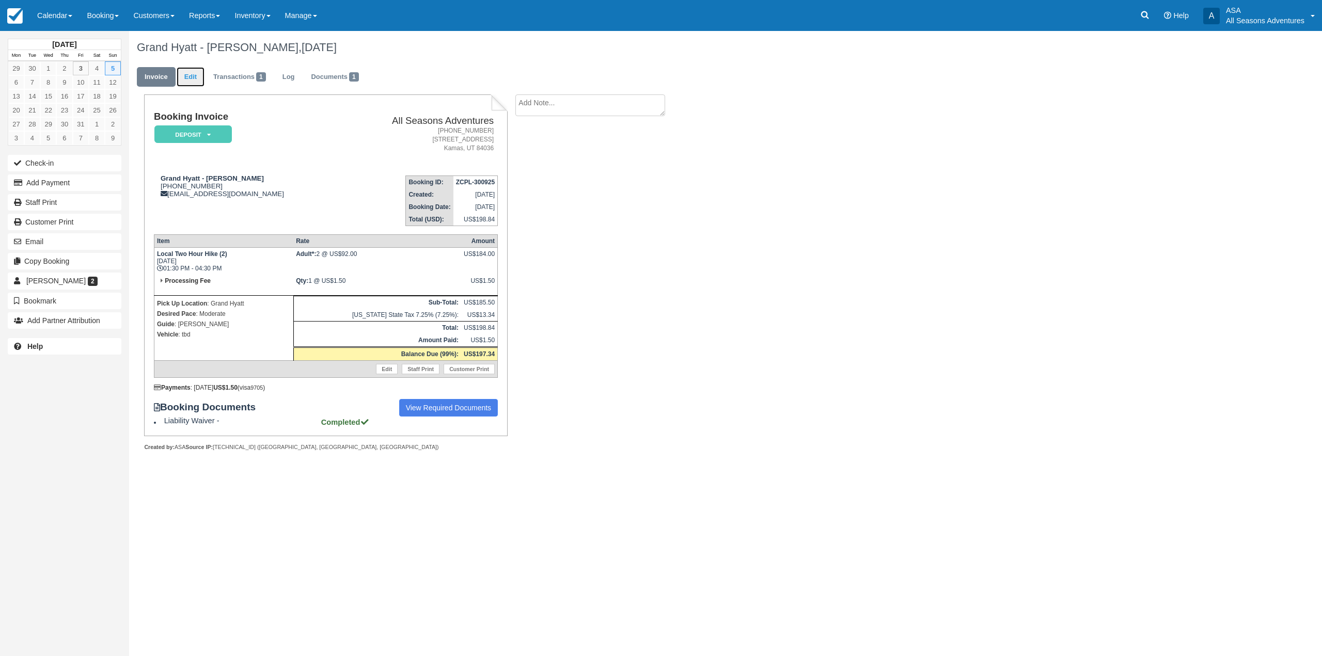
click at [194, 82] on link "Edit" at bounding box center [191, 77] width 28 height 20
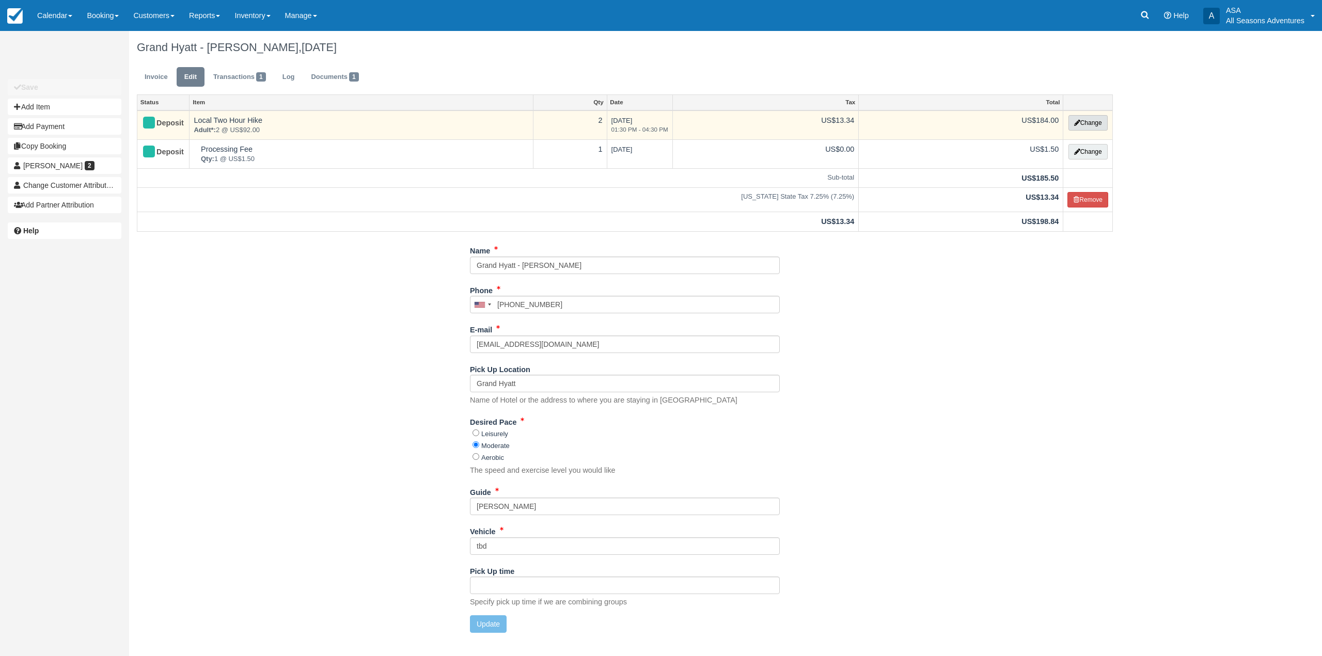
click at [1074, 118] on button "Change" at bounding box center [1087, 122] width 39 height 15
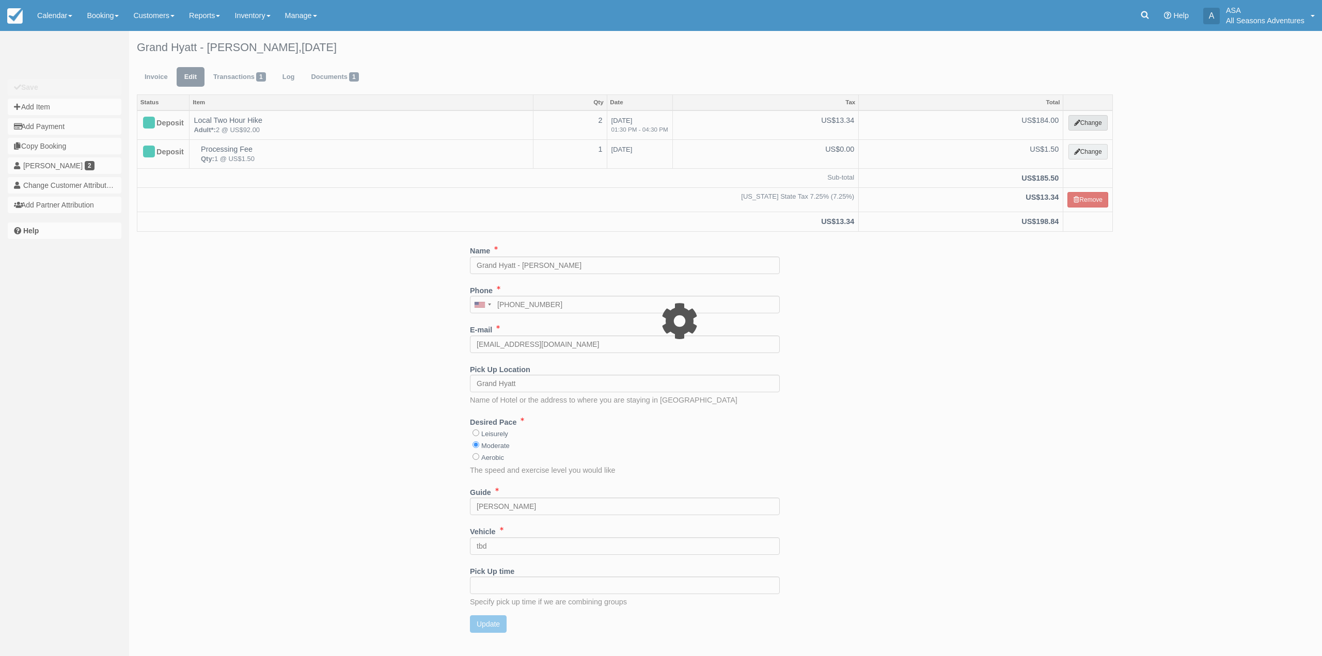
select select "2"
type input "184.00"
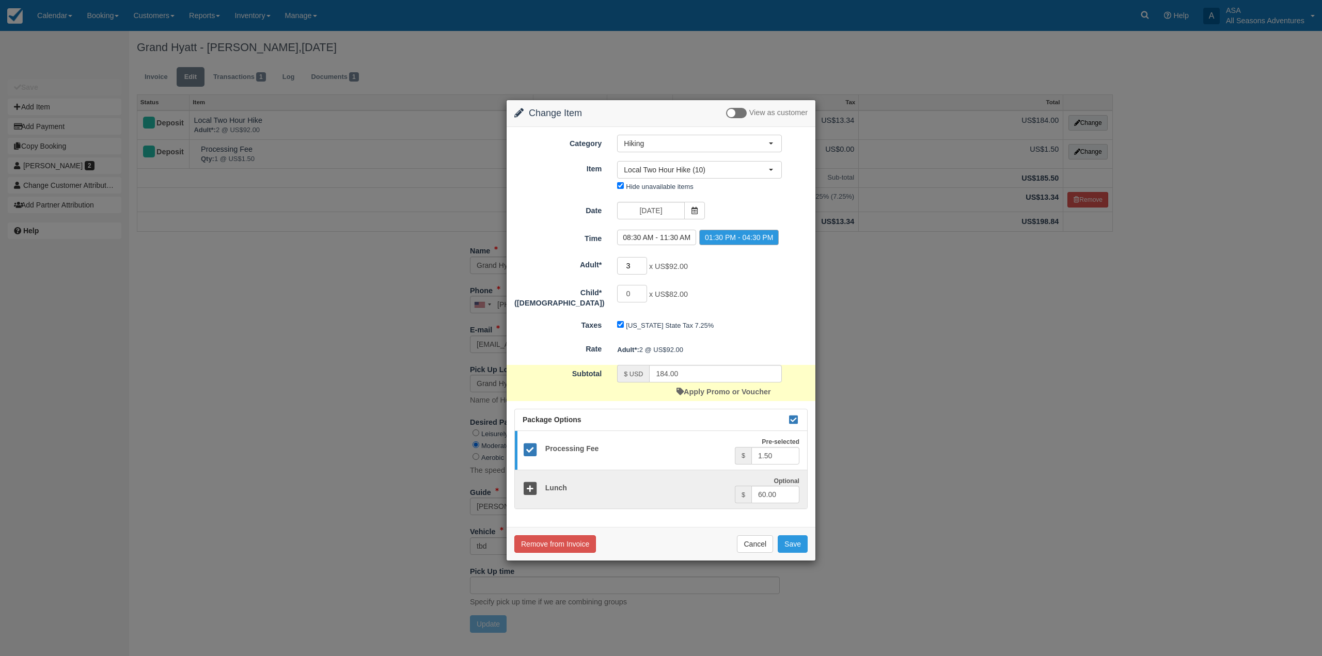
type input "3"
click at [640, 263] on input "3" at bounding box center [632, 266] width 30 height 18
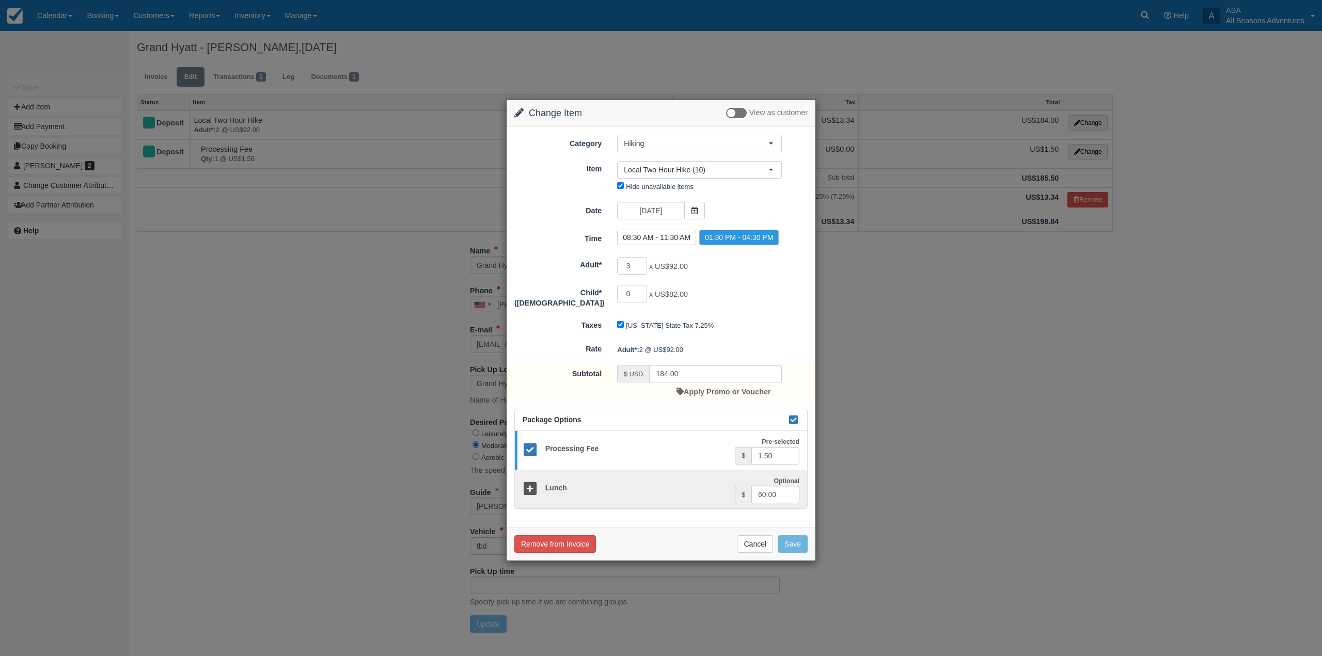
type input "276.00"
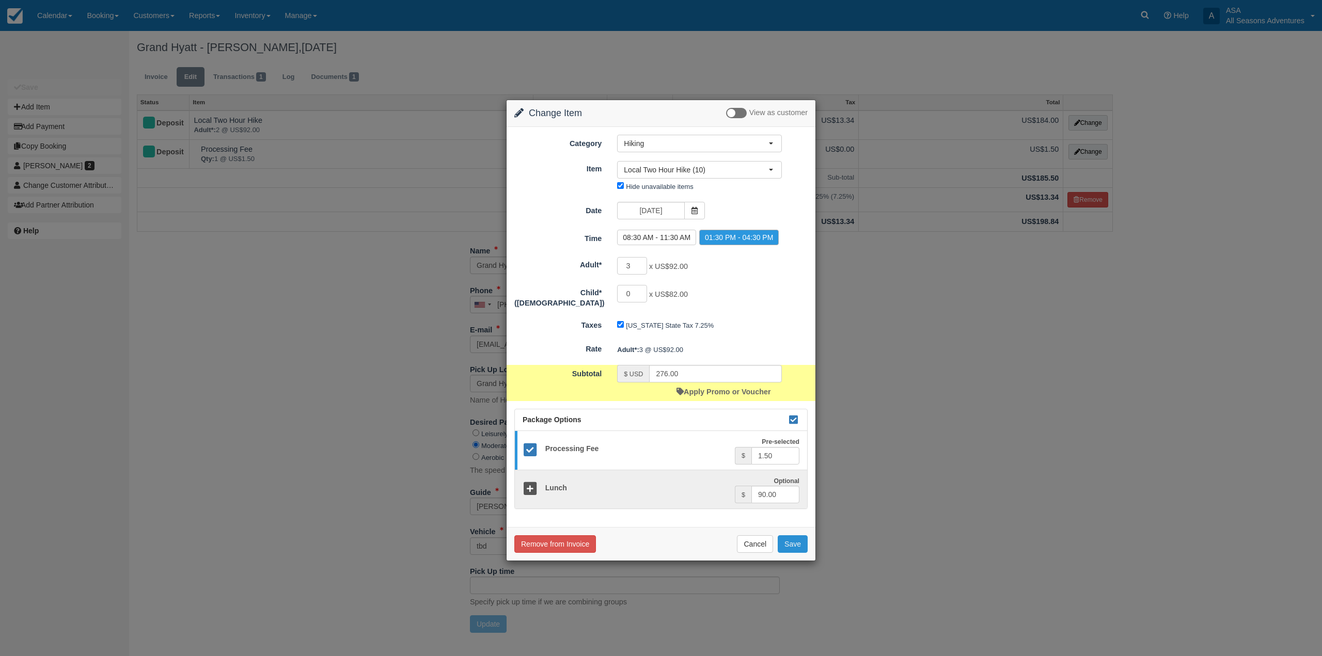
click at [789, 542] on button "Save" at bounding box center [792, 544] width 30 height 18
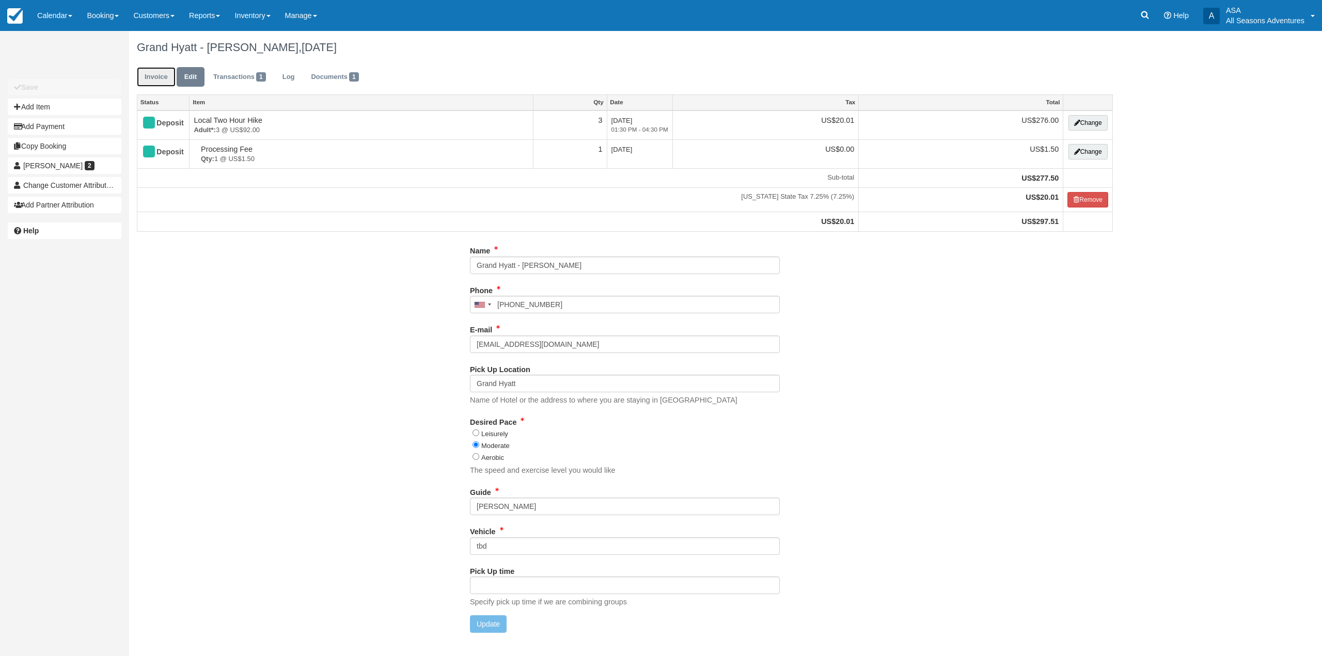
click at [151, 80] on link "Invoice" at bounding box center [156, 77] width 39 height 20
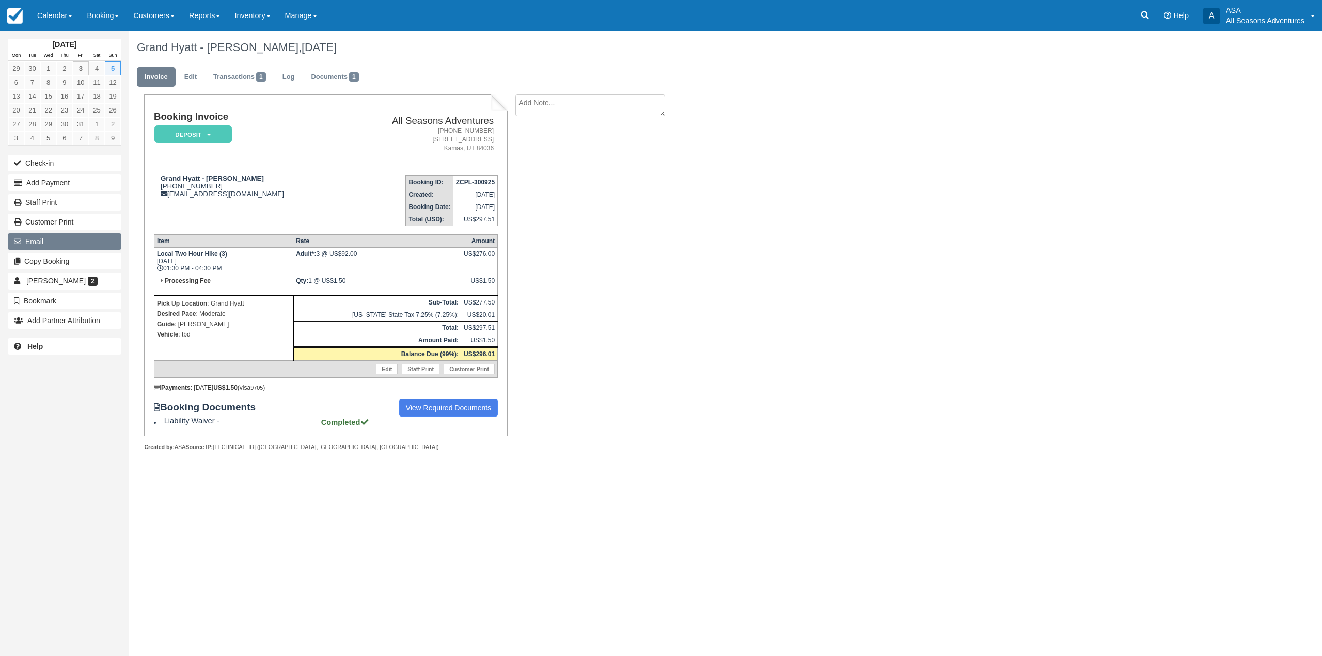
click at [53, 245] on button "Email" at bounding box center [65, 241] width 114 height 17
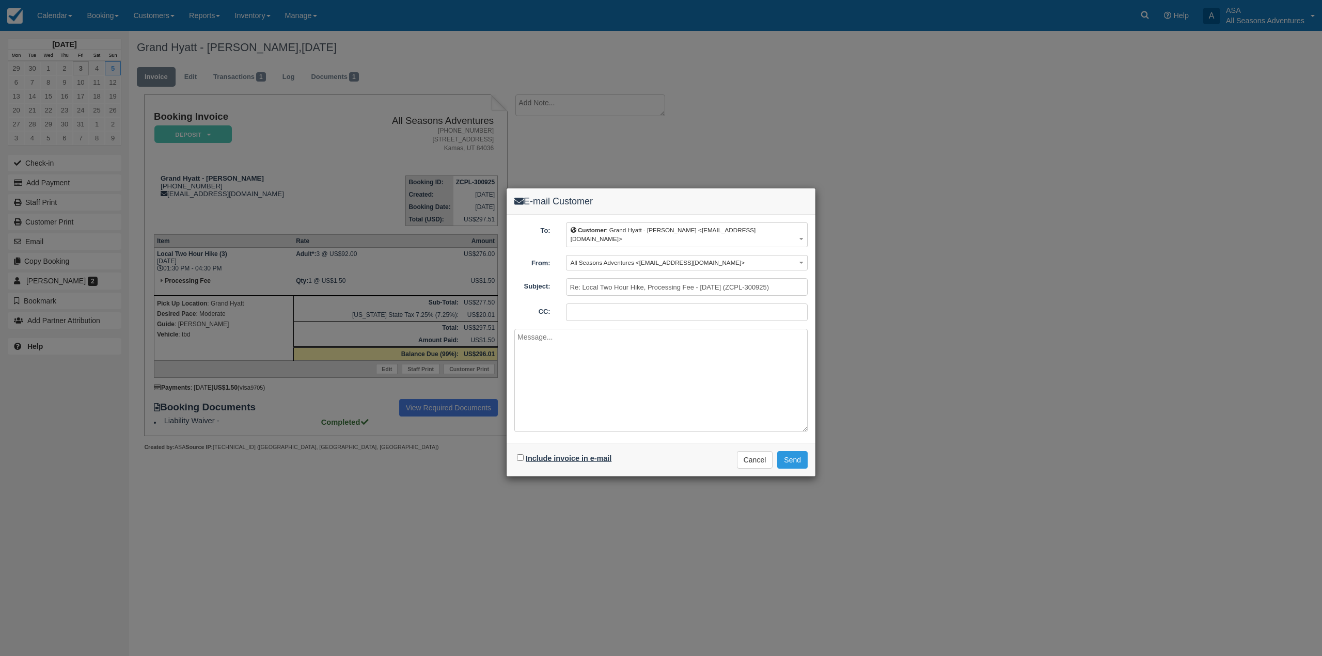
click at [526, 454] on label "Include invoice in e-mail" at bounding box center [569, 458] width 86 height 8
click at [523, 454] on input "Include invoice in e-mail" at bounding box center [520, 457] width 7 height 7
checkbox input "true"
click at [795, 451] on button "Send" at bounding box center [792, 460] width 30 height 18
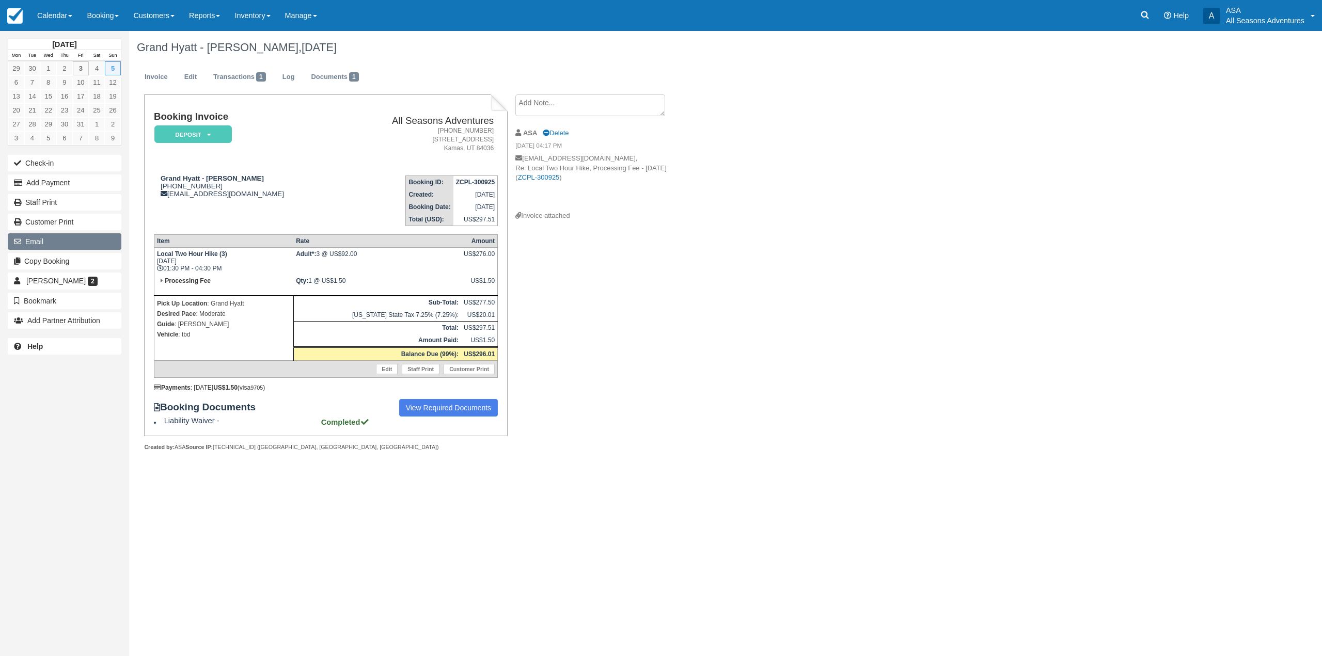
click at [36, 236] on button "Email" at bounding box center [65, 241] width 114 height 17
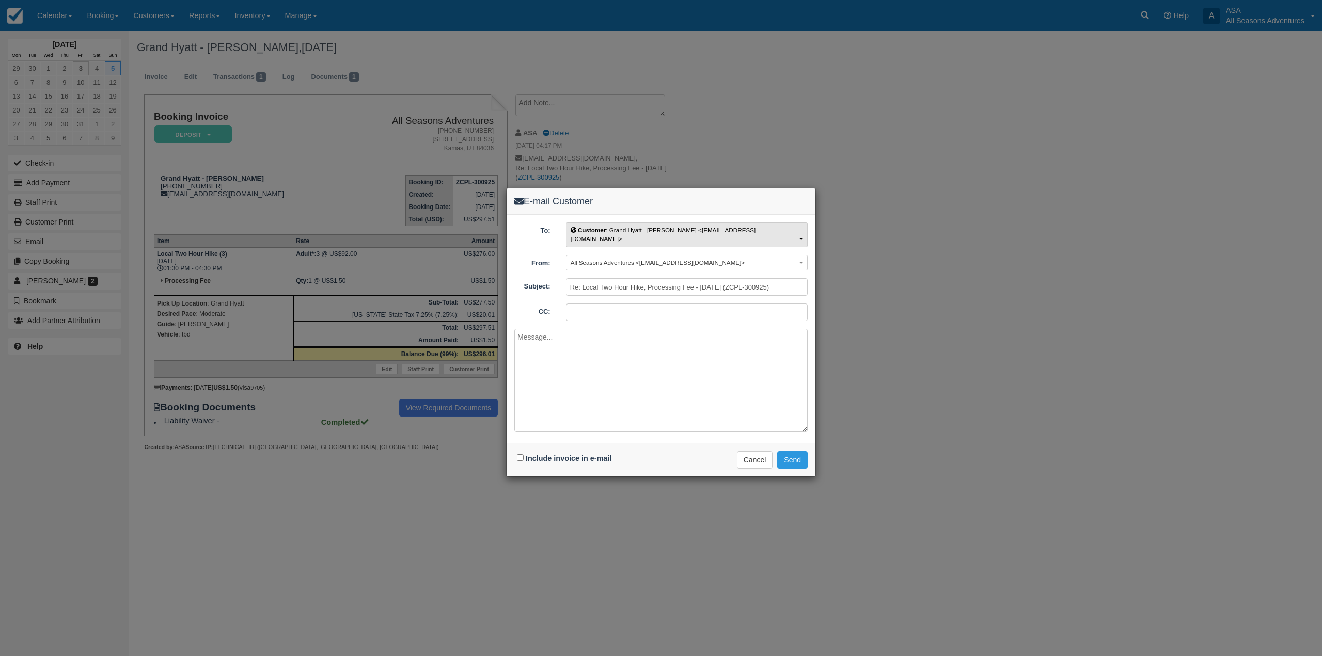
click at [650, 223] on button "Customer : Grand Hyatt - [PERSON_NAME] <[EMAIL_ADDRESS][DOMAIN_NAME]>" at bounding box center [687, 235] width 242 height 24
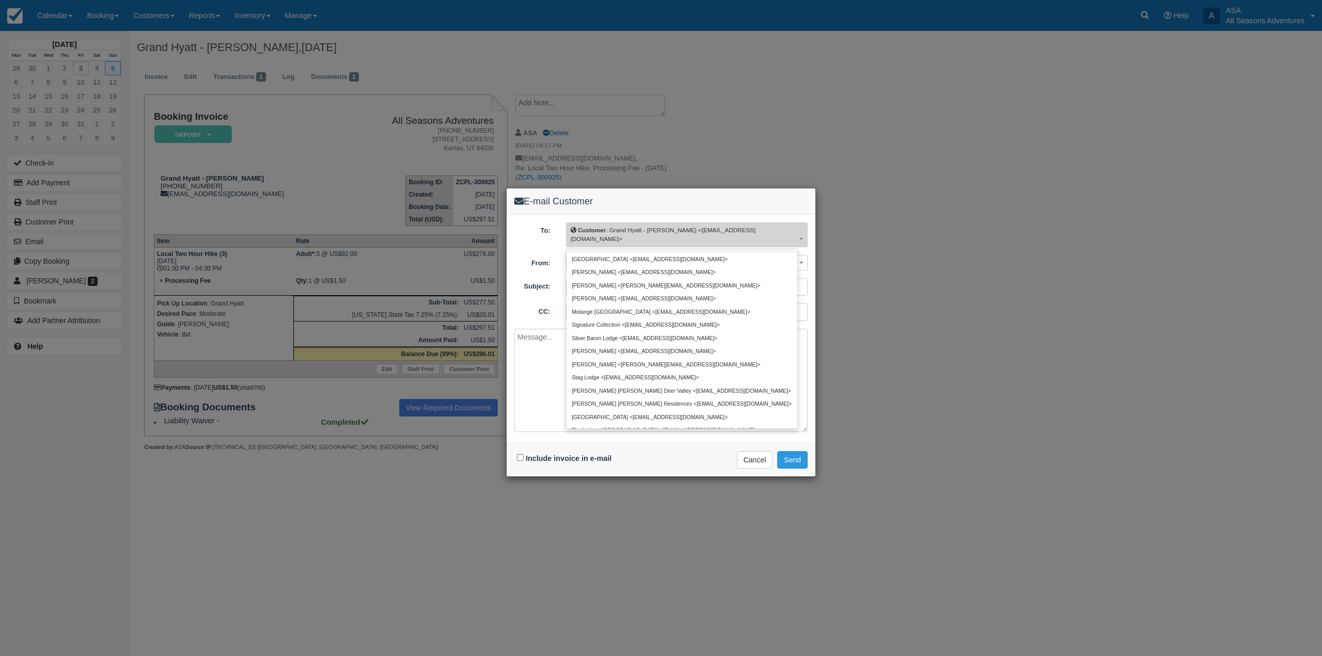
scroll to position [247, 0]
click at [761, 456] on button "Cancel" at bounding box center [755, 460] width 36 height 18
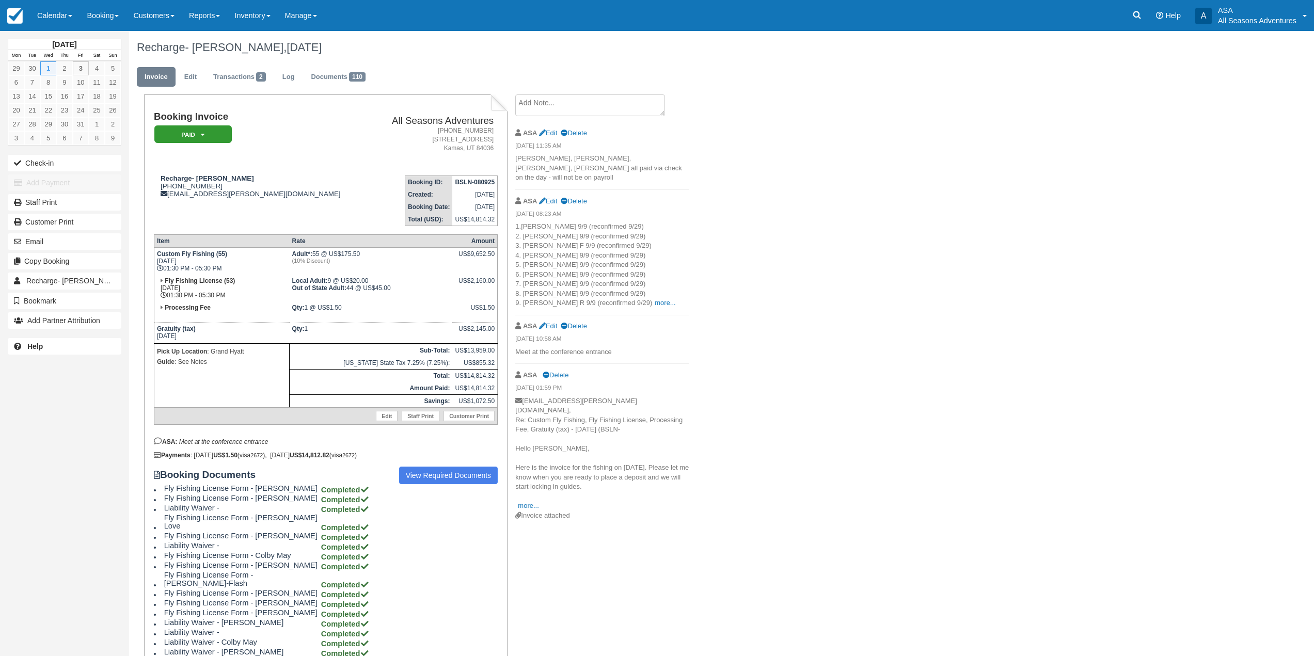
click at [611, 295] on p "1.Scott 9/9 (reconfirmed 9/29) 2. Clark 9/9 (reconfirmed 9/29) 3. Chris F 9/9 (…" at bounding box center [602, 265] width 174 height 86
click at [655, 299] on link "more..." at bounding box center [665, 303] width 21 height 8
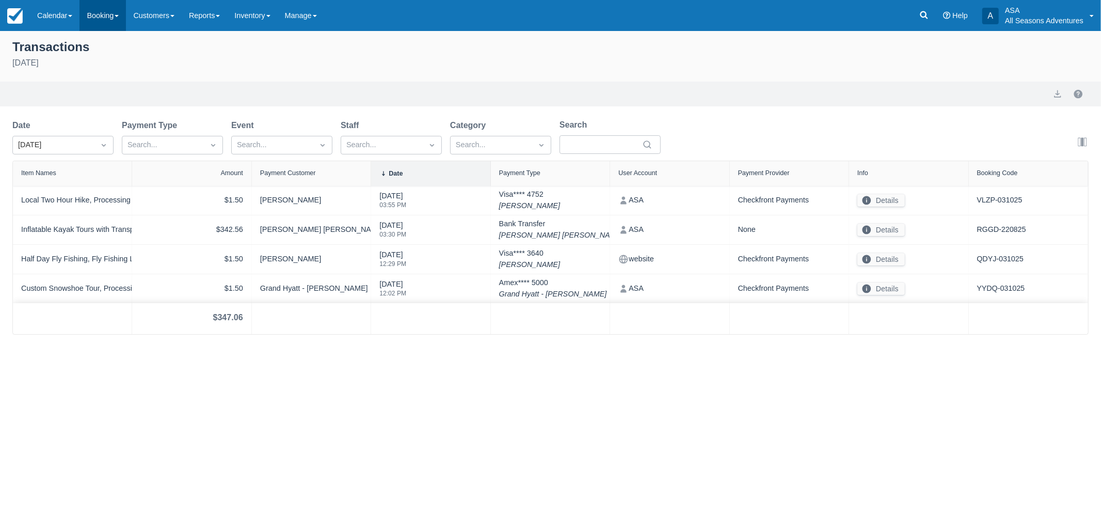
click at [84, 15] on link "Booking" at bounding box center [103, 15] width 46 height 31
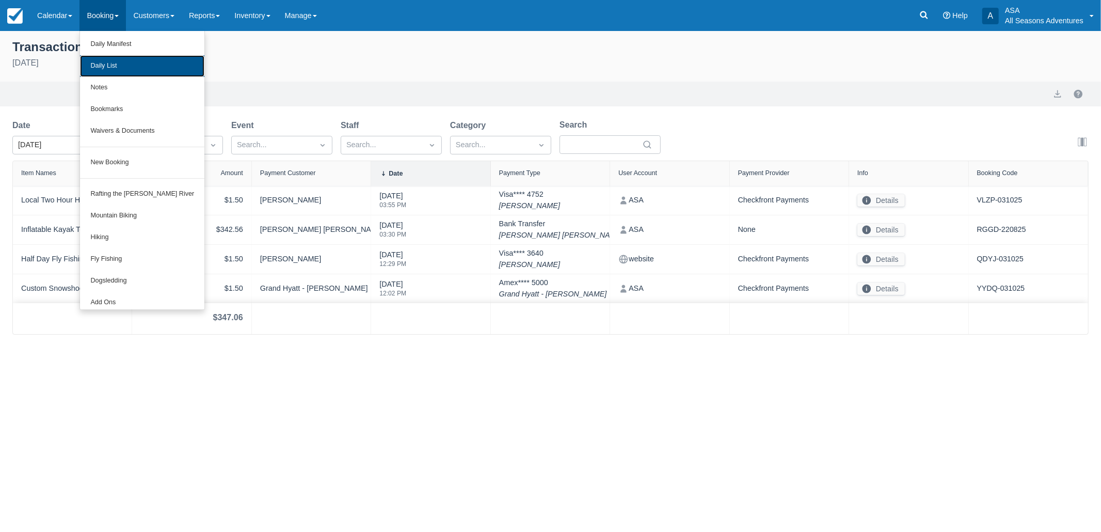
click at [115, 66] on link "Daily List" at bounding box center [142, 66] width 124 height 22
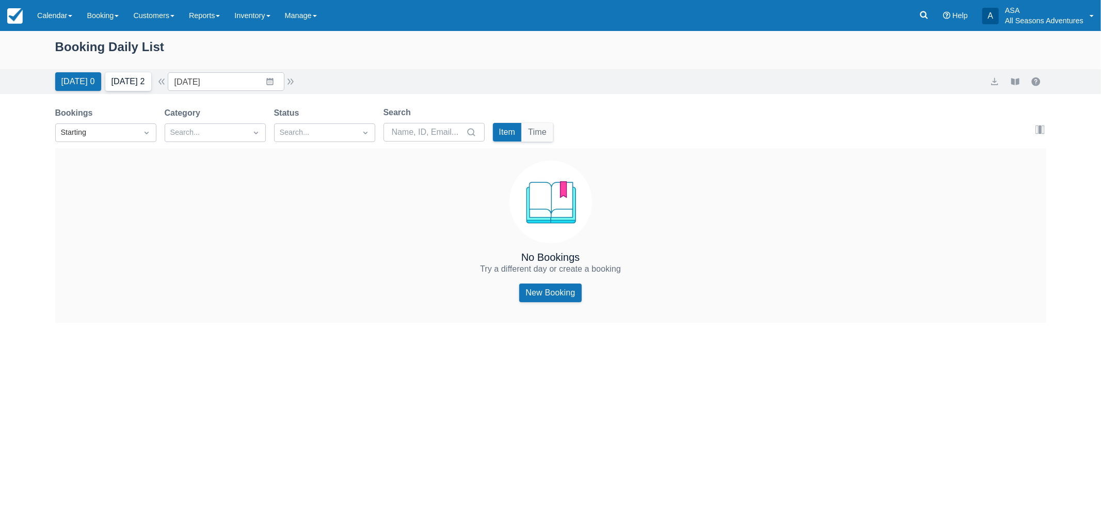
click at [134, 84] on button "[DATE] 2" at bounding box center [128, 81] width 46 height 19
type input "[DATE]"
